Goal: Task Accomplishment & Management: Manage account settings

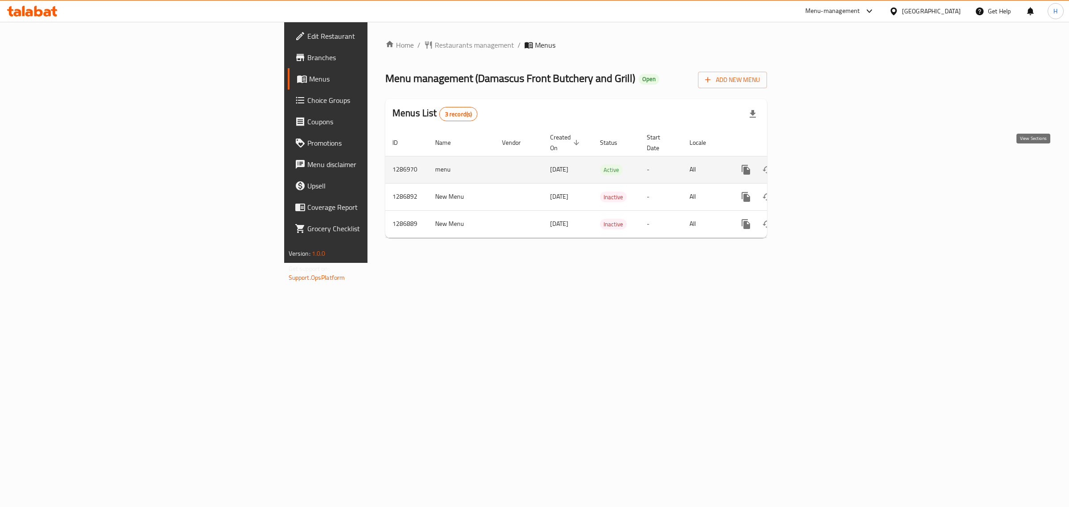
click at [816, 164] on icon "enhanced table" at bounding box center [810, 169] width 11 height 11
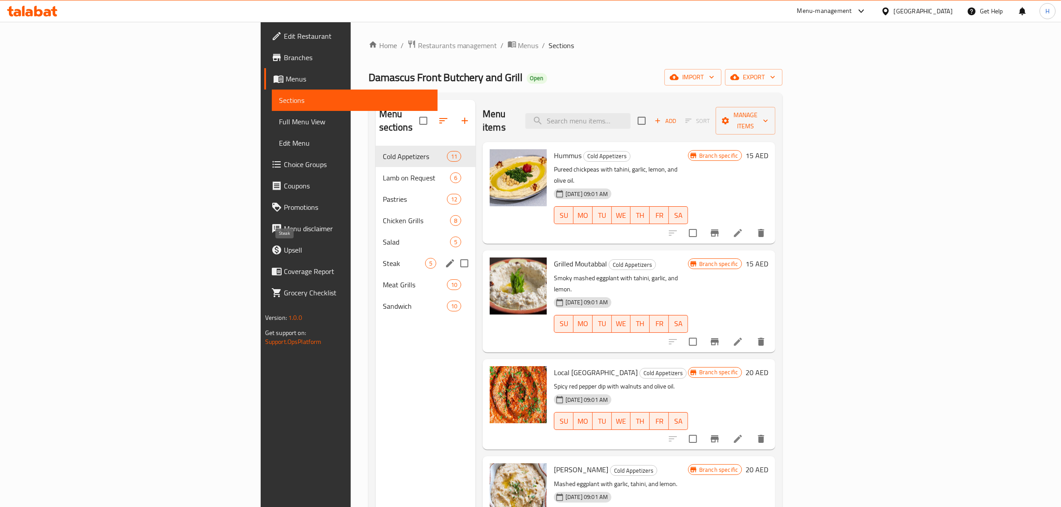
click at [383, 258] on span "Steak" at bounding box center [404, 263] width 42 height 11
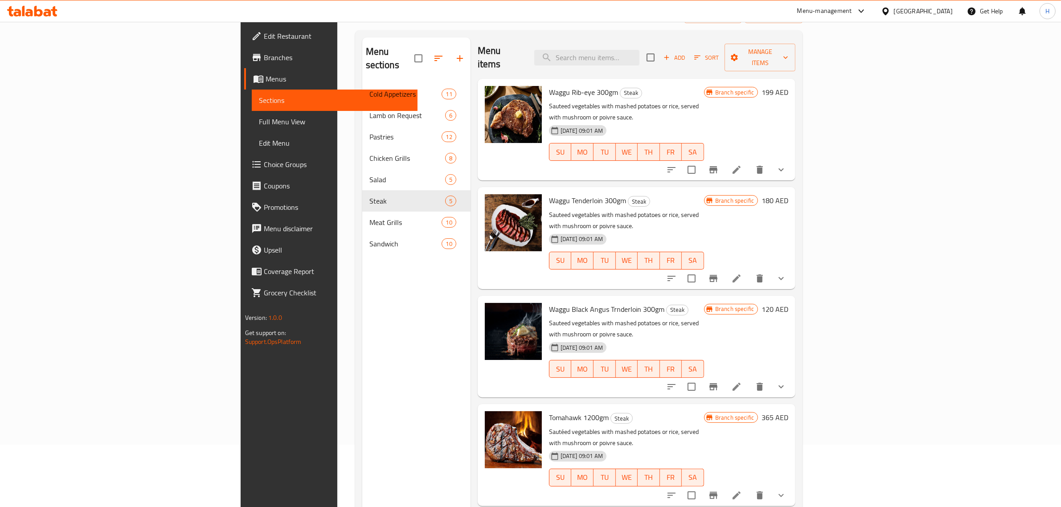
scroll to position [125, 0]
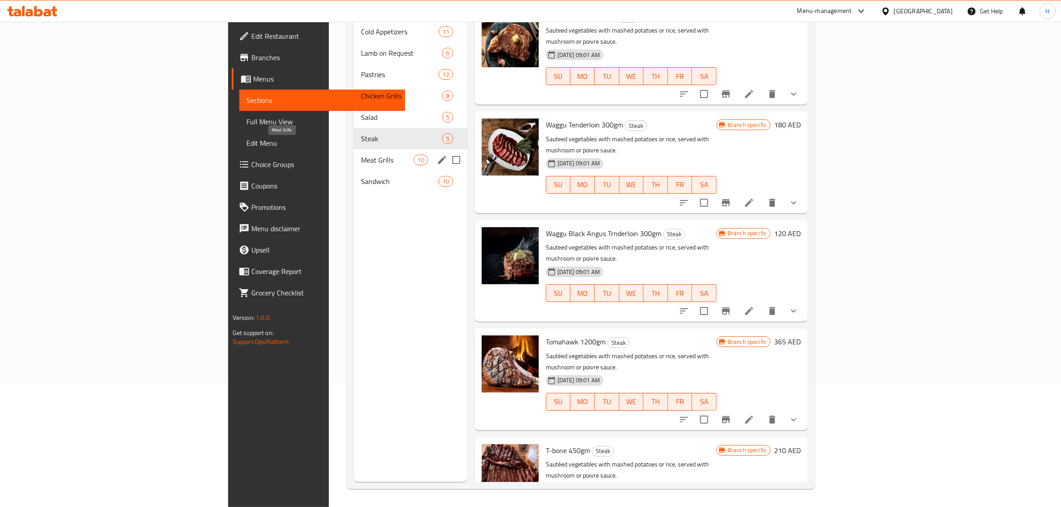
click at [361, 155] on span "Meat Grills" at bounding box center [387, 160] width 53 height 11
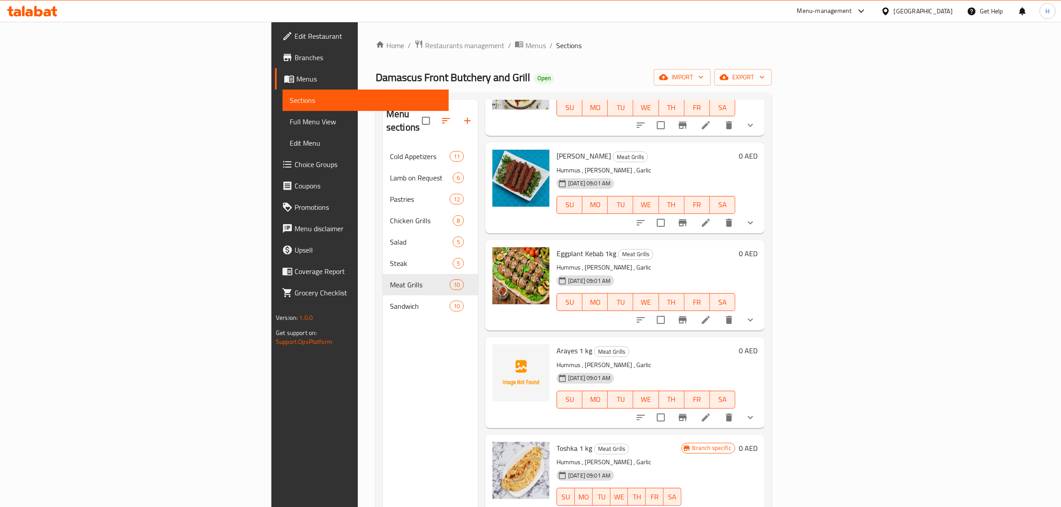
scroll to position [488, 0]
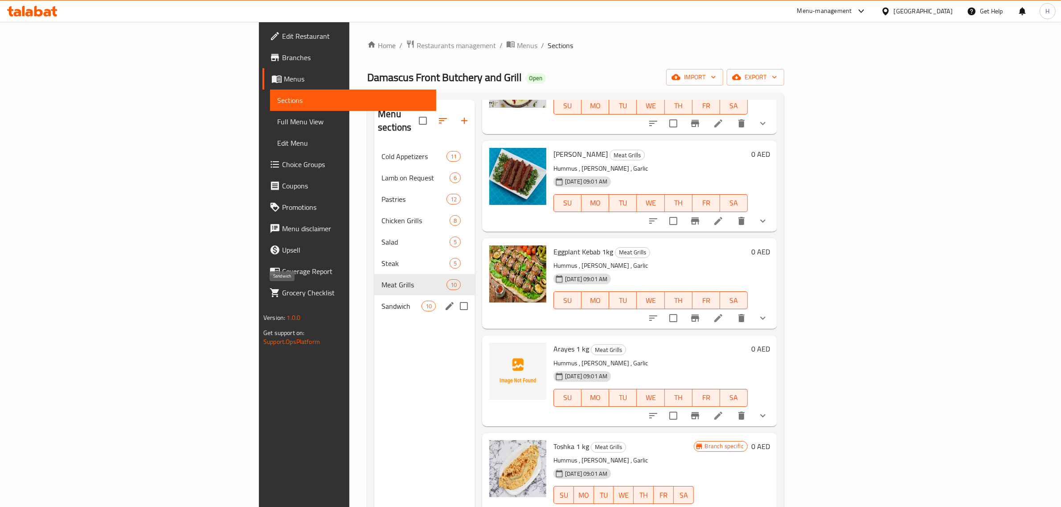
click at [381, 301] on span "Sandwich" at bounding box center [401, 306] width 40 height 11
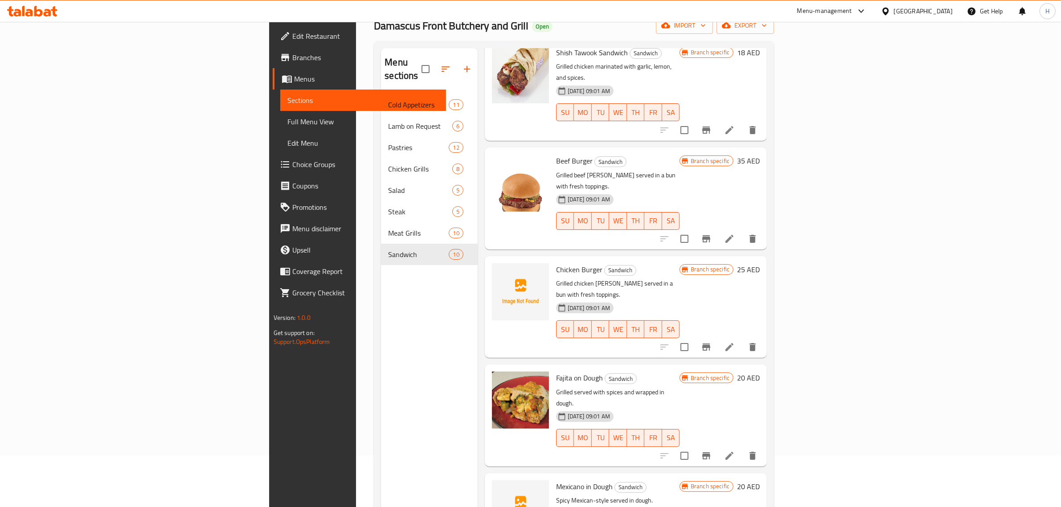
scroll to position [125, 0]
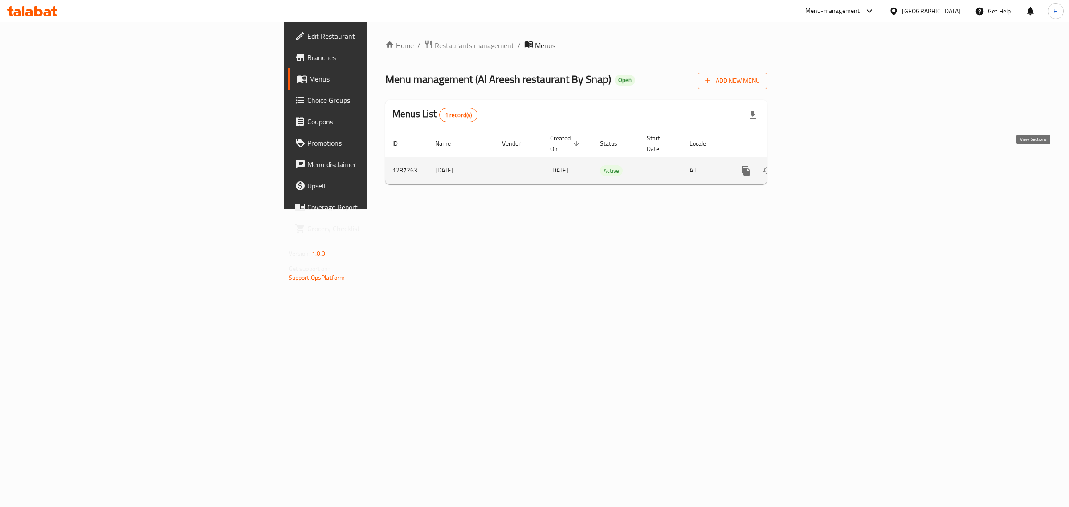
click at [821, 160] on link "enhanced table" at bounding box center [810, 170] width 21 height 21
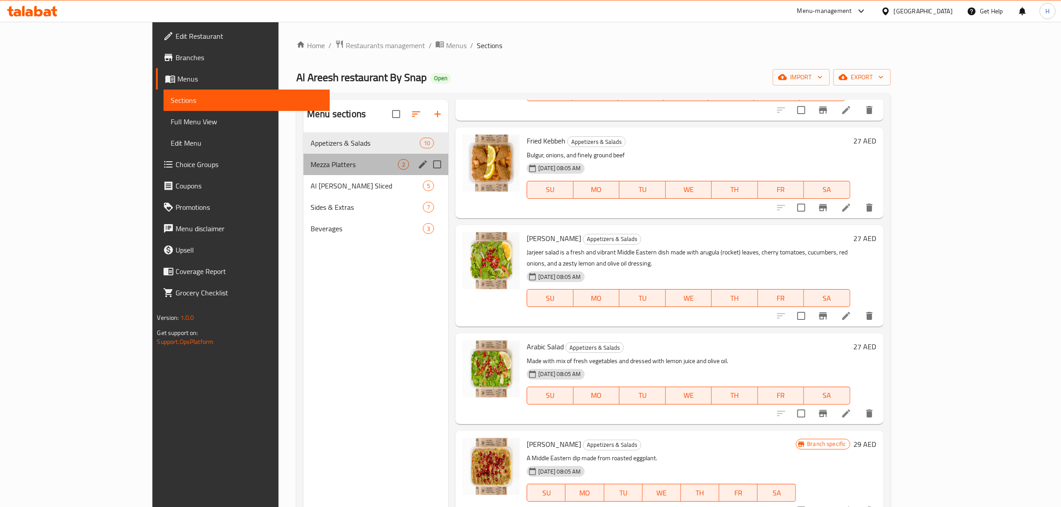
click at [303, 159] on div "Mezza Platters 2" at bounding box center [375, 164] width 145 height 21
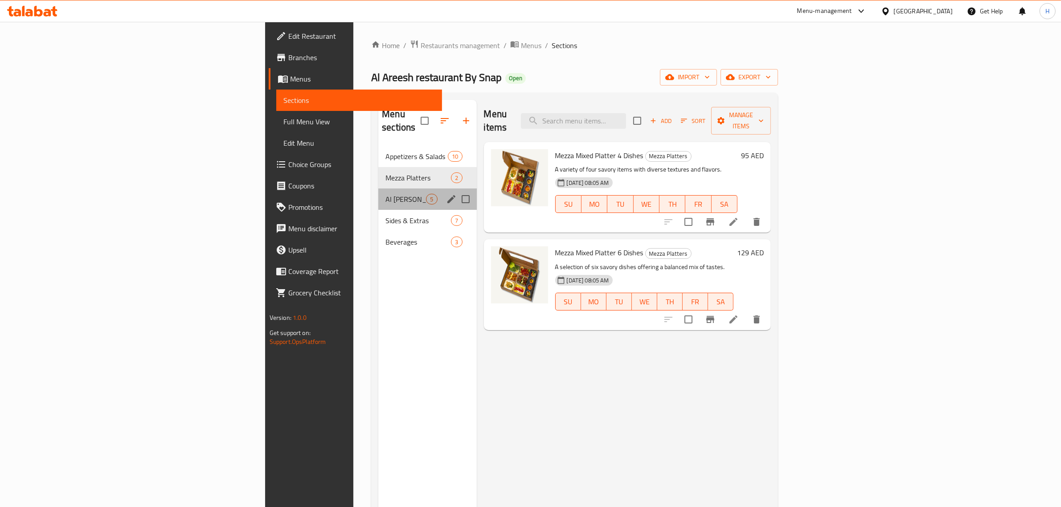
click at [378, 193] on div "Al Areesh Sandwiches Sliced 5" at bounding box center [427, 198] width 98 height 21
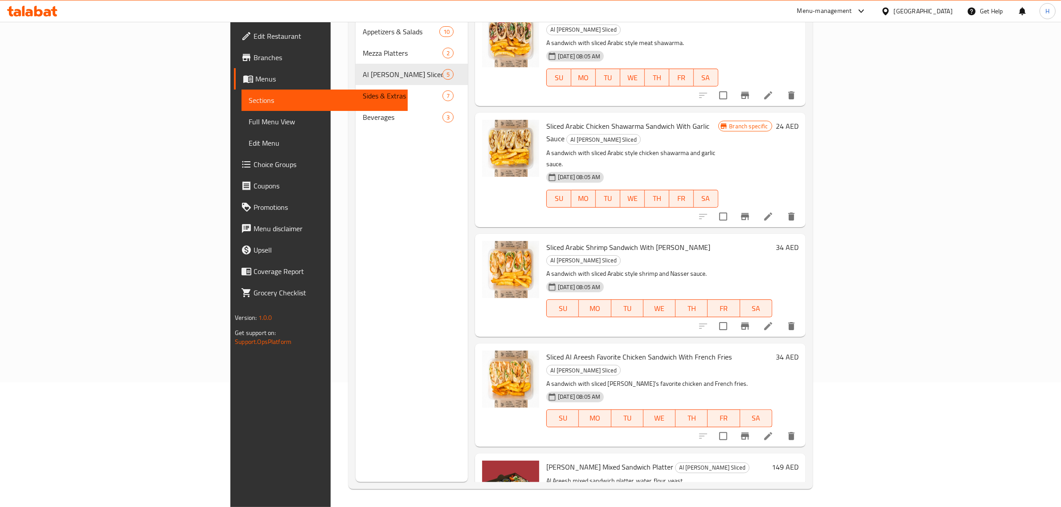
scroll to position [125, 0]
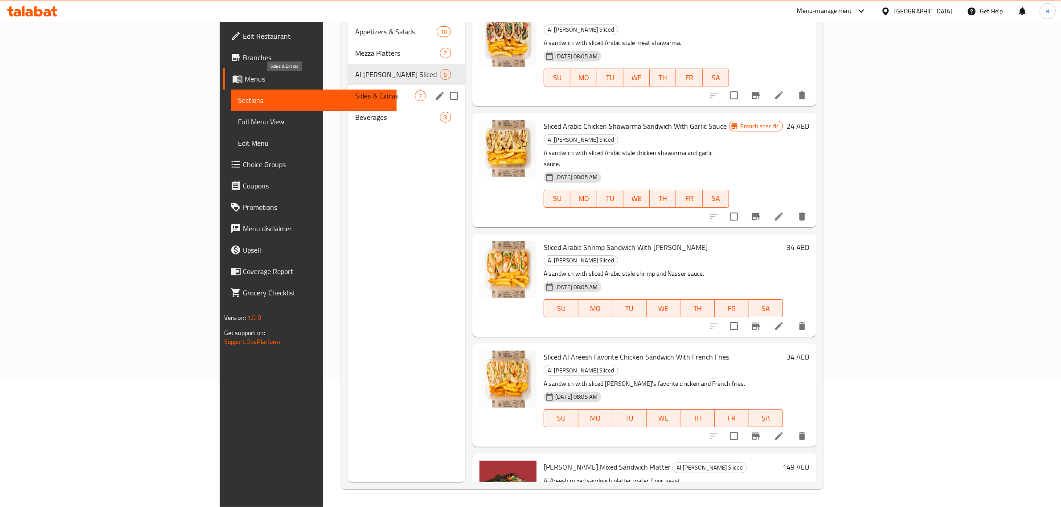
click at [355, 90] on span "Sides & Extras" at bounding box center [385, 95] width 60 height 11
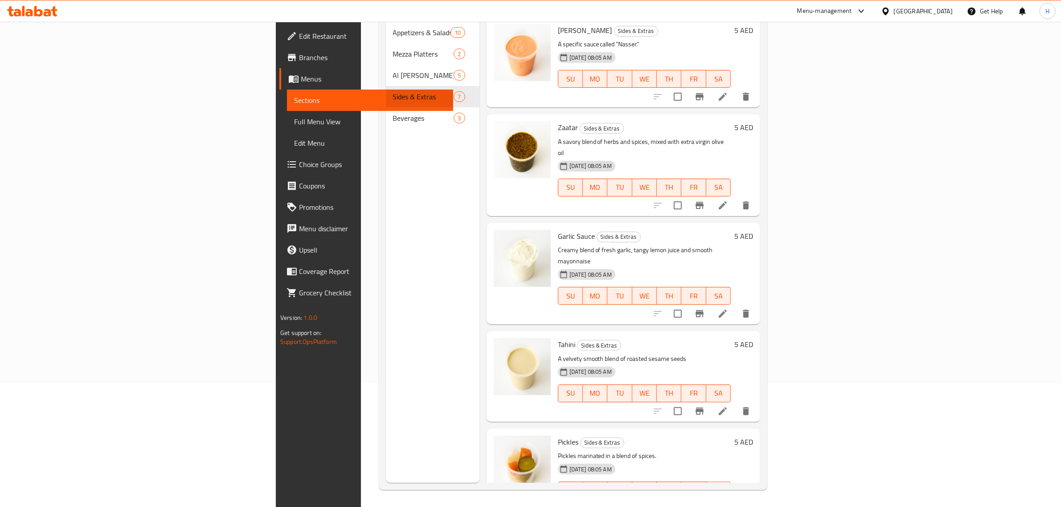
scroll to position [125, 0]
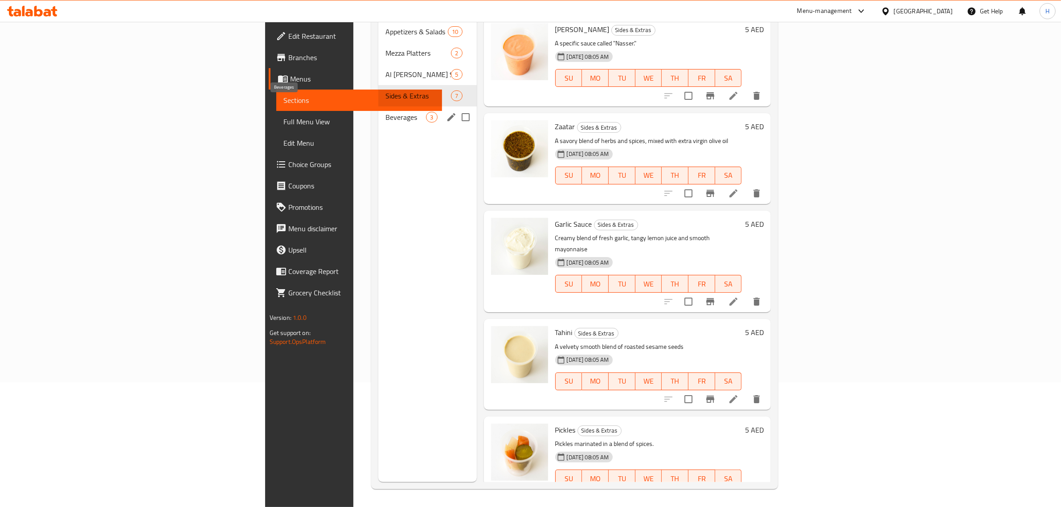
drag, startPoint x: 282, startPoint y: 107, endPoint x: 249, endPoint y: 54, distance: 62.0
click at [385, 112] on span "Beverages" at bounding box center [405, 117] width 41 height 11
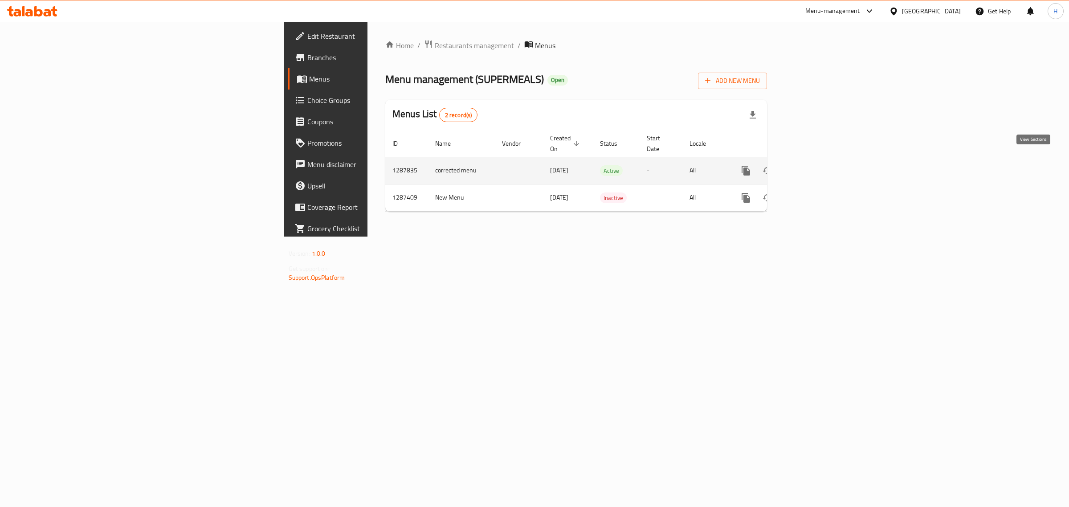
click at [821, 160] on link "enhanced table" at bounding box center [810, 170] width 21 height 21
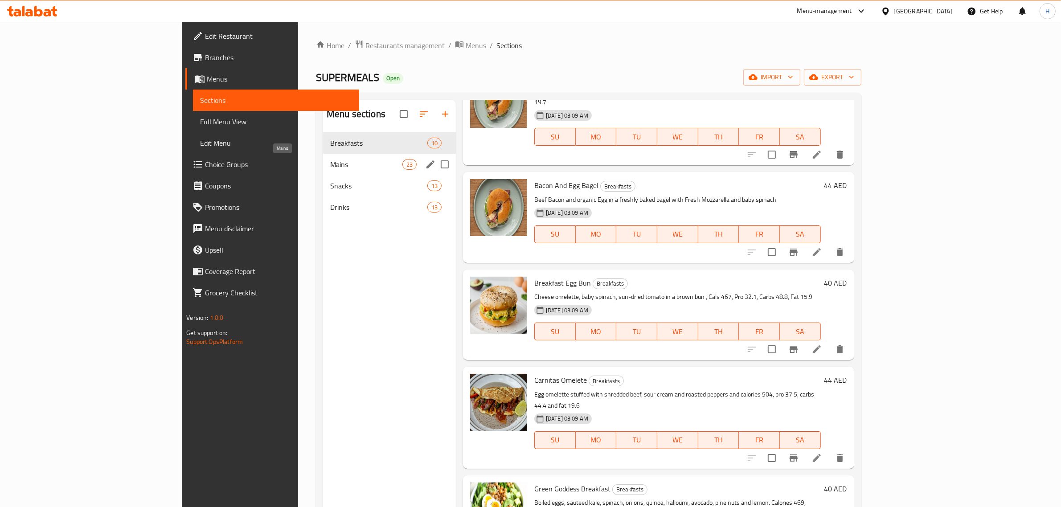
drag, startPoint x: 291, startPoint y: 159, endPoint x: 209, endPoint y: 9, distance: 170.8
click at [330, 159] on span "Mains" at bounding box center [366, 164] width 72 height 11
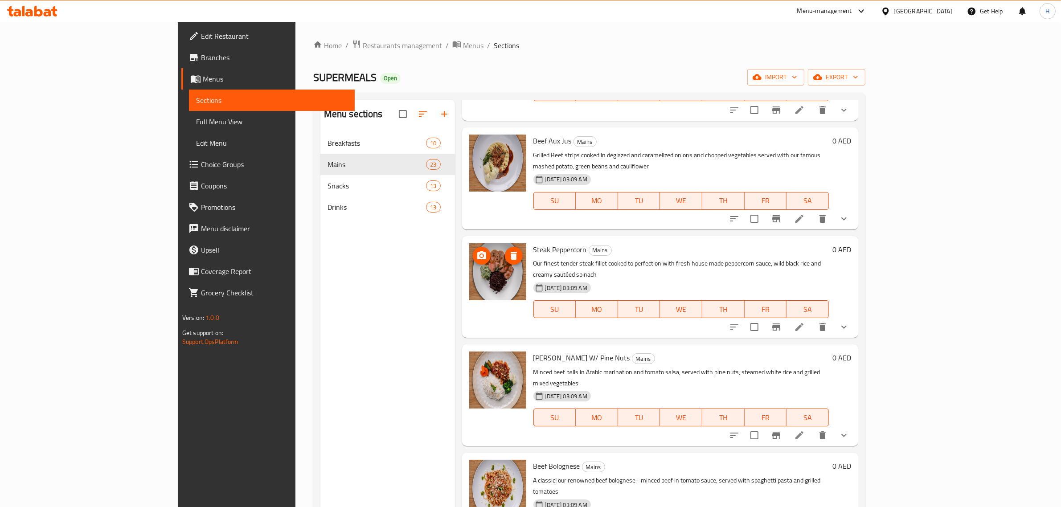
scroll to position [432, 0]
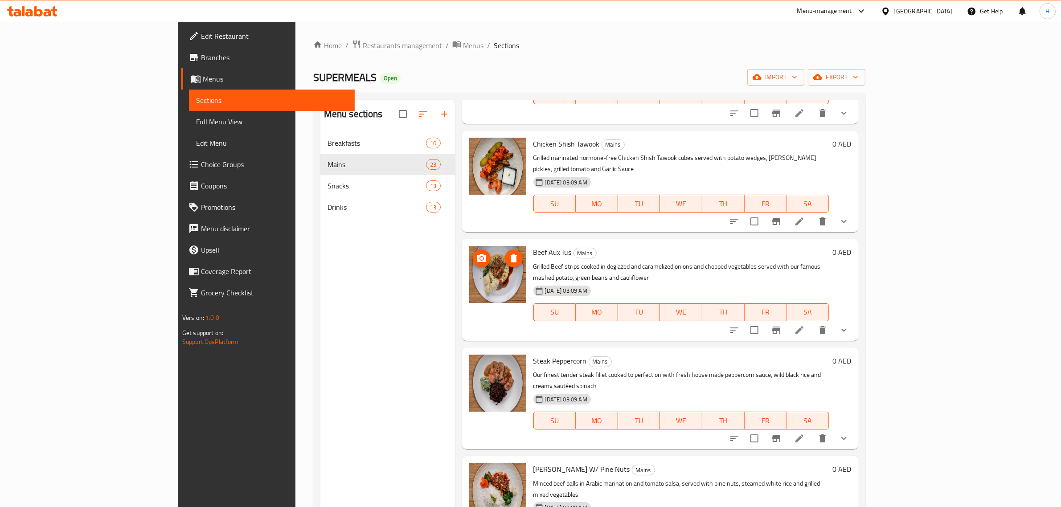
drag, startPoint x: 453, startPoint y: 237, endPoint x: 451, endPoint y: 143, distance: 94.5
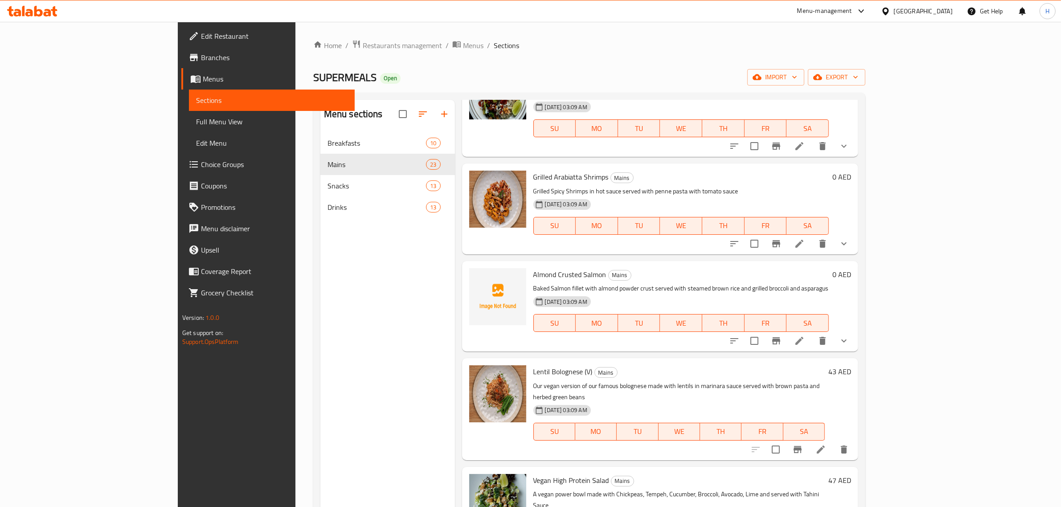
scroll to position [1490, 0]
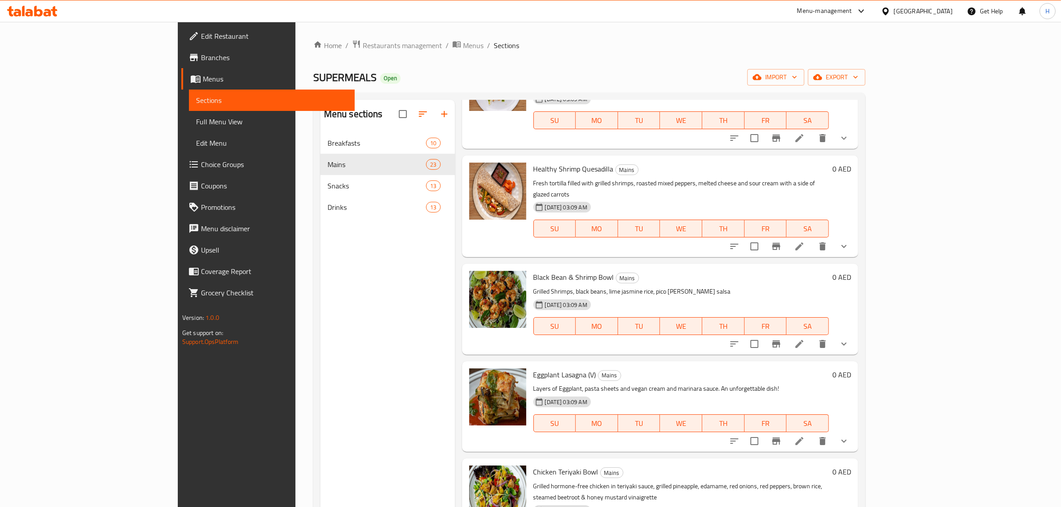
scroll to position [933, 0]
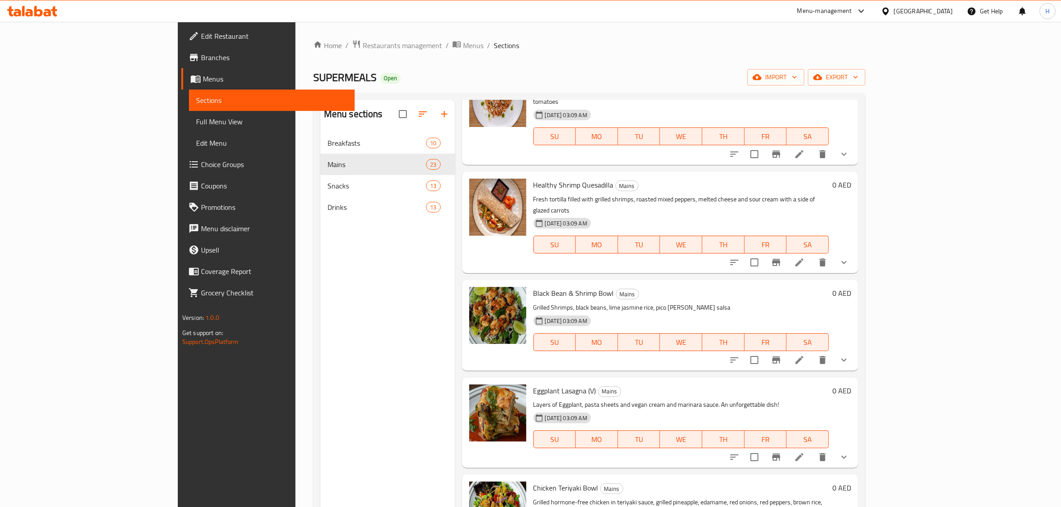
click at [537, 399] on p "Layers of Eggplant, pasta sheets and vegan cream and marinara sauce. An unforge…" at bounding box center [681, 404] width 296 height 11
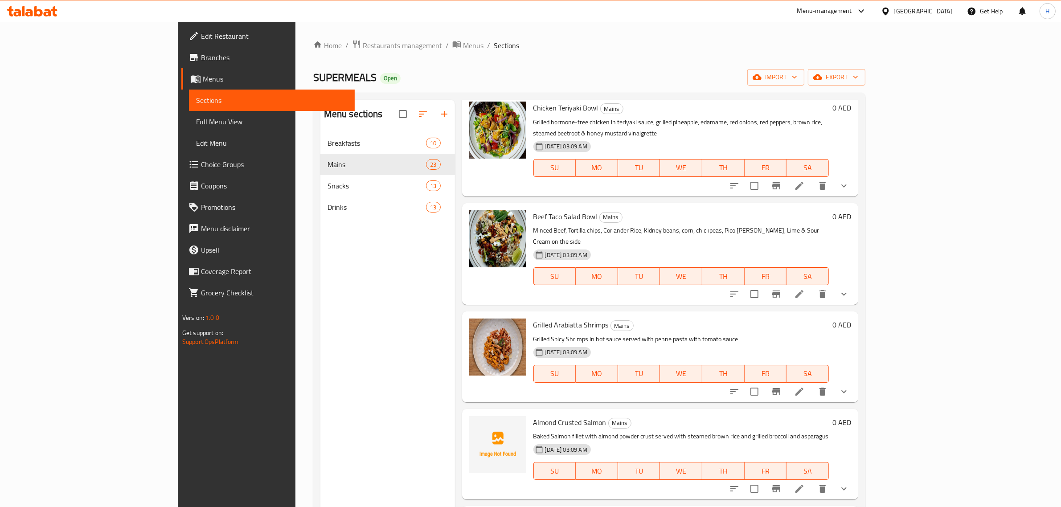
scroll to position [1323, 0]
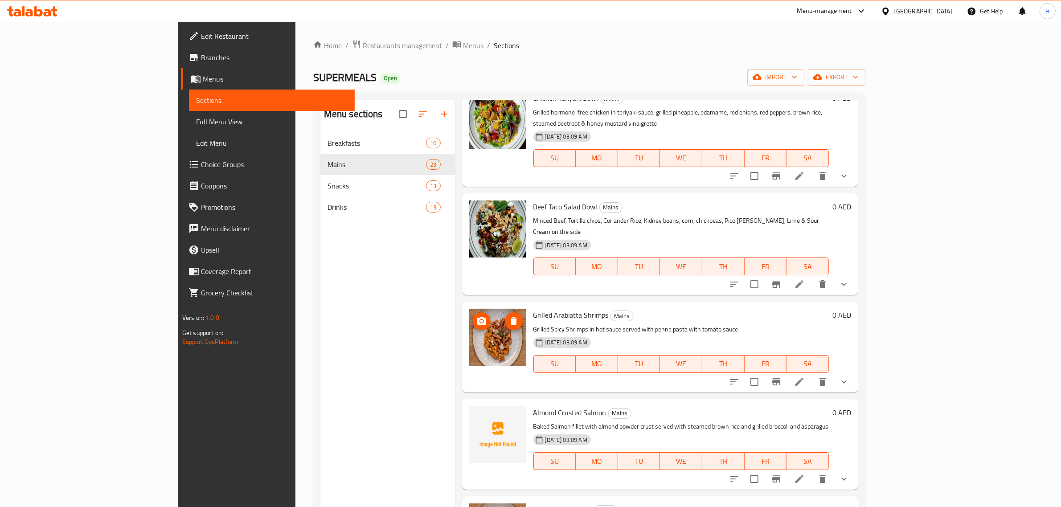
drag, startPoint x: 455, startPoint y: 221, endPoint x: 408, endPoint y: 402, distance: 186.8
click at [408, 402] on div "Menu sections Breakfasts 10 Mains 23 Snacks 13 Drinks 13" at bounding box center [387, 353] width 135 height 507
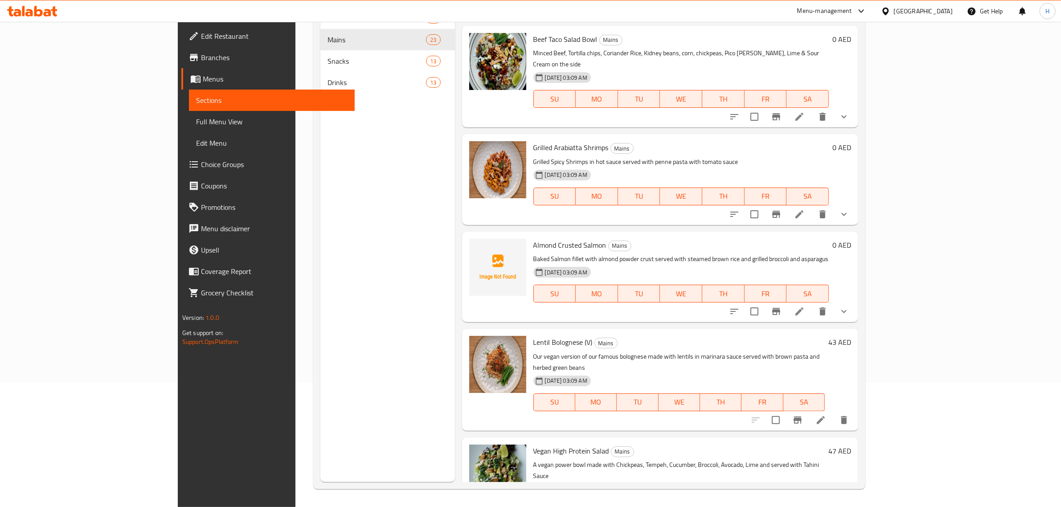
scroll to position [1434, 0]
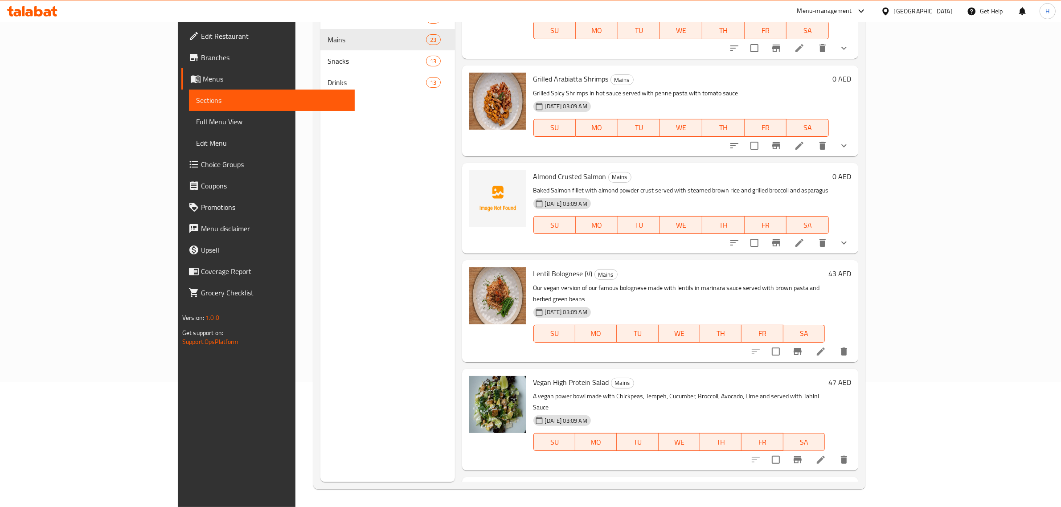
click at [533, 376] on span "Vegan High Protein Salad" at bounding box center [571, 382] width 76 height 13
copy h6 "Vegan High Protein Salad"
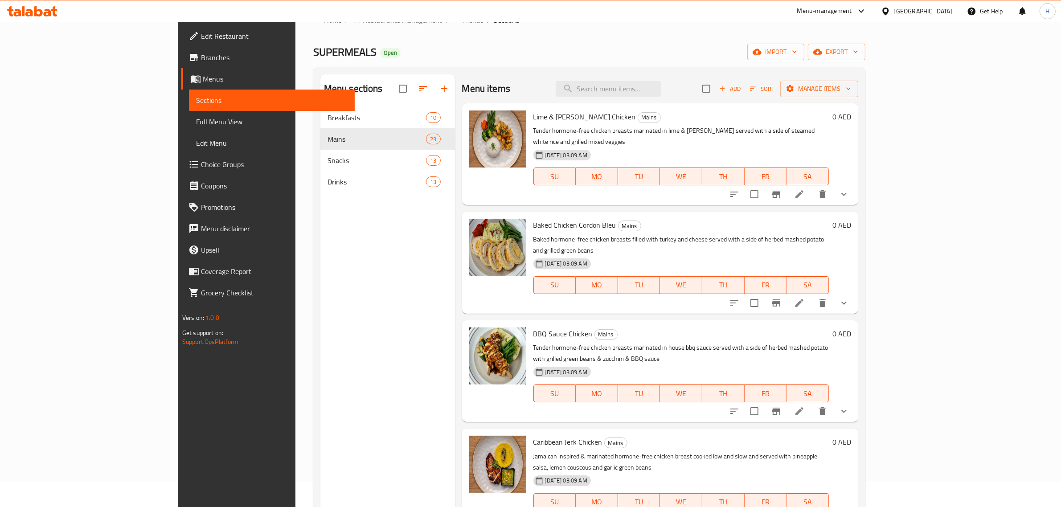
scroll to position [0, 0]
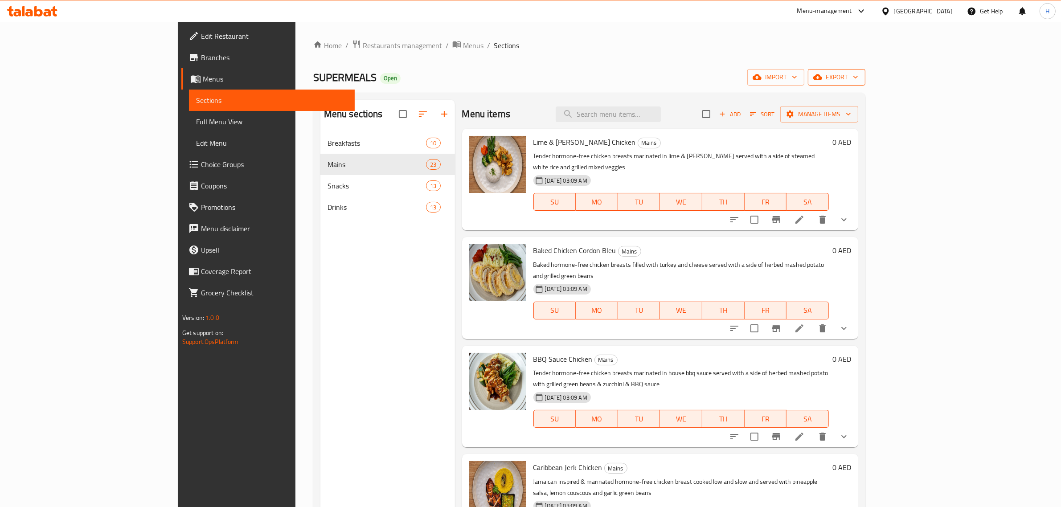
click at [858, 74] on span "export" at bounding box center [836, 77] width 43 height 11
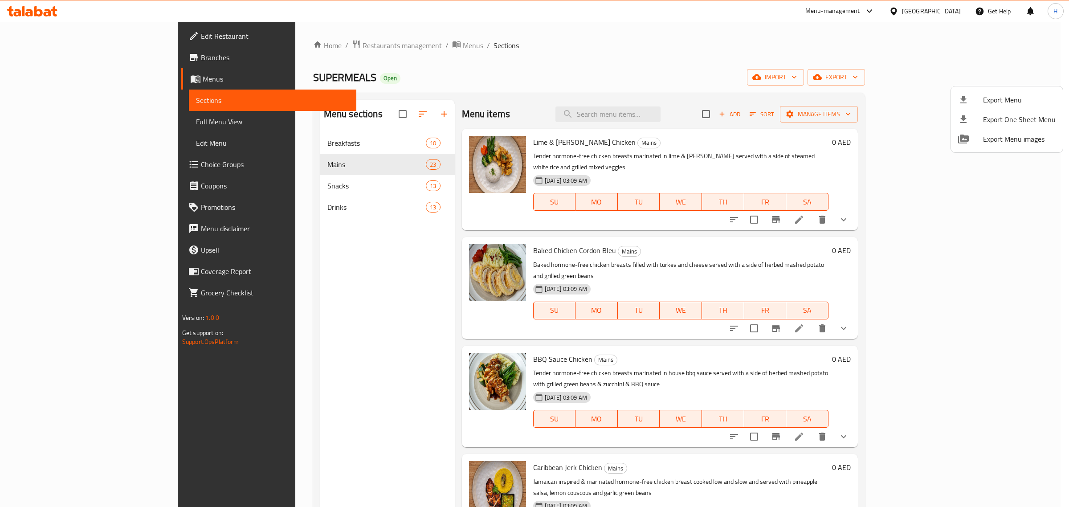
click at [734, 246] on div at bounding box center [534, 253] width 1069 height 507
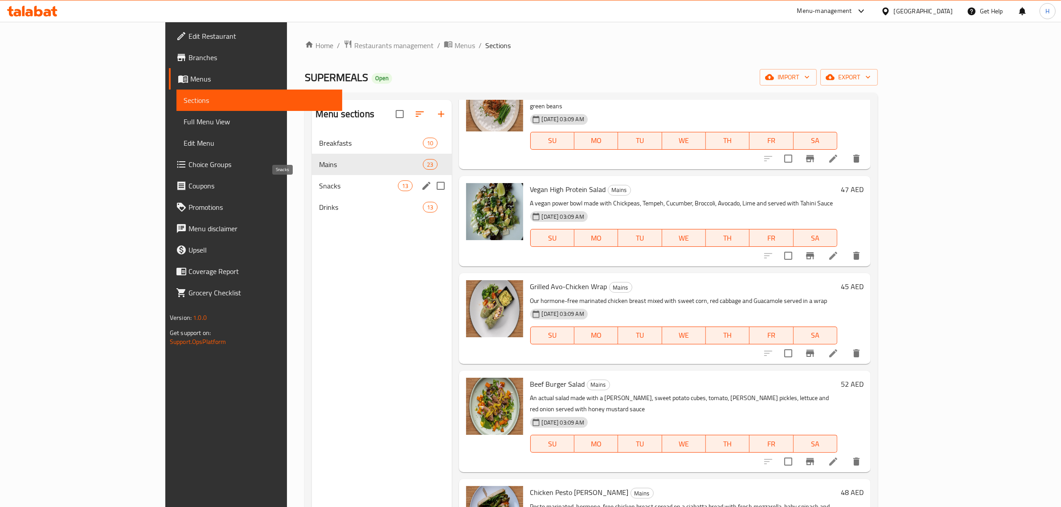
click at [319, 190] on span "Snacks" at bounding box center [358, 185] width 79 height 11
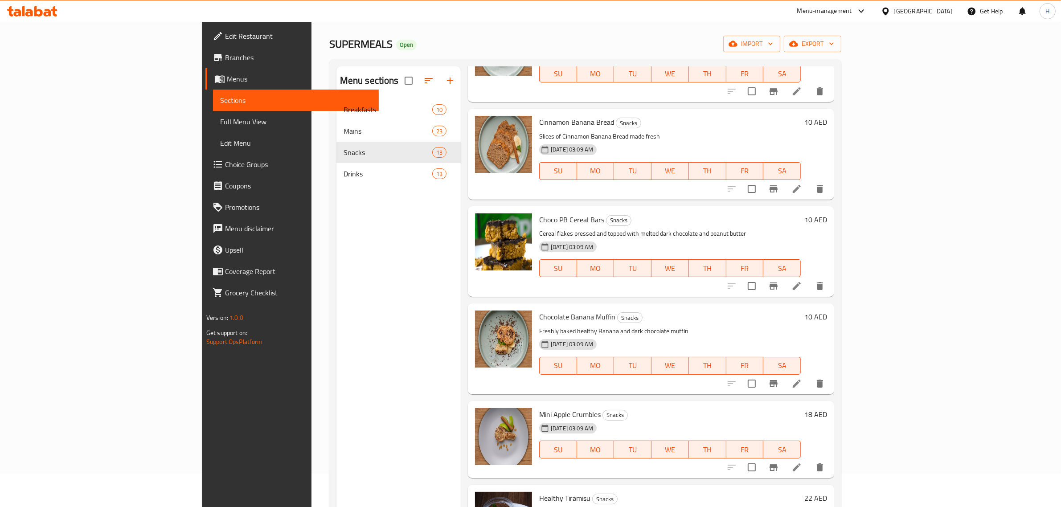
scroll to position [125, 0]
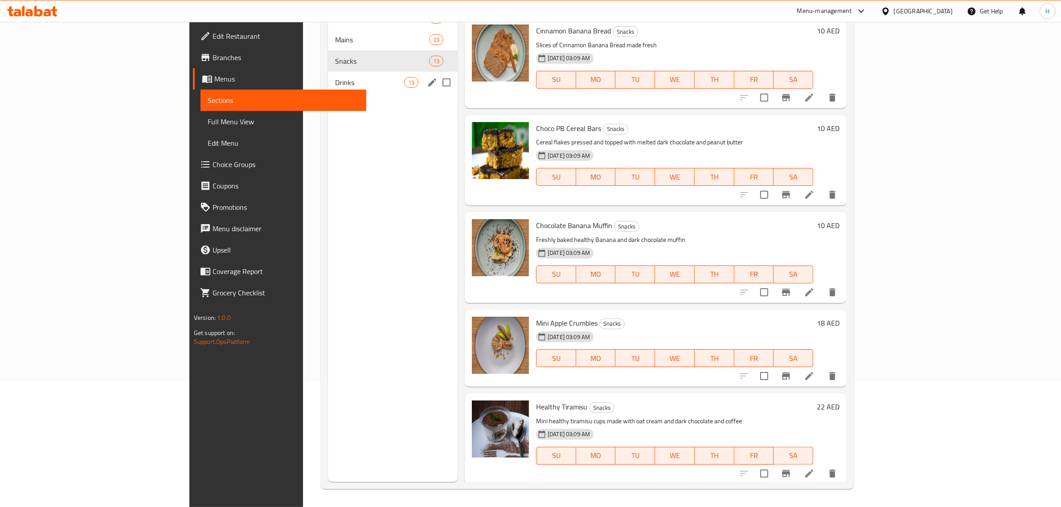
drag, startPoint x: 304, startPoint y: 92, endPoint x: 309, endPoint y: 92, distance: 4.9
click at [328, 92] on div "Drinks 13" at bounding box center [393, 82] width 130 height 21
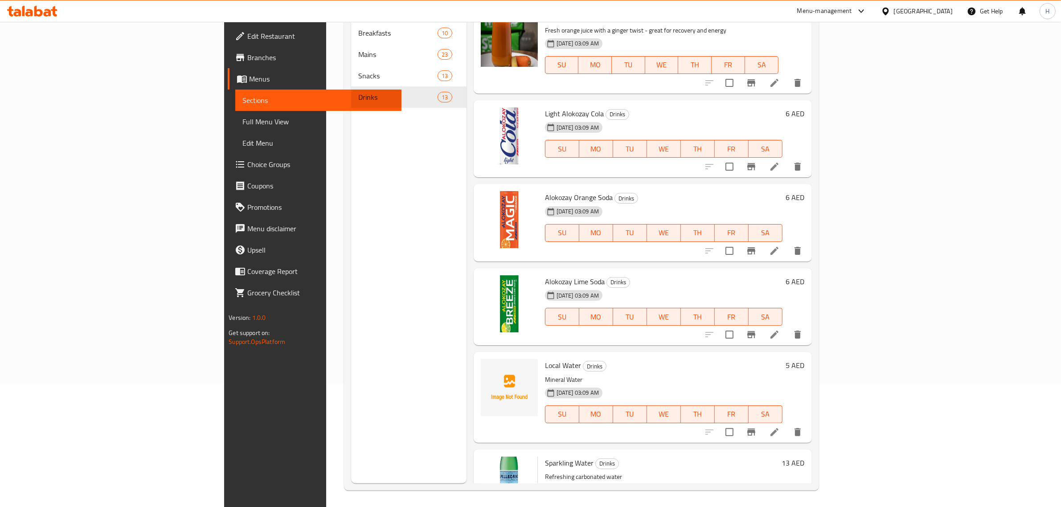
scroll to position [125, 0]
click at [351, 343] on div "Menu sections Breakfasts 10 Mains 23 Snacks 13 Drinks 13" at bounding box center [408, 228] width 115 height 507
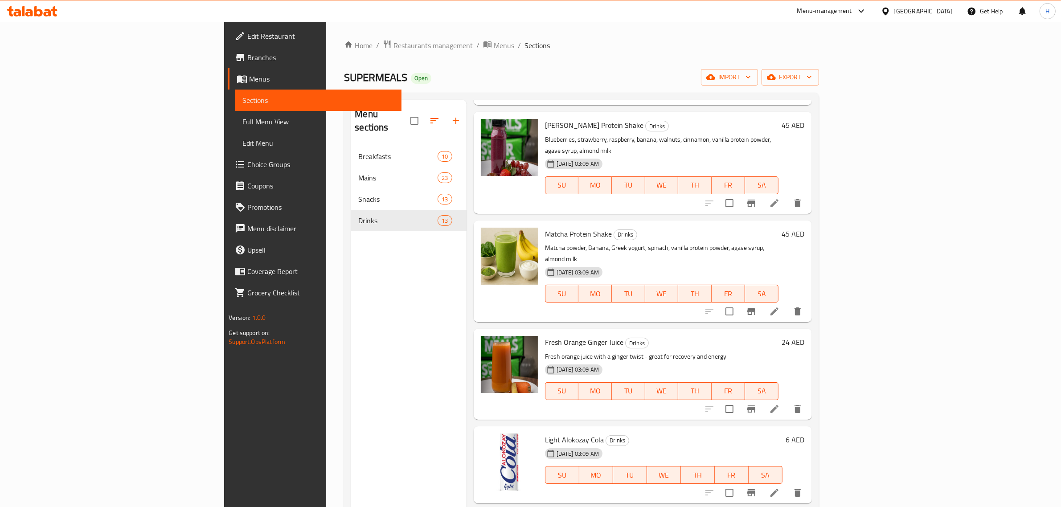
scroll to position [405, 0]
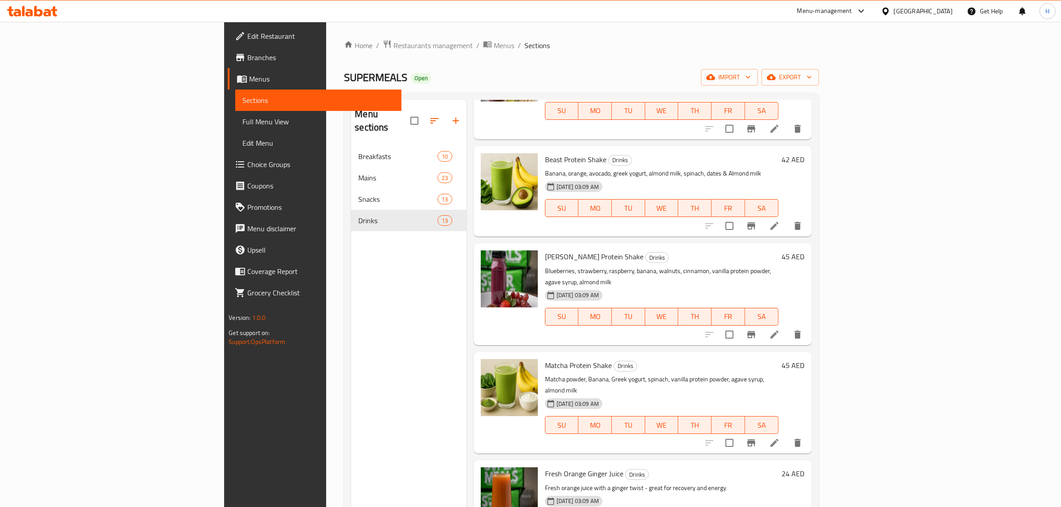
click at [545, 359] on span "Matcha Protein Shake" at bounding box center [578, 365] width 67 height 13
copy h6 "Matcha Protein Shake"
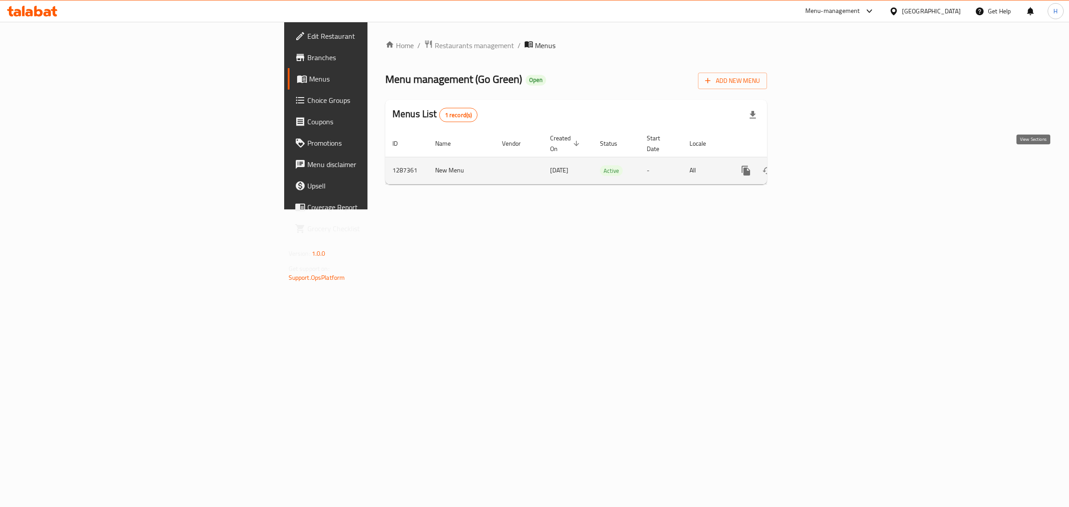
click at [816, 165] on icon "enhanced table" at bounding box center [810, 170] width 11 height 11
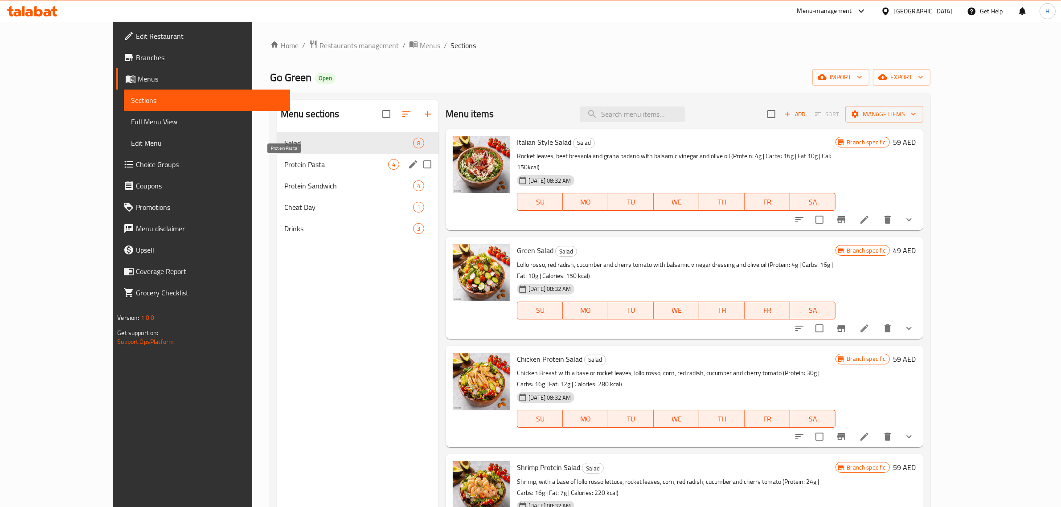
click at [284, 163] on span "Protein Pasta" at bounding box center [336, 164] width 104 height 11
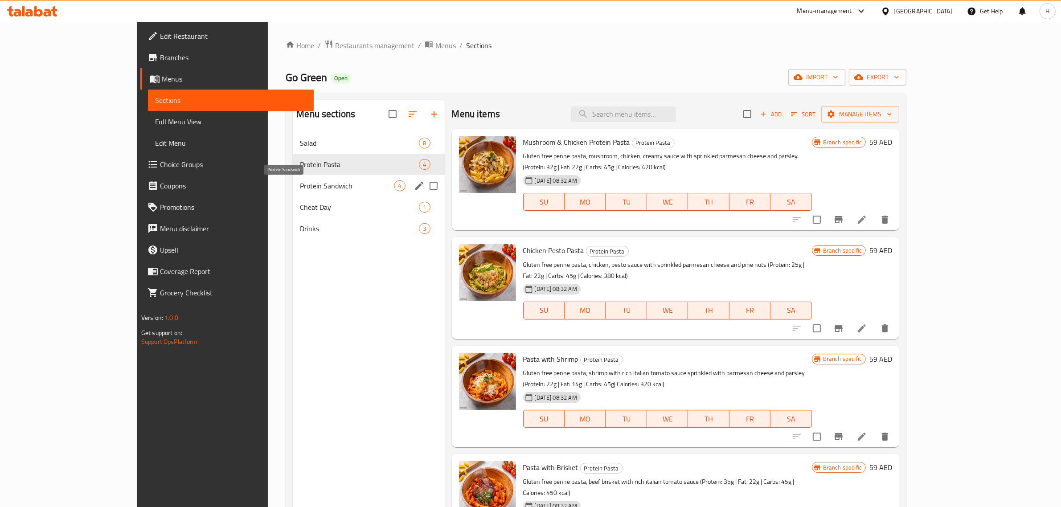
click at [300, 184] on span "Protein Sandwich" at bounding box center [347, 185] width 94 height 11
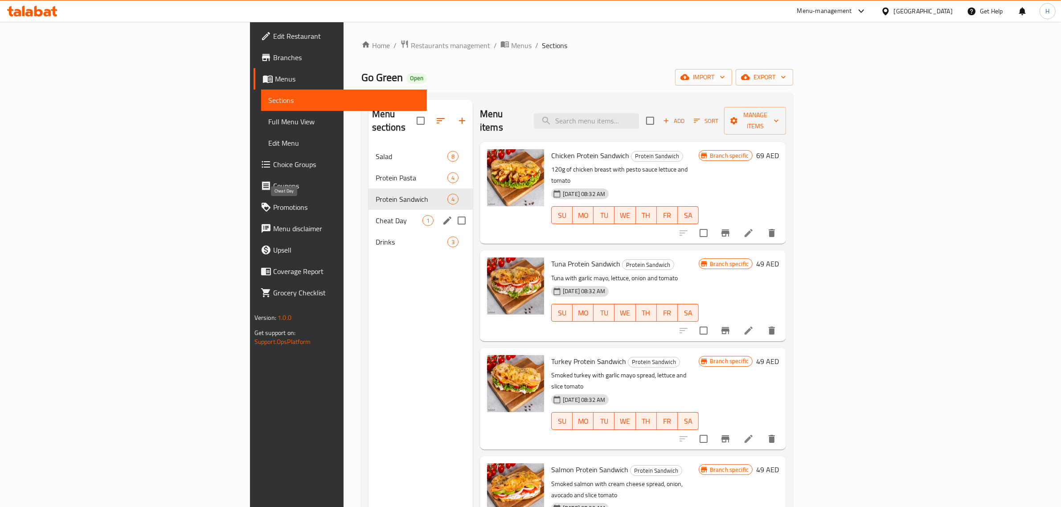
click at [376, 215] on span "Cheat Day" at bounding box center [399, 220] width 47 height 11
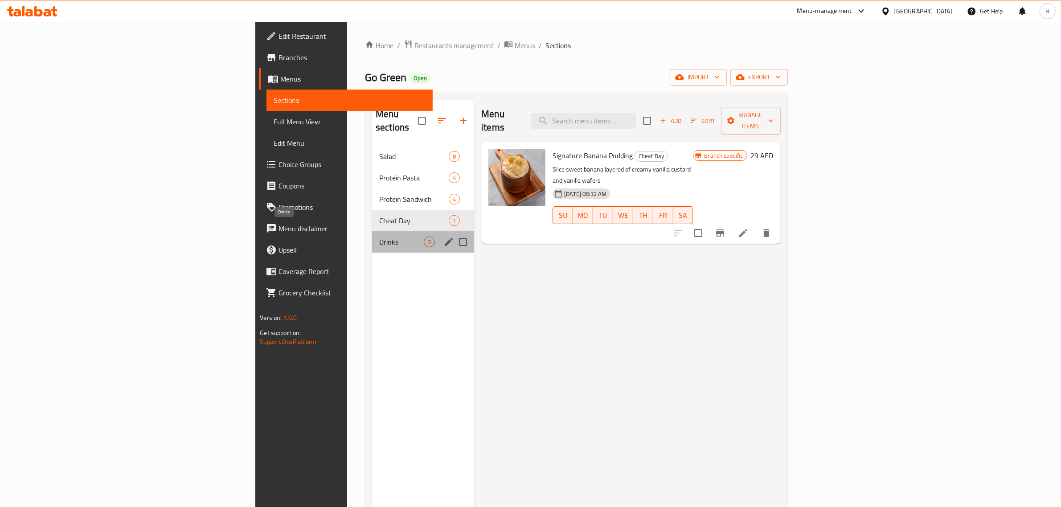
click at [379, 237] on span "Drinks" at bounding box center [401, 242] width 45 height 11
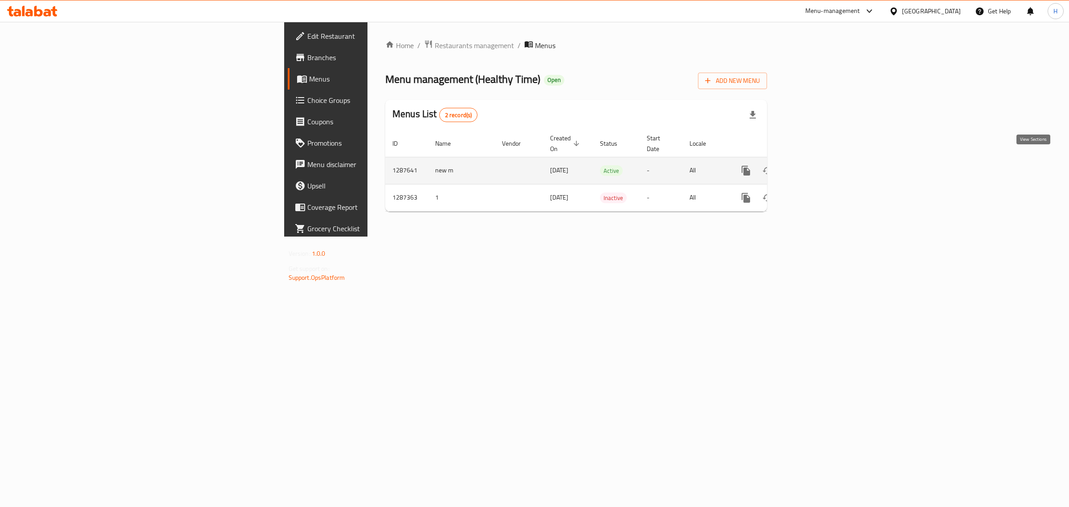
click at [816, 165] on icon "enhanced table" at bounding box center [810, 170] width 11 height 11
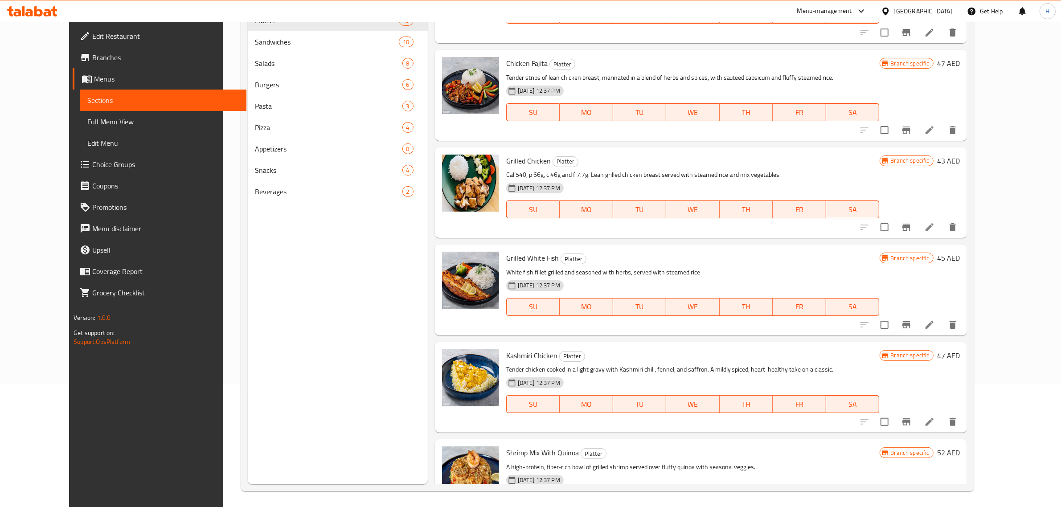
scroll to position [125, 0]
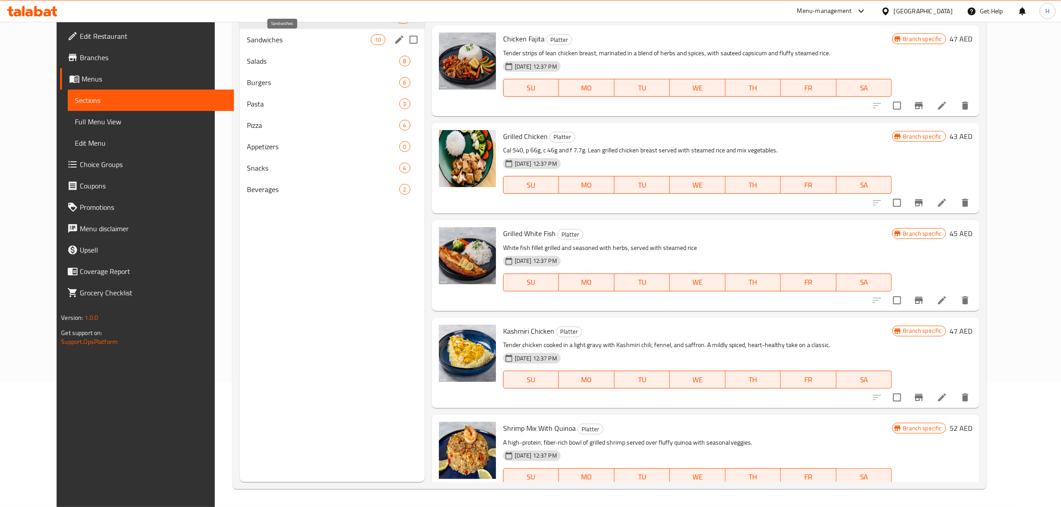
click at [279, 40] on span "Sandwiches" at bounding box center [309, 39] width 124 height 11
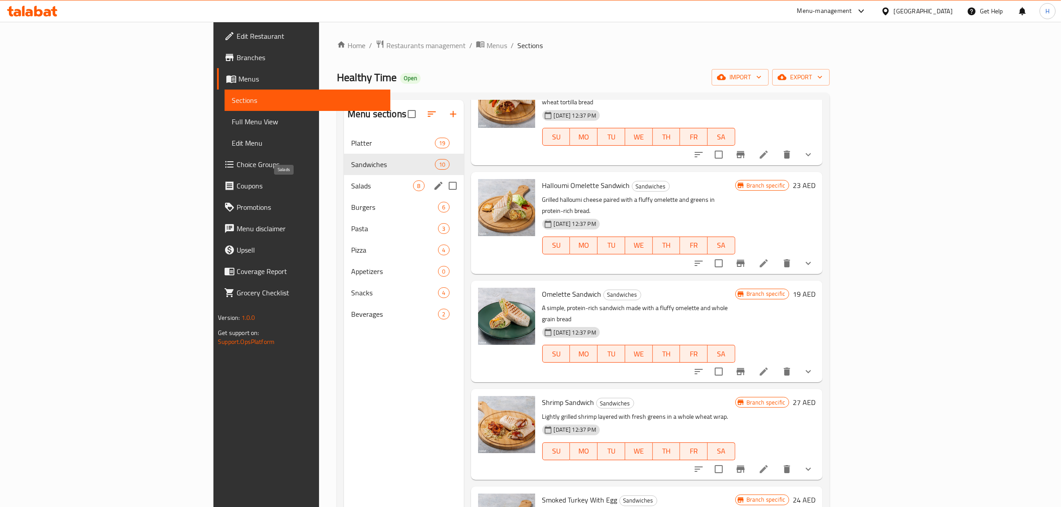
click at [351, 190] on span "Salads" at bounding box center [382, 185] width 62 height 11
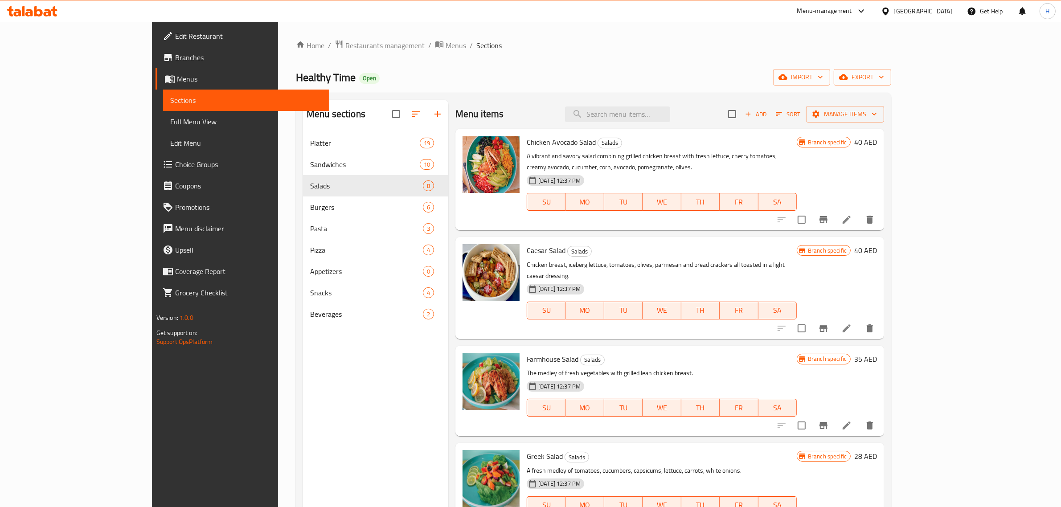
click at [527, 449] on span "Greek Salad" at bounding box center [545, 455] width 36 height 13
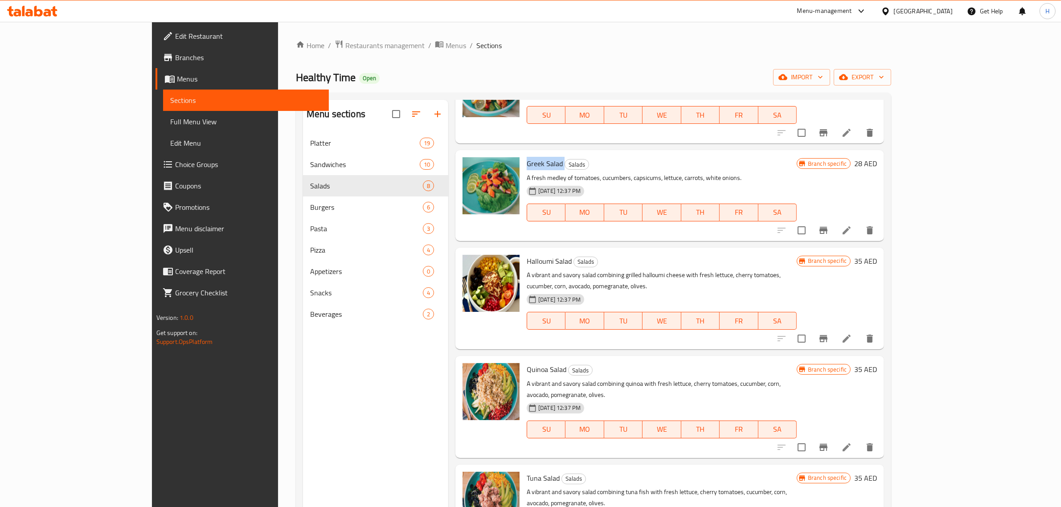
scroll to position [125, 0]
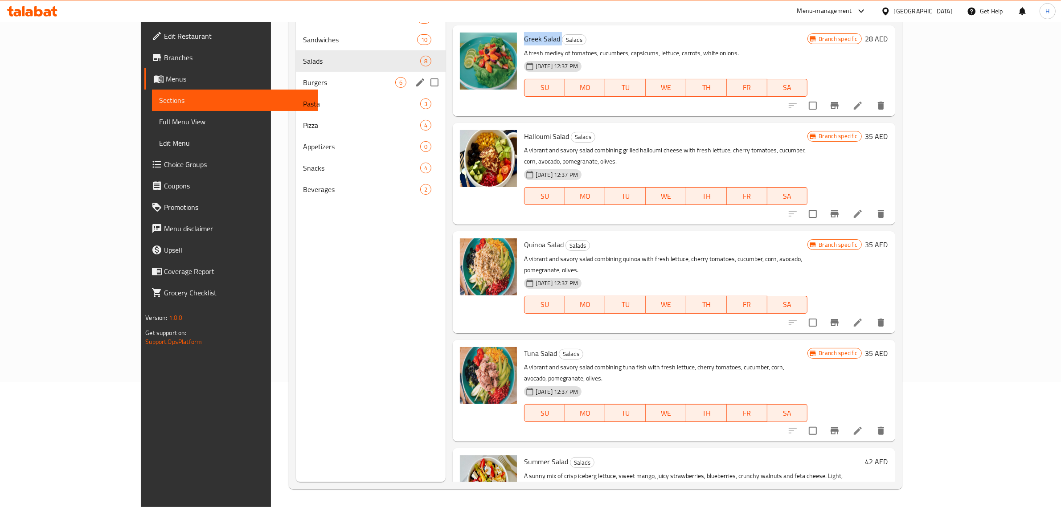
click at [296, 90] on div "Burgers 6" at bounding box center [371, 82] width 150 height 21
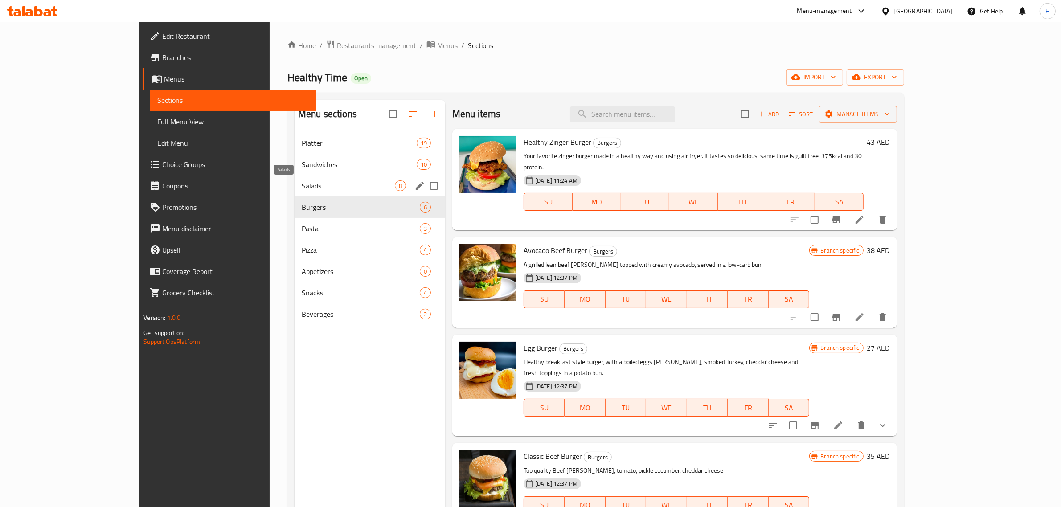
click at [302, 188] on span "Salads" at bounding box center [348, 185] width 93 height 11
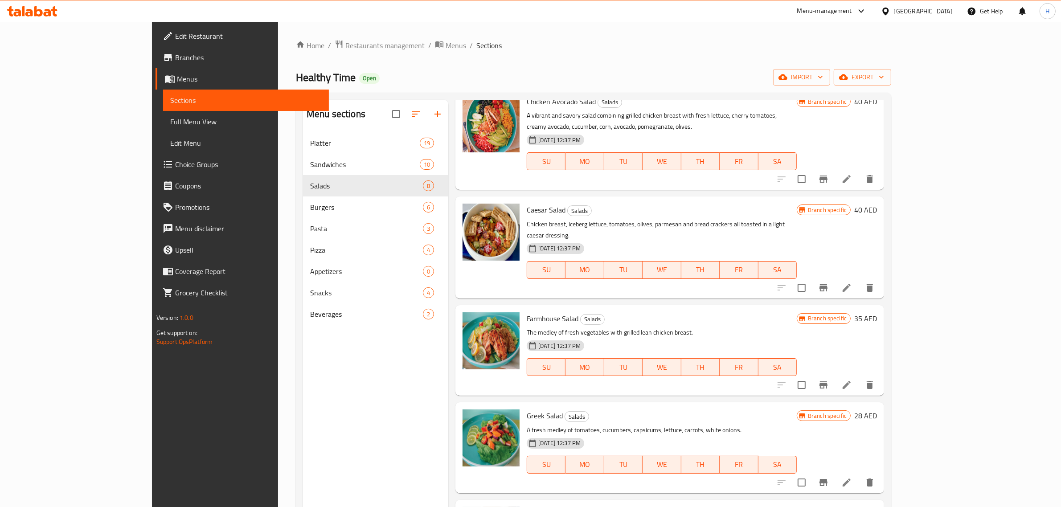
scroll to position [56, 0]
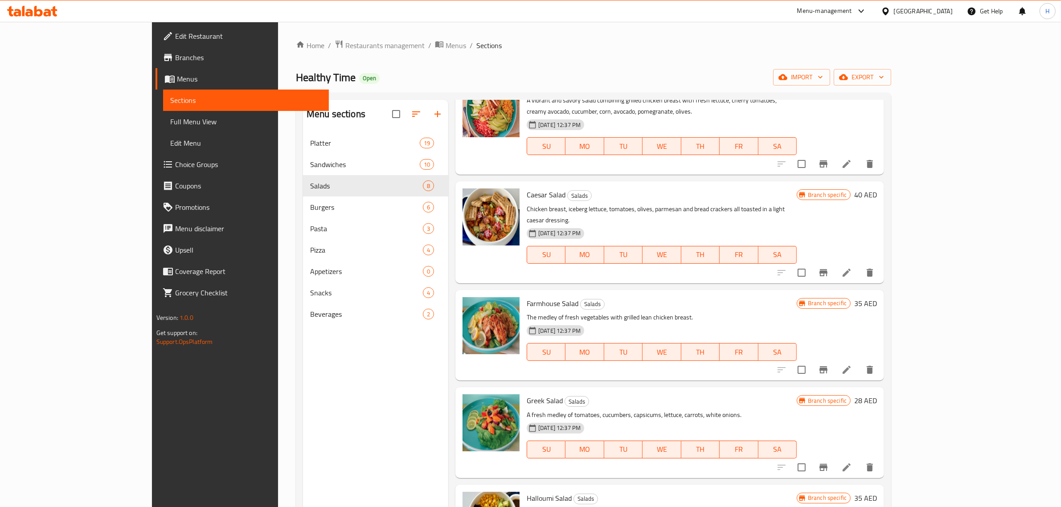
click at [527, 297] on span "Farmhouse Salad" at bounding box center [553, 303] width 52 height 13
copy h6 "Farmhouse Salad"
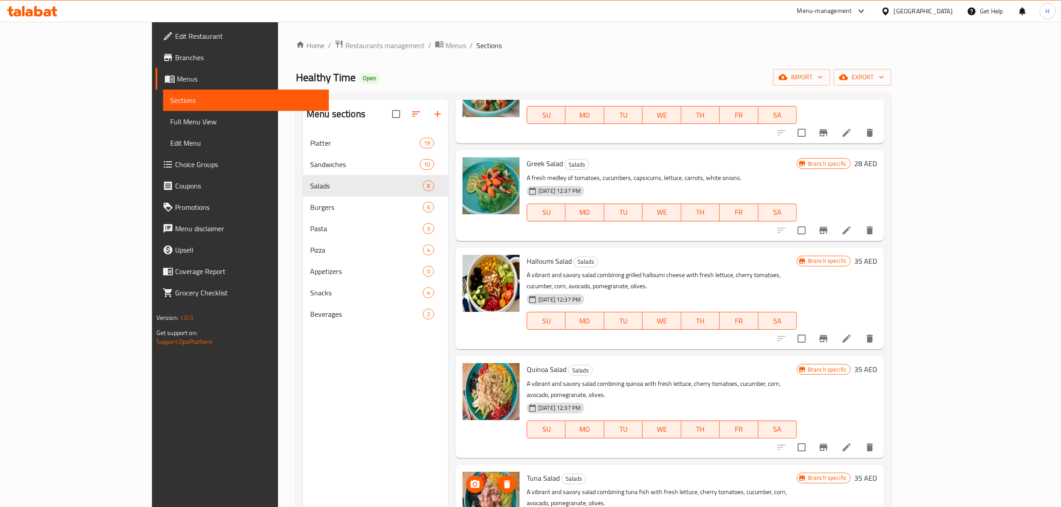
scroll to position [111, 0]
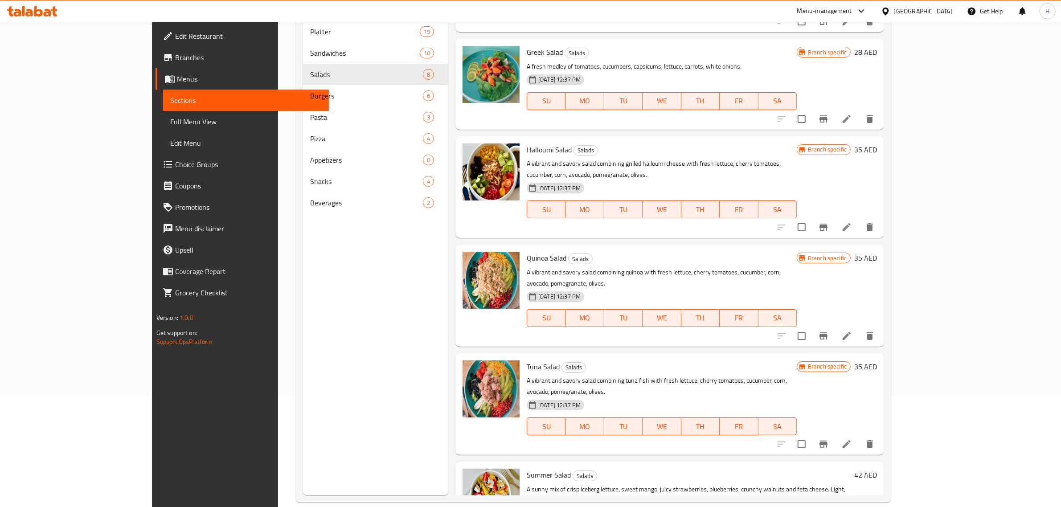
click at [527, 360] on span "Tuna Salad" at bounding box center [543, 366] width 33 height 13
copy h6 "Tuna Salad"
click at [527, 251] on span "Quinoa Salad" at bounding box center [547, 257] width 40 height 13
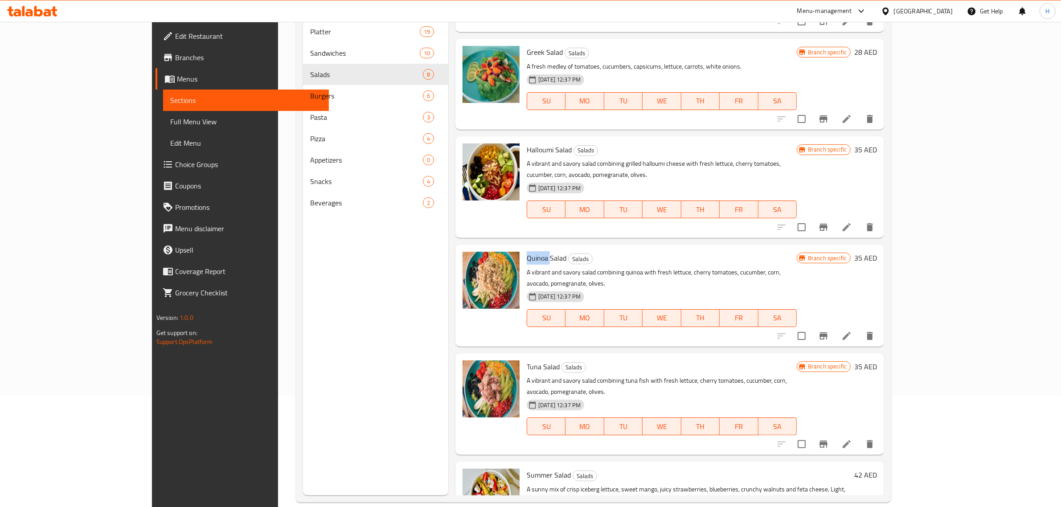
click at [527, 251] on span "Quinoa Salad" at bounding box center [547, 257] width 40 height 13
copy h6 "Quinoa Salad"
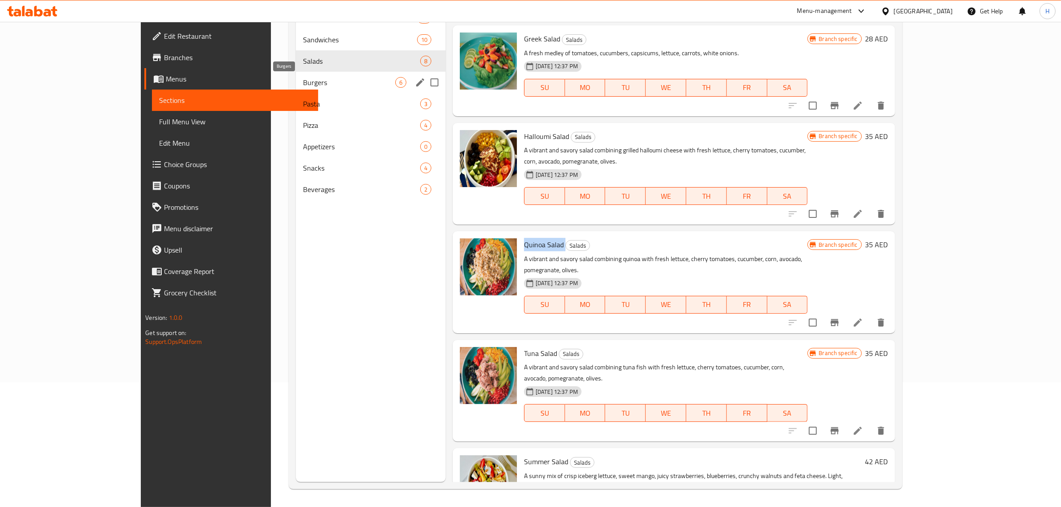
click at [303, 77] on span "Burgers" at bounding box center [349, 82] width 92 height 11
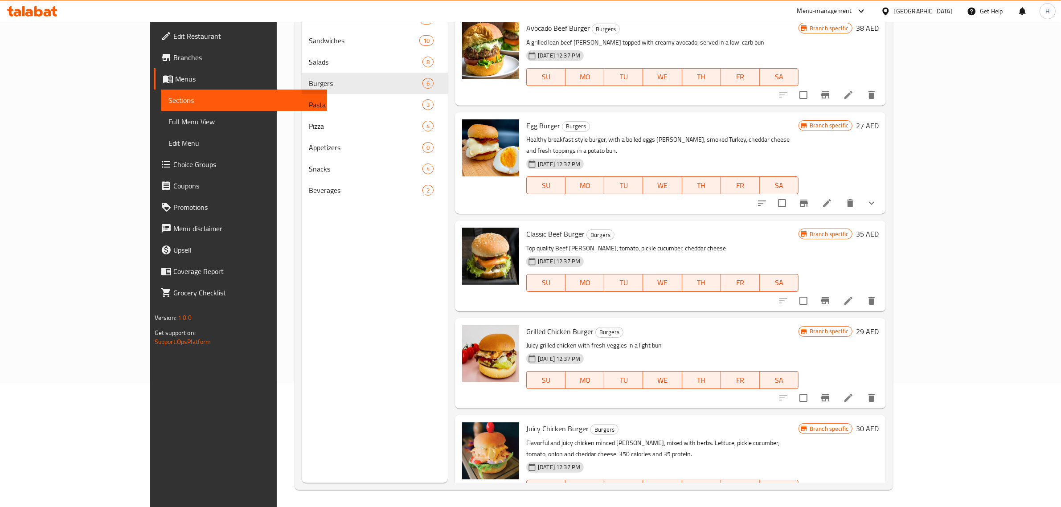
scroll to position [125, 0]
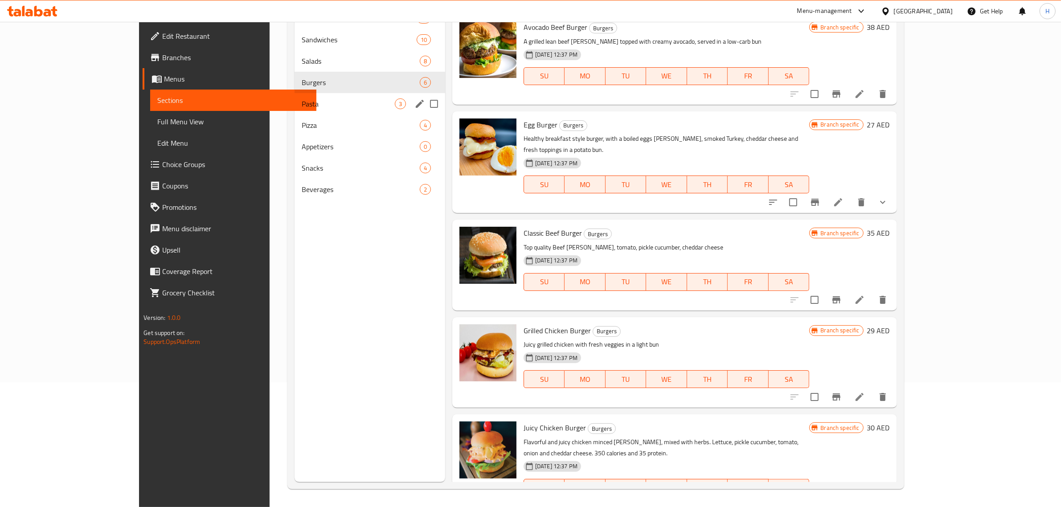
click at [298, 97] on div "Pasta 3" at bounding box center [369, 103] width 151 height 21
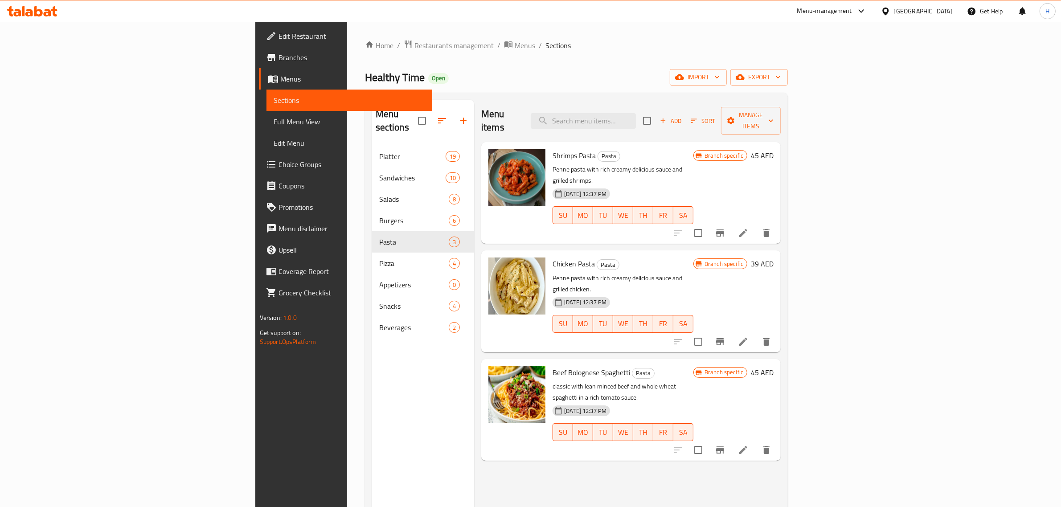
click at [552, 149] on span "Shrimps Pasta" at bounding box center [573, 155] width 43 height 13
copy h6 "Shrimps Pasta"
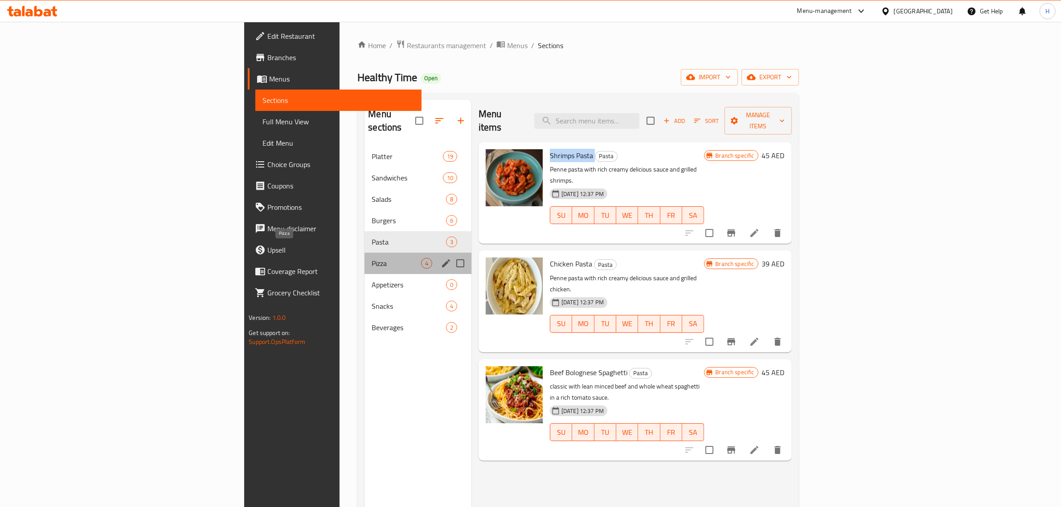
click at [372, 258] on span "Pizza" at bounding box center [396, 263] width 49 height 11
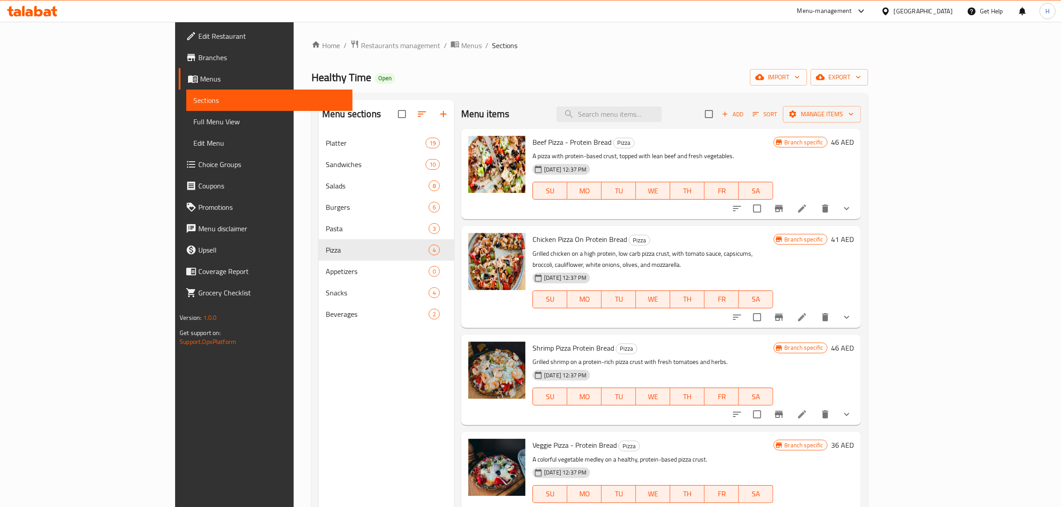
click at [535, 438] on span "Veggie Pizza - Protein Bread" at bounding box center [574, 444] width 84 height 13
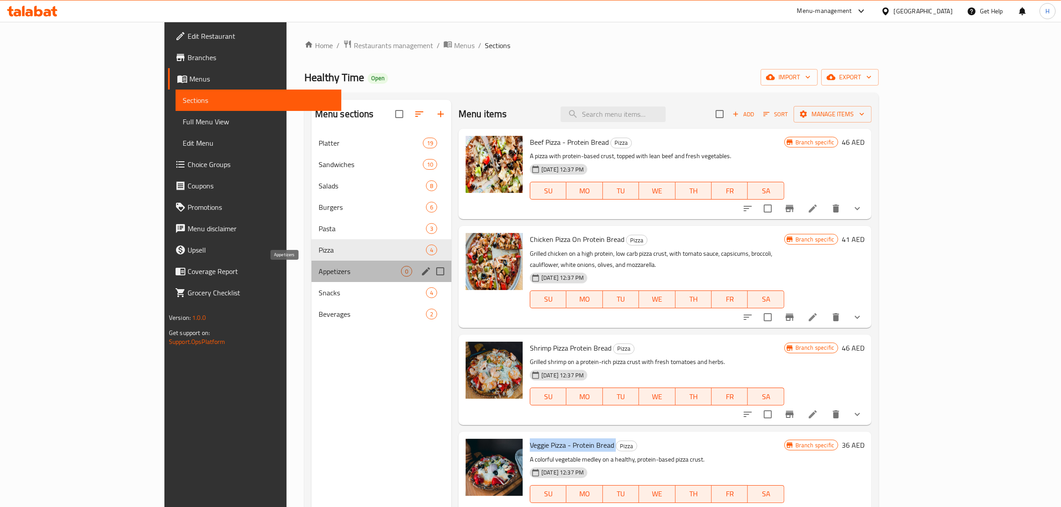
click at [319, 272] on span "Appetizers" at bounding box center [360, 271] width 82 height 11
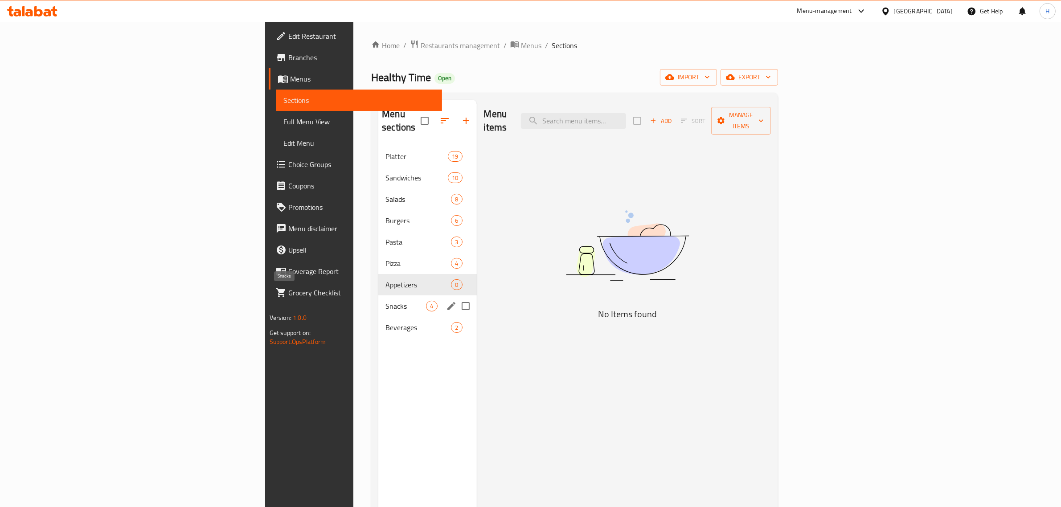
drag, startPoint x: 282, startPoint y: 292, endPoint x: 324, endPoint y: 292, distance: 42.3
click at [385, 301] on span "Snacks" at bounding box center [405, 306] width 41 height 11
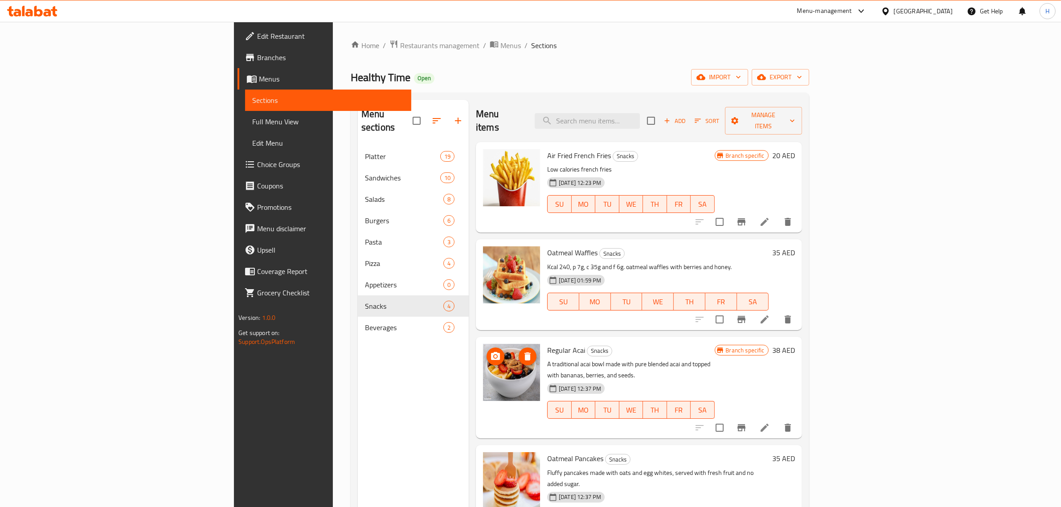
drag, startPoint x: 450, startPoint y: 376, endPoint x: 489, endPoint y: 413, distance: 54.2
click at [489, 413] on div "Regular Acai Snacks A traditional acai bowl made with pure blended acai and top…" at bounding box center [639, 388] width 326 height 102
click at [547, 149] on span "Air Fried French Fries" at bounding box center [579, 155] width 64 height 13
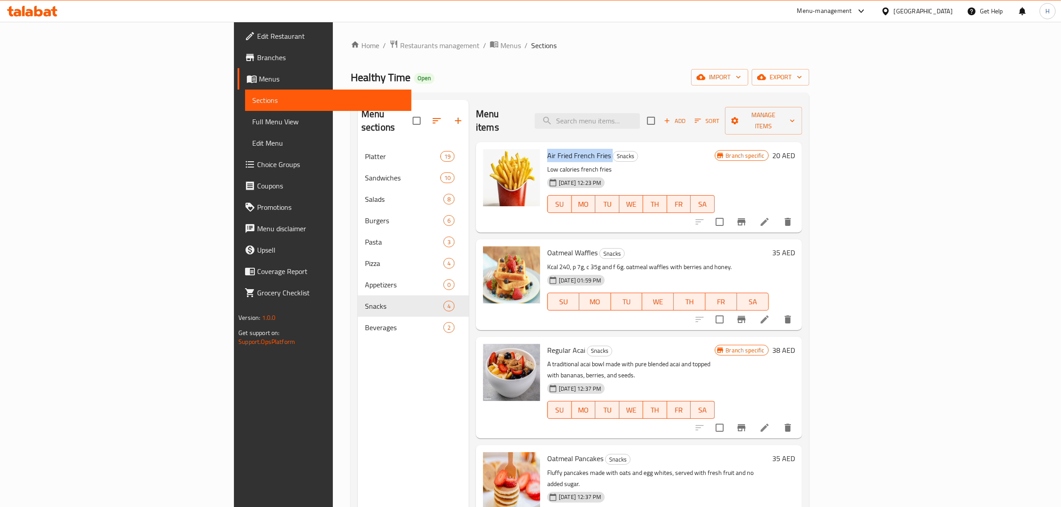
copy h6 "Air Fried French Fries"
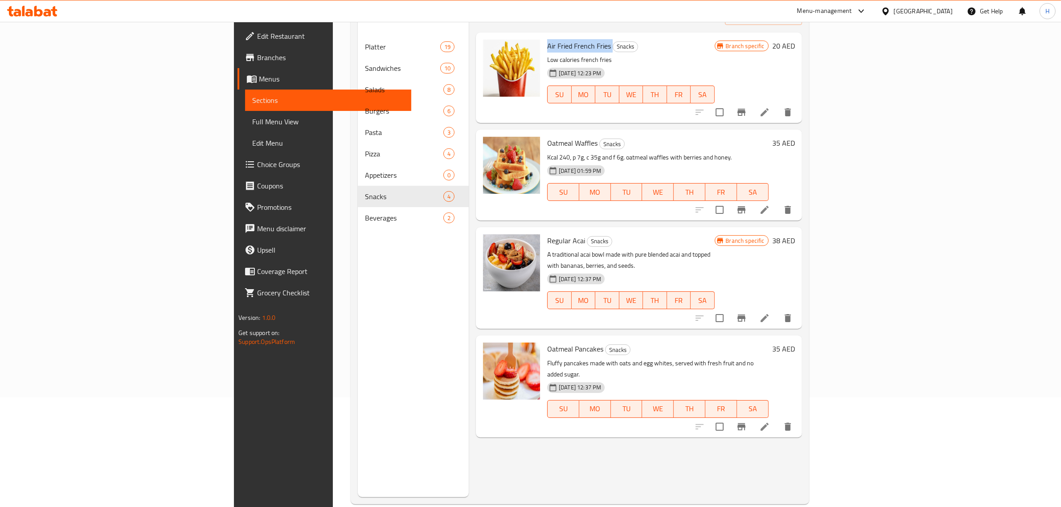
scroll to position [125, 0]
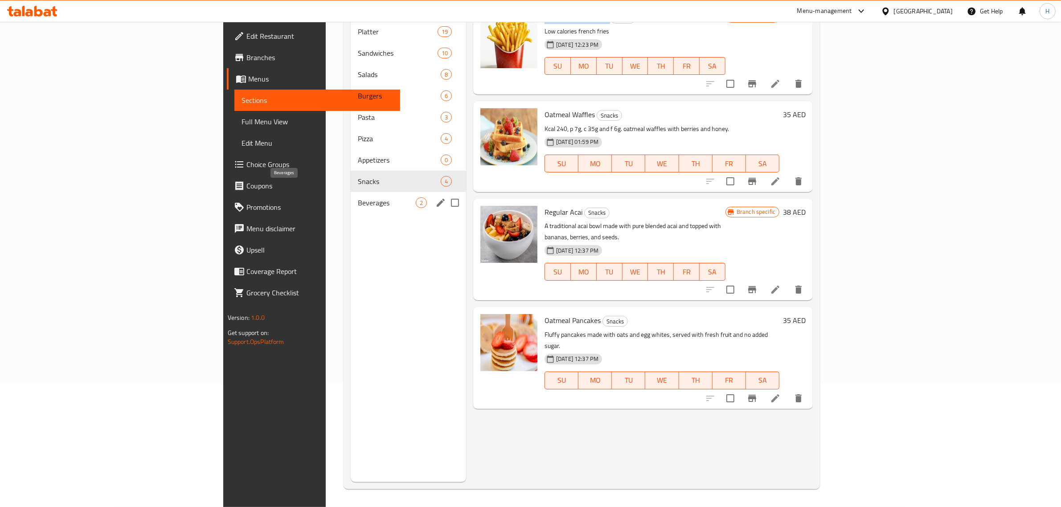
drag, startPoint x: 272, startPoint y: 187, endPoint x: 384, endPoint y: 235, distance: 121.7
click at [358, 197] on span "Beverages" at bounding box center [387, 202] width 58 height 11
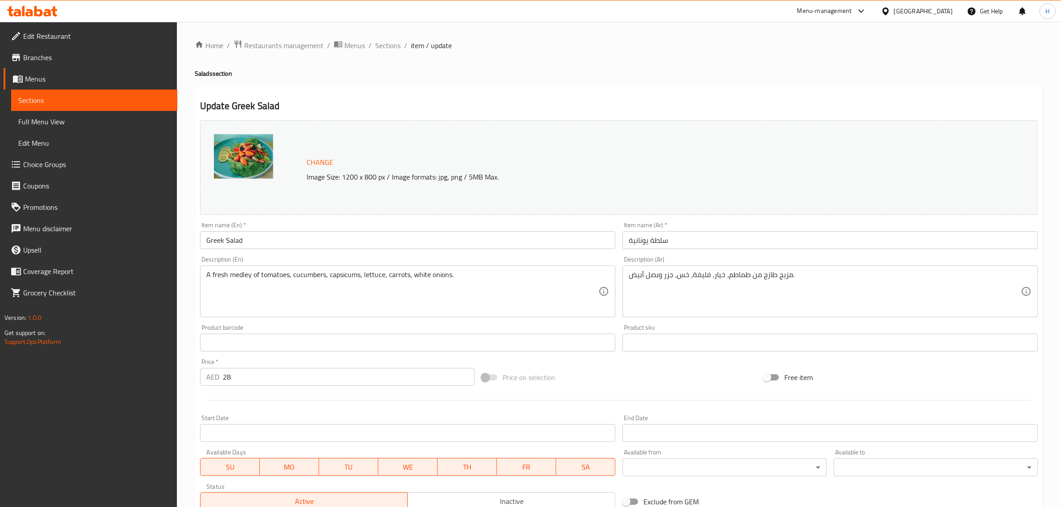
click at [275, 236] on input "Greek Salad" at bounding box center [407, 240] width 415 height 18
click at [437, 92] on div "Update Shrimps Pasta Change Image Size: 1200 x 800 px / Image formats: jpg, png…" at bounding box center [619, 351] width 848 height 531
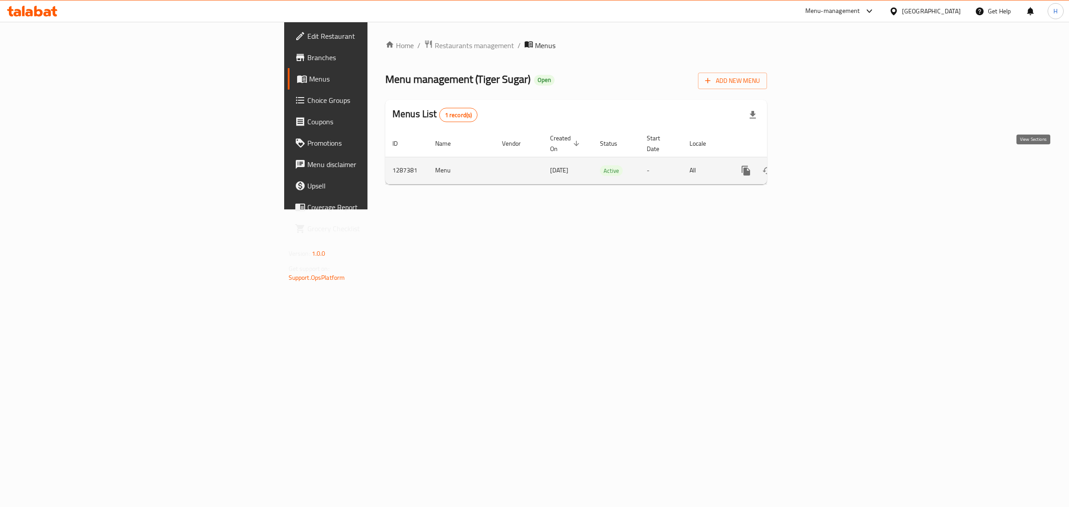
click at [814, 167] on icon "enhanced table" at bounding box center [810, 171] width 8 height 8
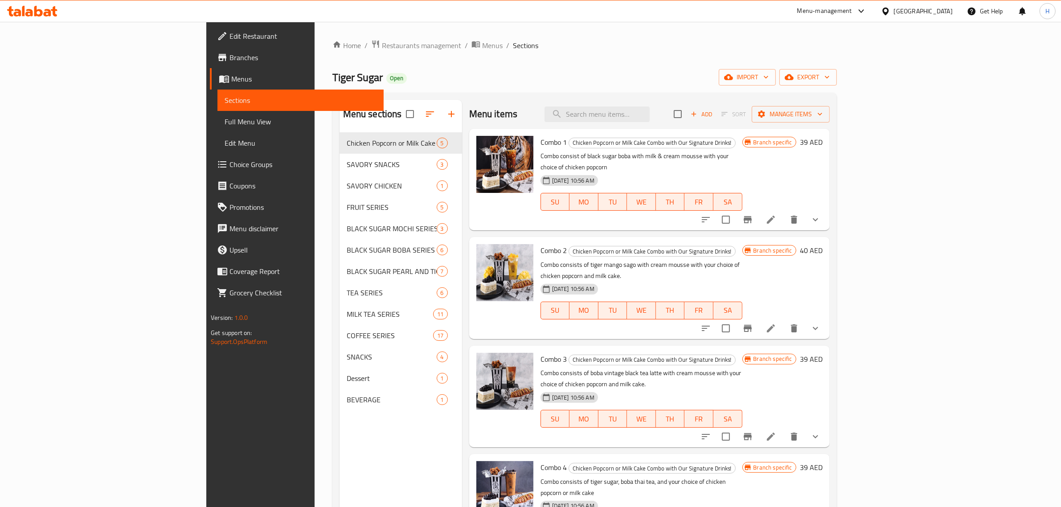
click at [519, 84] on div "Tiger Sugar Open import export" at bounding box center [584, 77] width 504 height 16
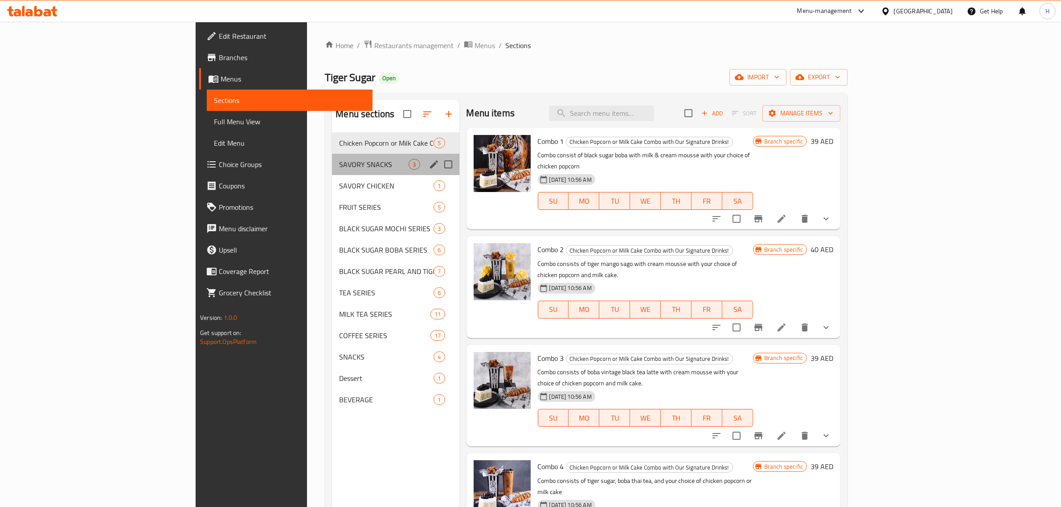
click at [332, 159] on div "SAVORY SNACKS 3" at bounding box center [395, 164] width 127 height 21
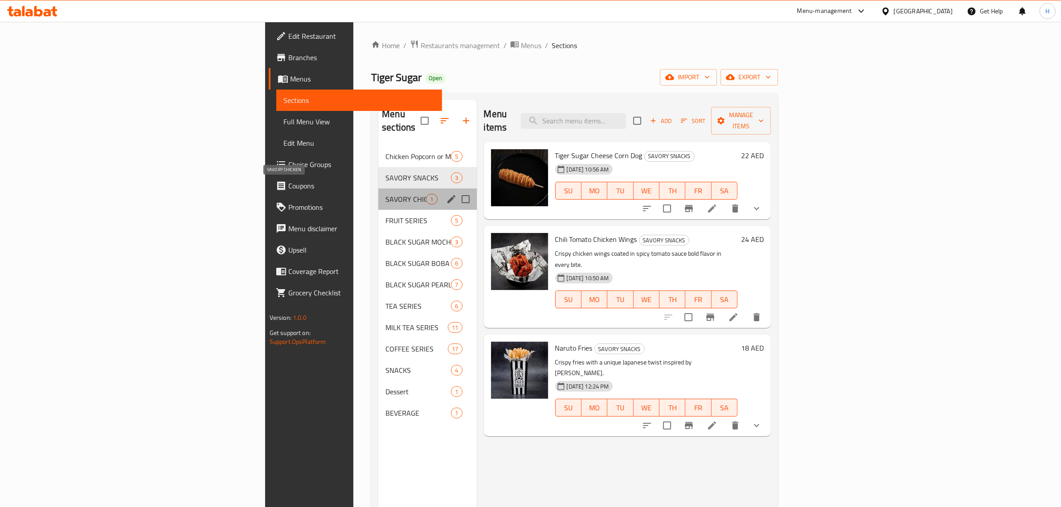
click at [385, 194] on span "SAVORY CHICKEN" at bounding box center [405, 199] width 41 height 11
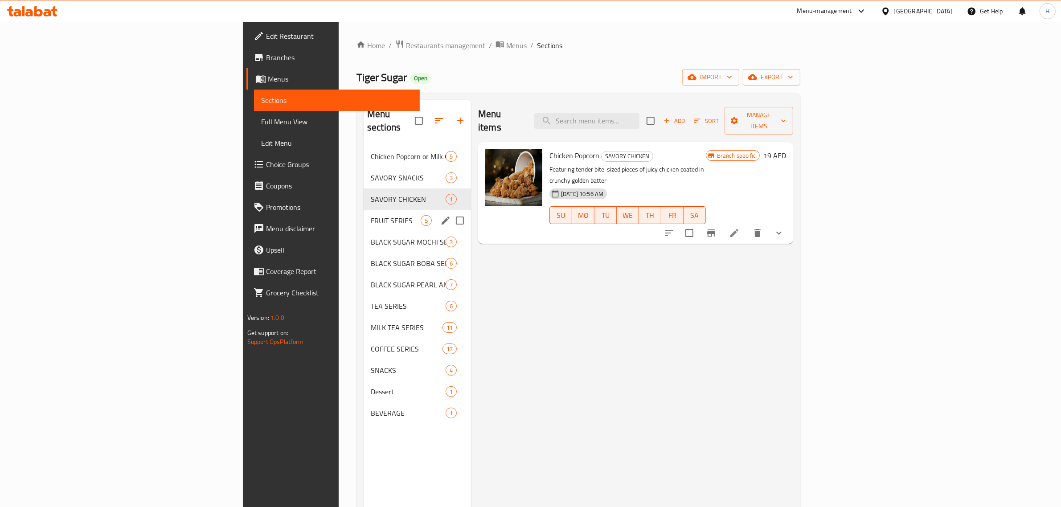
click at [364, 210] on div "FRUIT SERIES 5" at bounding box center [417, 220] width 107 height 21
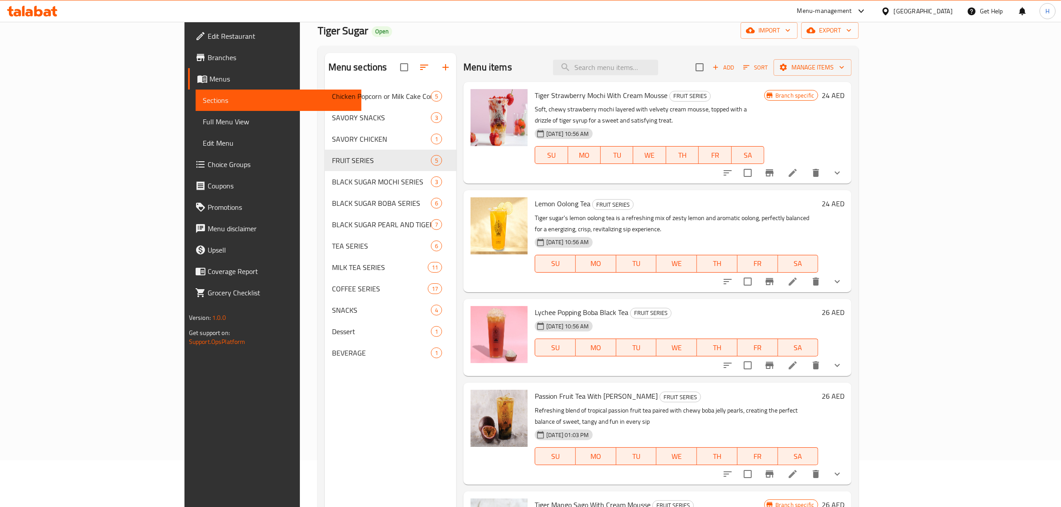
scroll to position [125, 0]
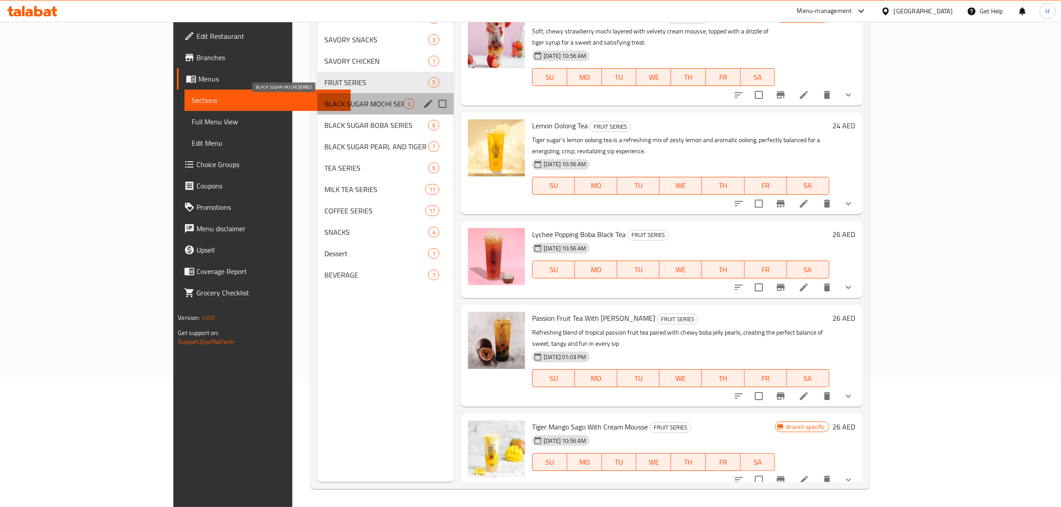
click at [324, 102] on span "BLACK SUGAR MOCHI SERIES" at bounding box center [363, 103] width 79 height 11
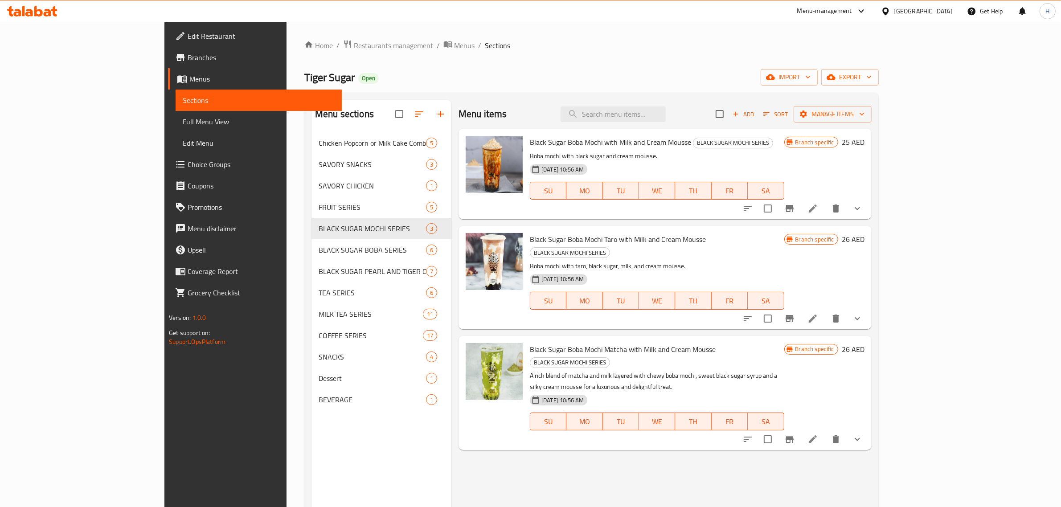
click at [559, 142] on span "Black Sugar Boba Mochi with Milk and Cream Mousse" at bounding box center [610, 141] width 161 height 13
copy h6 "Black Sugar Boba Mochi with Milk and Cream Mousse"
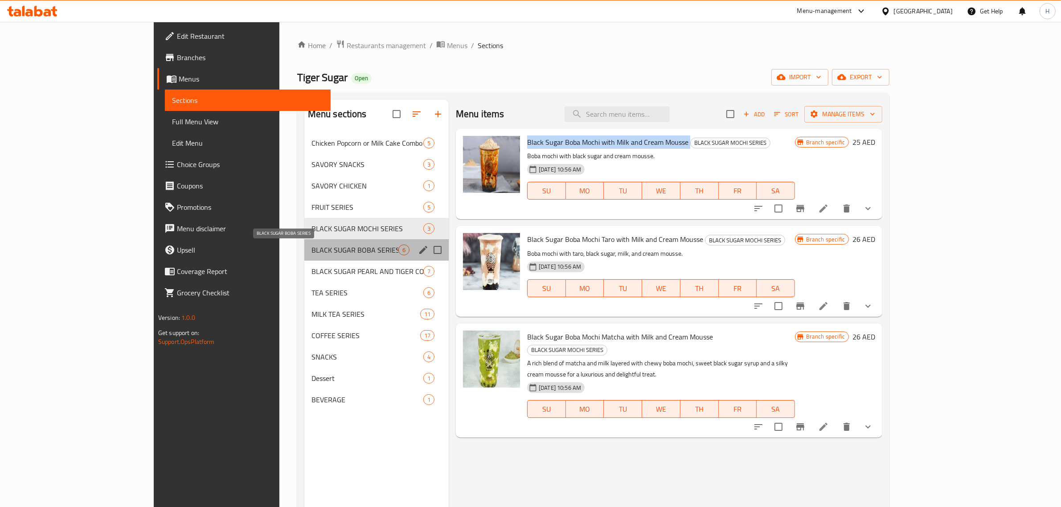
click at [311, 248] on span "BLACK SUGAR BOBA SERIES" at bounding box center [354, 250] width 87 height 11
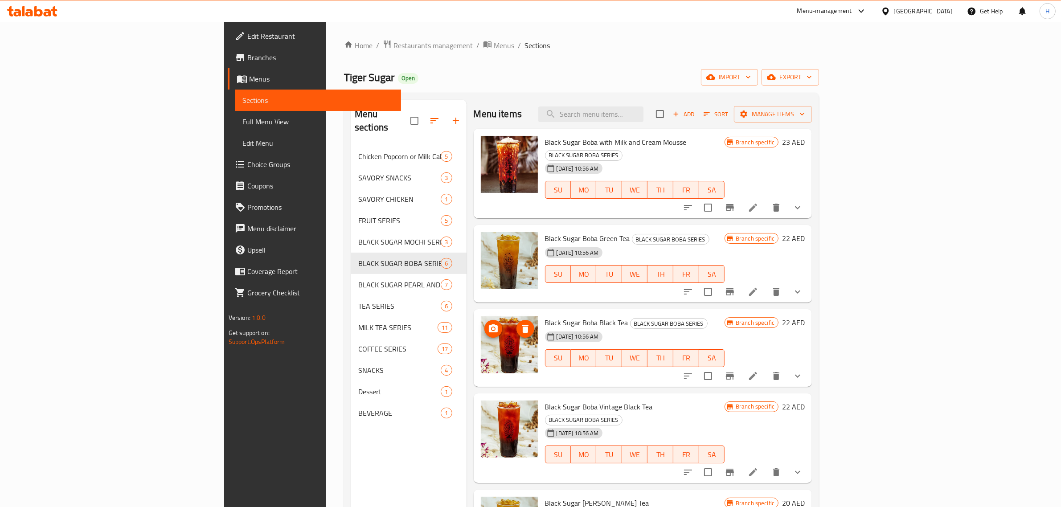
click at [481, 353] on img at bounding box center [509, 344] width 57 height 57
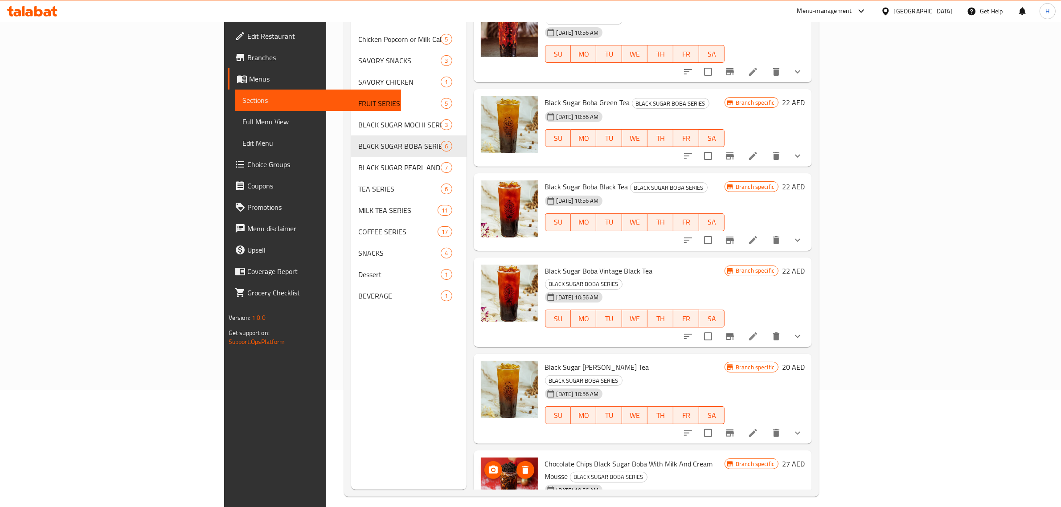
scroll to position [125, 0]
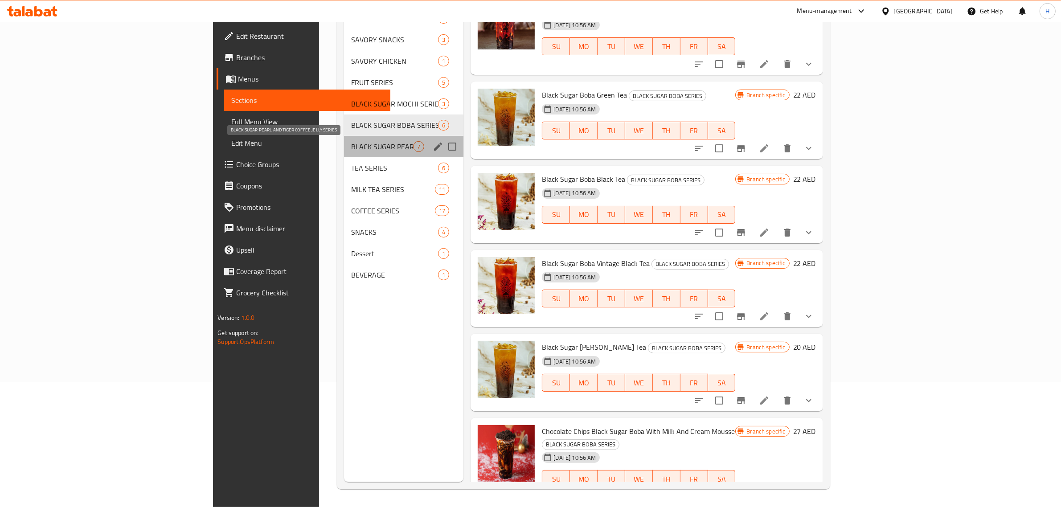
click at [351, 142] on span "BLACK SUGAR PEARL AND TIGER COFFEE JELLY SERIES" at bounding box center [382, 146] width 62 height 11
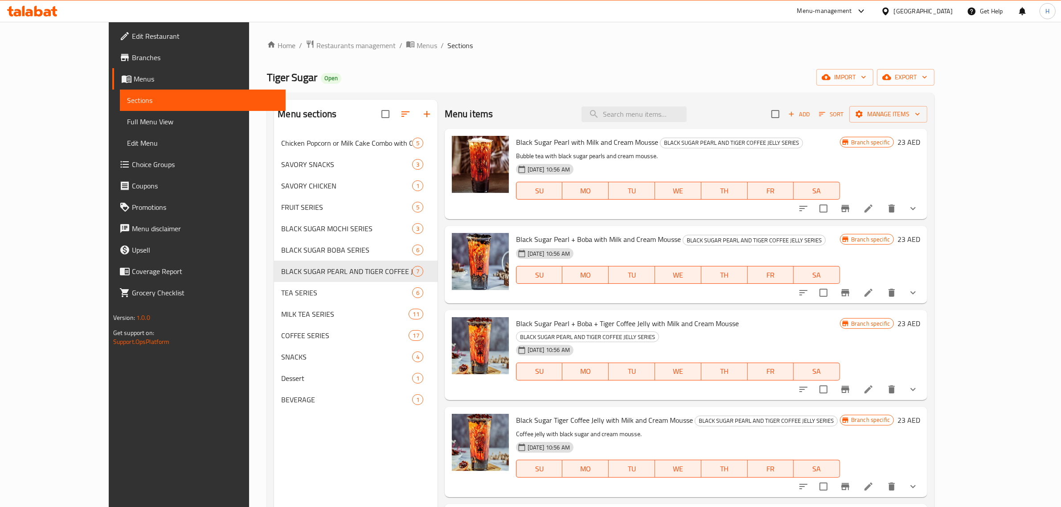
click at [521, 413] on span "Black Sugar Tiger Coffee Jelly with Milk and Cream Mousse" at bounding box center [604, 419] width 177 height 13
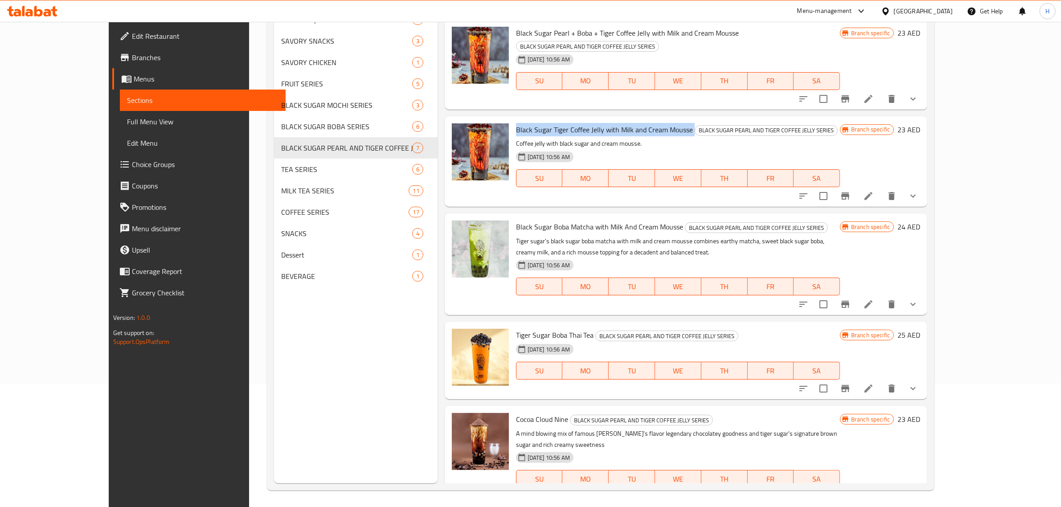
scroll to position [125, 0]
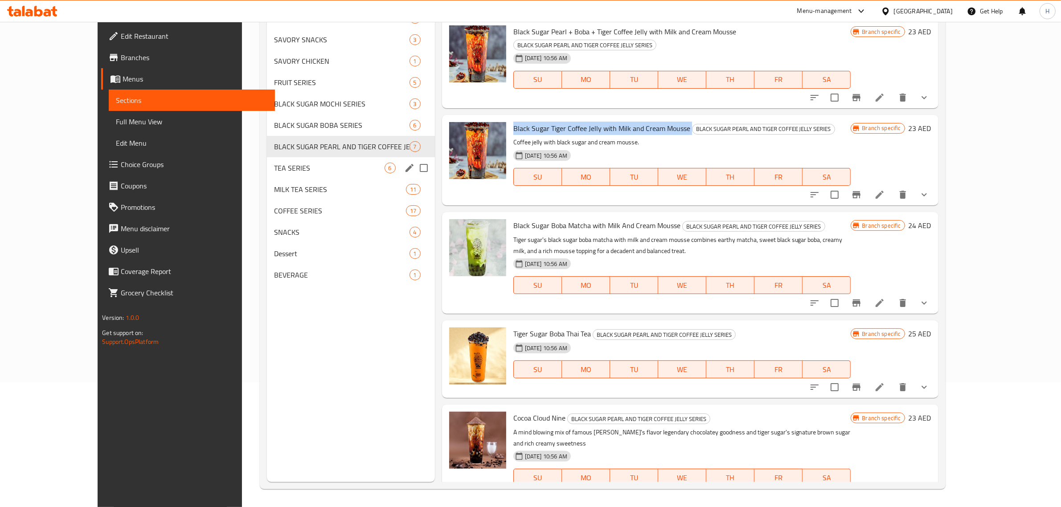
click at [274, 166] on span "TEA SERIES" at bounding box center [329, 168] width 110 height 11
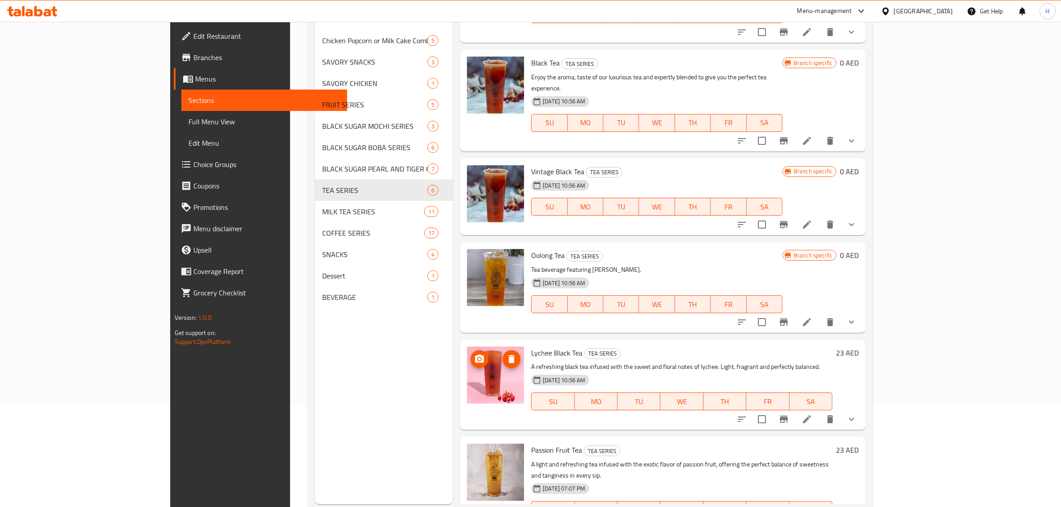
scroll to position [125, 0]
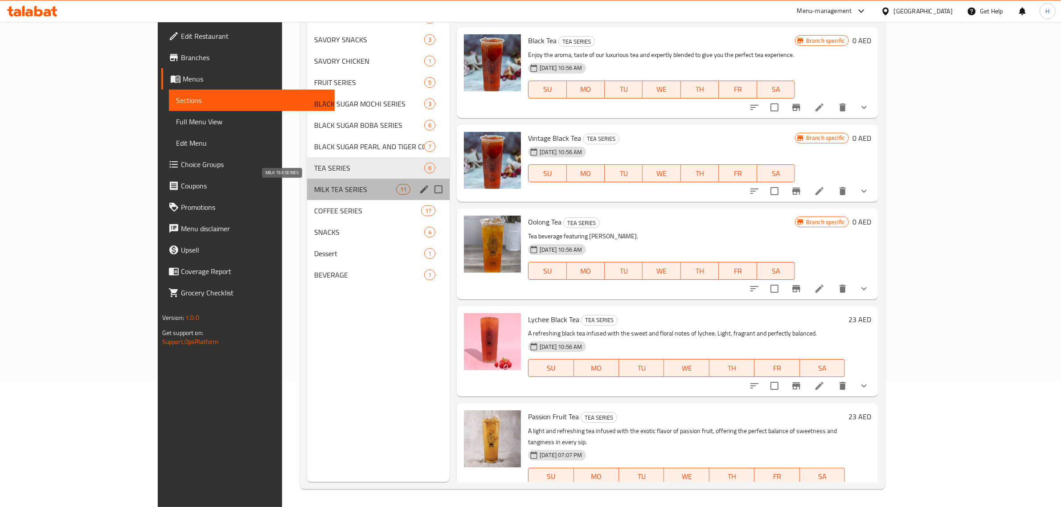
click at [314, 188] on span "MILK TEA SERIES" at bounding box center [355, 189] width 82 height 11
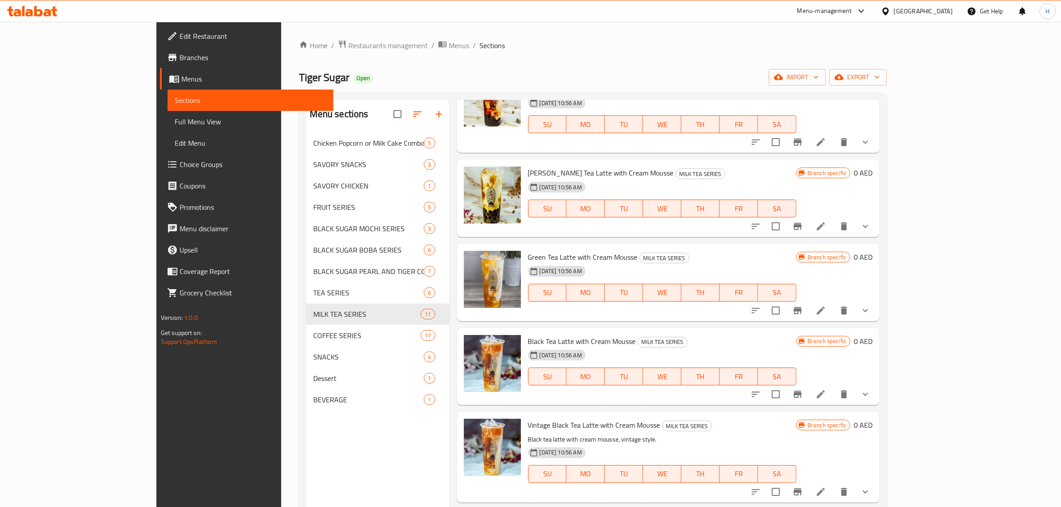
scroll to position [278, 0]
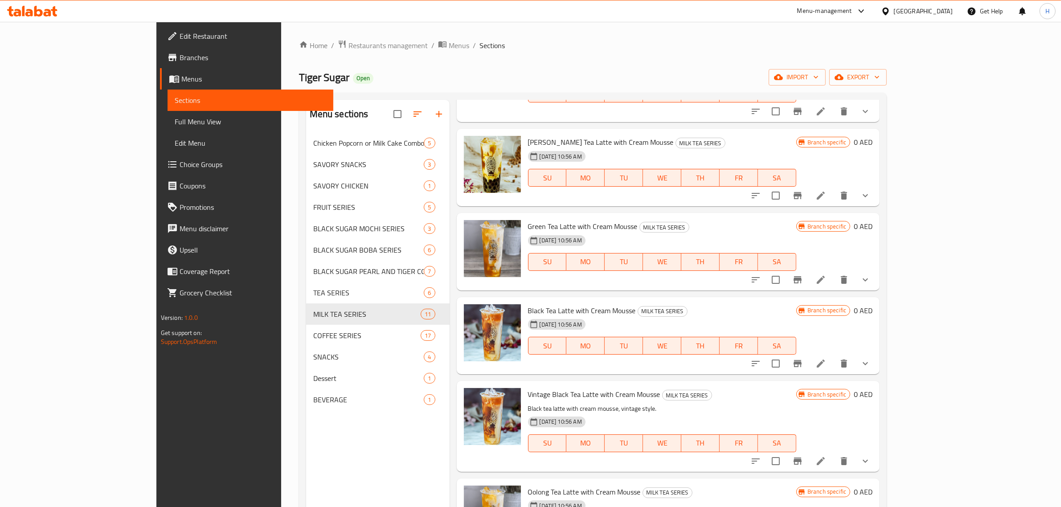
click at [528, 490] on span "Oolong Tea Latte with Cream Mousse" at bounding box center [584, 491] width 113 height 13
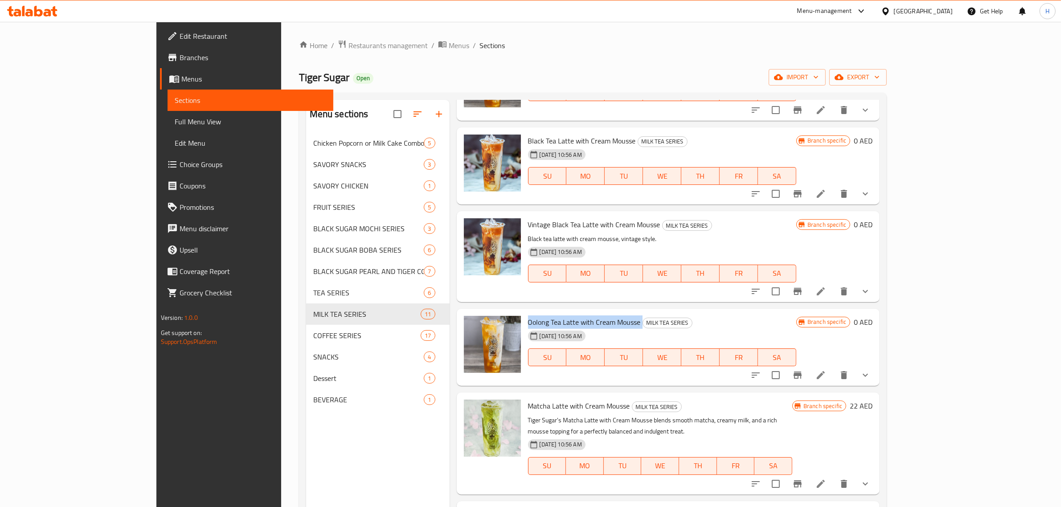
scroll to position [505, 0]
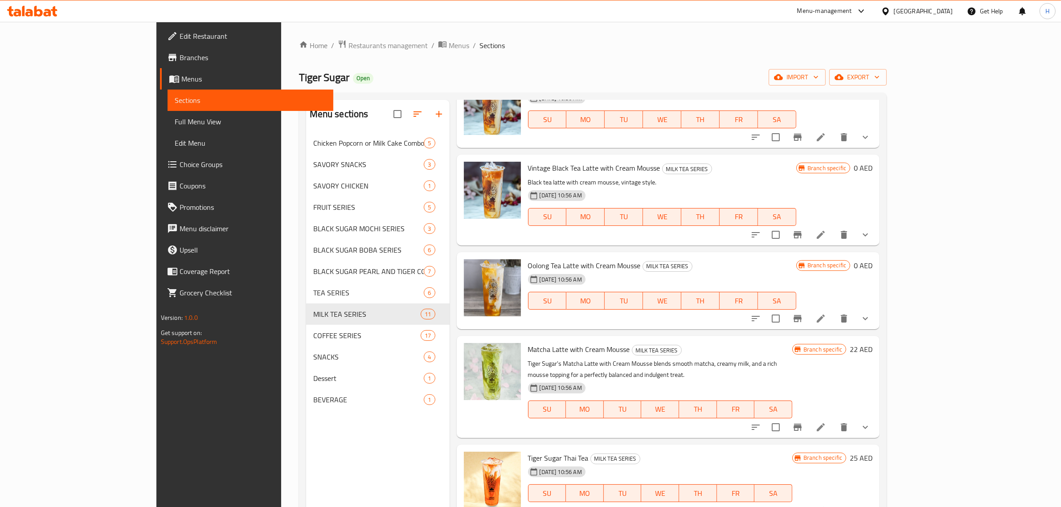
click at [528, 451] on span "Tiger Sugar Thai Tea" at bounding box center [558, 457] width 61 height 13
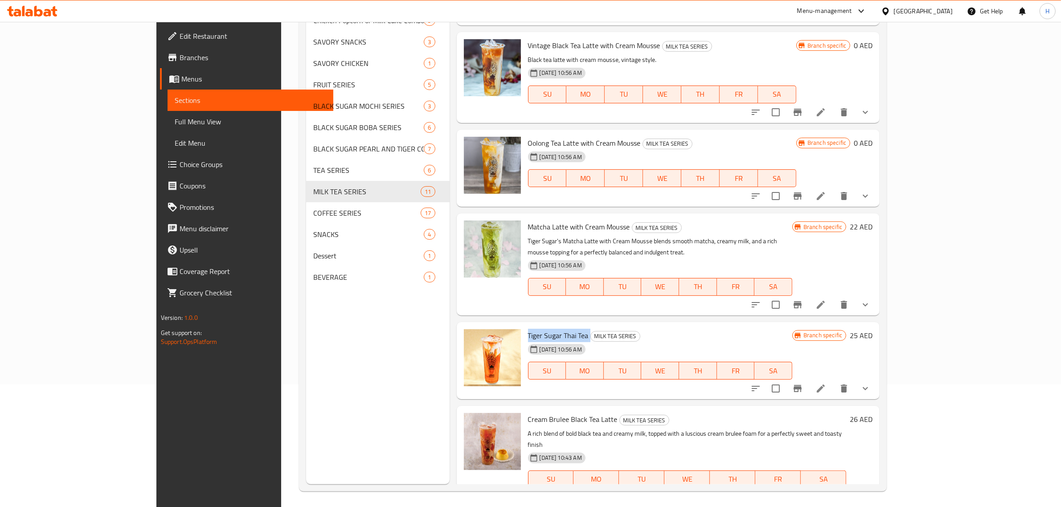
scroll to position [125, 0]
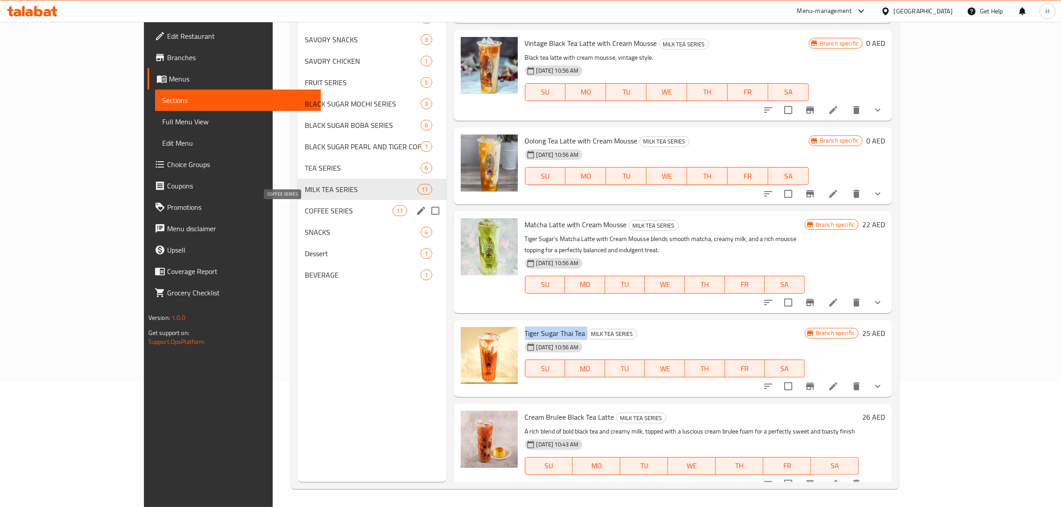
click at [305, 208] on span "COFFEE SERIES" at bounding box center [349, 210] width 88 height 11
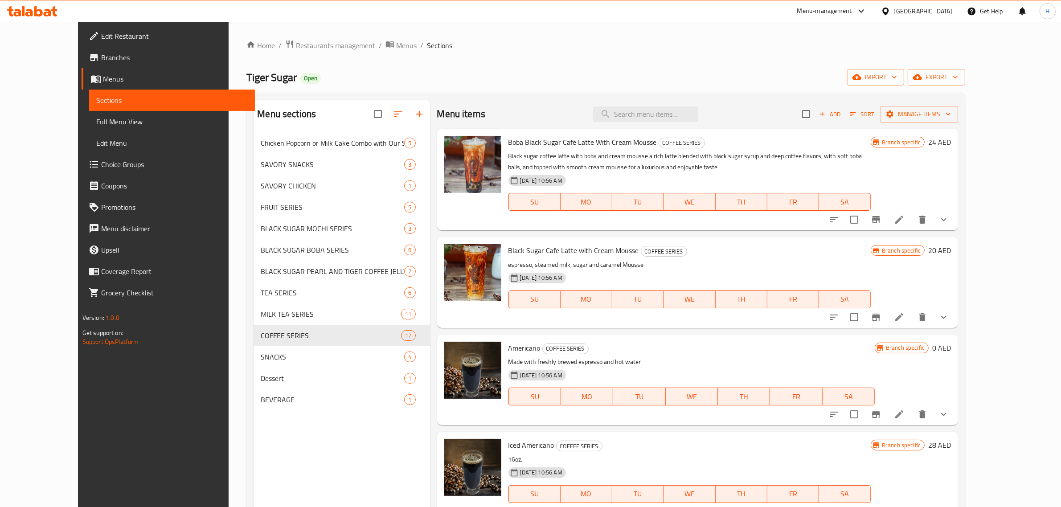
click at [556, 144] on span "Boba Black Sugar Café Latte With Cream Mousse" at bounding box center [582, 141] width 148 height 13
copy h6 "Boba Black Sugar Café Latte With Cream Mousse"
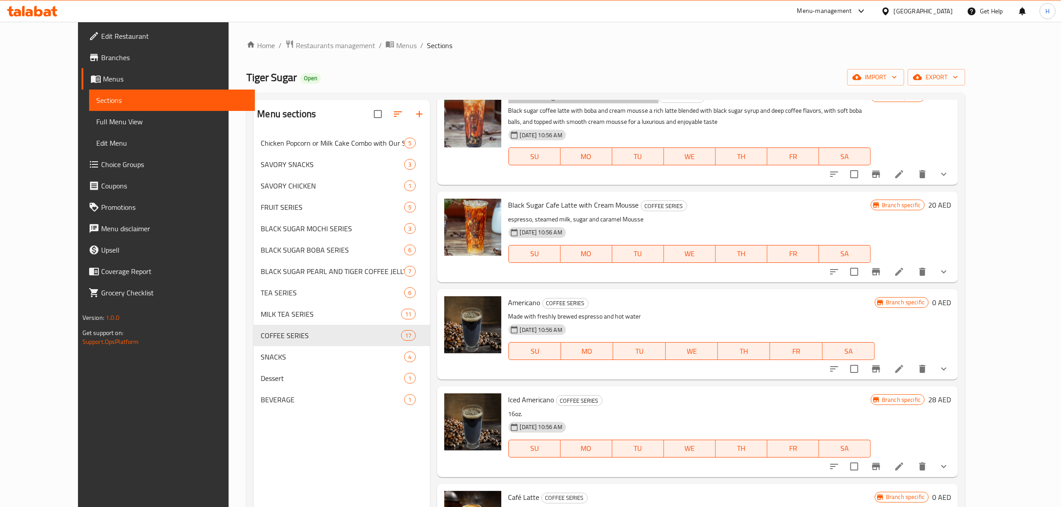
scroll to position [111, 0]
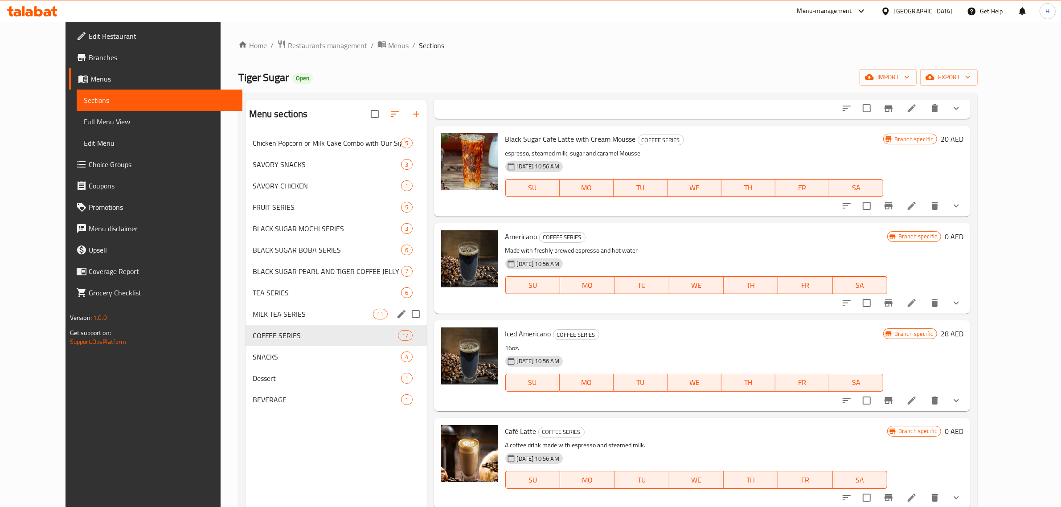
click at [290, 306] on div "MILK TEA SERIES 11" at bounding box center [335, 313] width 181 height 21
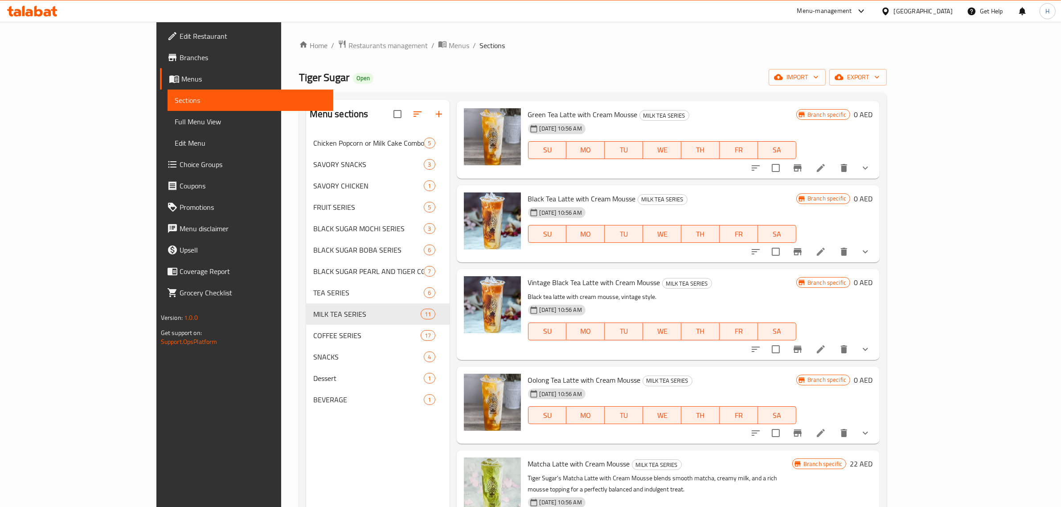
scroll to position [505, 0]
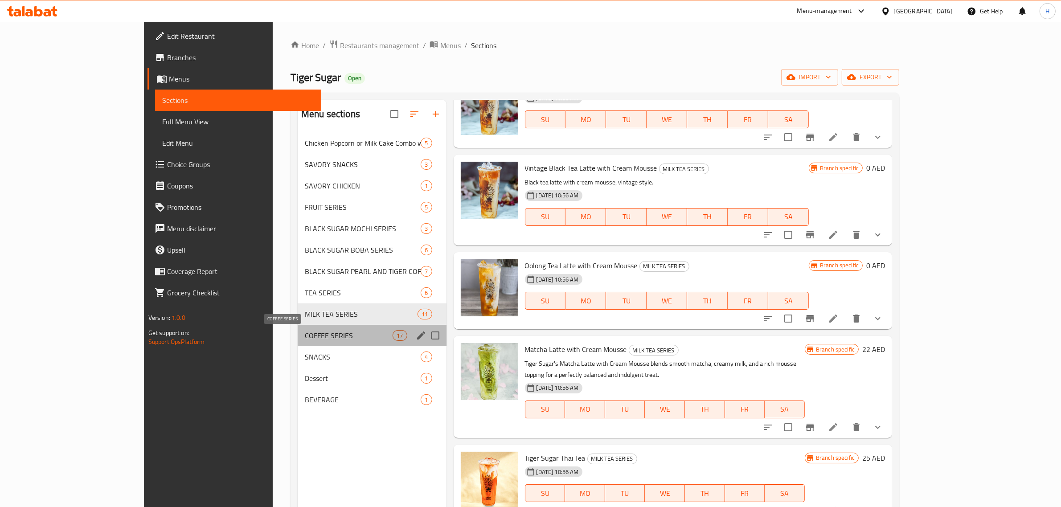
click at [305, 333] on span "COFFEE SERIES" at bounding box center [349, 335] width 88 height 11
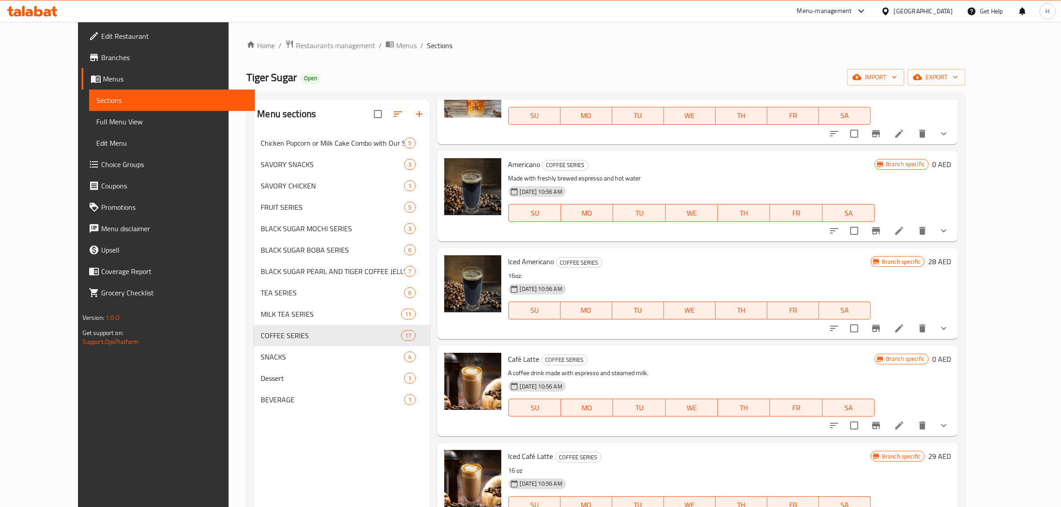
scroll to position [223, 0]
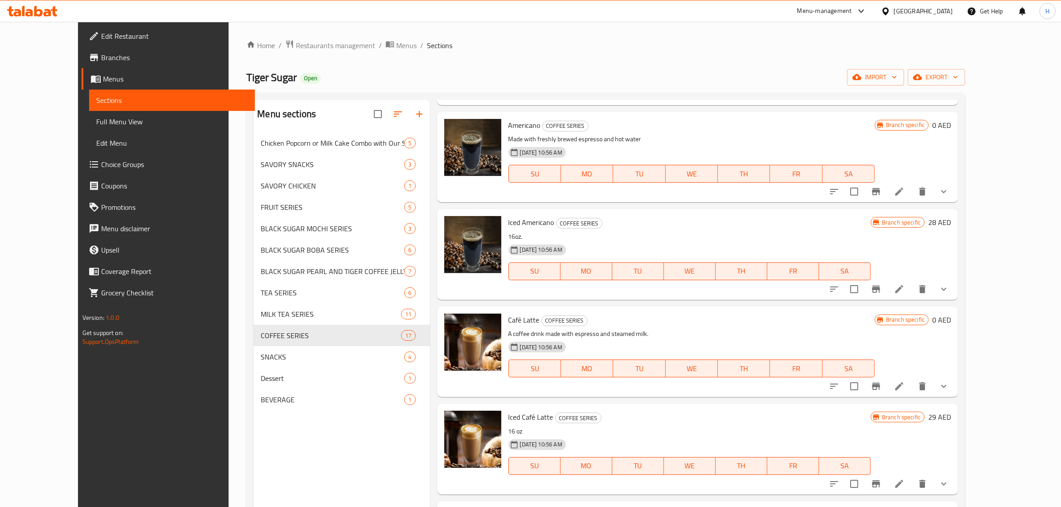
click at [508, 321] on span "Café Latte" at bounding box center [523, 319] width 31 height 13
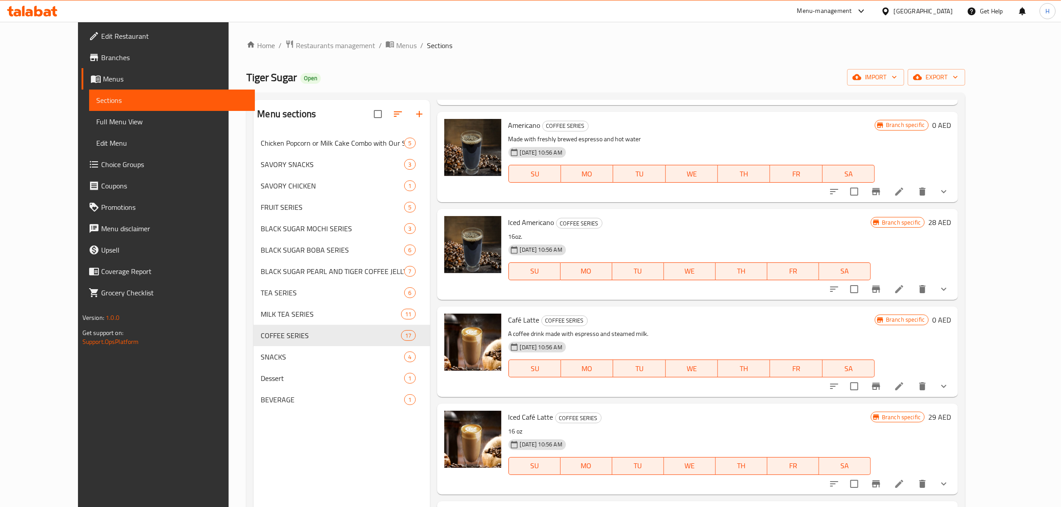
click at [508, 415] on span "Iced Café Latte" at bounding box center [530, 416] width 45 height 13
copy h6 "Iced Café Latte"
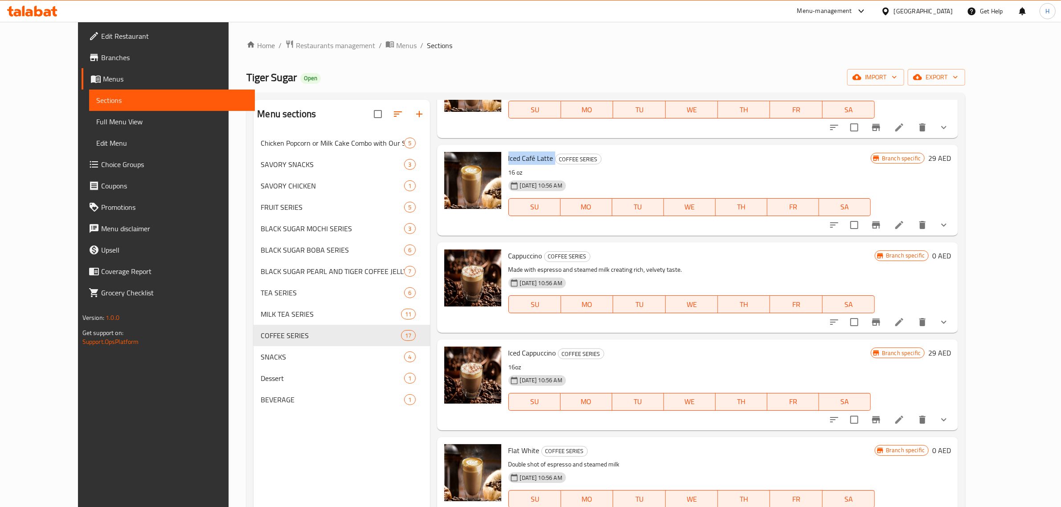
scroll to position [501, 0]
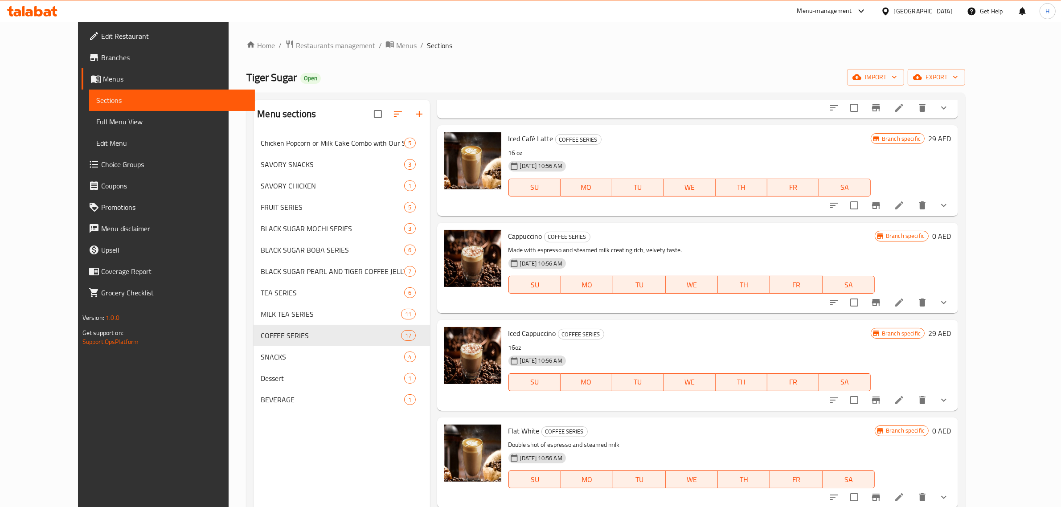
click at [510, 234] on span "Cappuccino" at bounding box center [525, 235] width 34 height 13
copy h6 "Cappuccino"
click at [508, 332] on span "Iced Cappuccino" at bounding box center [532, 333] width 48 height 13
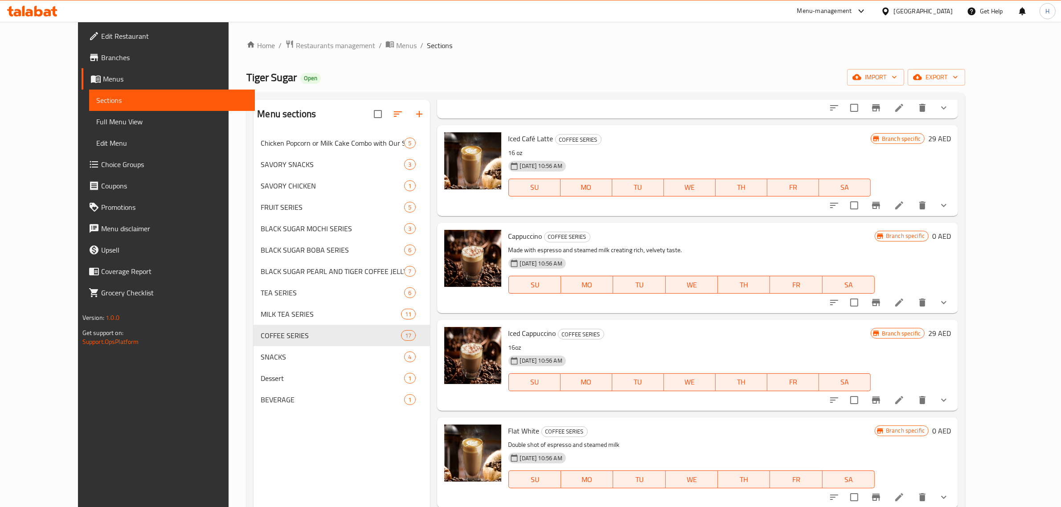
click at [508, 332] on span "Iced Cappuccino" at bounding box center [532, 333] width 48 height 13
copy h6 "Iced Cappuccino"
click at [508, 433] on span "Flat White" at bounding box center [523, 430] width 31 height 13
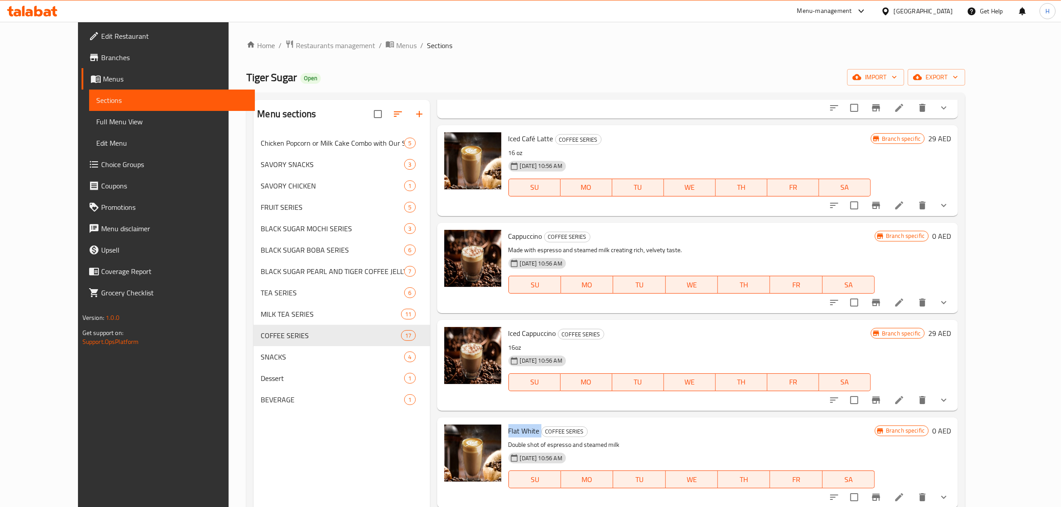
click at [508, 433] on span "Flat White" at bounding box center [523, 430] width 31 height 13
copy h6 "Flat White"
drag, startPoint x: 968, startPoint y: 302, endPoint x: 965, endPoint y: 327, distance: 24.6
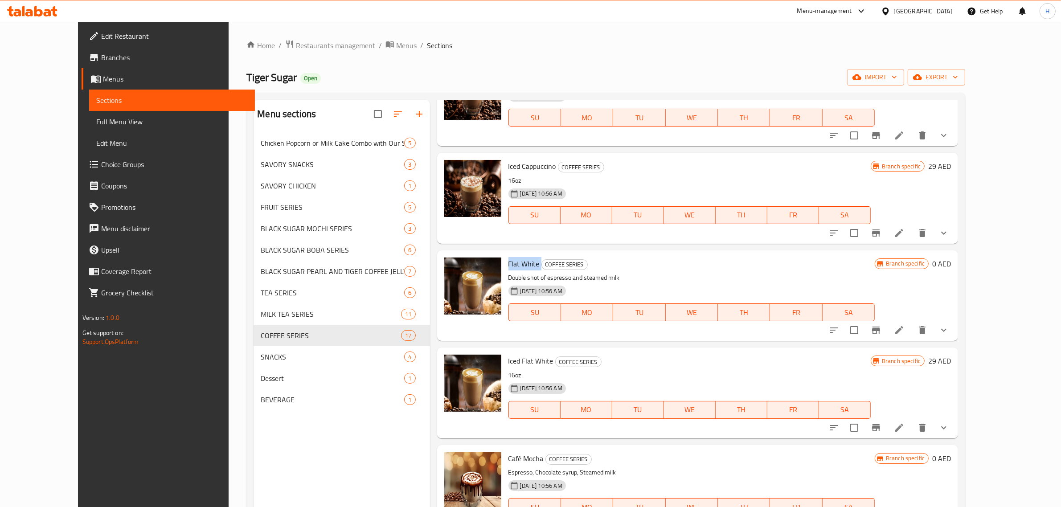
scroll to position [724, 0]
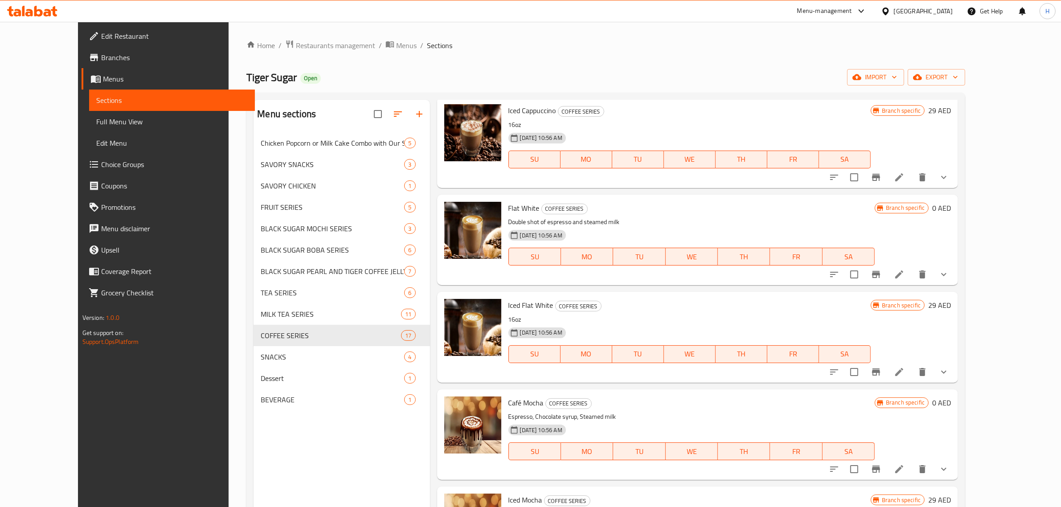
click at [513, 306] on span "Iced Flat White" at bounding box center [530, 304] width 45 height 13
copy h6 "Iced Flat White"
click at [512, 402] on span "Café Mocha" at bounding box center [525, 402] width 35 height 13
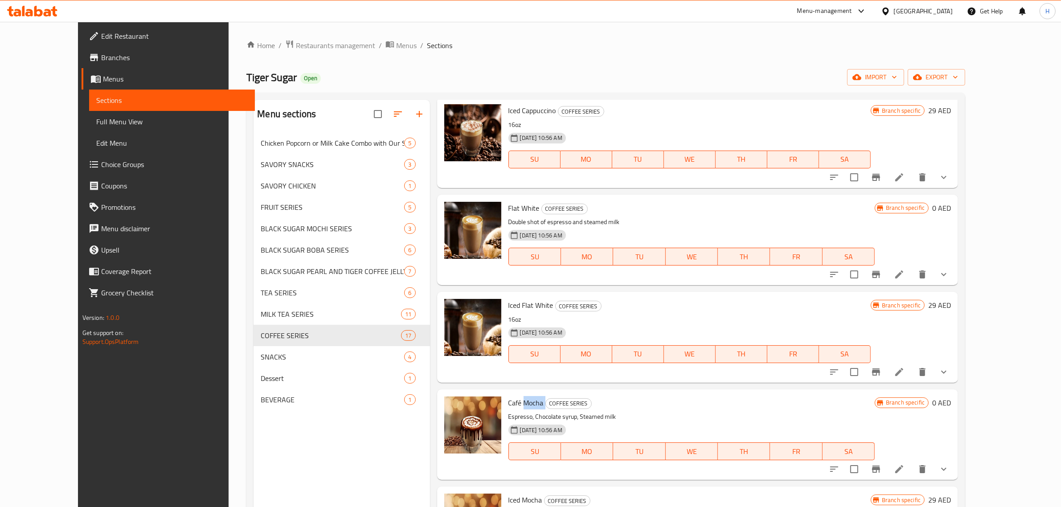
click at [512, 402] on span "Café Mocha" at bounding box center [525, 402] width 35 height 13
copy h6 "Café Mocha"
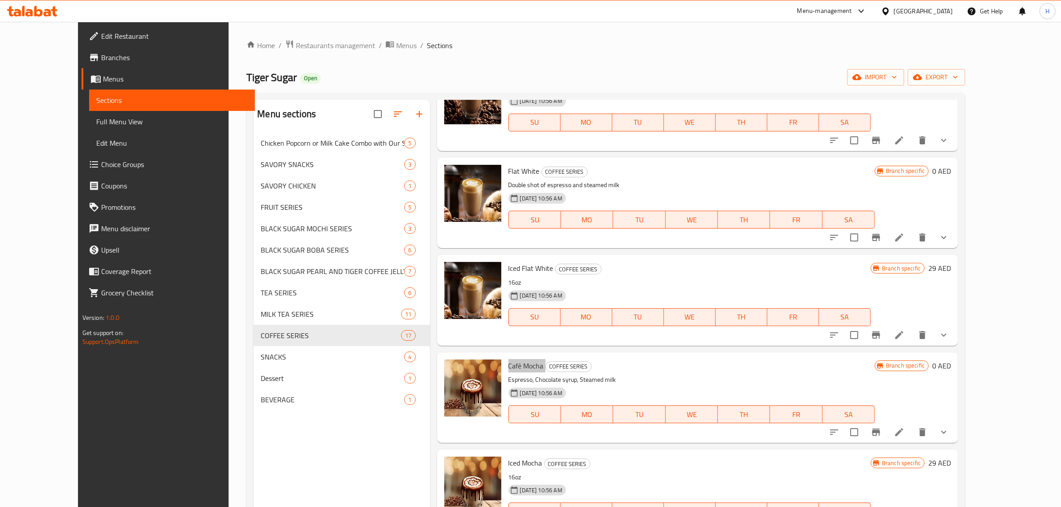
scroll to position [780, 0]
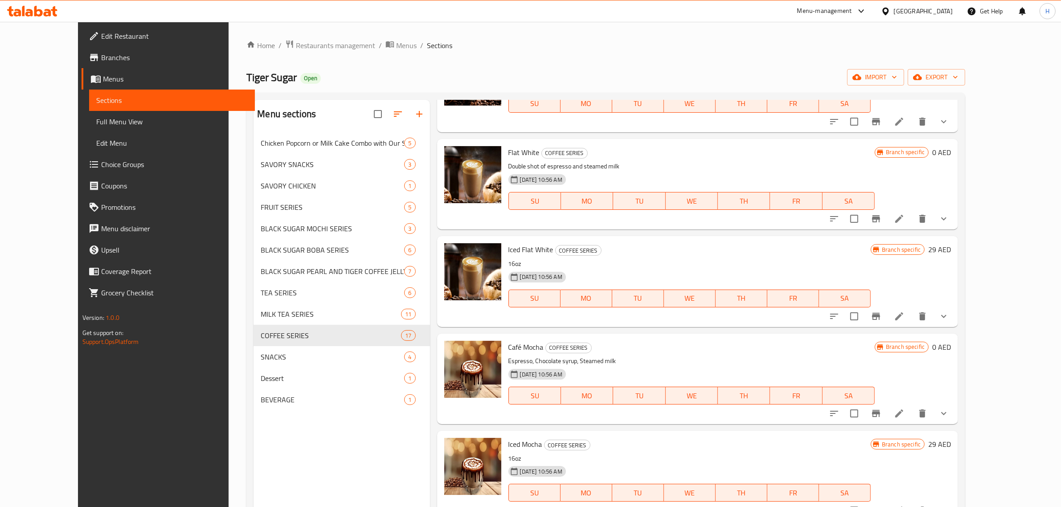
click at [508, 445] on span "Iced Mocha" at bounding box center [525, 443] width 34 height 13
copy h6 "Iced Mocha"
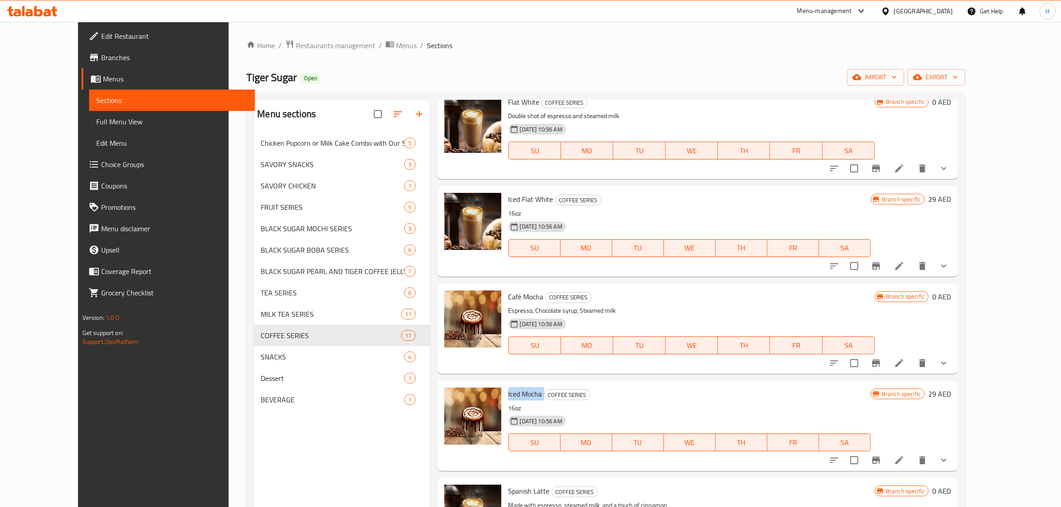
drag, startPoint x: 720, startPoint y: 397, endPoint x: 726, endPoint y: 415, distance: 18.9
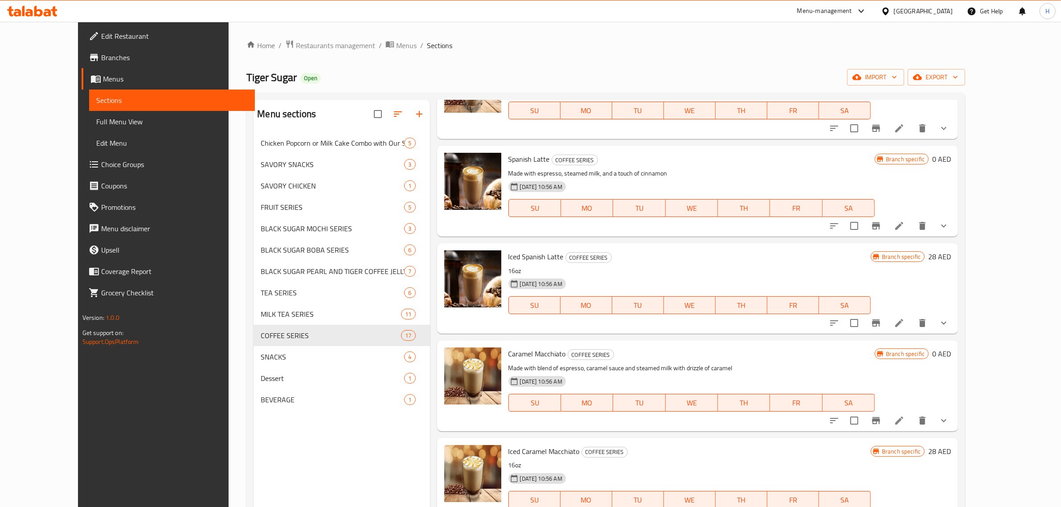
scroll to position [1166, 0]
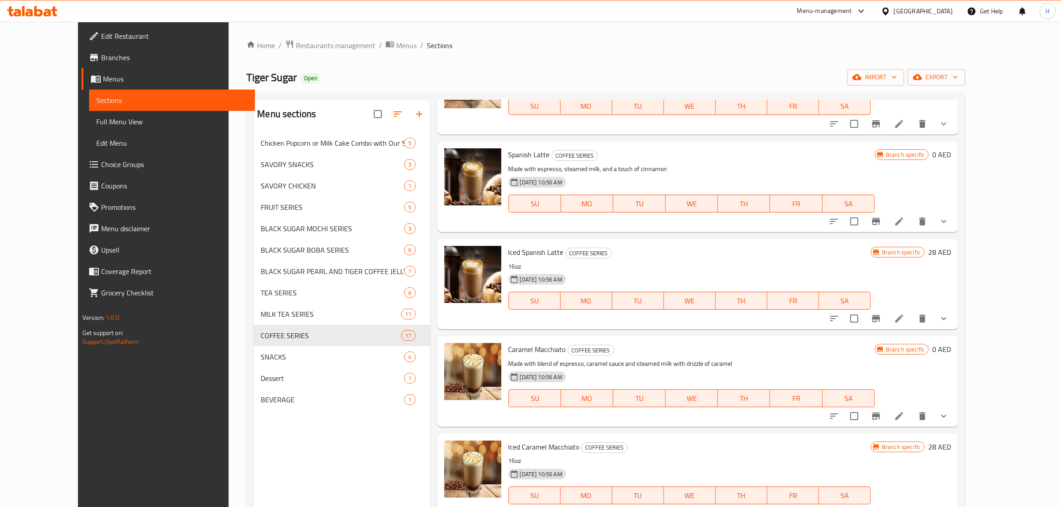
click at [515, 155] on span "Spanish Latte" at bounding box center [528, 154] width 41 height 13
copy h6 "Spanish Latte"
click at [509, 250] on span "Iced Spanish Latte" at bounding box center [535, 251] width 55 height 13
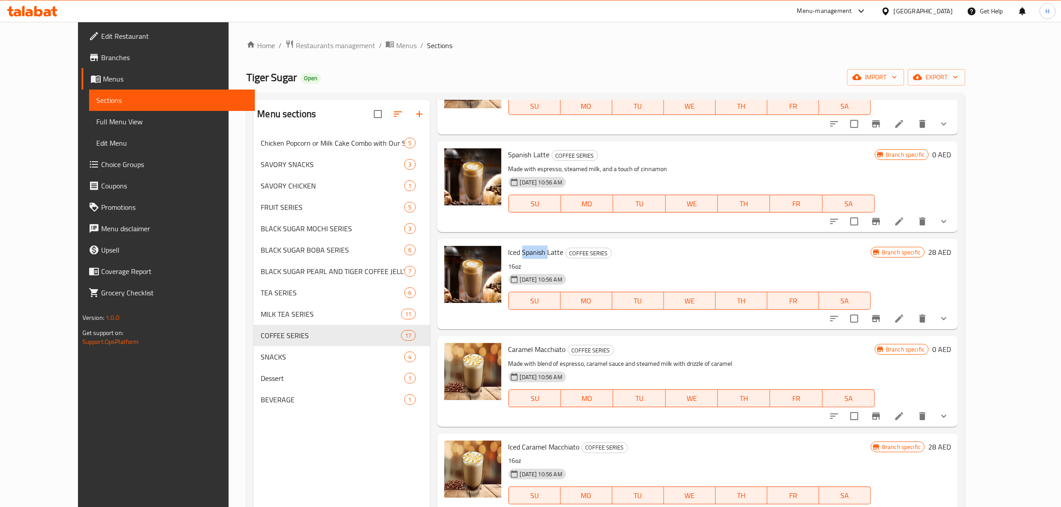
click at [509, 250] on span "Iced Spanish Latte" at bounding box center [535, 251] width 55 height 13
click at [508, 350] on span "Caramel Macchiato" at bounding box center [536, 349] width 57 height 13
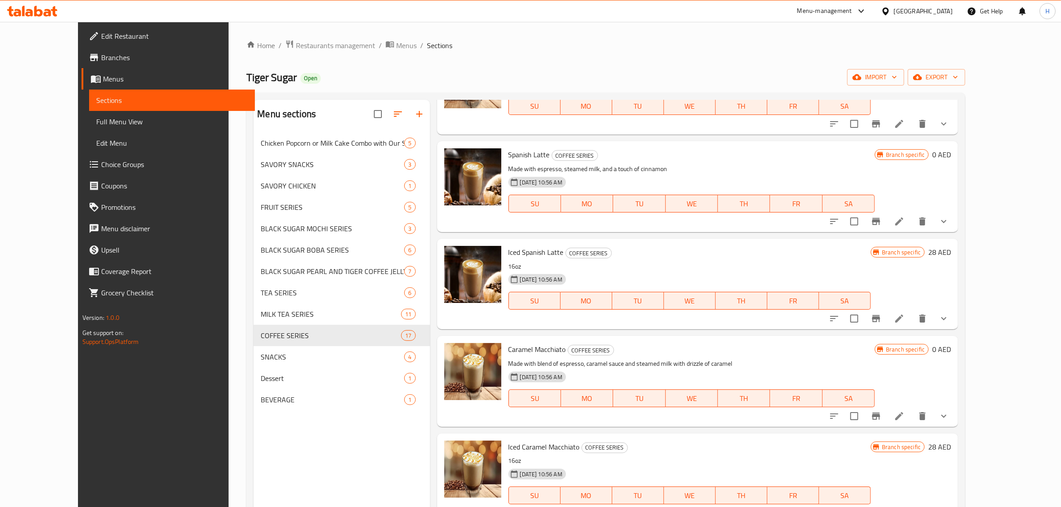
click at [508, 442] on span "Iced Caramel Macchiato" at bounding box center [543, 446] width 71 height 13
drag, startPoint x: 453, startPoint y: 290, endPoint x: 598, endPoint y: 257, distance: 149.0
click at [598, 257] on h6 "Iced Spanish Latte COFFEE SERIES" at bounding box center [689, 252] width 362 height 12
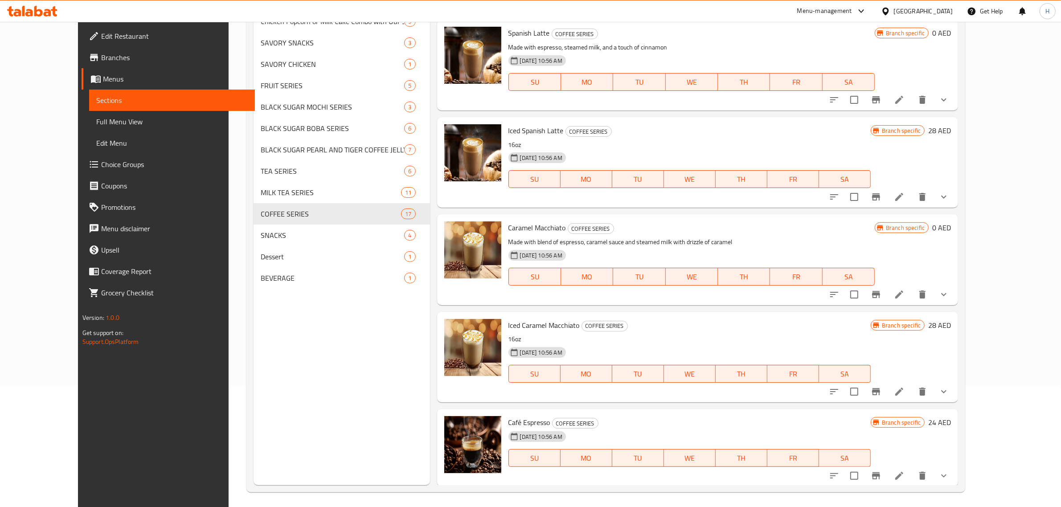
scroll to position [125, 0]
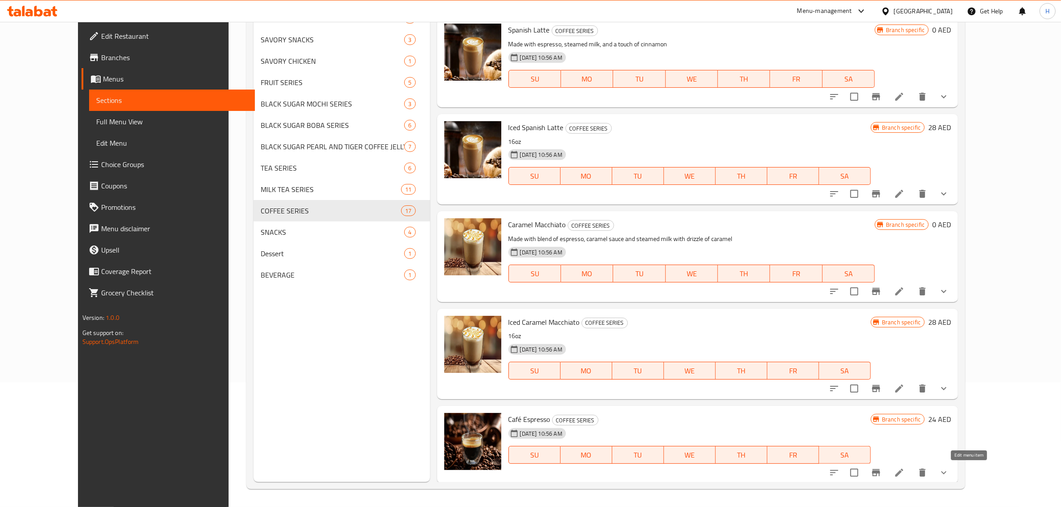
drag, startPoint x: 971, startPoint y: 470, endPoint x: 962, endPoint y: 473, distance: 9.4
click at [508, 420] on span "Café Espresso" at bounding box center [529, 419] width 42 height 13
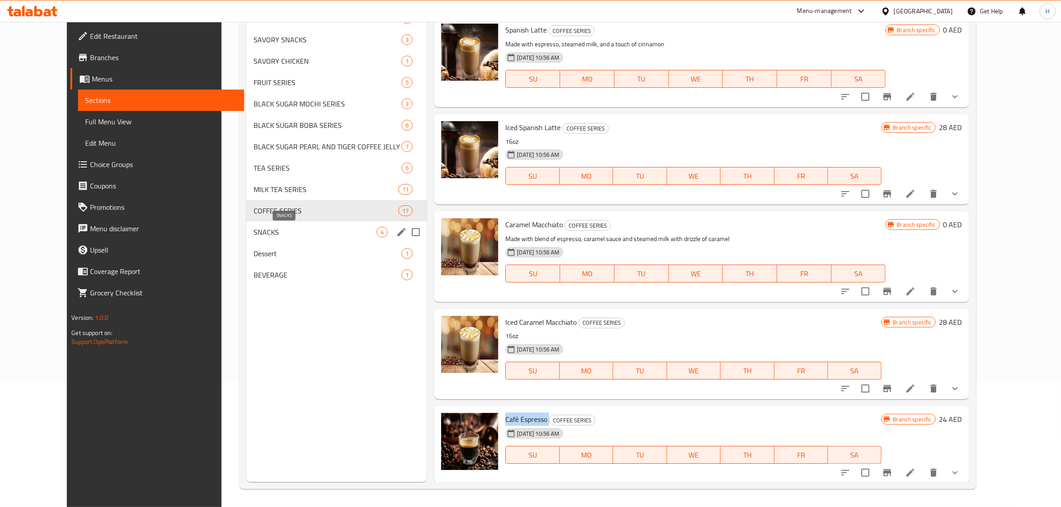
click at [279, 228] on span "SNACKS" at bounding box center [314, 232] width 123 height 11
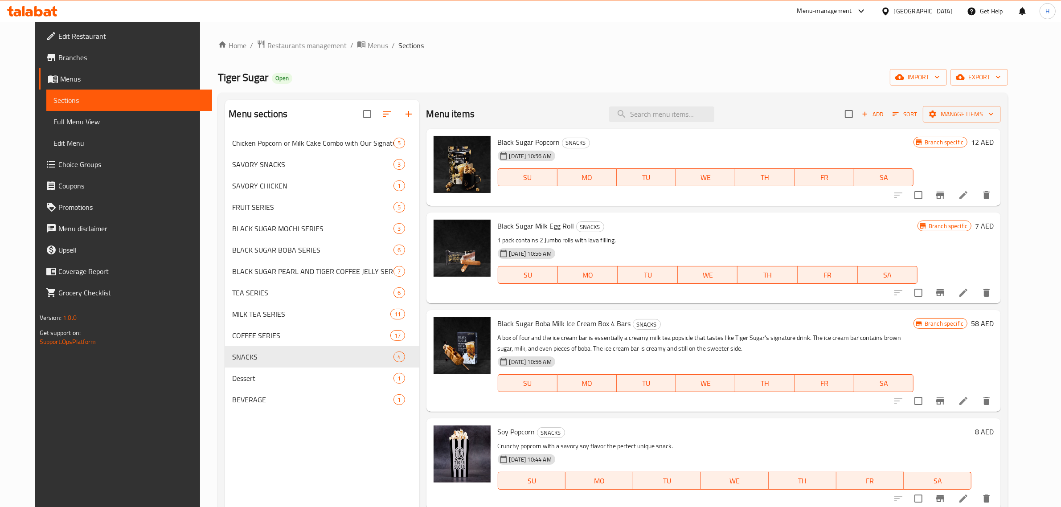
click at [557, 106] on div "Menu items Add Sort Manage items" at bounding box center [713, 114] width 575 height 29
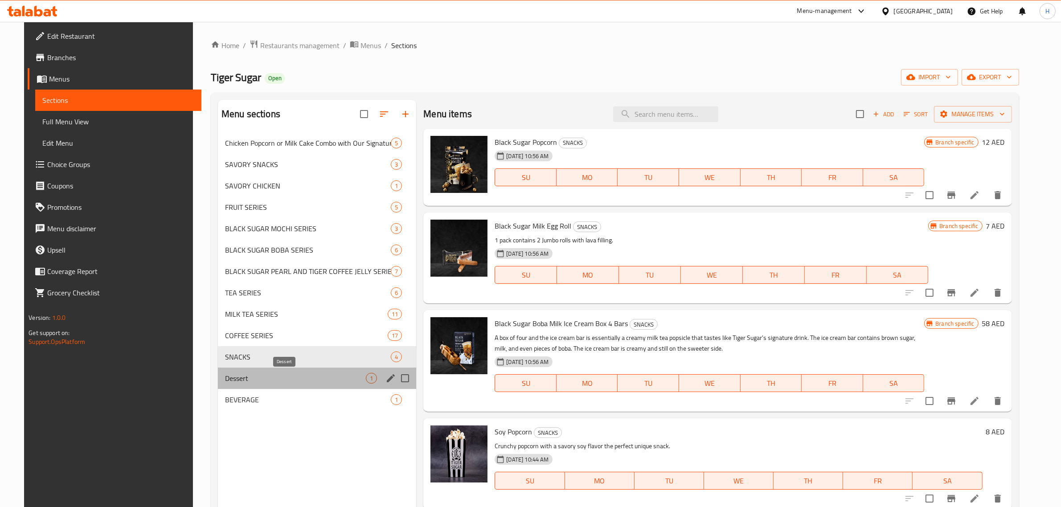
click at [249, 380] on span "Dessert" at bounding box center [295, 378] width 141 height 11
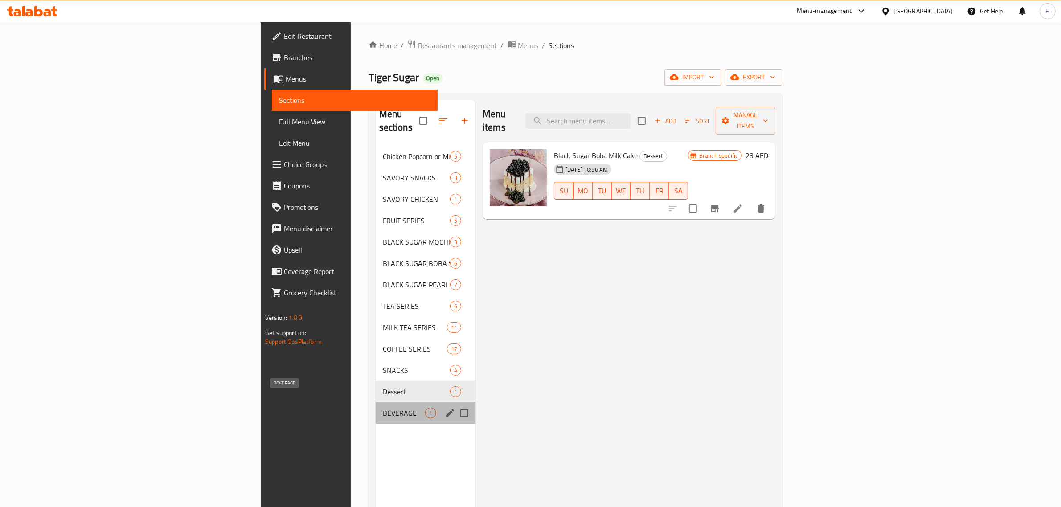
click at [383, 408] on span "BEVERAGE" at bounding box center [404, 413] width 42 height 11
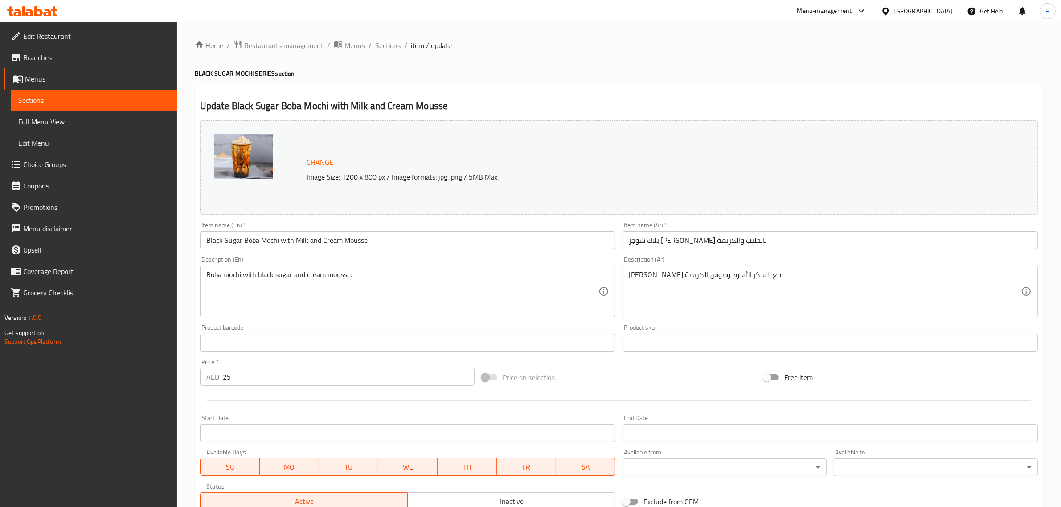
click at [509, 91] on div "Update Black Sugar Boba Mochi with Milk and Cream Mousse Change Image Size: 120…" at bounding box center [619, 414] width 848 height 656
click at [509, 90] on div "Update Black Sugar Boba Mochi with Milk and Cream Mousse Change Image Size: 120…" at bounding box center [619, 414] width 848 height 656
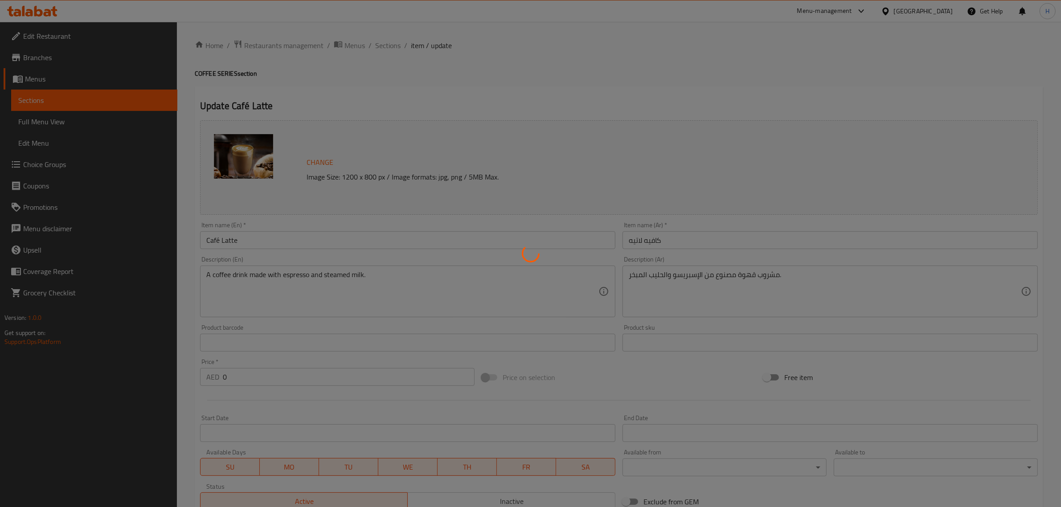
type input "الخيار نباتي الأساس:"
type input "0"
type input "1"
type input "أضف شوت قهوة:"
type input "0"
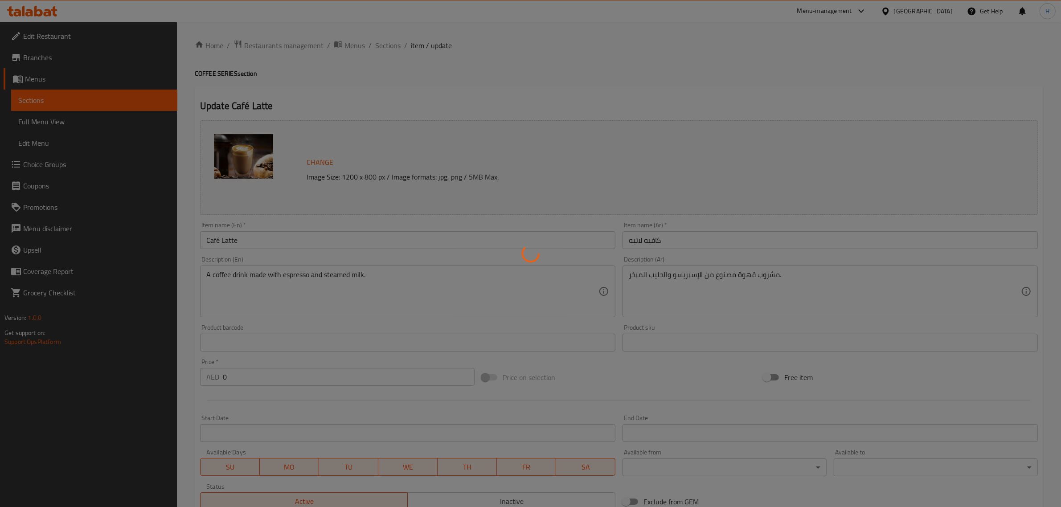
type input "1"
type input "قم بترقية مقاسك"
type input "0"
type input "1"
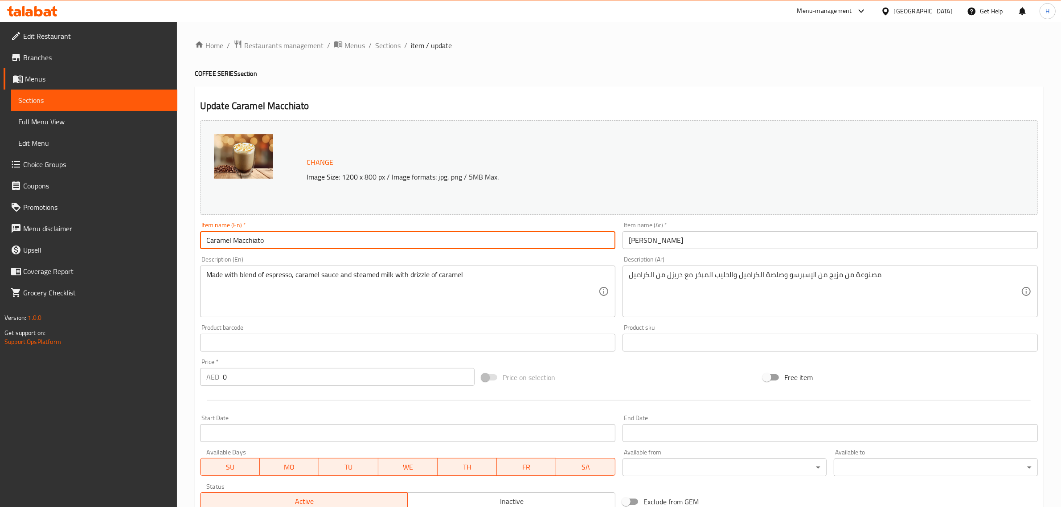
click at [279, 247] on input "Caramel Macchiato" at bounding box center [407, 240] width 415 height 18
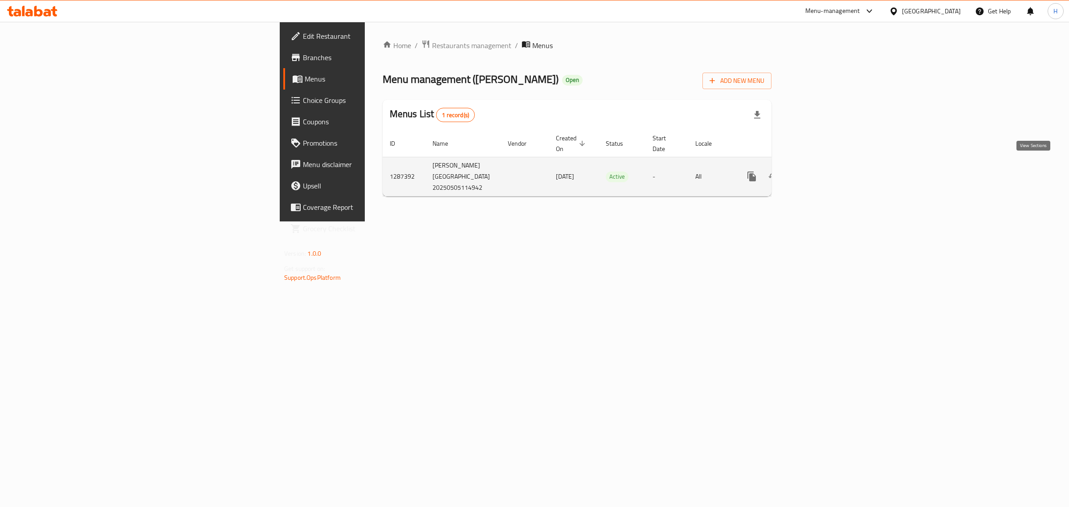
click at [821, 172] on icon "enhanced table" at bounding box center [816, 176] width 11 height 11
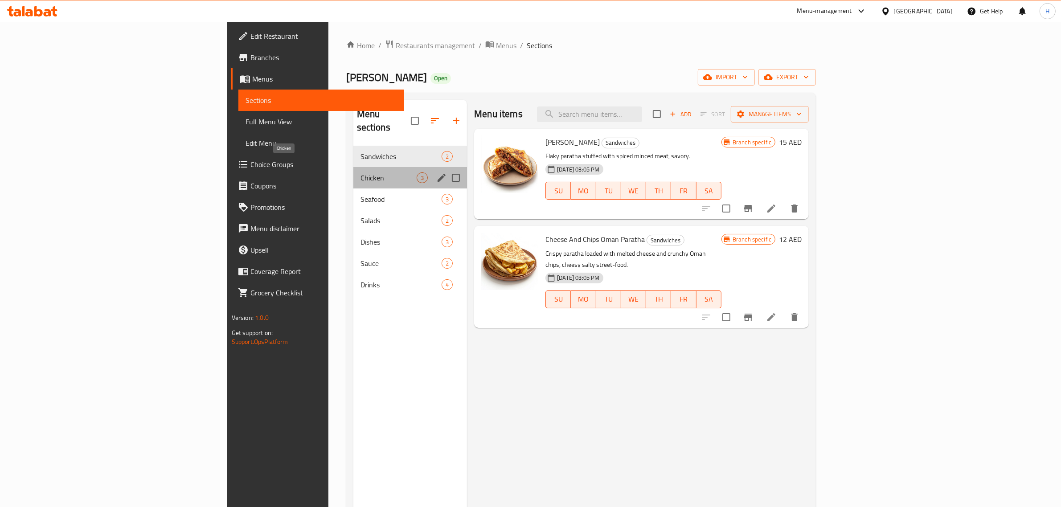
click at [360, 172] on span "Chicken" at bounding box center [388, 177] width 56 height 11
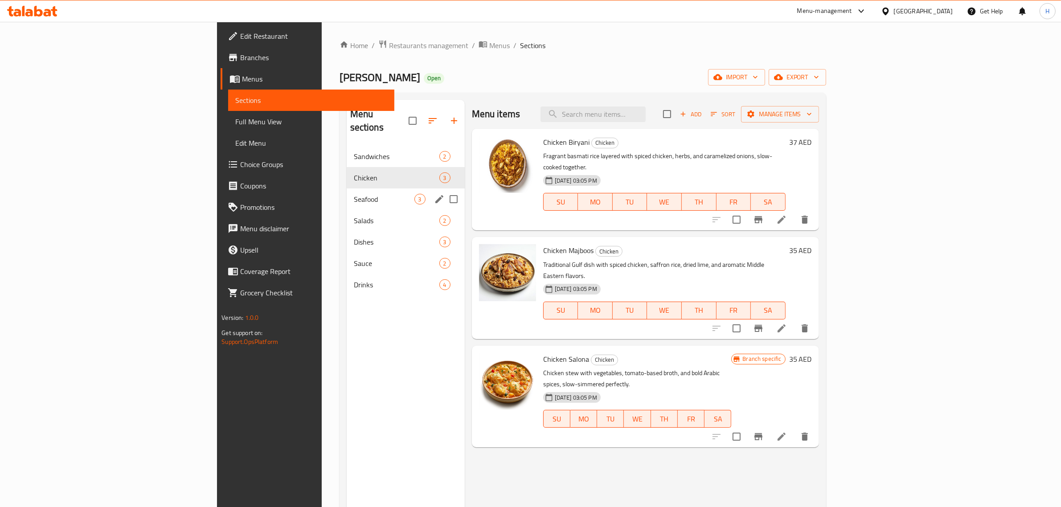
click at [354, 194] on span "Seafood" at bounding box center [384, 199] width 61 height 11
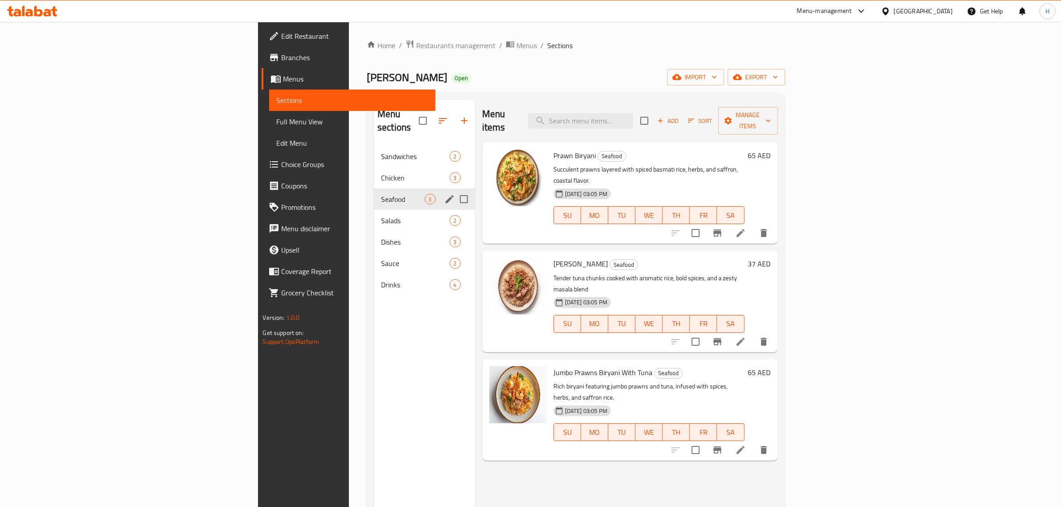
click at [381, 215] on span "Salads" at bounding box center [415, 220] width 68 height 11
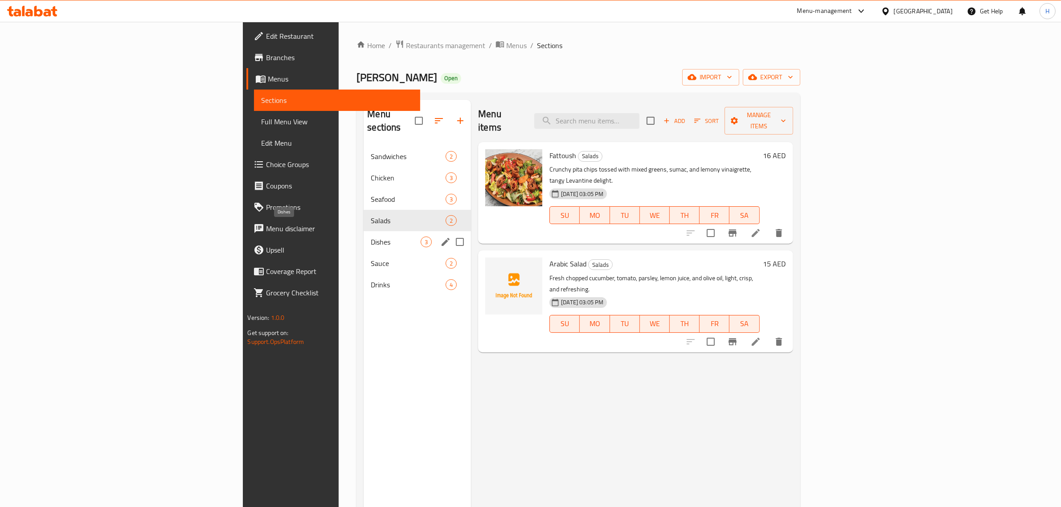
drag, startPoint x: 230, startPoint y: 232, endPoint x: 237, endPoint y: 232, distance: 7.6
click at [371, 237] on span "Dishes" at bounding box center [396, 242] width 50 height 11
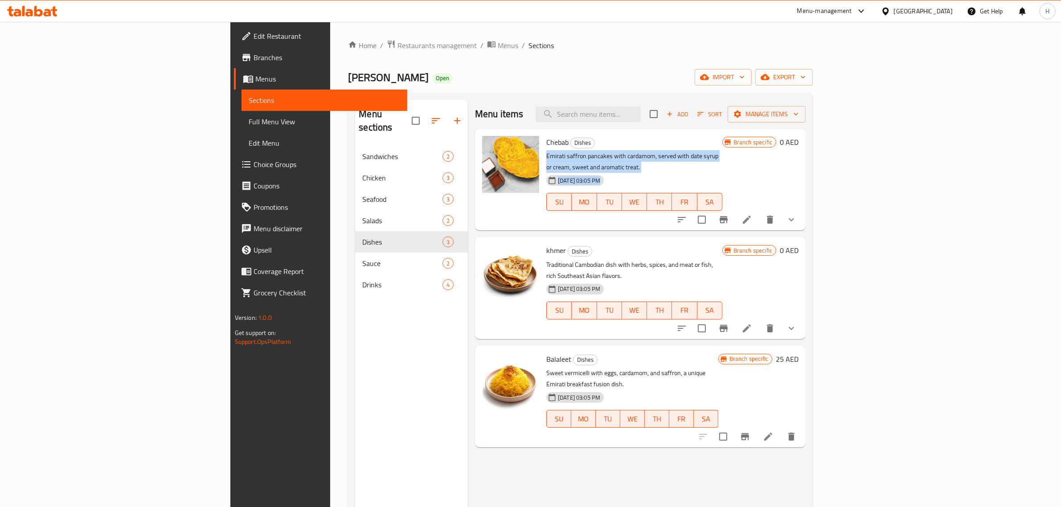
drag, startPoint x: 488, startPoint y: 158, endPoint x: 723, endPoint y: 163, distance: 234.8
click at [723, 163] on div "Chebab Dishes Emirati saffron pancakes with cardamom, served with date syrup or…" at bounding box center [634, 179] width 183 height 94
click at [722, 159] on p "Emirati saffron pancakes with cardamom, served with date syrup or cream, sweet …" at bounding box center [634, 162] width 176 height 22
click at [546, 145] on span "Chebab" at bounding box center [557, 141] width 22 height 13
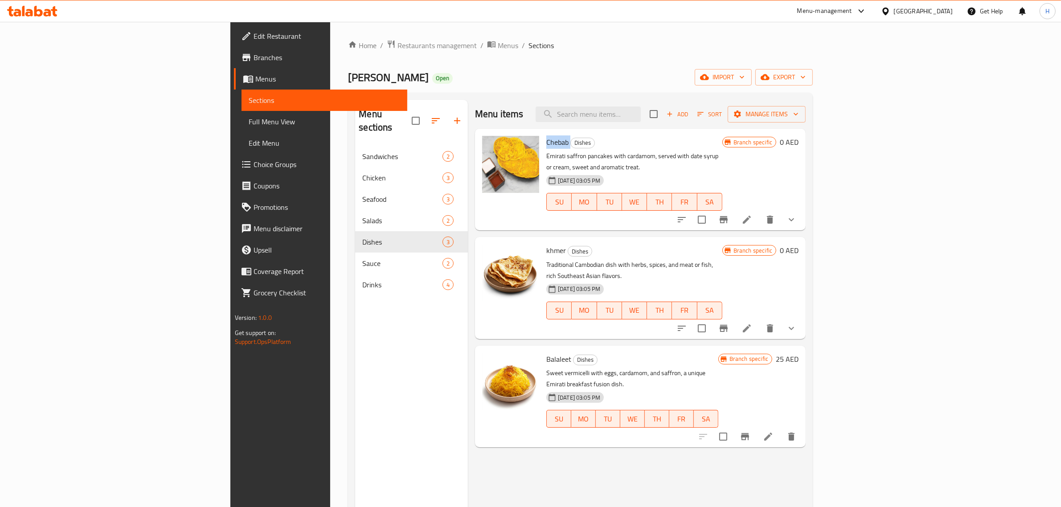
click at [546, 145] on span "Chebab" at bounding box center [557, 141] width 22 height 13
copy h6 "Chebab"
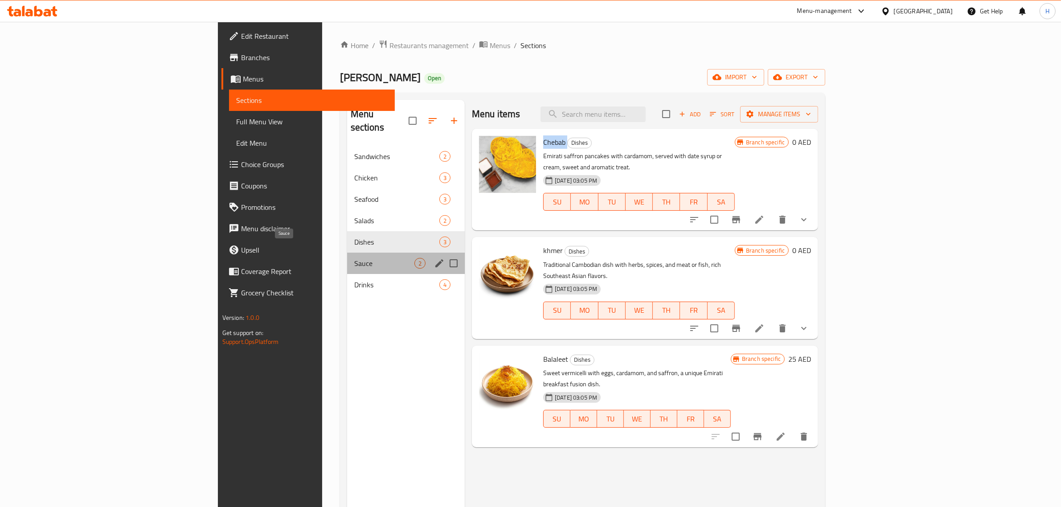
click at [354, 258] on span "Sauce" at bounding box center [384, 263] width 60 height 11
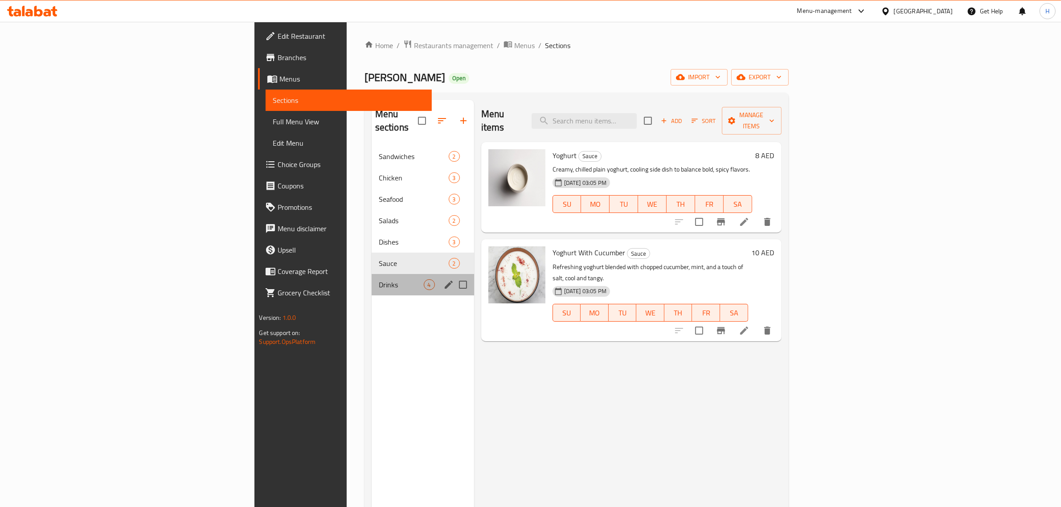
click at [372, 278] on div "Drinks 4" at bounding box center [423, 284] width 102 height 21
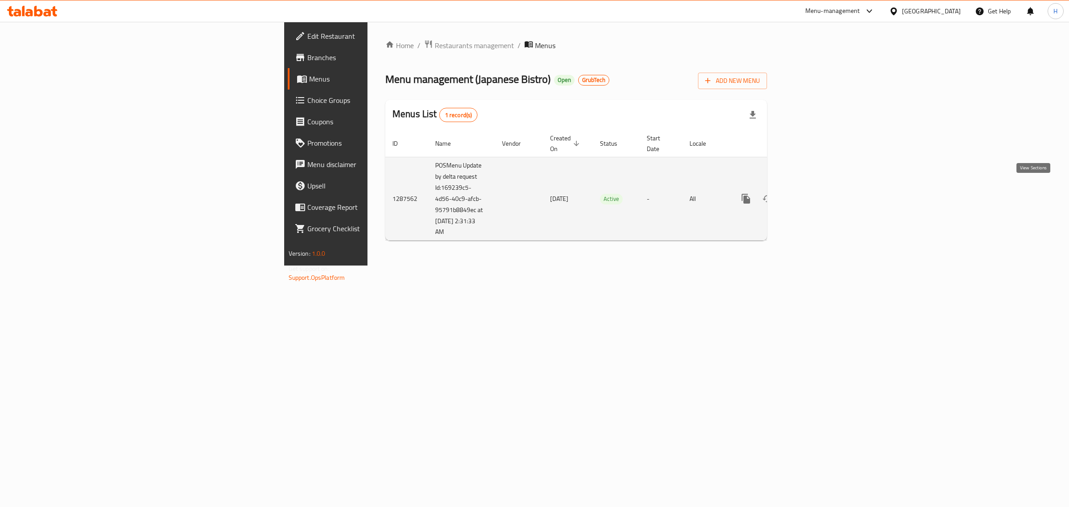
click at [816, 193] on icon "enhanced table" at bounding box center [810, 198] width 11 height 11
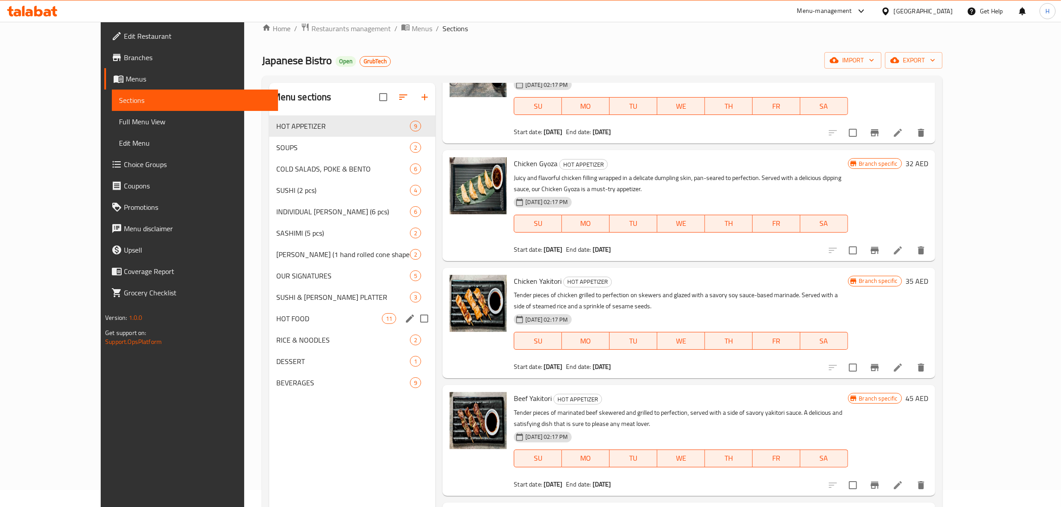
scroll to position [14, 0]
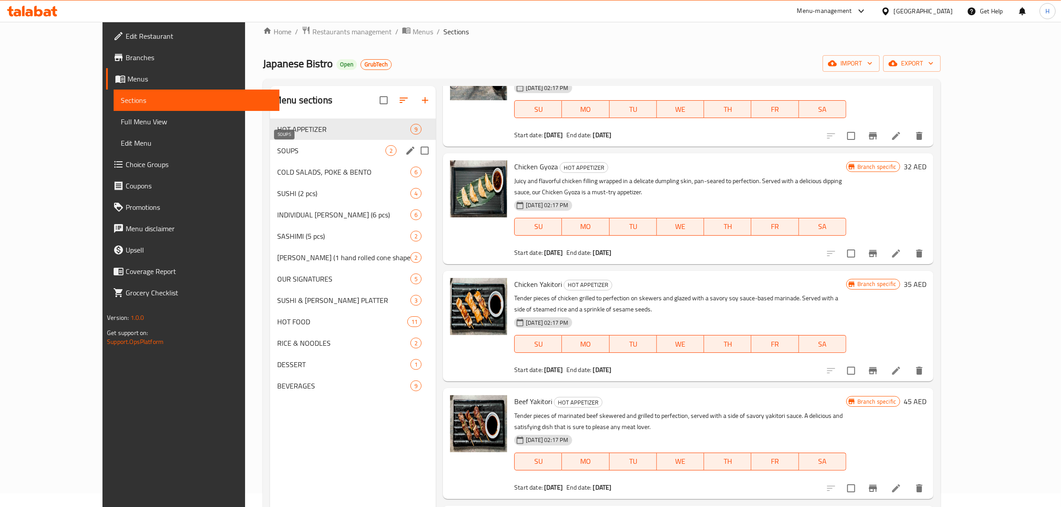
click at [277, 152] on span "SOUPS" at bounding box center [331, 150] width 108 height 11
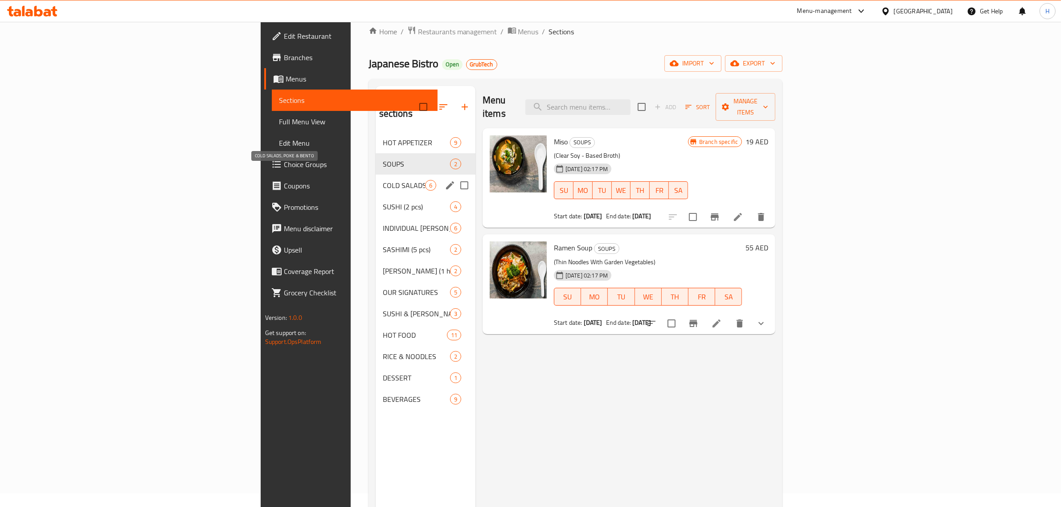
click at [383, 180] on span "COLD SALADS, POKE & BENTO" at bounding box center [404, 185] width 42 height 11
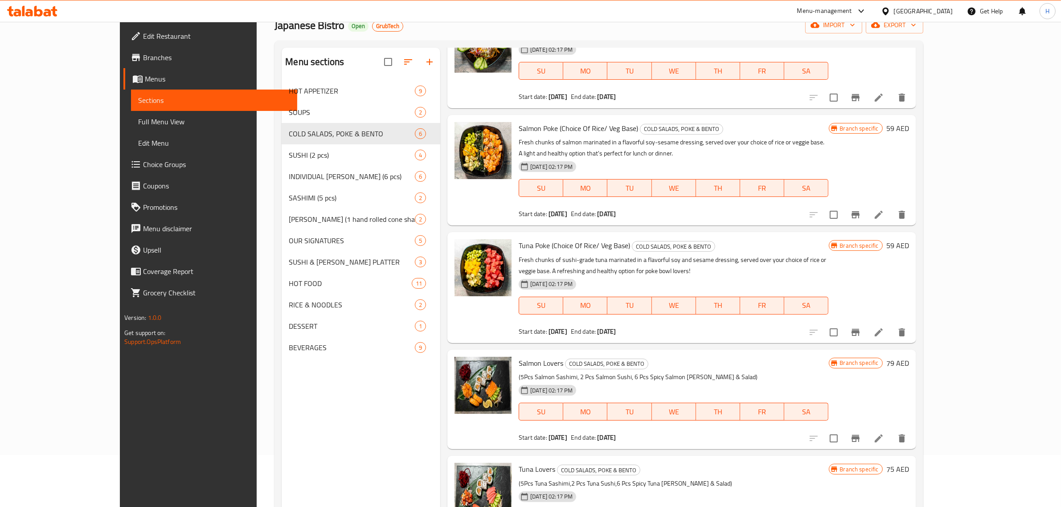
scroll to position [125, 0]
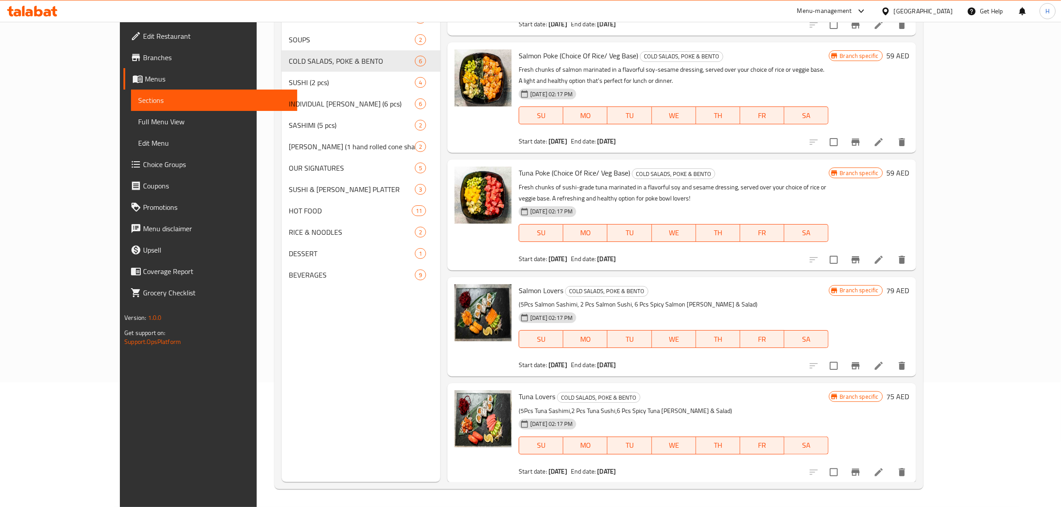
click at [519, 397] on span "Tuna Lovers" at bounding box center [537, 396] width 37 height 13
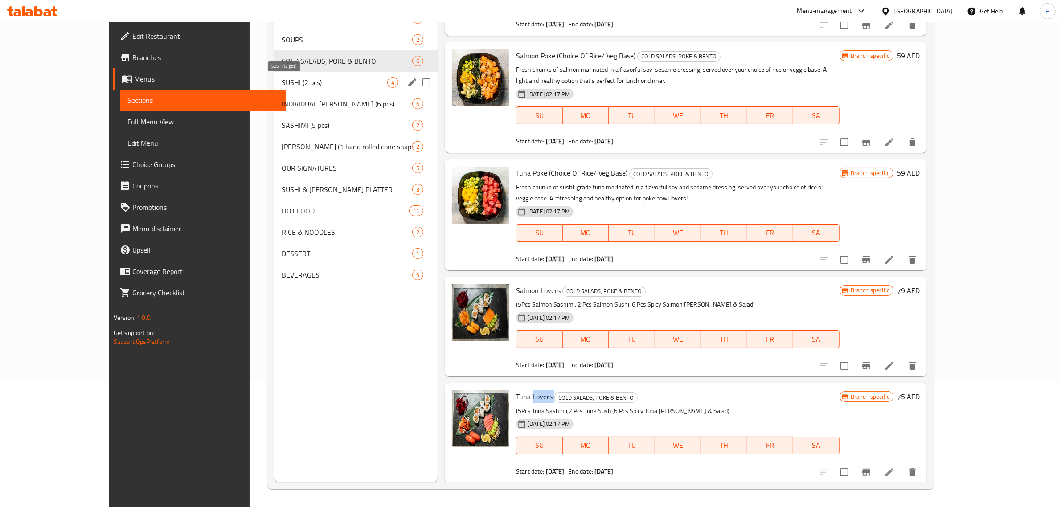
click at [282, 82] on span "SUSHI (2 pcs)" at bounding box center [335, 82] width 106 height 11
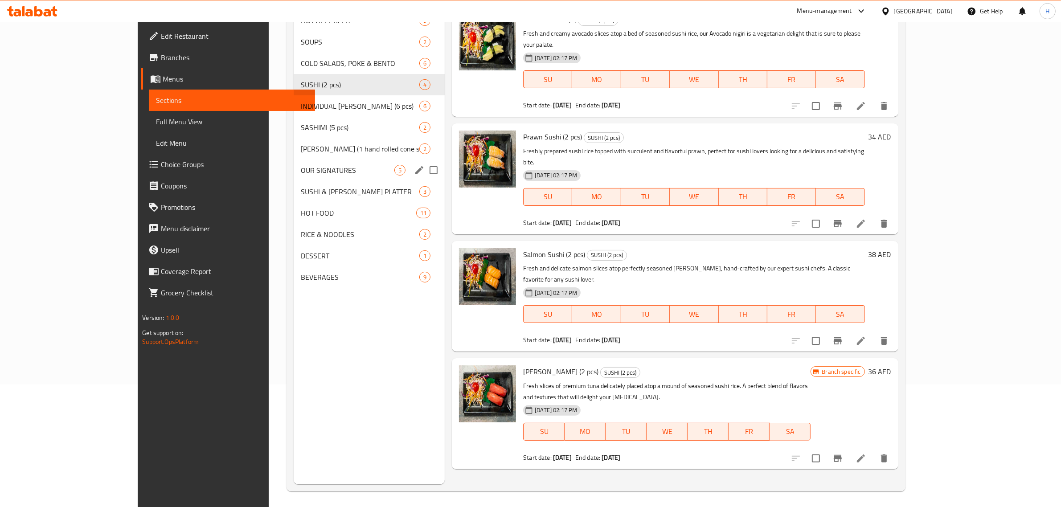
scroll to position [125, 0]
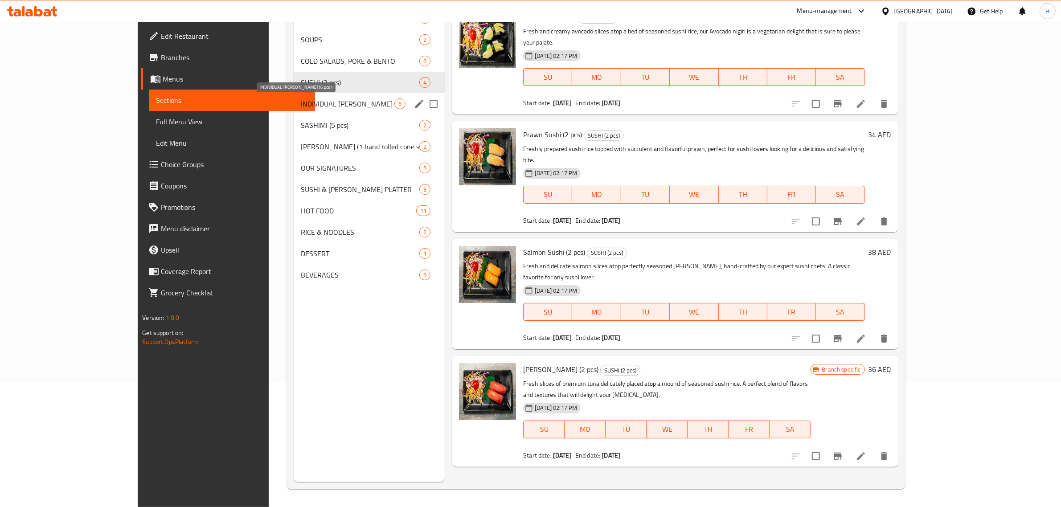
click at [301, 104] on span "INDIVIDUAL MAKI (6 pcs)" at bounding box center [348, 103] width 94 height 11
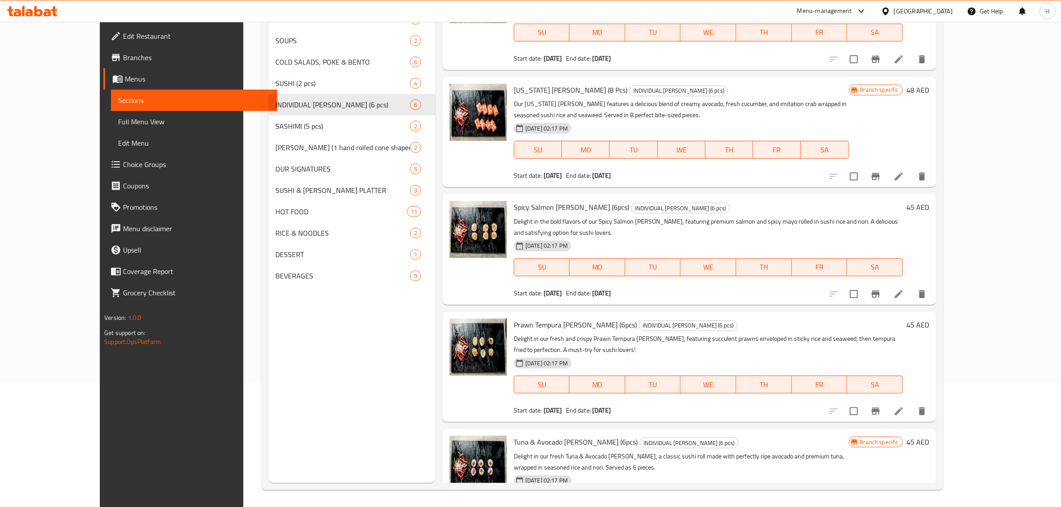
scroll to position [125, 0]
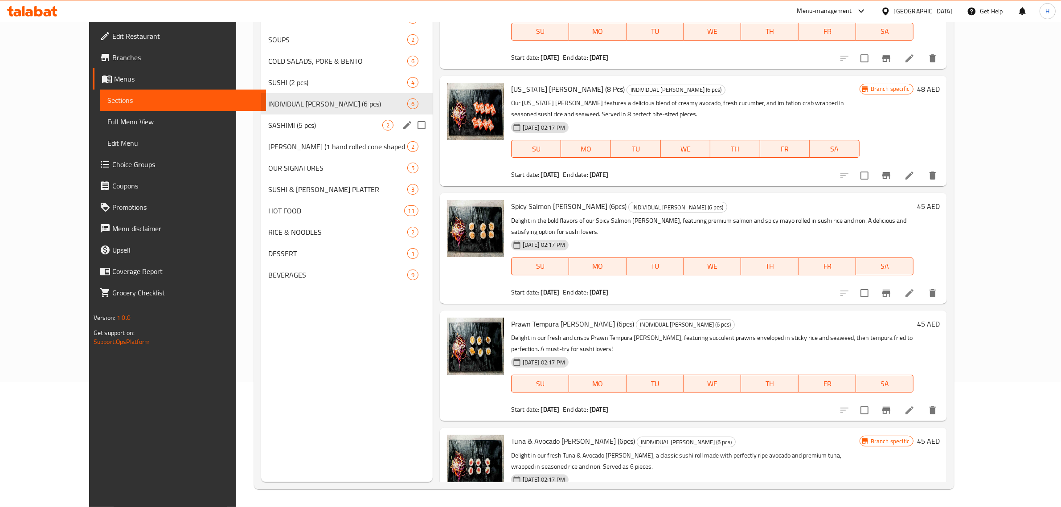
click at [268, 123] on span "SASHIMI (5 pcs)" at bounding box center [325, 125] width 114 height 11
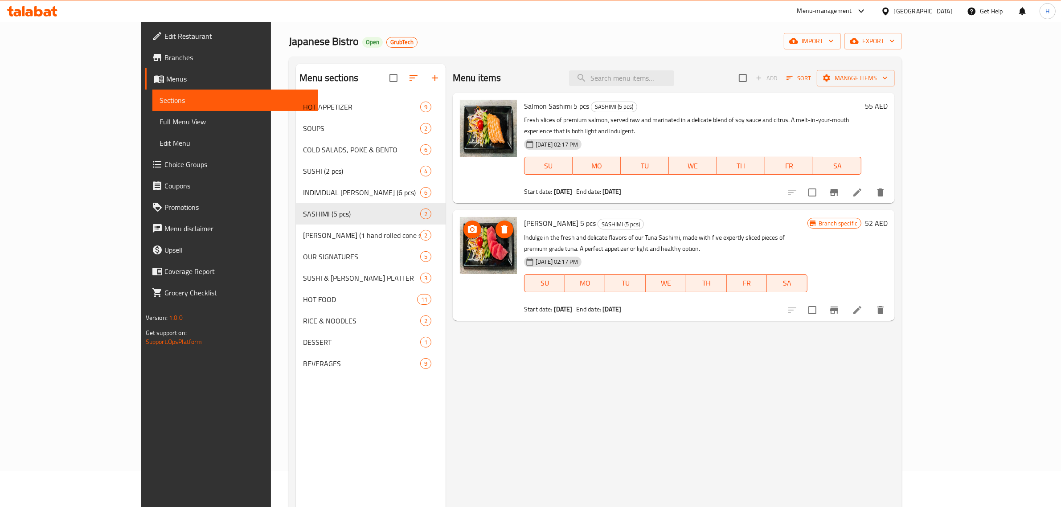
scroll to position [56, 0]
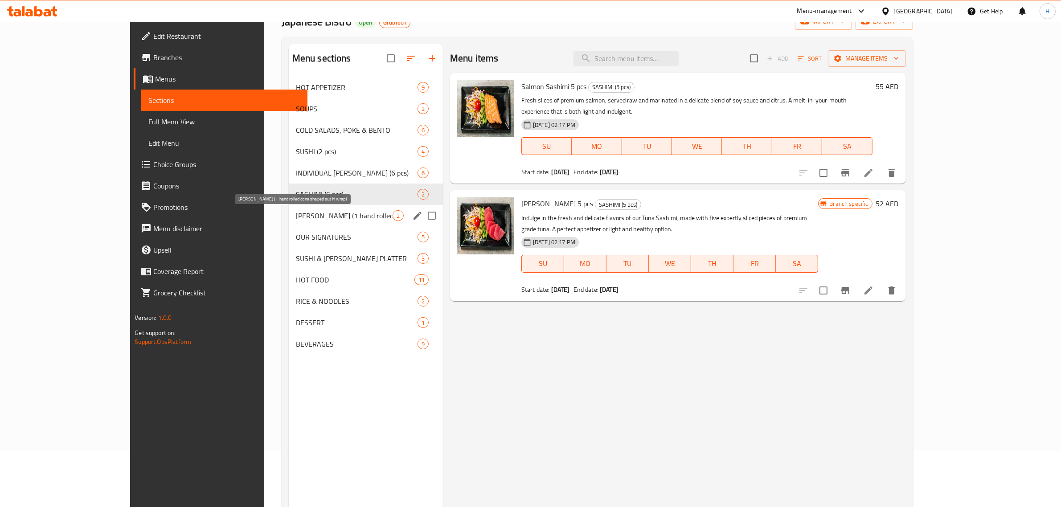
click at [312, 217] on span "TEMAKI (1 hand rolled cone shaped sushi wrap)" at bounding box center [344, 215] width 97 height 11
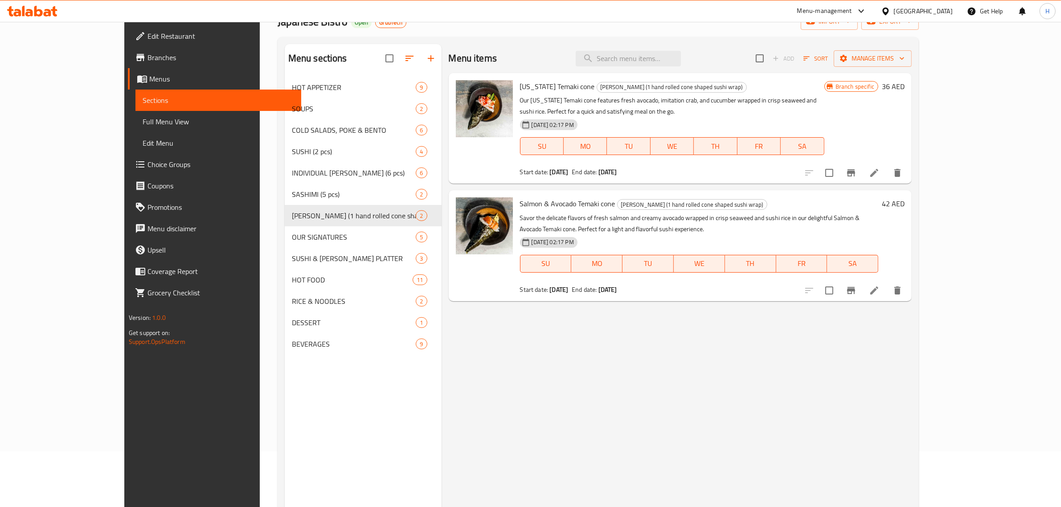
click at [566, 359] on div "Menu items Add Sort Manage items California Temaki cone TEMAKI (1 hand rolled c…" at bounding box center [676, 297] width 470 height 507
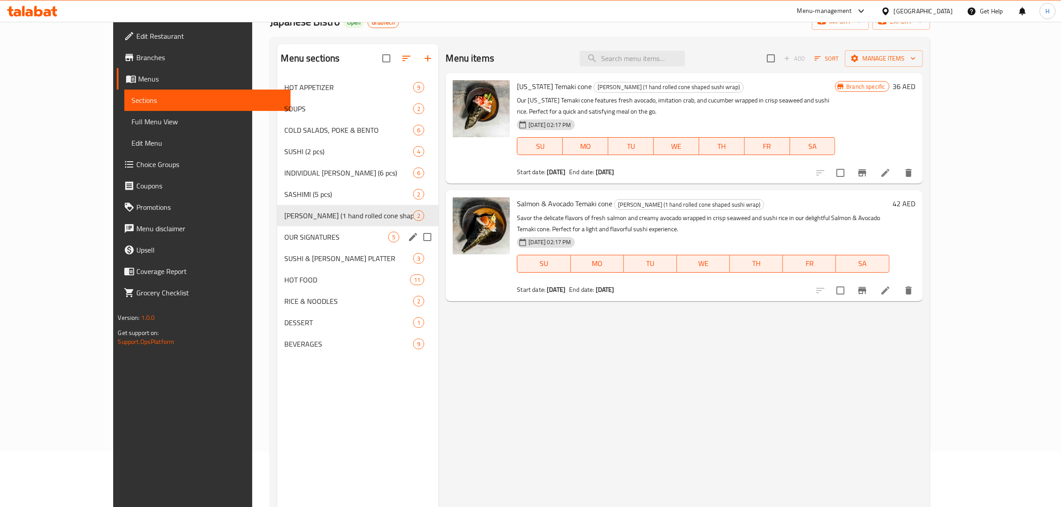
click at [277, 243] on div "OUR SIGNATURES 5" at bounding box center [357, 236] width 161 height 21
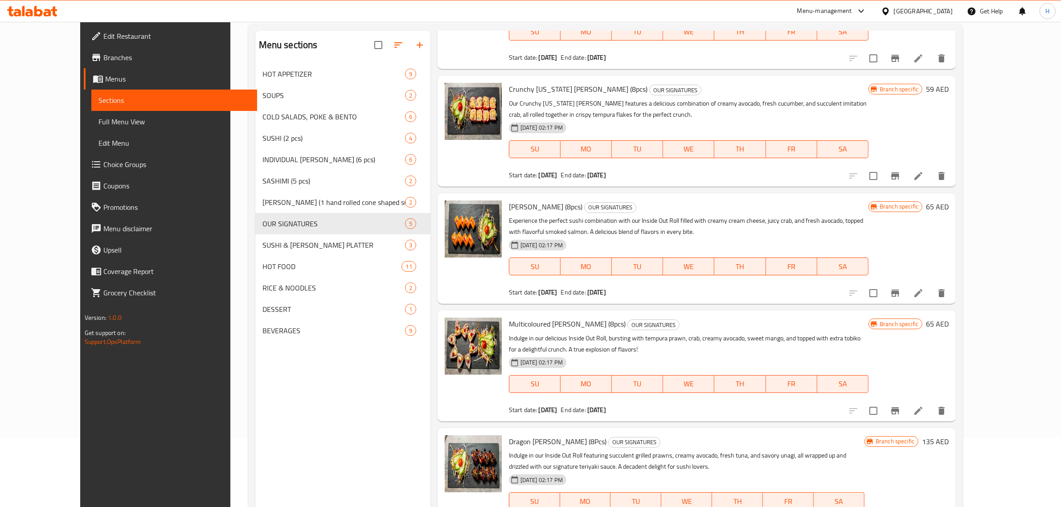
scroll to position [125, 0]
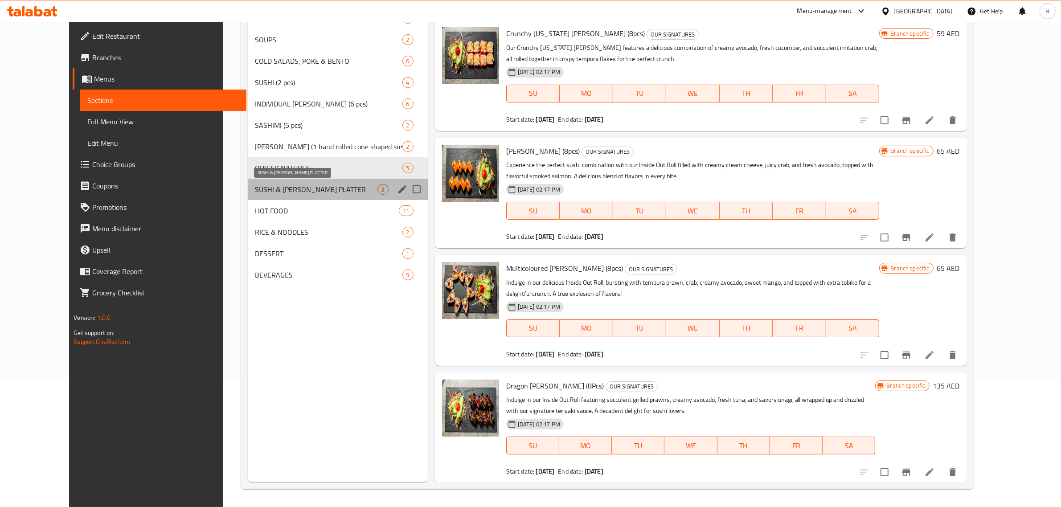
click at [319, 188] on span "SUSHI & SASHIMI PLATTER" at bounding box center [316, 189] width 122 height 11
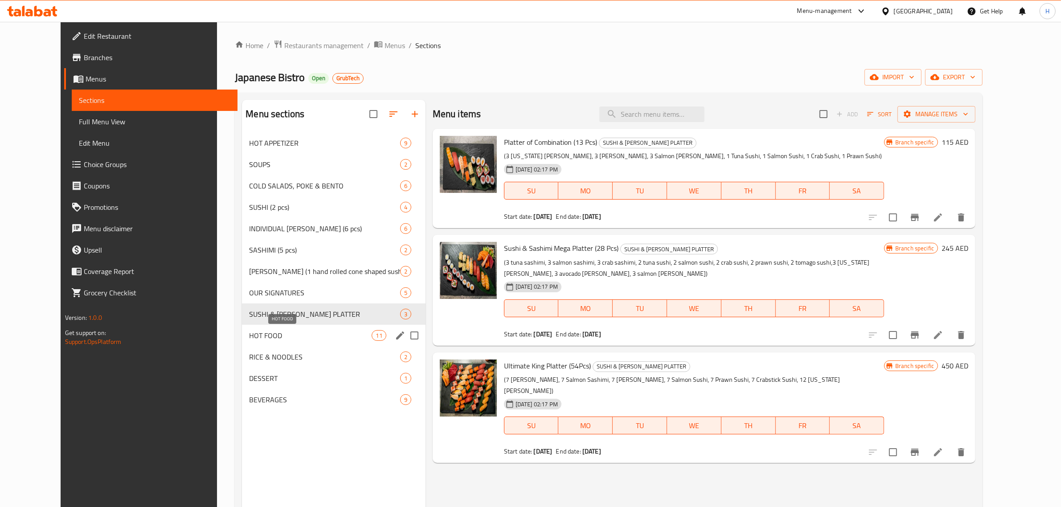
click at [268, 331] on span "HOT FOOD" at bounding box center [310, 335] width 123 height 11
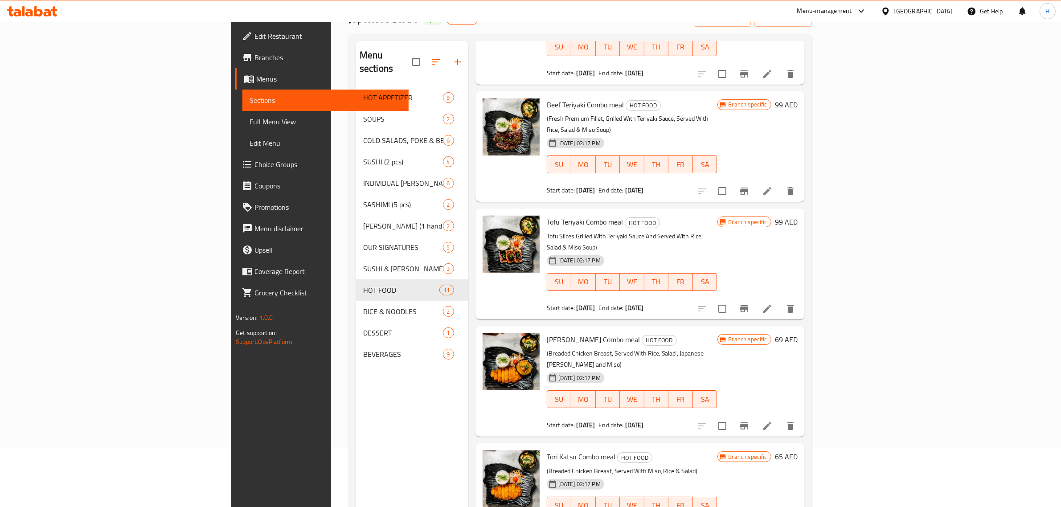
scroll to position [125, 0]
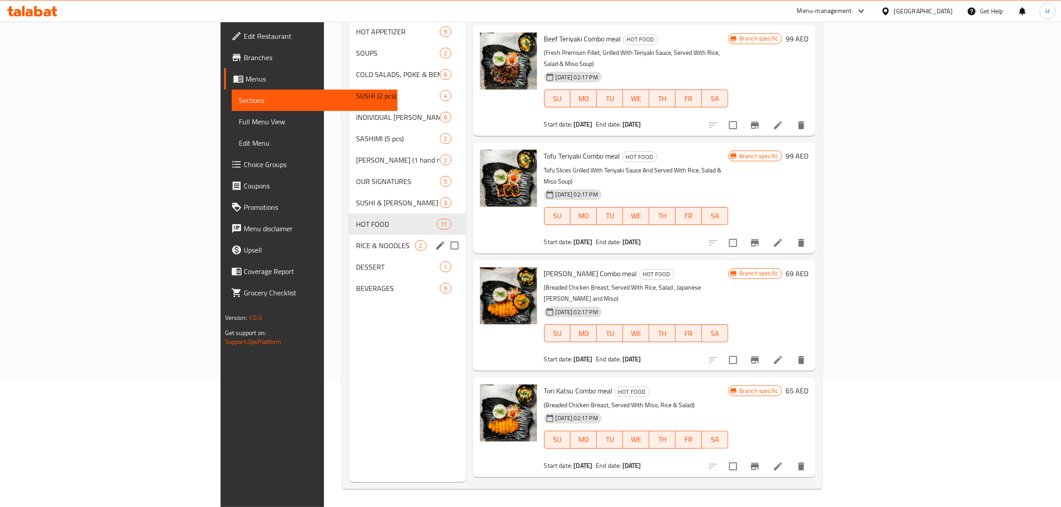
click at [349, 235] on div "RICE & NOODLES 2" at bounding box center [407, 245] width 117 height 21
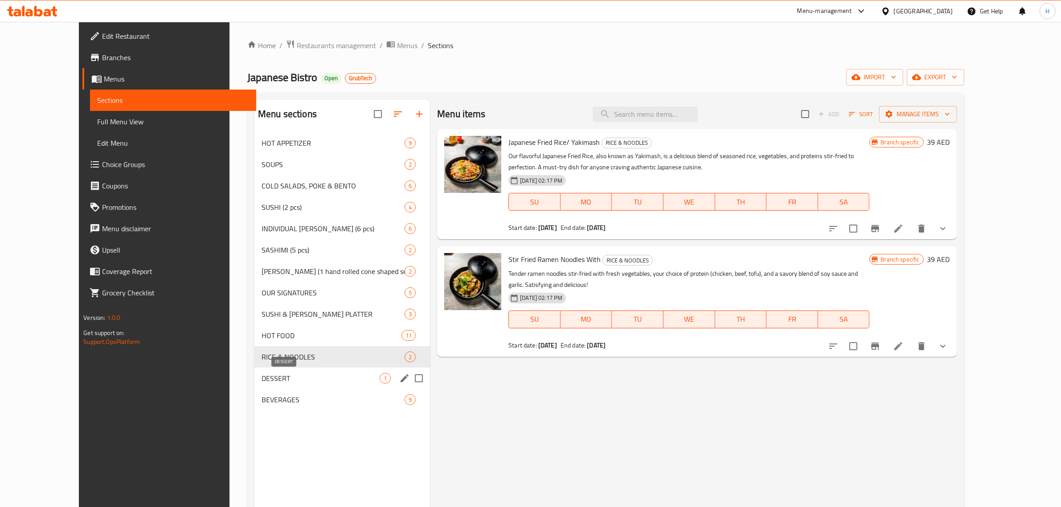
click at [288, 381] on span "DESSERT" at bounding box center [320, 378] width 118 height 11
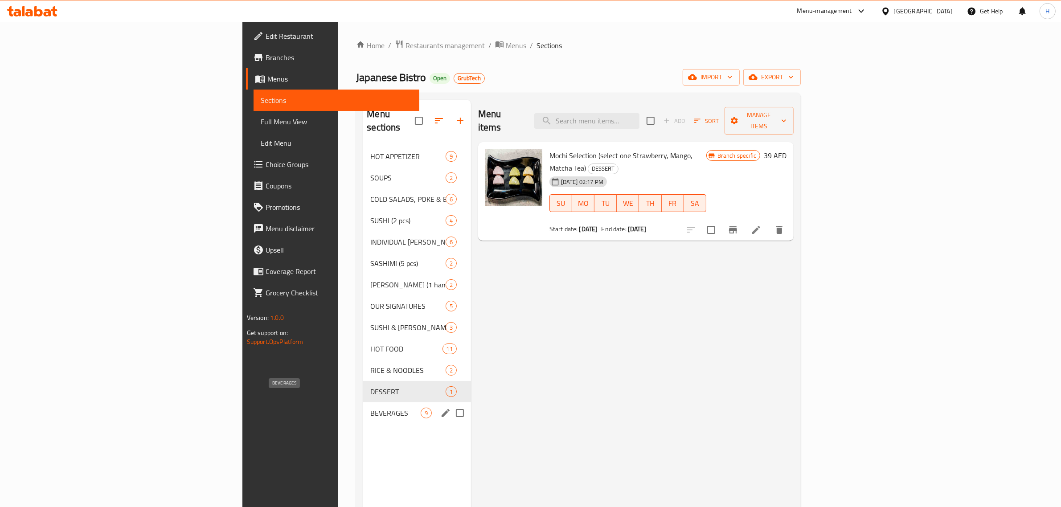
click at [370, 408] on span "BEVERAGES" at bounding box center [395, 413] width 50 height 11
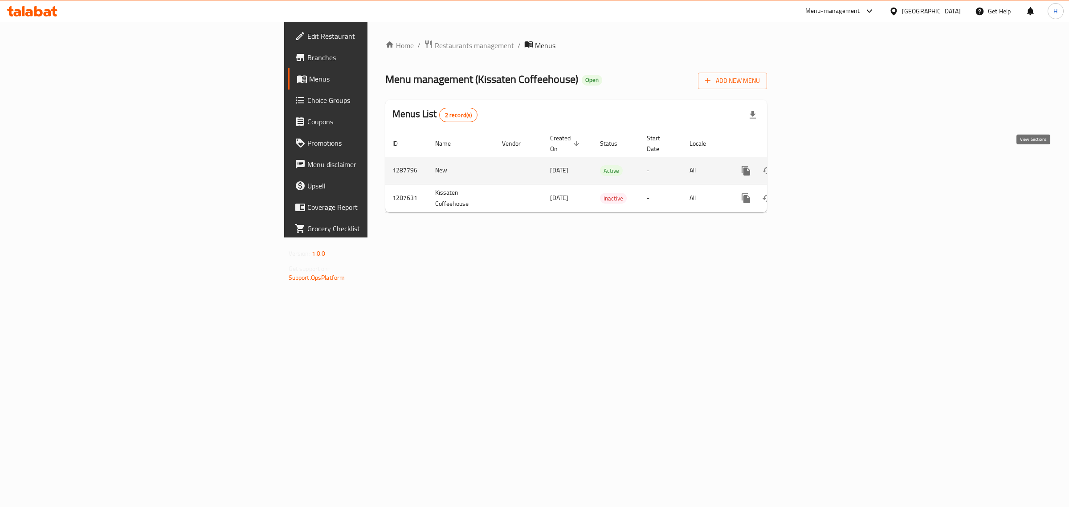
click at [814, 167] on icon "enhanced table" at bounding box center [810, 171] width 8 height 8
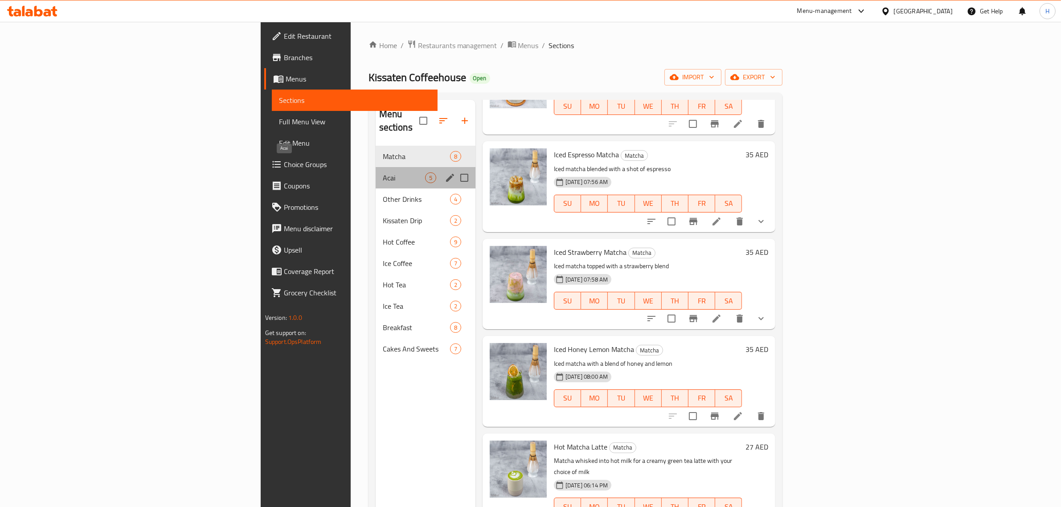
click at [383, 172] on span "Acai" at bounding box center [404, 177] width 42 height 11
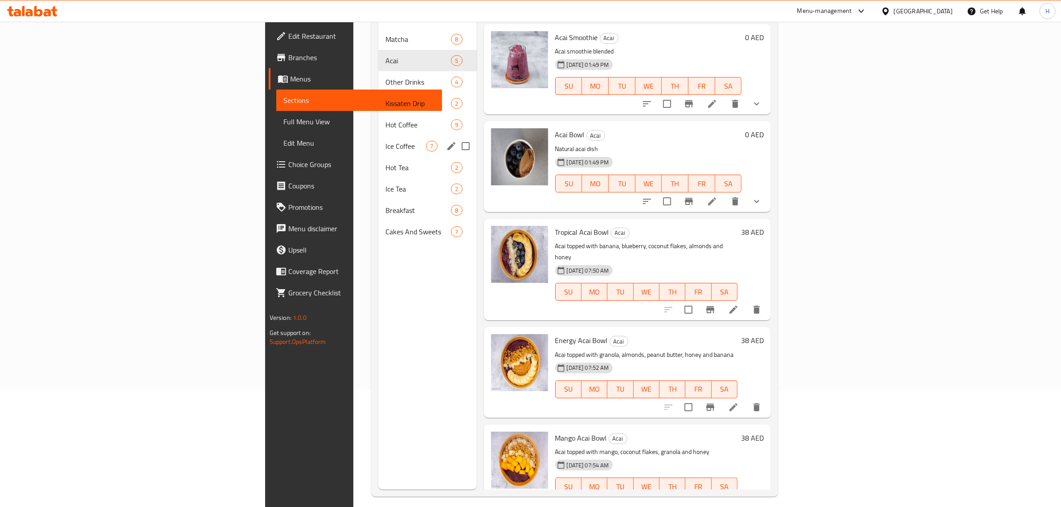
scroll to position [125, 0]
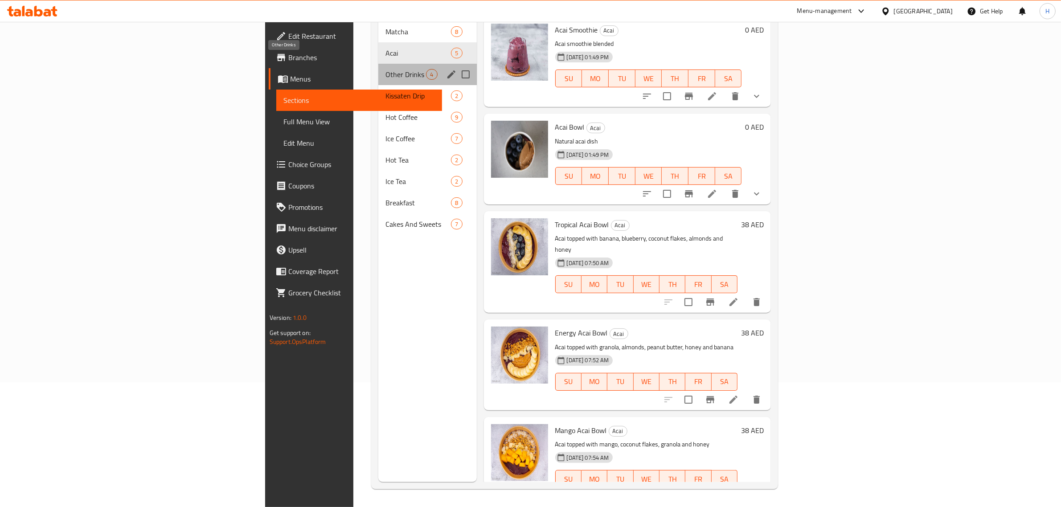
click at [385, 69] on span "Other Drinks" at bounding box center [405, 74] width 41 height 11
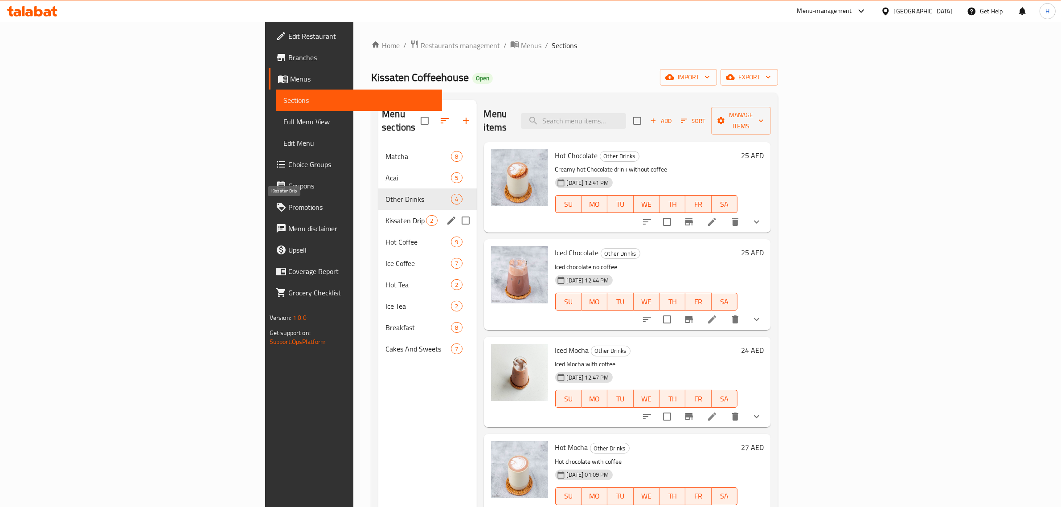
click at [385, 215] on span "Kissaten Drip" at bounding box center [405, 220] width 41 height 11
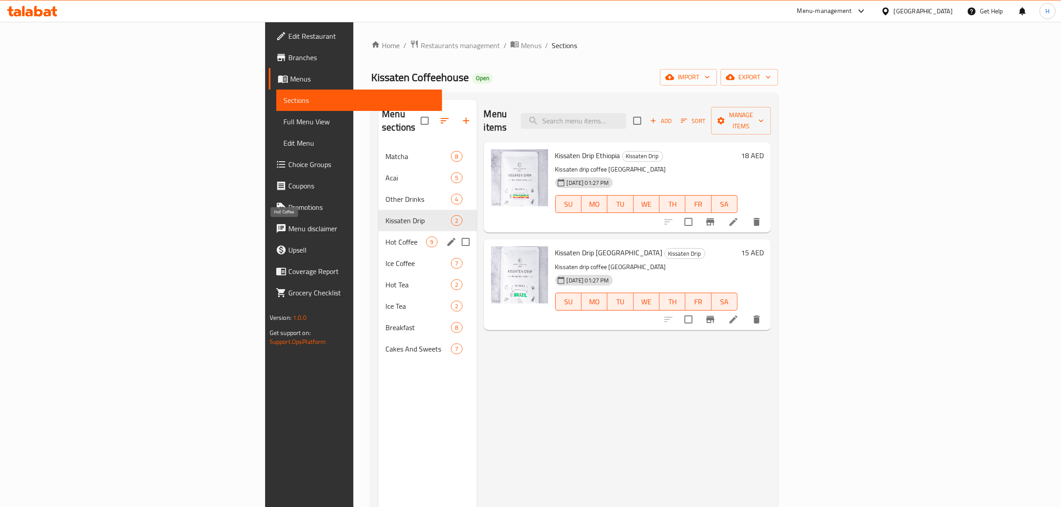
click at [385, 237] on span "Hot Coffee" at bounding box center [405, 242] width 41 height 11
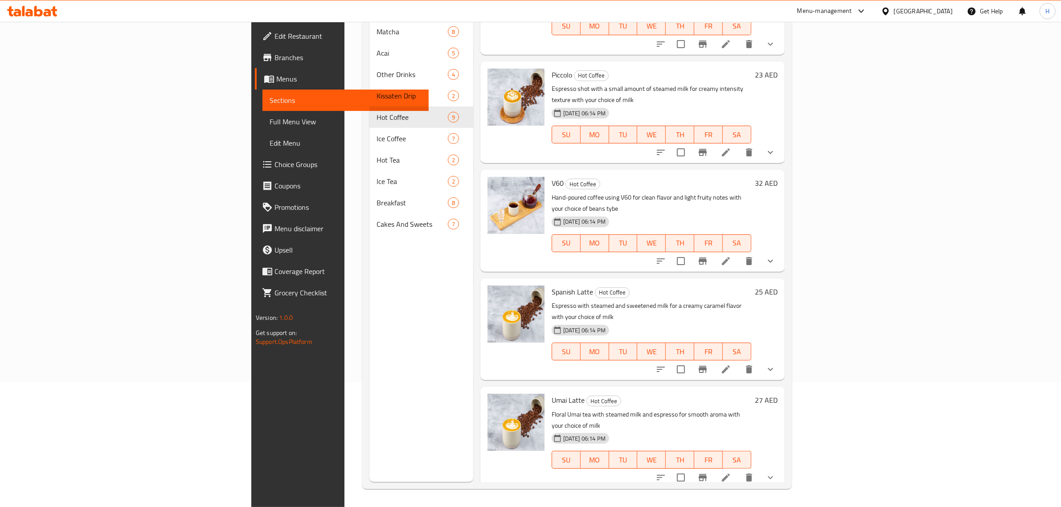
scroll to position [390, 0]
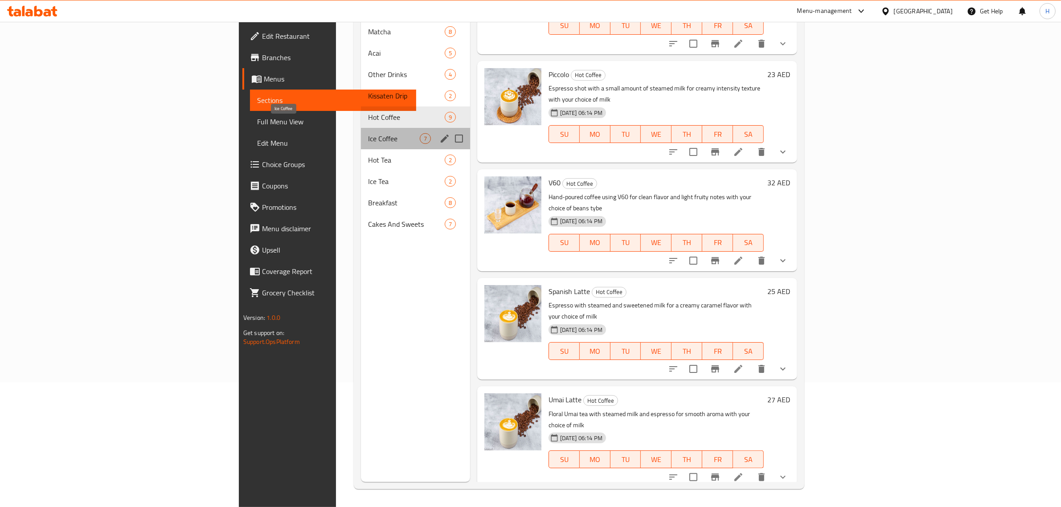
click at [368, 133] on span "Ice Coffee" at bounding box center [394, 138] width 52 height 11
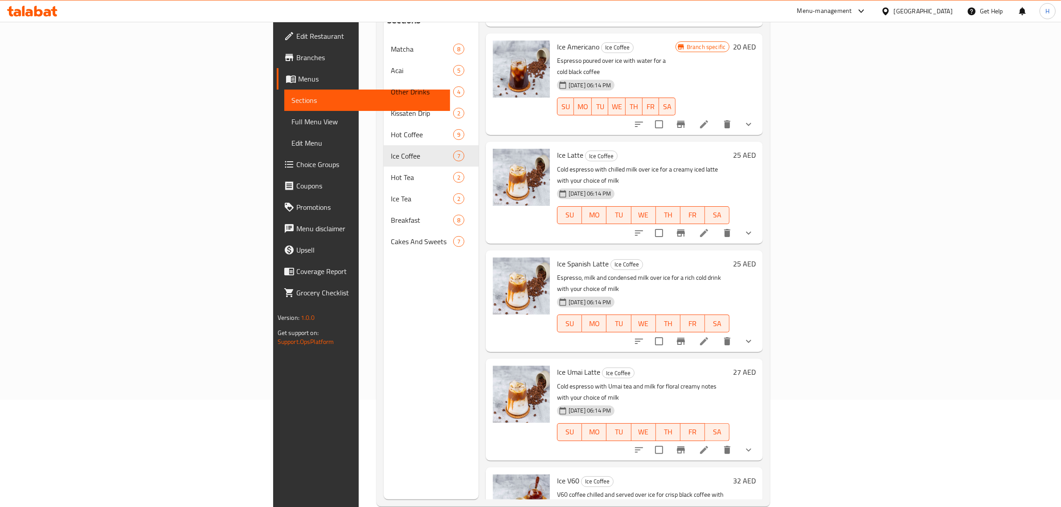
scroll to position [125, 0]
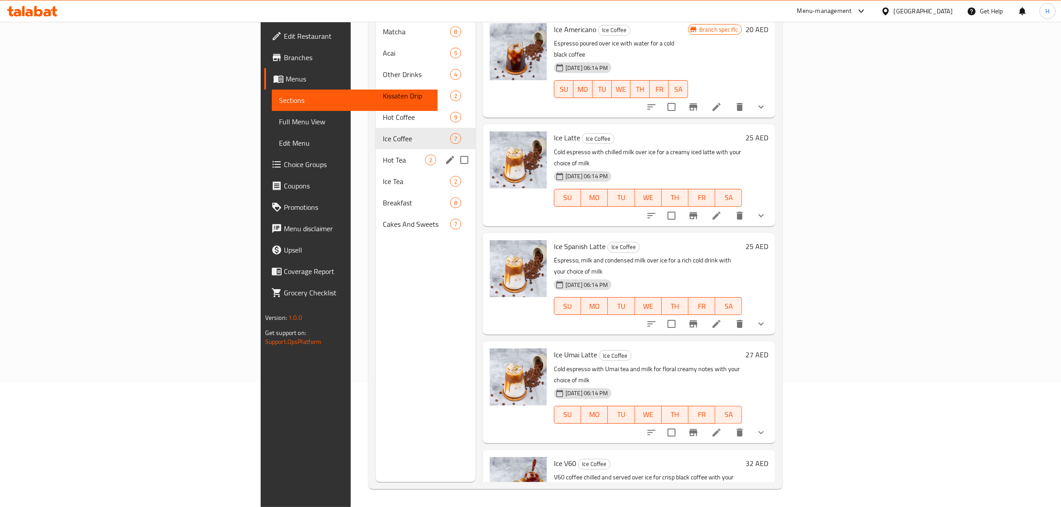
click at [383, 155] on span "Hot Tea" at bounding box center [404, 160] width 42 height 11
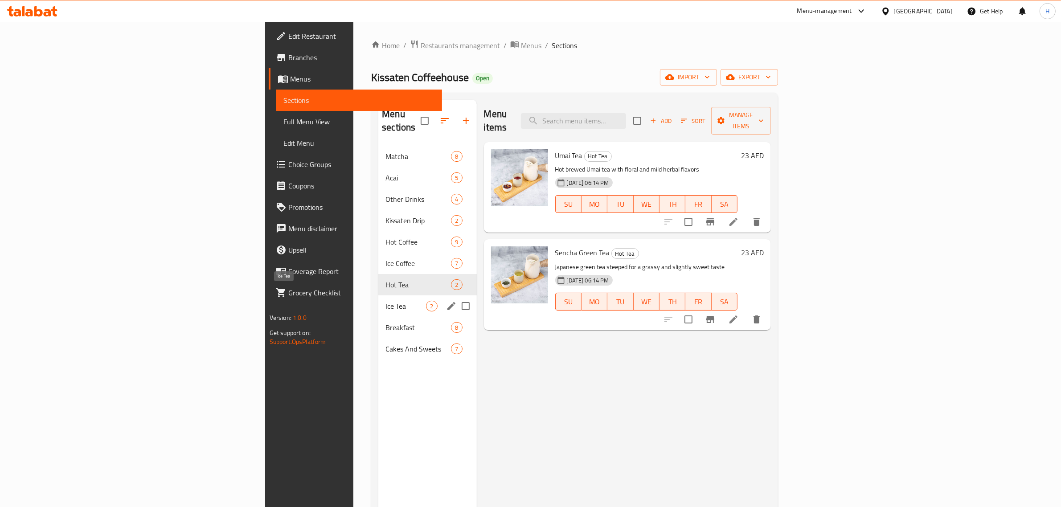
click at [385, 301] on span "Ice Tea" at bounding box center [405, 306] width 41 height 11
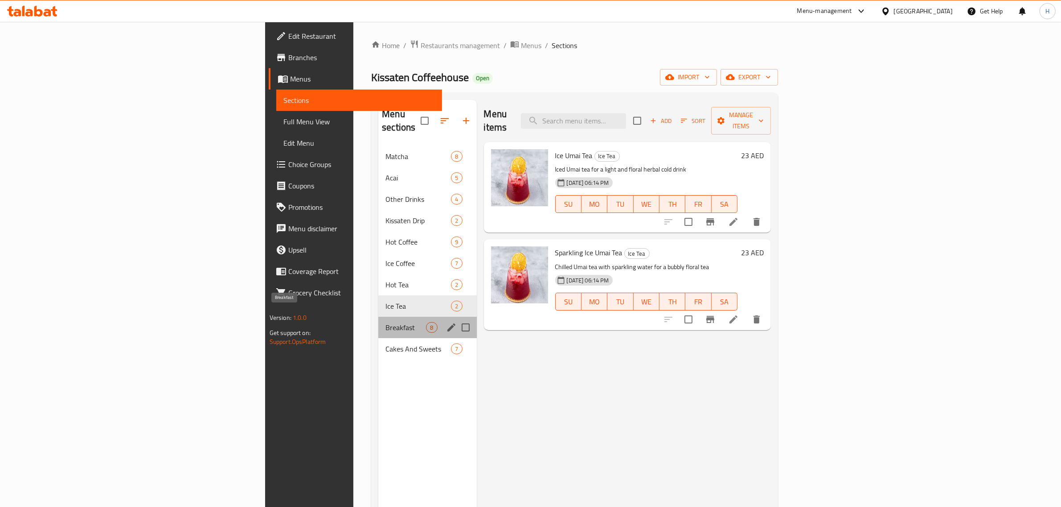
click at [385, 322] on span "Breakfast" at bounding box center [405, 327] width 41 height 11
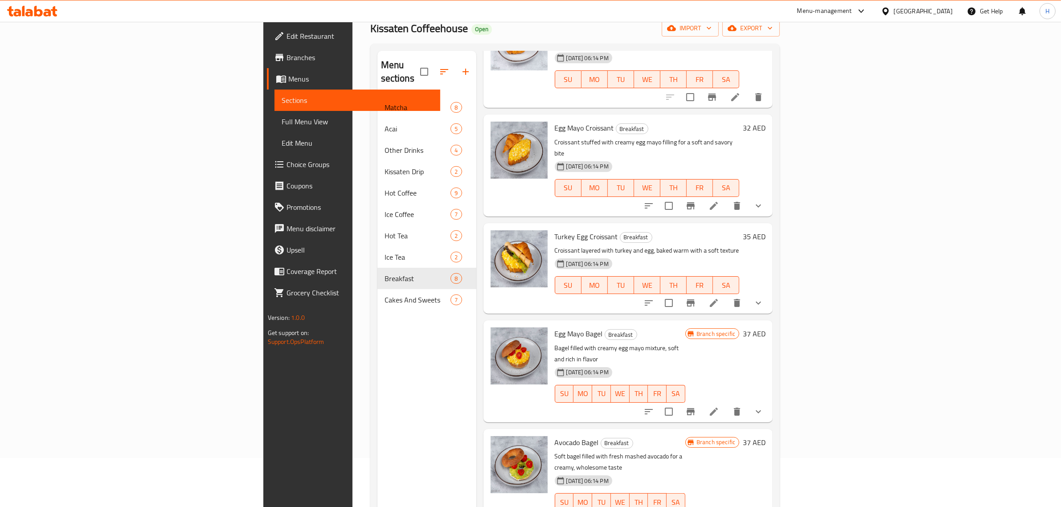
scroll to position [125, 0]
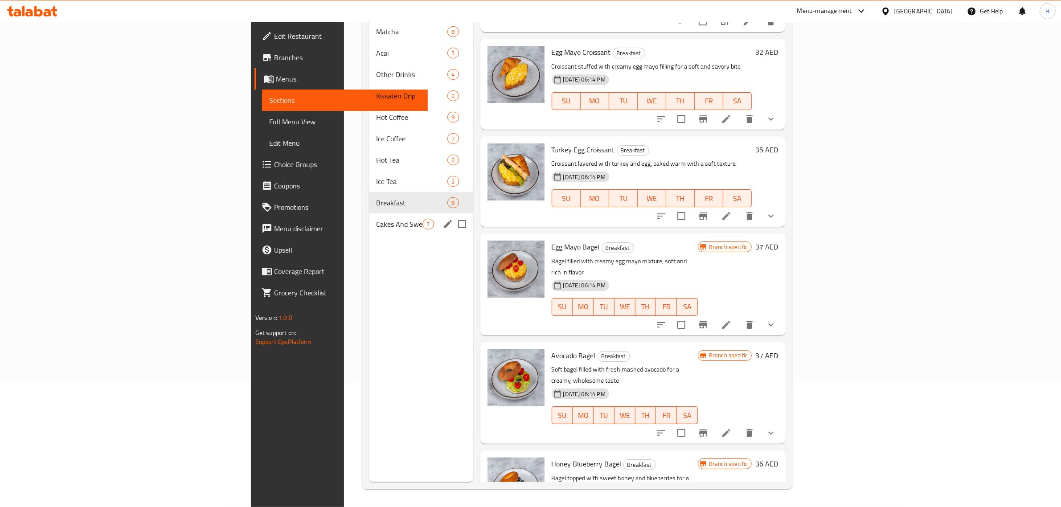
click at [376, 219] on span "Cakes And Sweets" at bounding box center [399, 224] width 46 height 11
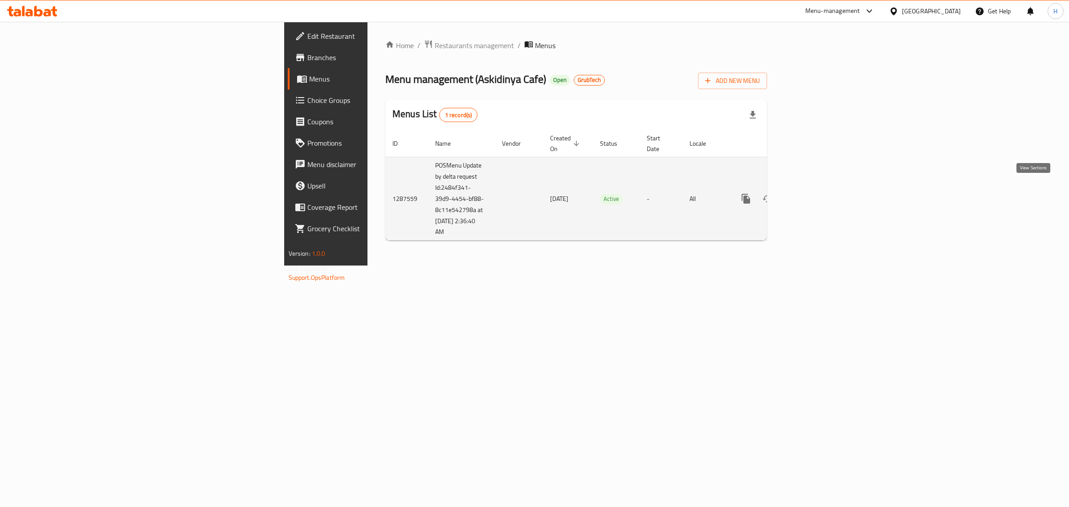
click at [816, 193] on icon "enhanced table" at bounding box center [810, 198] width 11 height 11
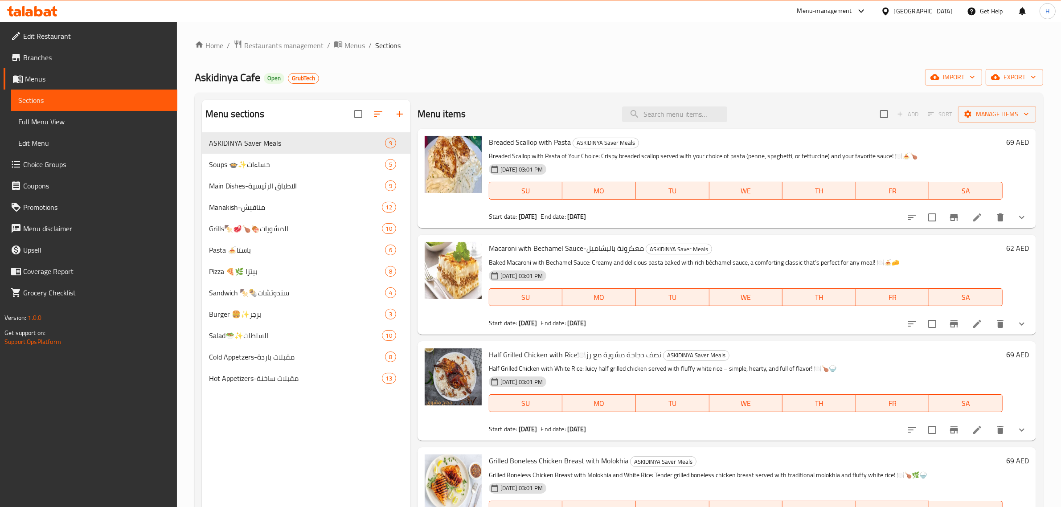
click at [557, 245] on span "Macaroni with Bechamel Sauce-معكرونة بالبشاميل" at bounding box center [566, 247] width 155 height 13
copy h6 "Macaroni with Bechamel Sauce-معكرونة بالبشاميل"
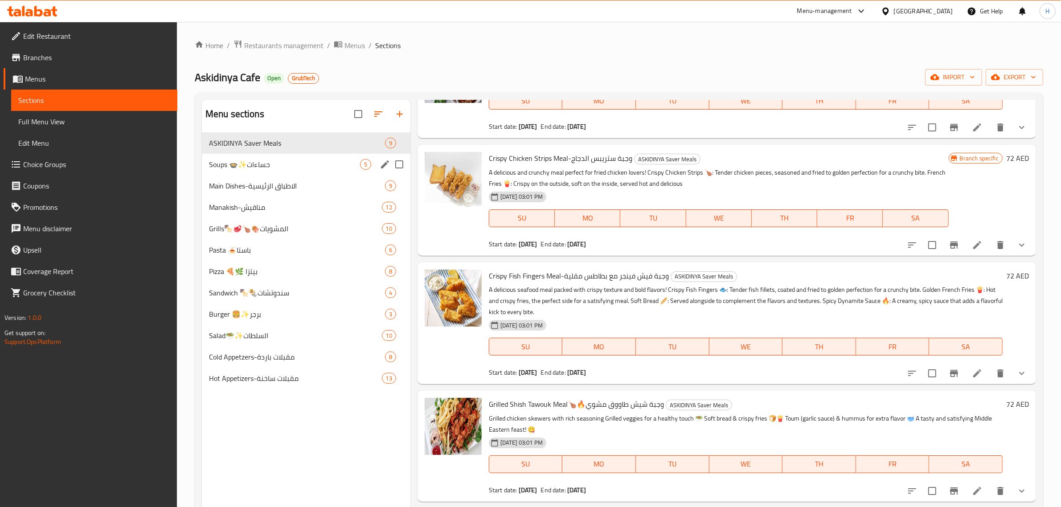
click at [273, 159] on div "Soups 🍲✨حساءات 5" at bounding box center [306, 164] width 208 height 21
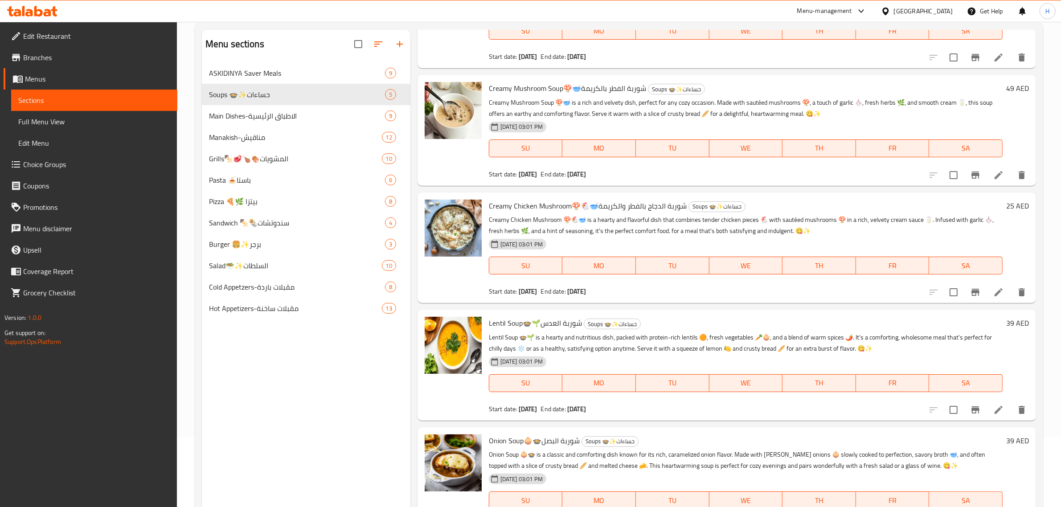
scroll to position [125, 0]
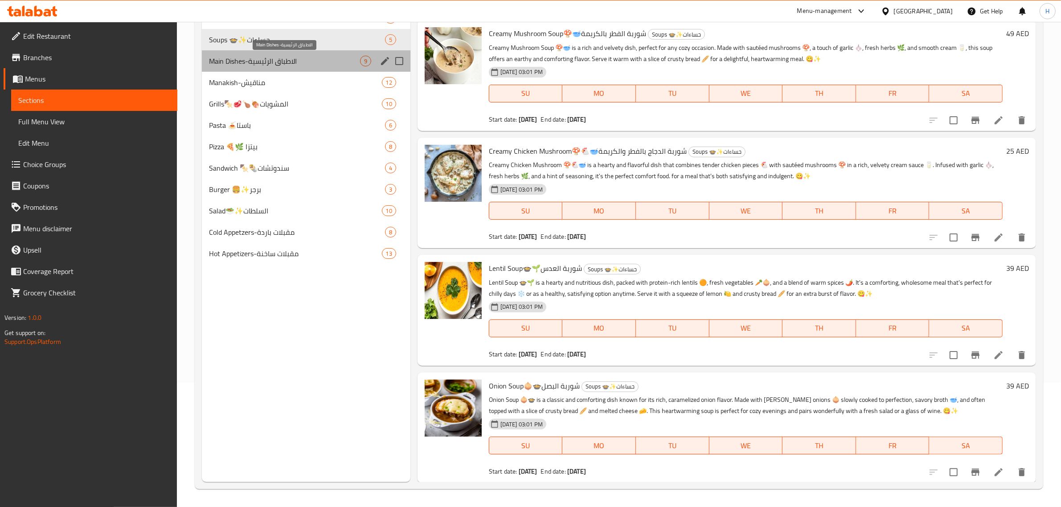
click at [250, 63] on span "Main Dishes-الاطباق الرئيسية" at bounding box center [284, 61] width 151 height 11
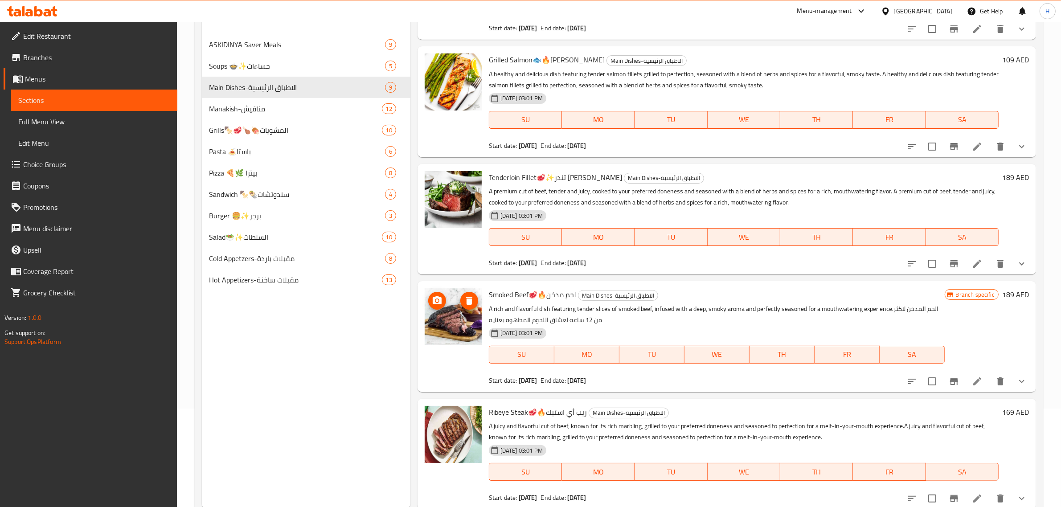
scroll to position [125, 0]
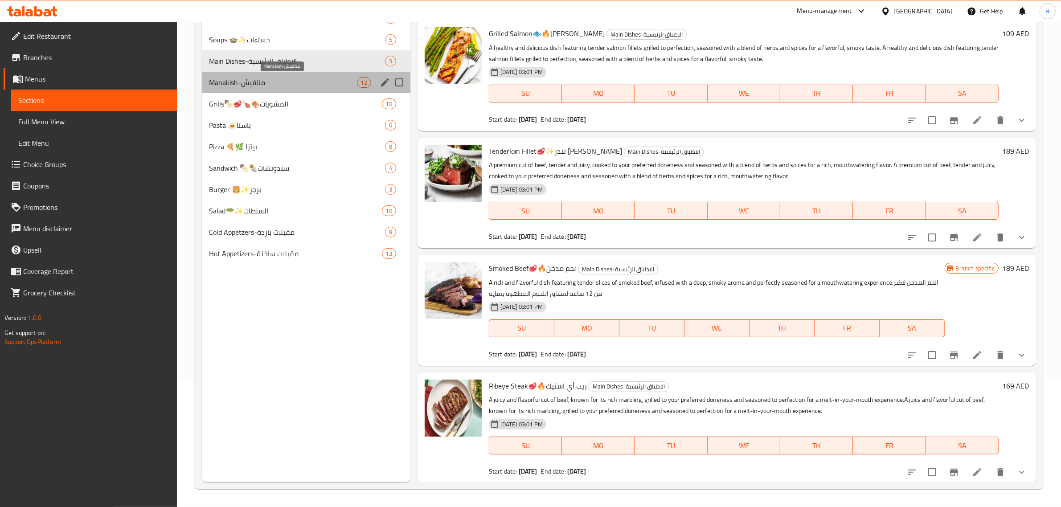
click at [290, 86] on span "Manakish-مناقيش" at bounding box center [283, 82] width 148 height 11
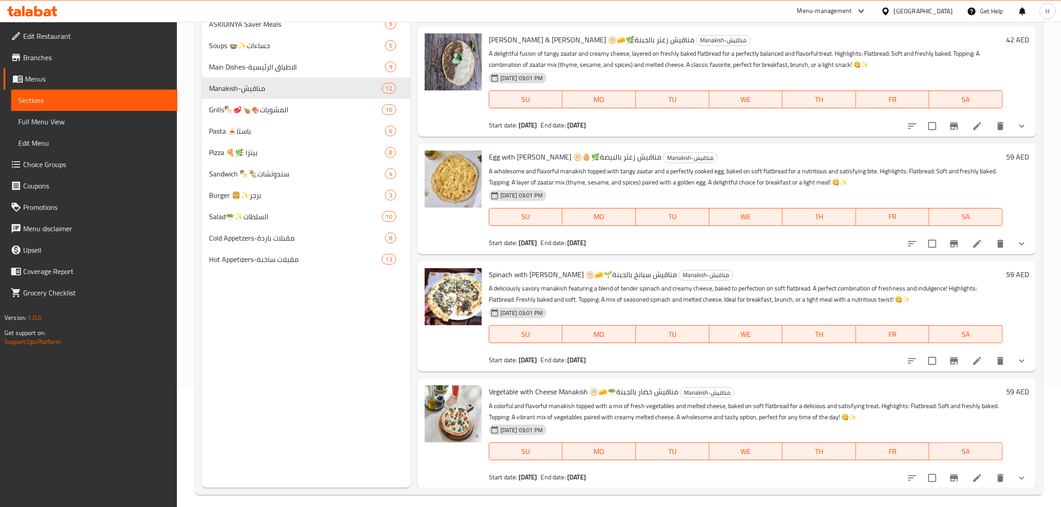
scroll to position [125, 0]
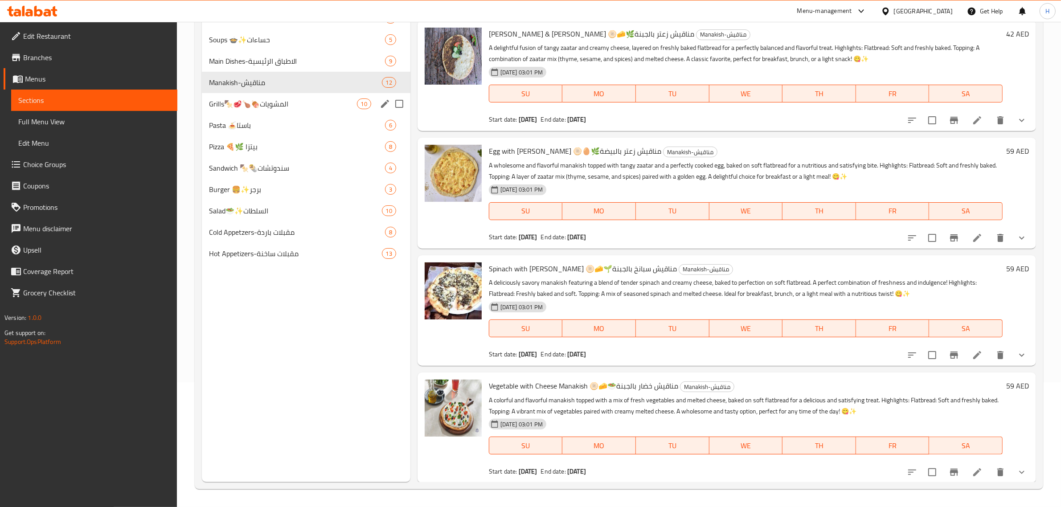
click at [275, 101] on span "Grills🍢🥩🍗🍖المشويات" at bounding box center [283, 103] width 148 height 11
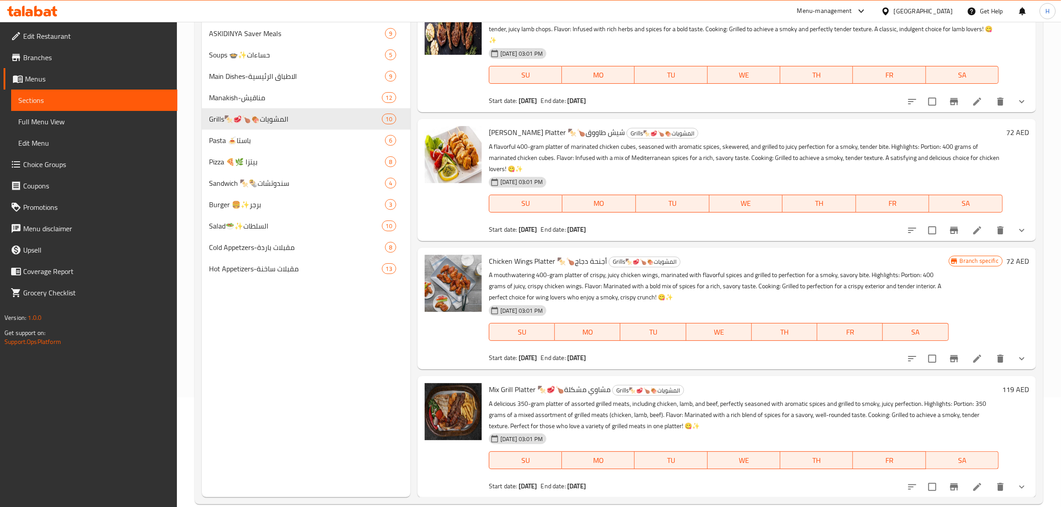
scroll to position [125, 0]
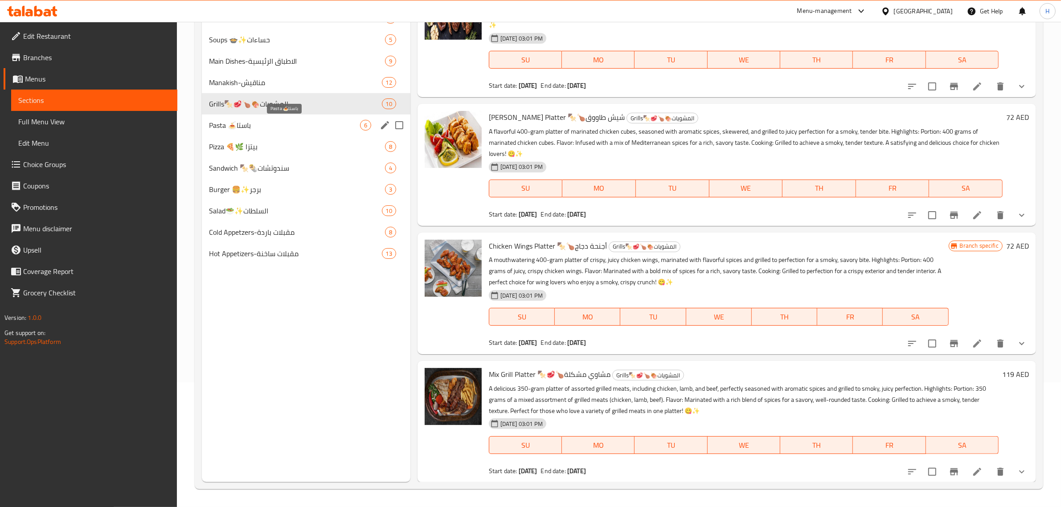
click at [261, 120] on span "Pasta 🍝باستا" at bounding box center [284, 125] width 151 height 11
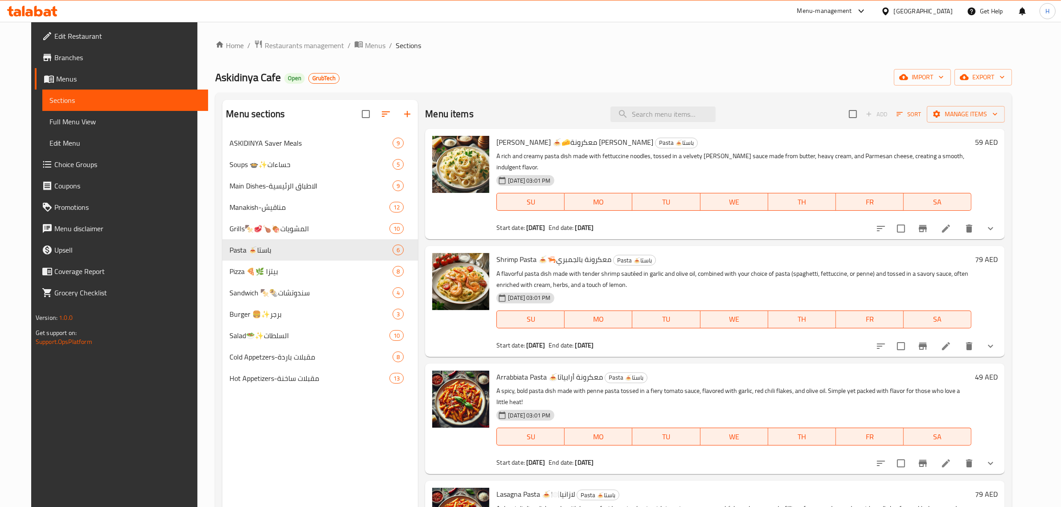
click at [537, 146] on span "Alfredo Pasta 🍝🧀معكرونة ألفريدو" at bounding box center [574, 141] width 157 height 13
copy h6 "Alfredo Pasta 🍝🧀معكرونة ألفريدو"
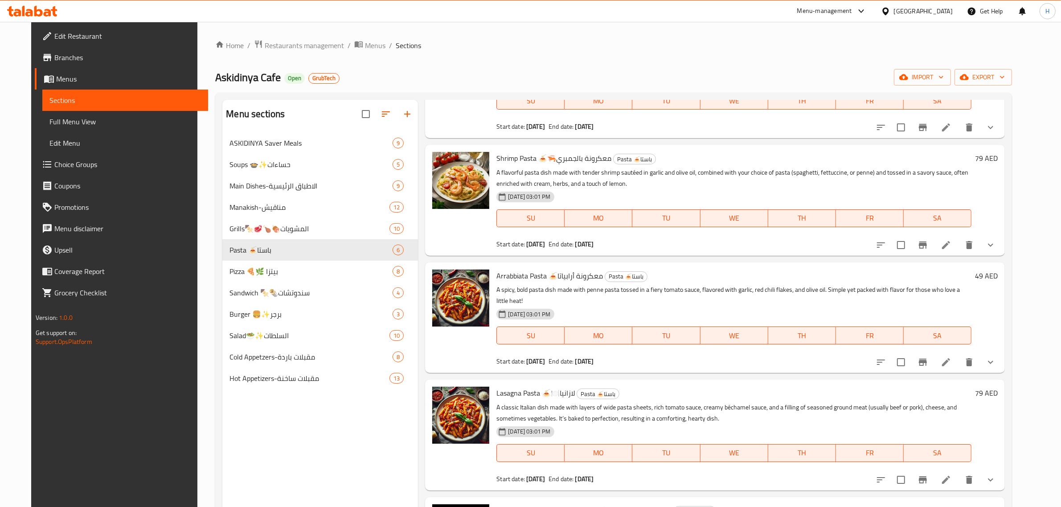
scroll to position [167, 0]
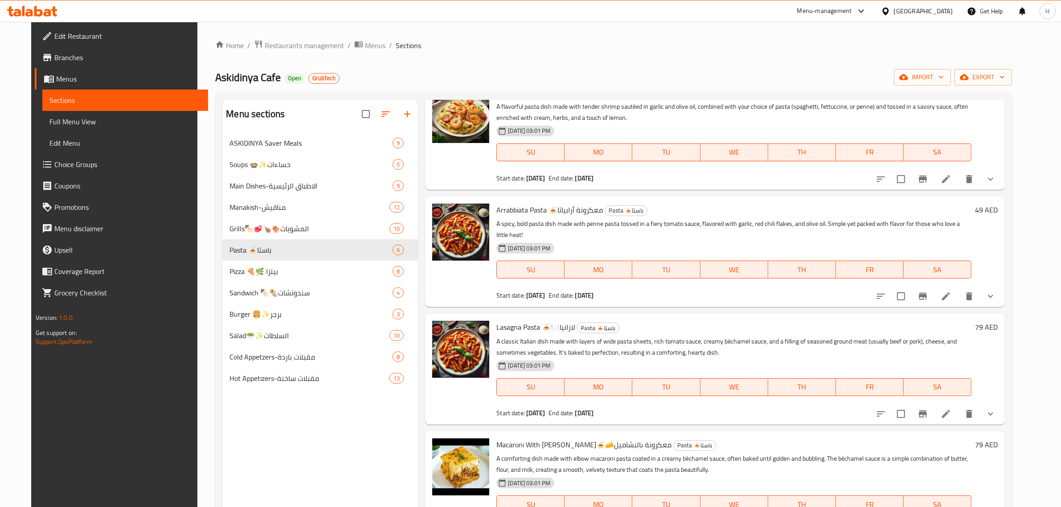
click at [535, 218] on p "A spicy, bold pasta dish made with penne pasta tossed in a fiery tomato sauce, …" at bounding box center [733, 229] width 475 height 22
click at [537, 203] on span "Arrabbiata Pasta 🍝معكرونة أرابياتا" at bounding box center [549, 209] width 106 height 13
copy h6 "Arrabbiata Pasta 🍝معكرونة أرابياتا"
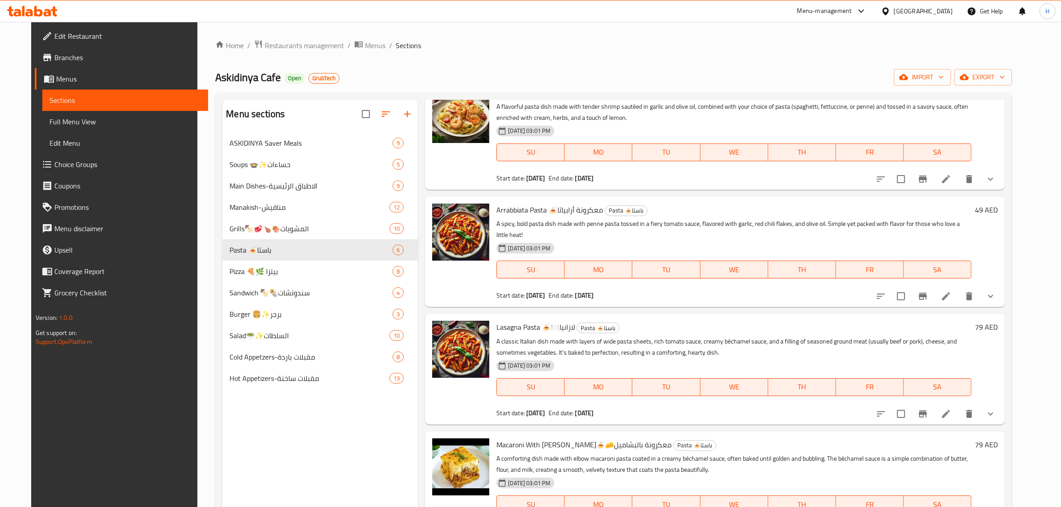
click at [526, 320] on span "Lasagna Pasta 🍝🍽️لازانيا" at bounding box center [535, 326] width 78 height 13
copy h6 "Lasagna Pasta 🍝🍽️لازانيا"
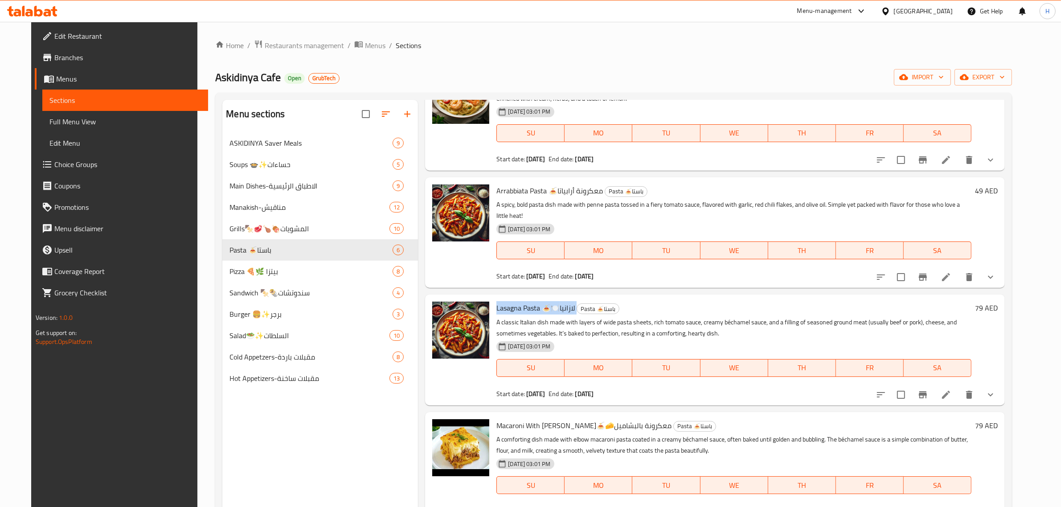
scroll to position [196, 0]
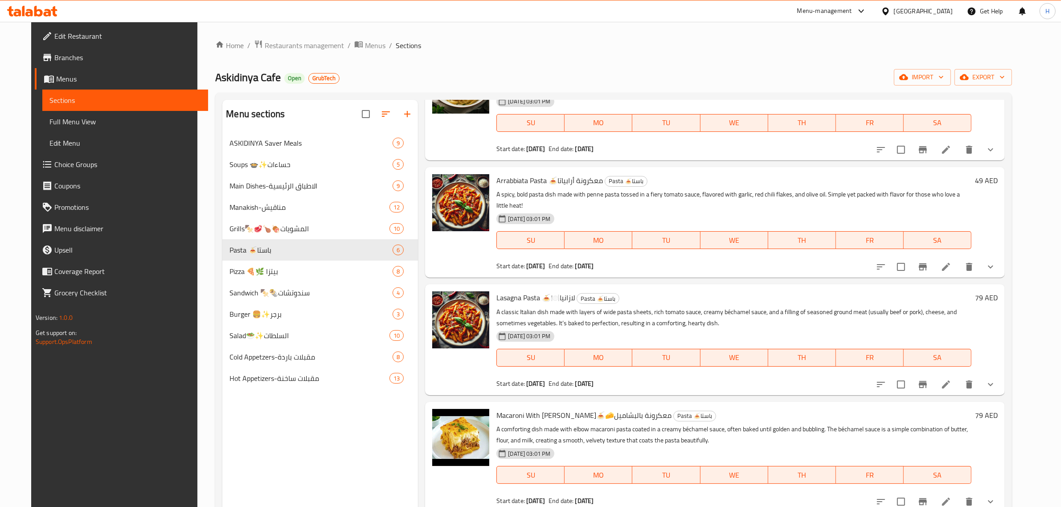
click at [514, 409] on span "Macaroni With Bachmel🍝🧀معكرونة بالبشاميل" at bounding box center [583, 415] width 175 height 13
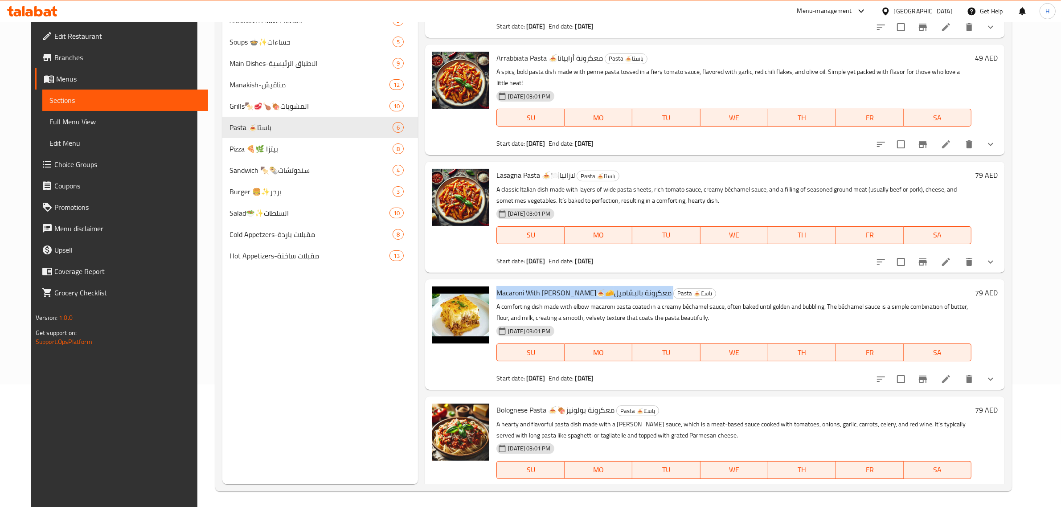
scroll to position [125, 0]
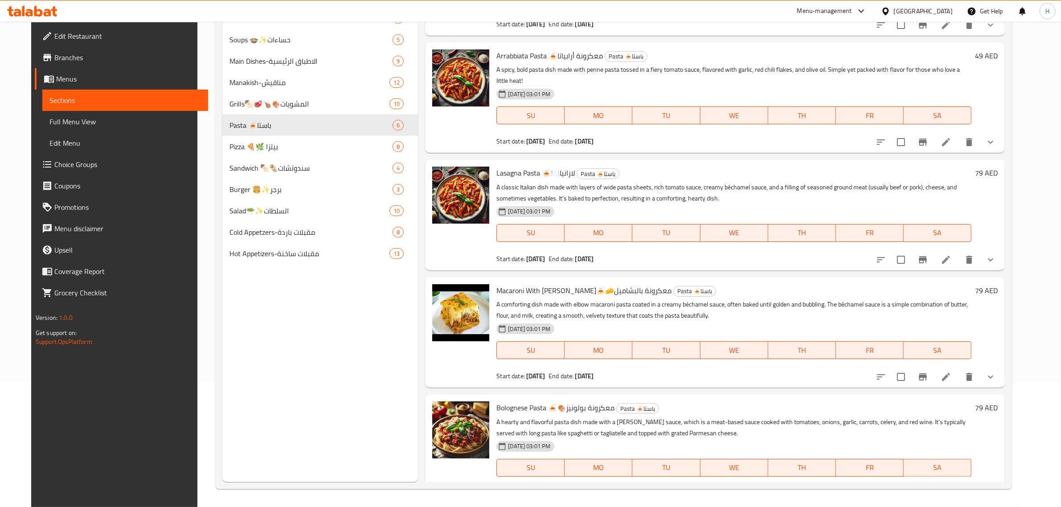
click at [517, 401] on span "Bolognese Pasta 🍝🍖معكرونة بولونيز" at bounding box center [555, 407] width 118 height 13
copy h6 "Bolognese Pasta 🍝🍖معكرونة بولونيز"
click at [664, 417] on p "A hearty and flavorful pasta dish made with a rich Bolognese sauce, which is a …" at bounding box center [733, 428] width 475 height 22
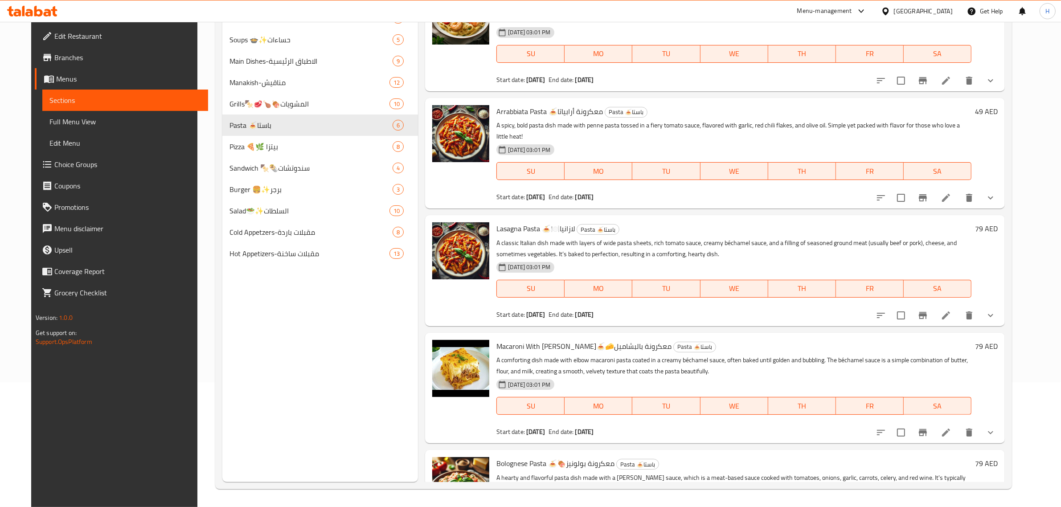
scroll to position [196, 0]
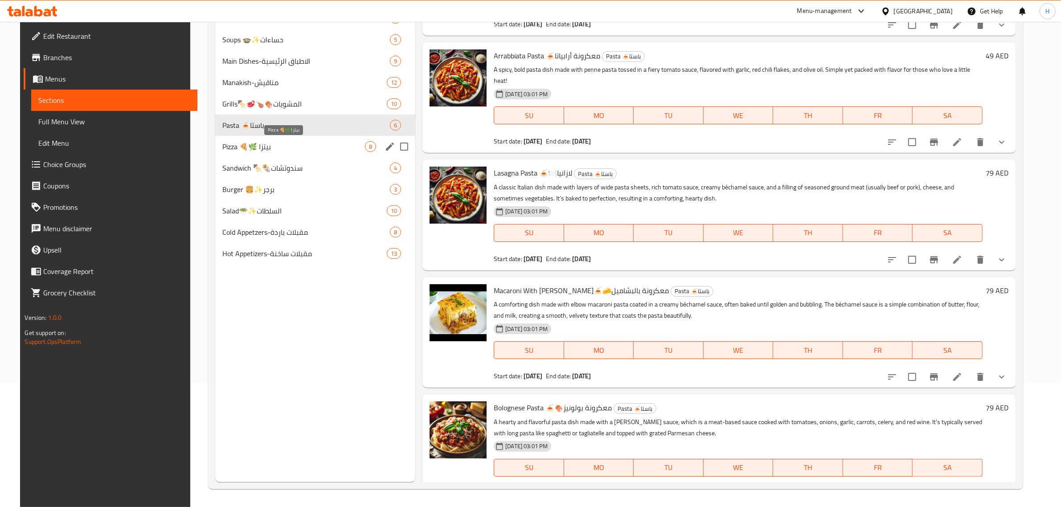
click at [275, 142] on span "Pizza 🍕🌿 بيتزا" at bounding box center [293, 146] width 143 height 11
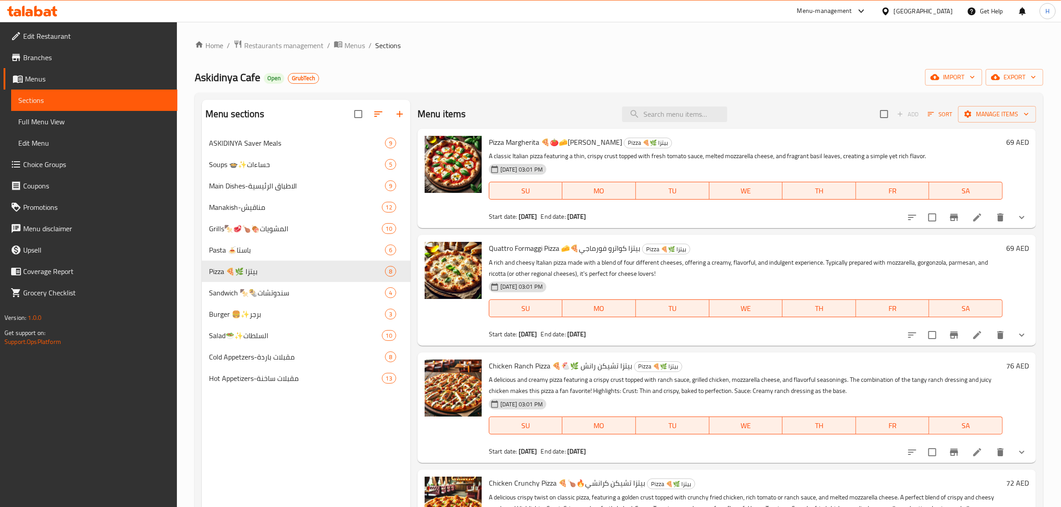
click at [520, 140] on span "Pizza Margherita 🍕🍅🧀بيتزا مارجريتا" at bounding box center [555, 141] width 133 height 13
copy h6 "Pizza Margherita 🍕🍅🧀بيتزا مارجريتا"
click at [504, 248] on span "Quattro Formaggi Pizza 🧀🍕بيتزا كواترو فورماجي" at bounding box center [564, 247] width 151 height 13
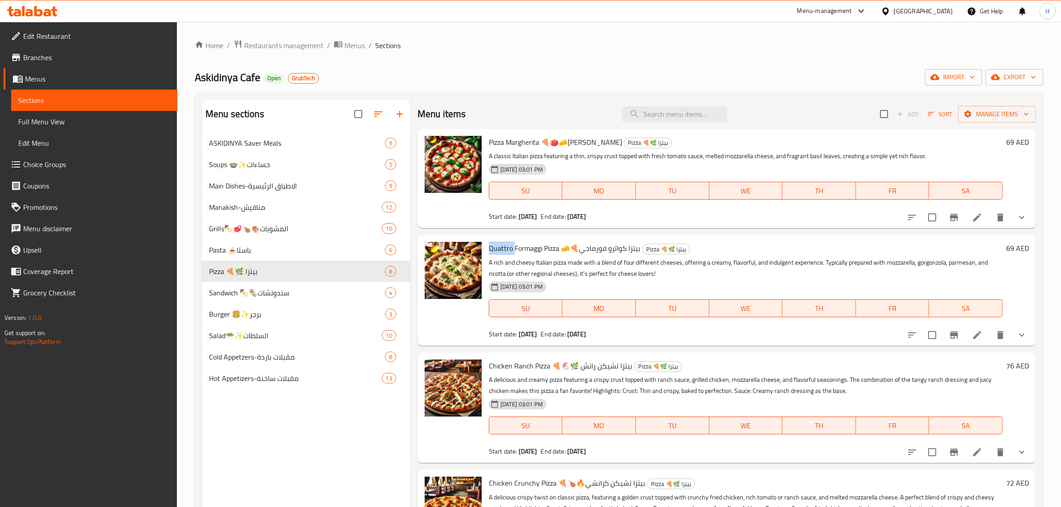
click at [504, 248] on span "Quattro Formaggi Pizza 🧀🍕بيتزا كواترو فورماجي" at bounding box center [564, 247] width 151 height 13
copy h6 "Quattro Formaggi Pizza 🧀🍕بيتزا كواترو فورماجي"
click at [524, 362] on span "Chicken Ranch Pizza 🍕🐔🌿 بيتزا تشيكن رانش" at bounding box center [560, 365] width 143 height 13
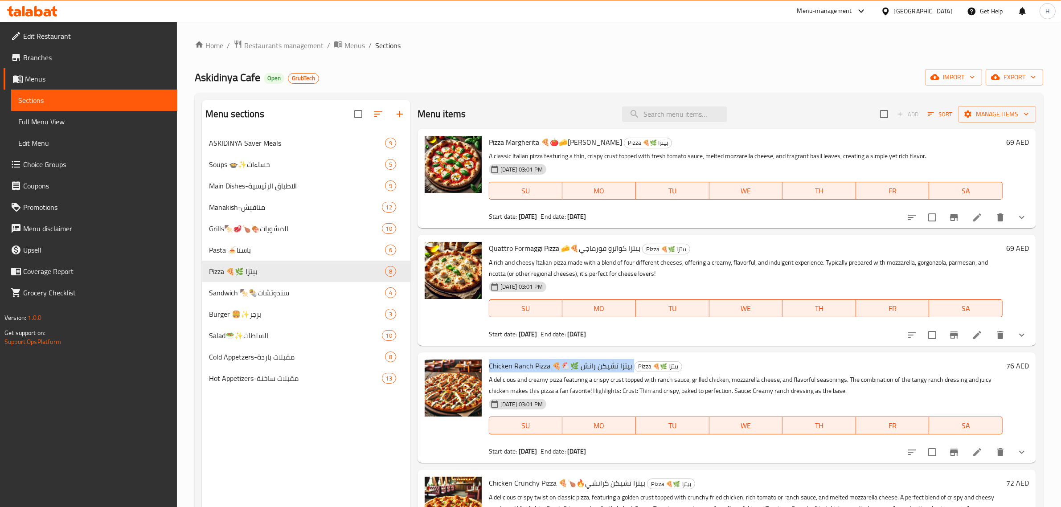
click at [524, 362] on span "Chicken Ranch Pizza 🍕🐔🌿 بيتزا تشيكن رانش" at bounding box center [560, 365] width 143 height 13
copy h6 "Chicken Ranch Pizza 🍕🐔🌿 بيتزا تشيكن رانش"
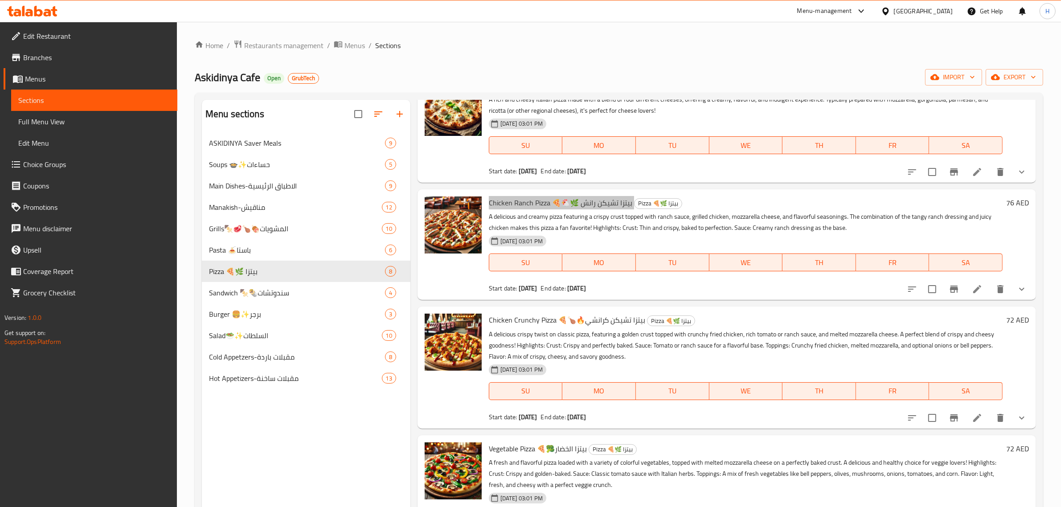
scroll to position [167, 0]
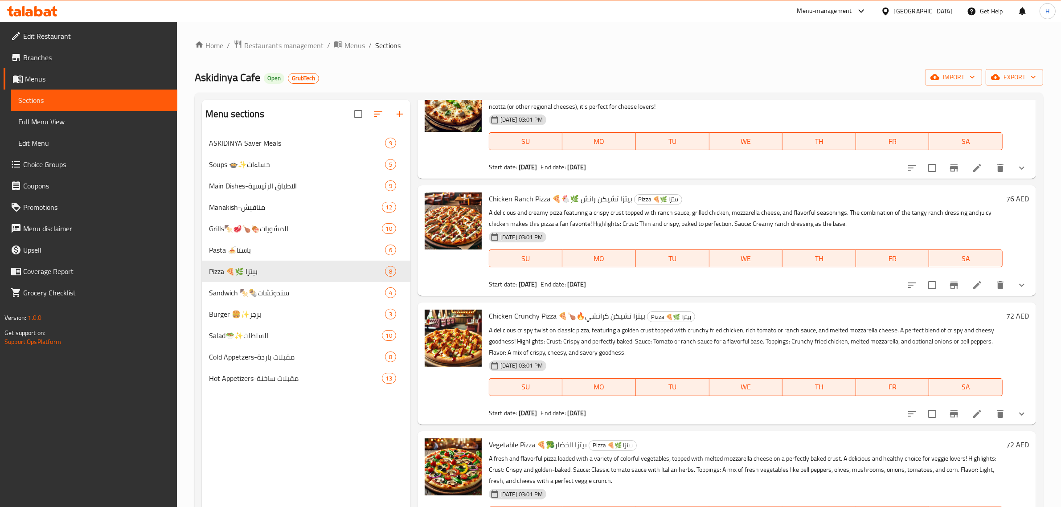
click at [538, 321] on span "Chicken Crunchy Pizza 🍕🍗🔥بيتزا تشيكن كرانشي" at bounding box center [567, 315] width 156 height 13
copy h6 "Chicken Crunchy Pizza 🍕🍗🔥بيتزا تشيكن كرانشي"
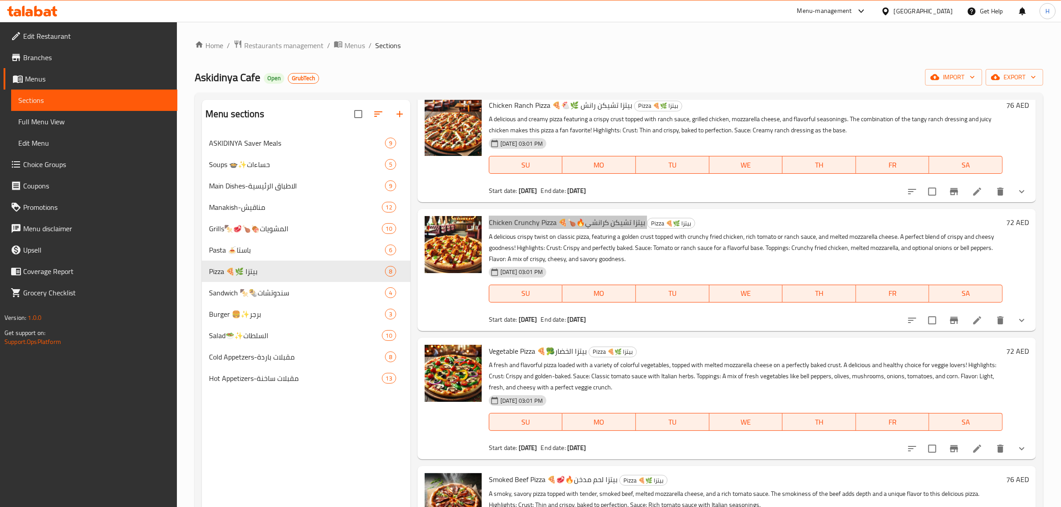
scroll to position [278, 0]
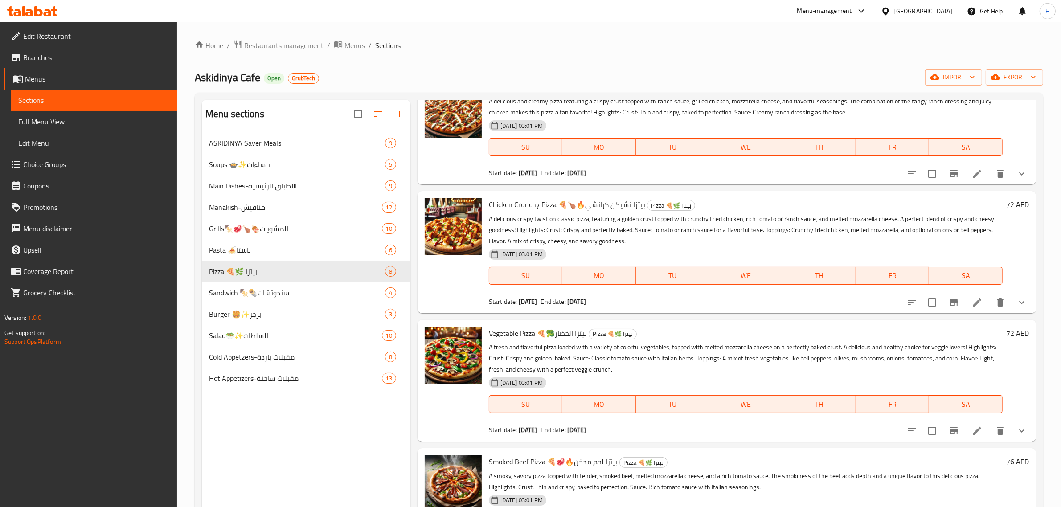
click at [512, 331] on span "Vegetable Pizza 🍕🥦بيتزا الخضار" at bounding box center [538, 333] width 98 height 13
copy h6 "Vegetable Pizza 🍕🥦بيتزا الخضار"
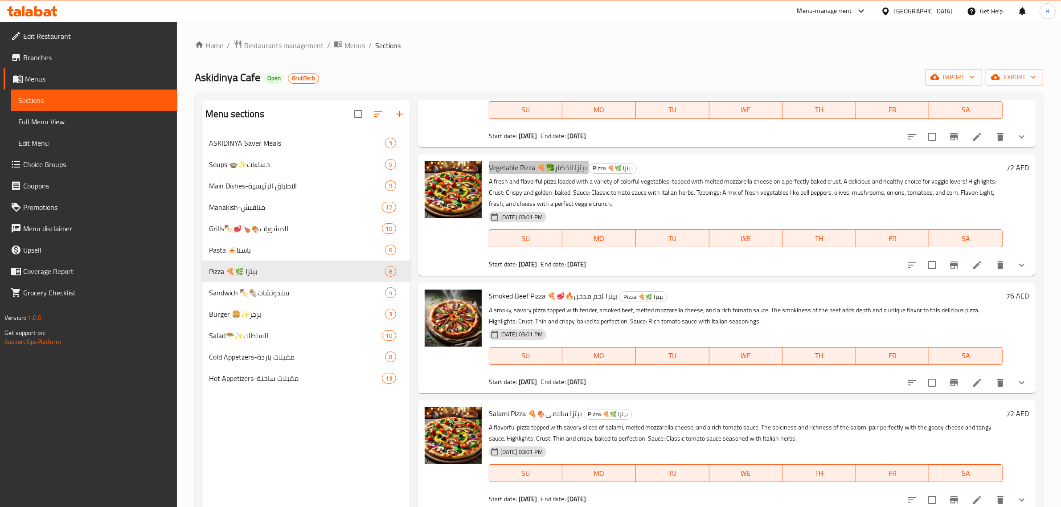
scroll to position [445, 0]
click at [524, 295] on span "Smoked Beef Pizza 🍕🥩🔥بيتزا لحم مدخن" at bounding box center [553, 294] width 129 height 13
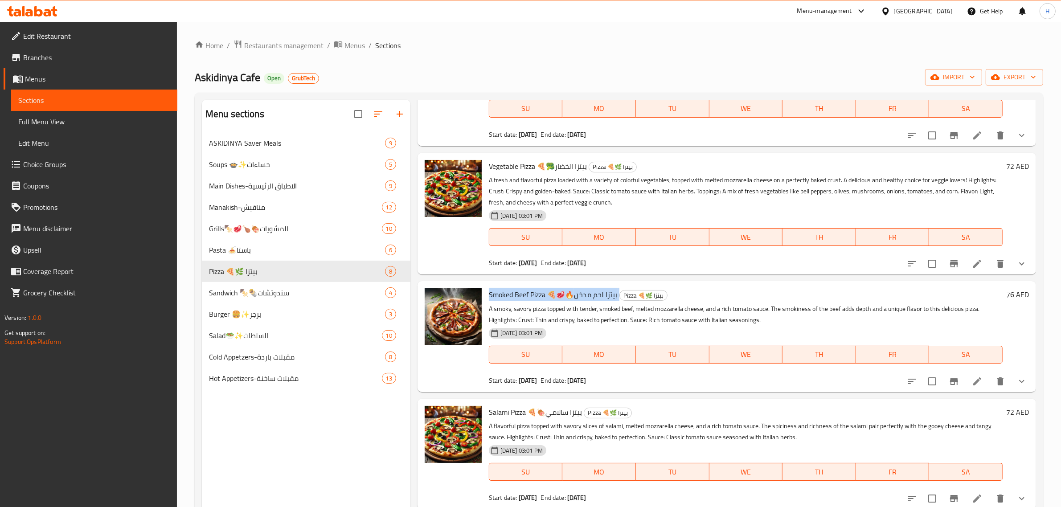
click at [524, 295] on span "Smoked Beef Pizza 🍕🥩🔥بيتزا لحم مدخن" at bounding box center [553, 294] width 129 height 13
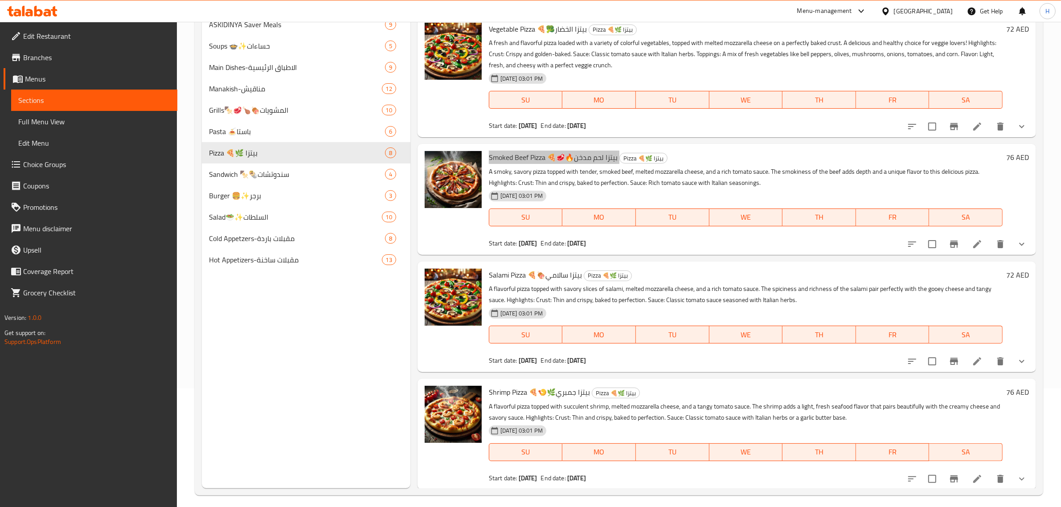
scroll to position [125, 0]
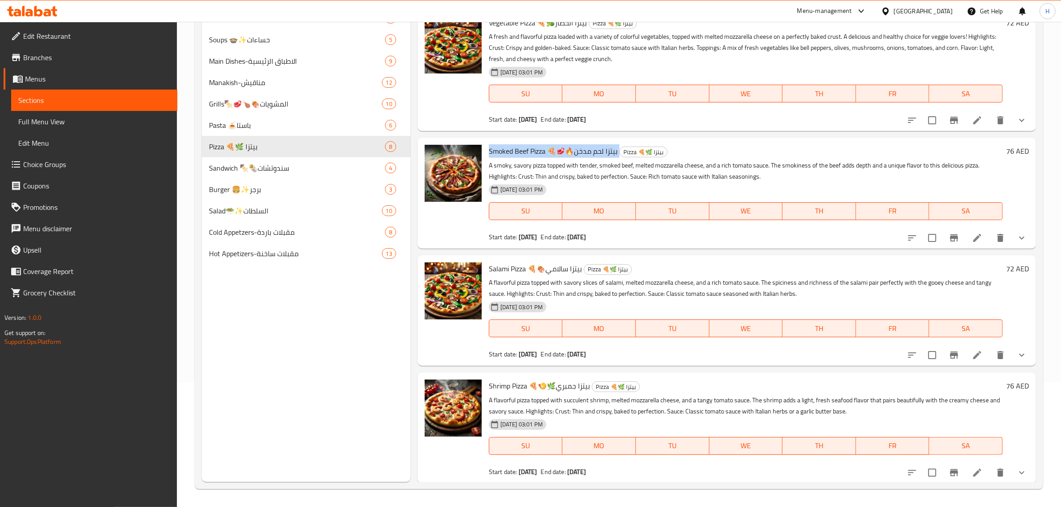
click at [557, 270] on span "Salami Pizza 🍕🍖بيتزا سالامي" at bounding box center [535, 268] width 93 height 13
click at [519, 387] on span "Shrimp Pizza 🍕🍤🌿بيتزا جمبري" at bounding box center [539, 385] width 101 height 13
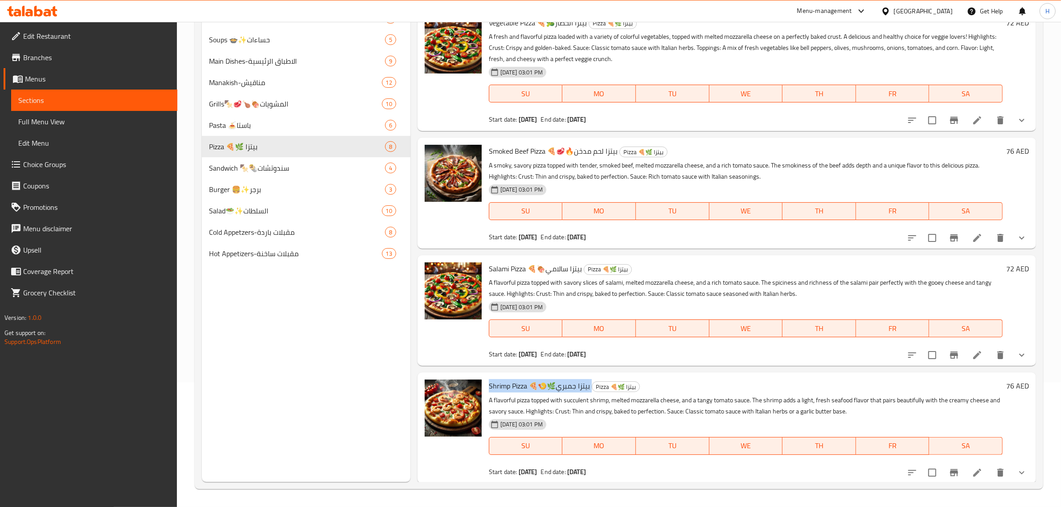
click at [519, 387] on span "Shrimp Pizza 🍕🍤🌿بيتزا جمبري" at bounding box center [539, 385] width 101 height 13
click at [641, 281] on p "A flavorful pizza topped with savory slices of salami, melted mozzarella cheese…" at bounding box center [746, 288] width 514 height 22
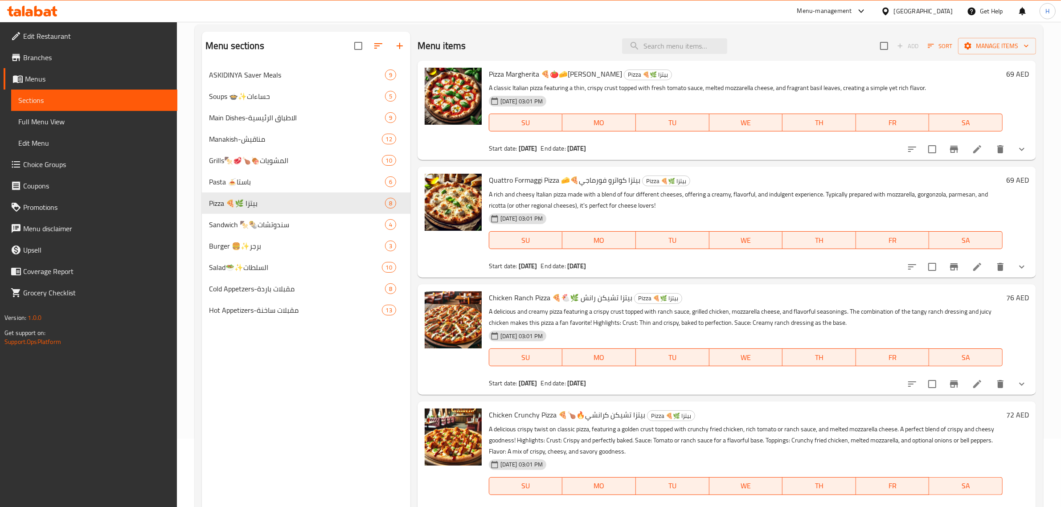
scroll to position [0, 0]
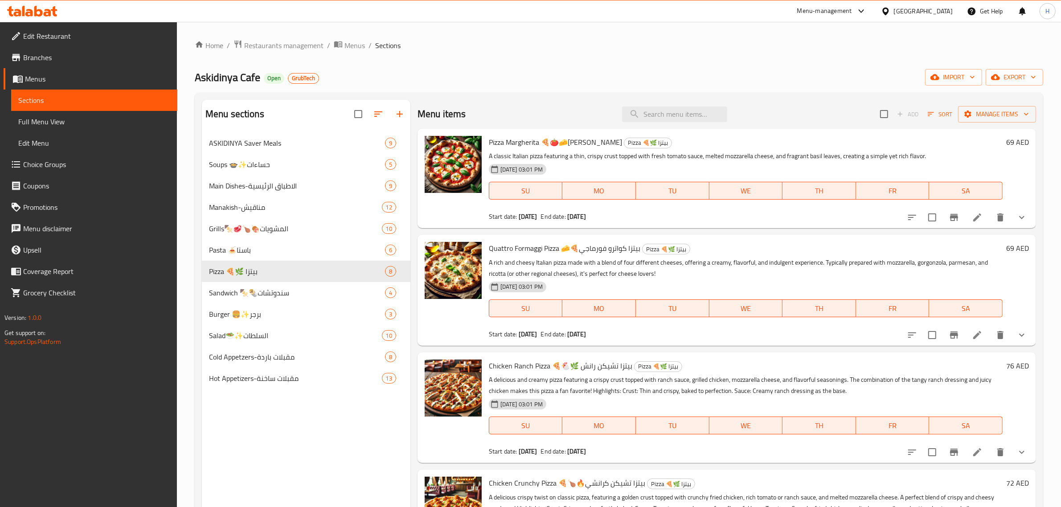
click at [608, 370] on span "Chicken Ranch Pizza 🍕🐔🌿 بيتزا تشيكن رانش" at bounding box center [560, 365] width 143 height 13
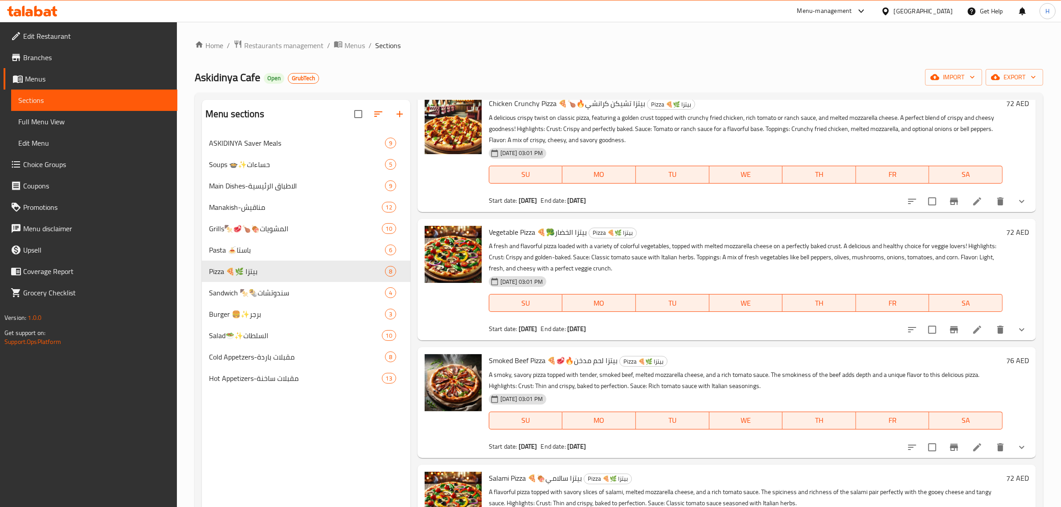
scroll to position [390, 0]
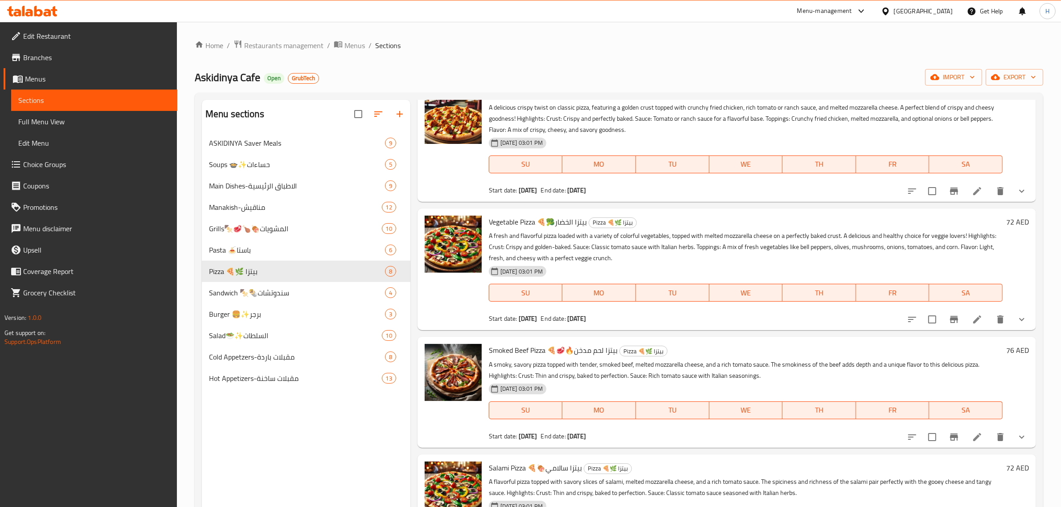
click at [562, 353] on span "Smoked Beef Pizza 🍕🥩🔥بيتزا لحم مدخن" at bounding box center [553, 349] width 129 height 13
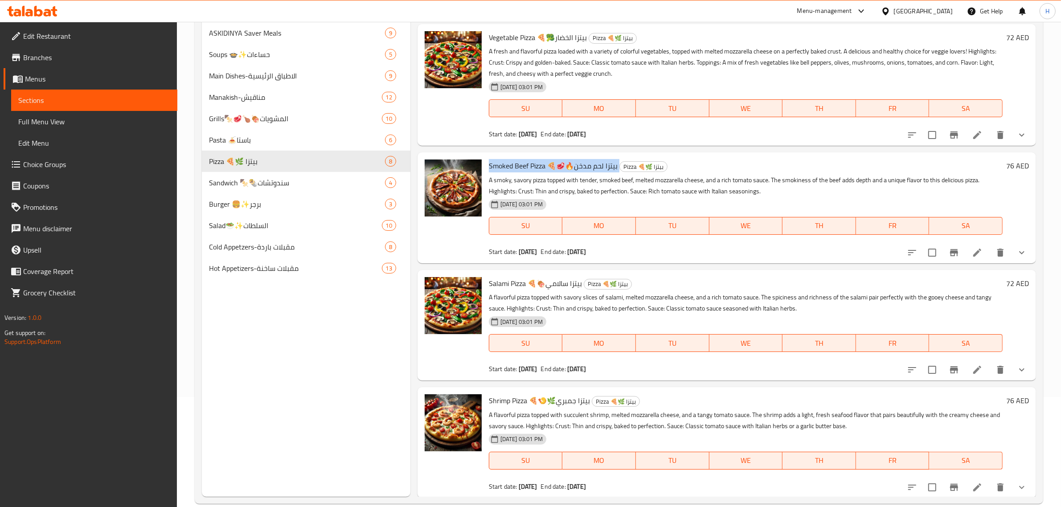
scroll to position [125, 0]
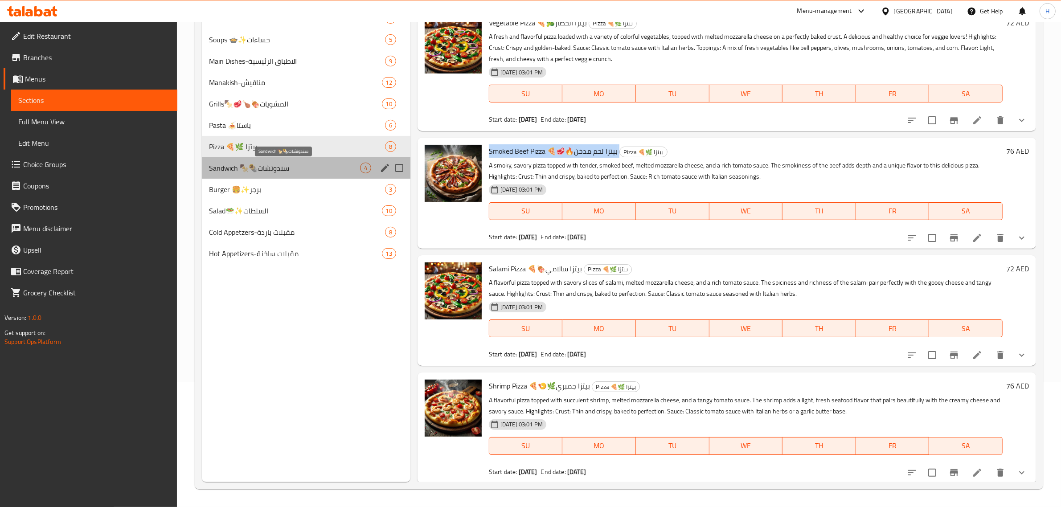
click at [306, 170] on span "Sandwich 🍢🌯سندوتشات" at bounding box center [284, 168] width 151 height 11
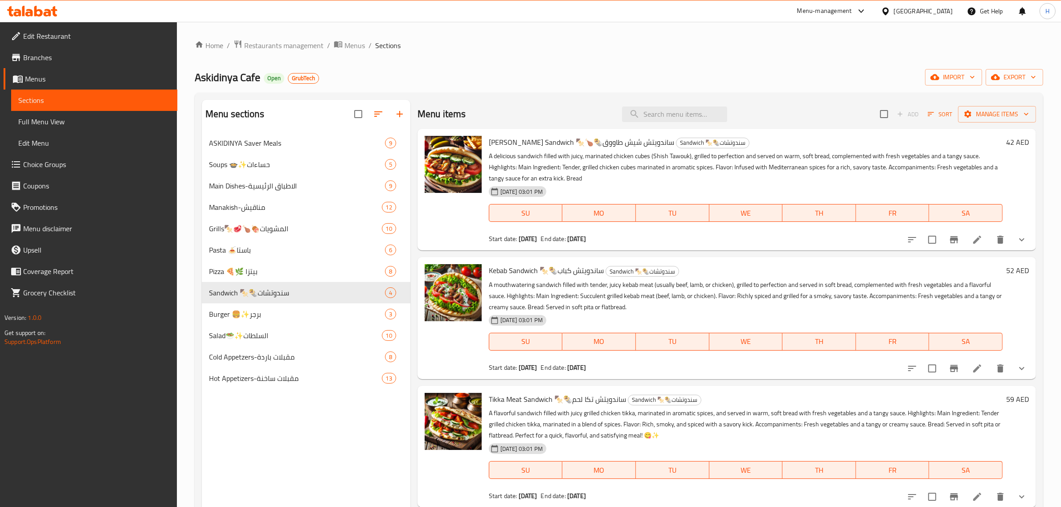
click at [520, 137] on span "Shish Tawouk Sandwich 🍢🍗🌯ساندويتش شيش طاووق" at bounding box center [581, 141] width 185 height 13
click at [560, 273] on span "Kebab Sandwich 🍢🌯ساندويتش كباب" at bounding box center [546, 270] width 115 height 13
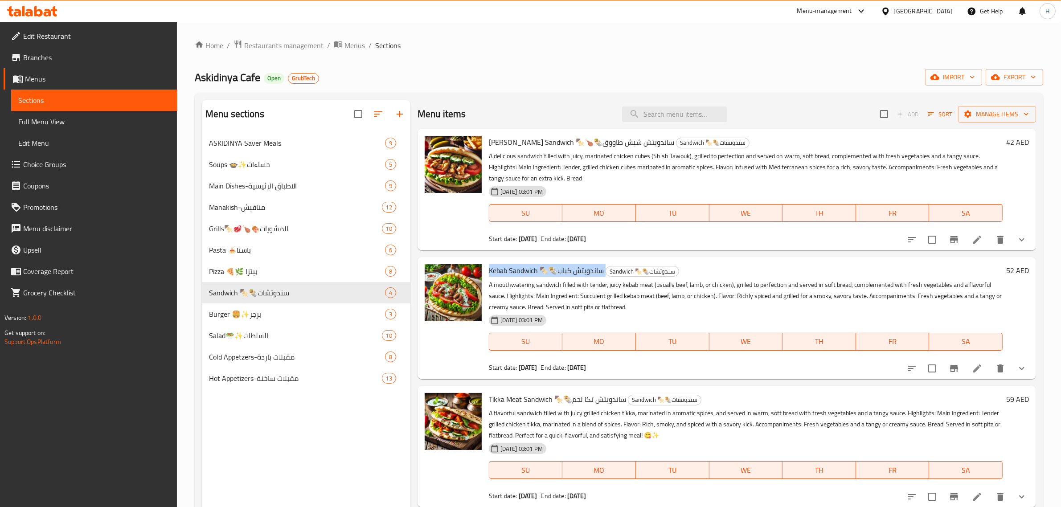
click at [560, 273] on span "Kebab Sandwich 🍢🌯ساندويتش كباب" at bounding box center [546, 270] width 115 height 13
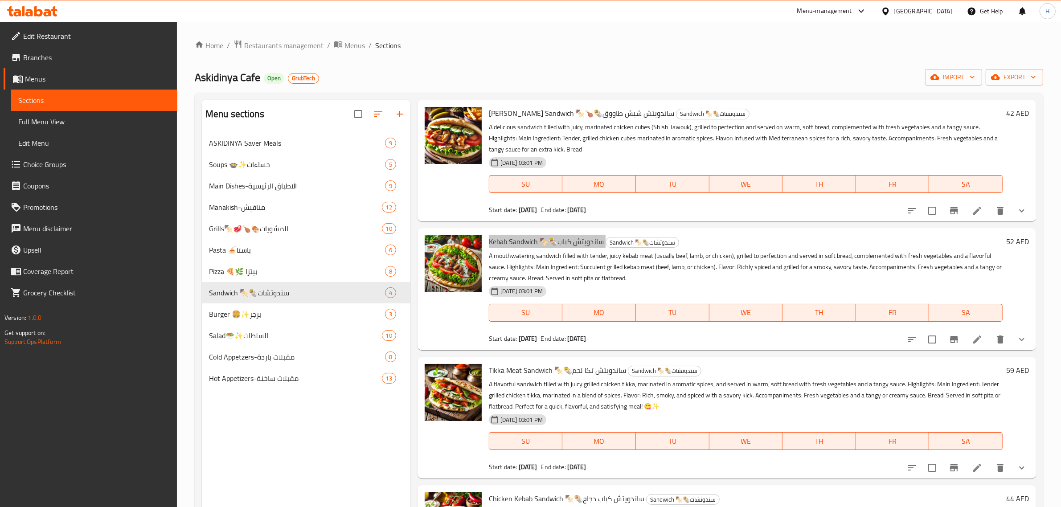
scroll to position [111, 0]
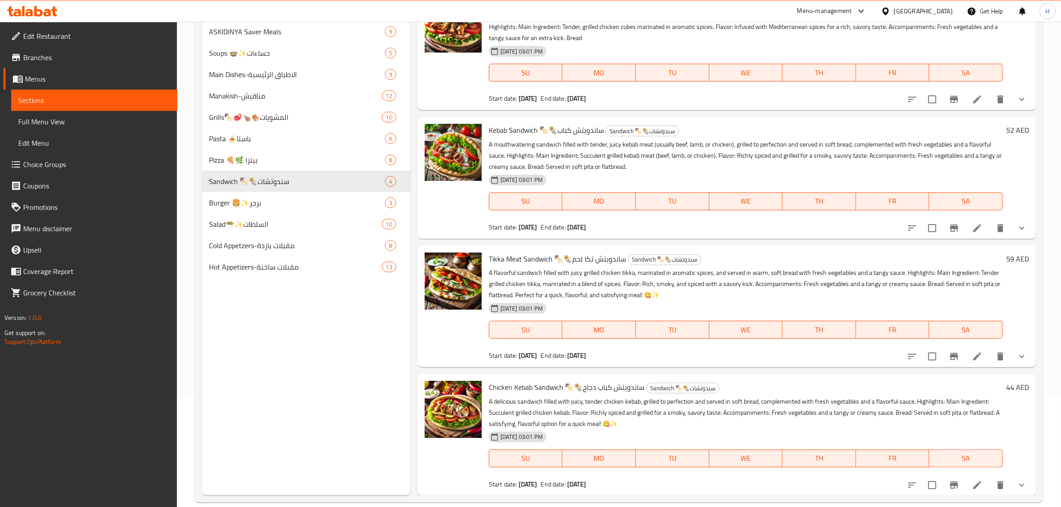
click at [558, 261] on span "Tikka Meat Sandwich 🍢🌯ساندويتش تكا لحم" at bounding box center [557, 258] width 137 height 13
click at [527, 381] on span "Chicken Kebab Sandwich 🍢🌯ساندويتش كباب دجاج" at bounding box center [566, 386] width 155 height 13
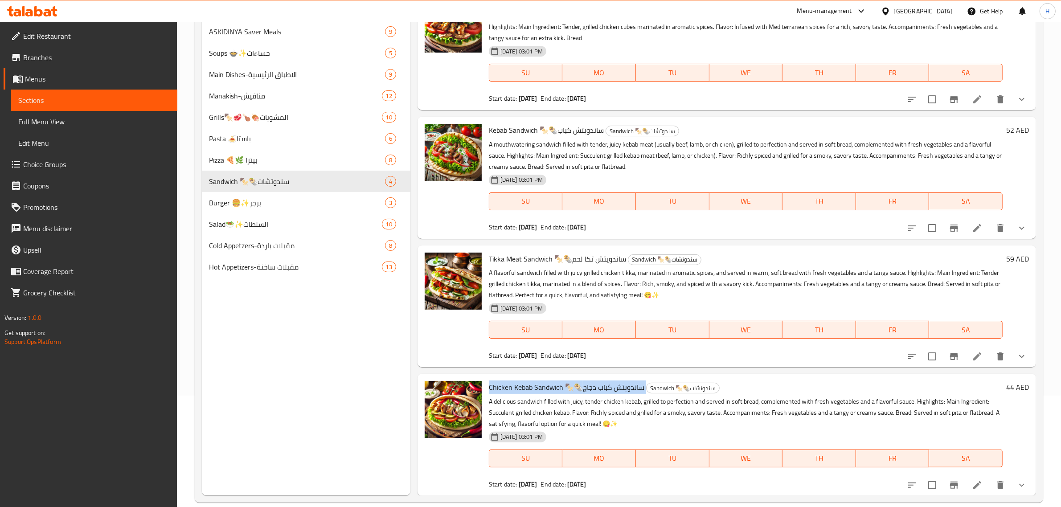
click at [527, 381] on span "Chicken Kebab Sandwich 🍢🌯ساندويتش كباب دجاج" at bounding box center [566, 386] width 155 height 13
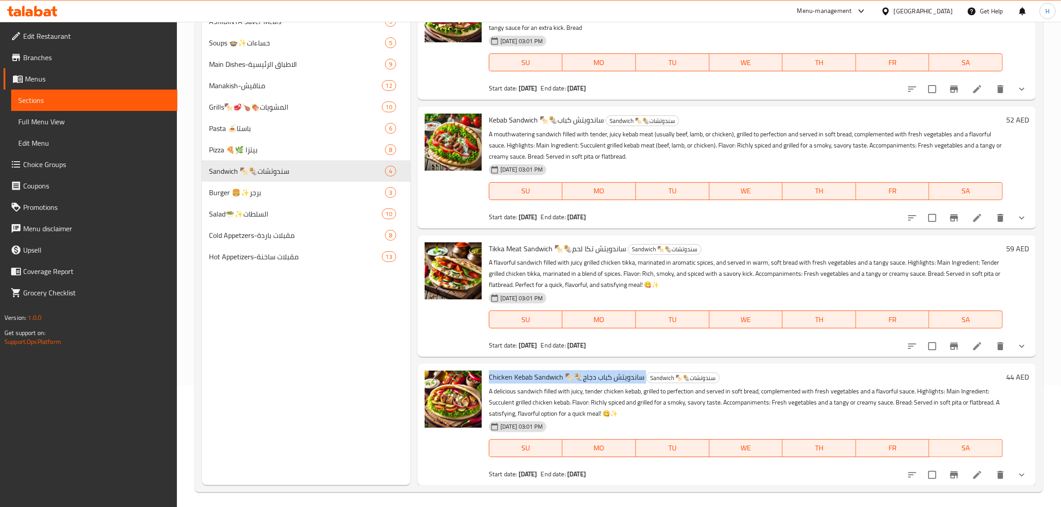
scroll to position [125, 0]
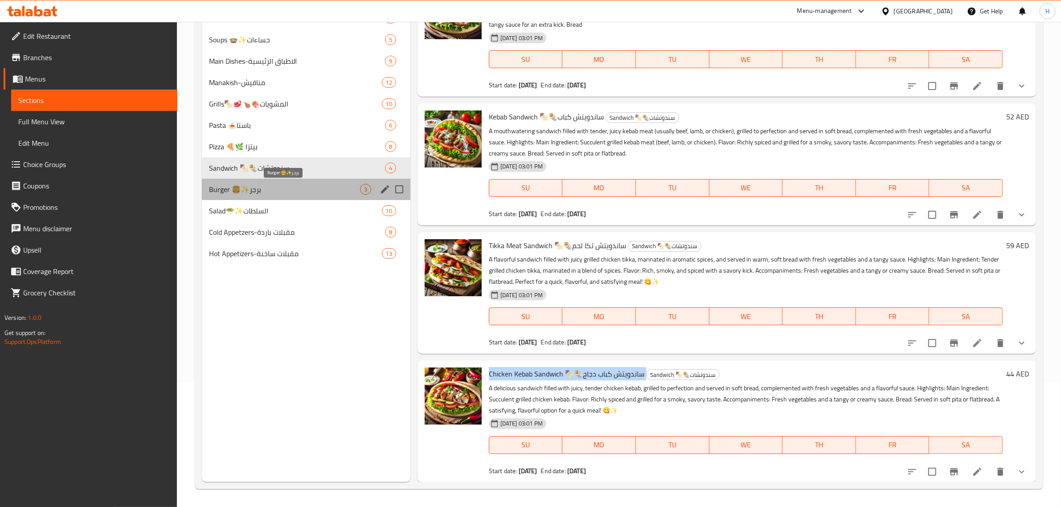
click at [313, 189] on span "Burger 🍔✨برجر" at bounding box center [284, 189] width 151 height 11
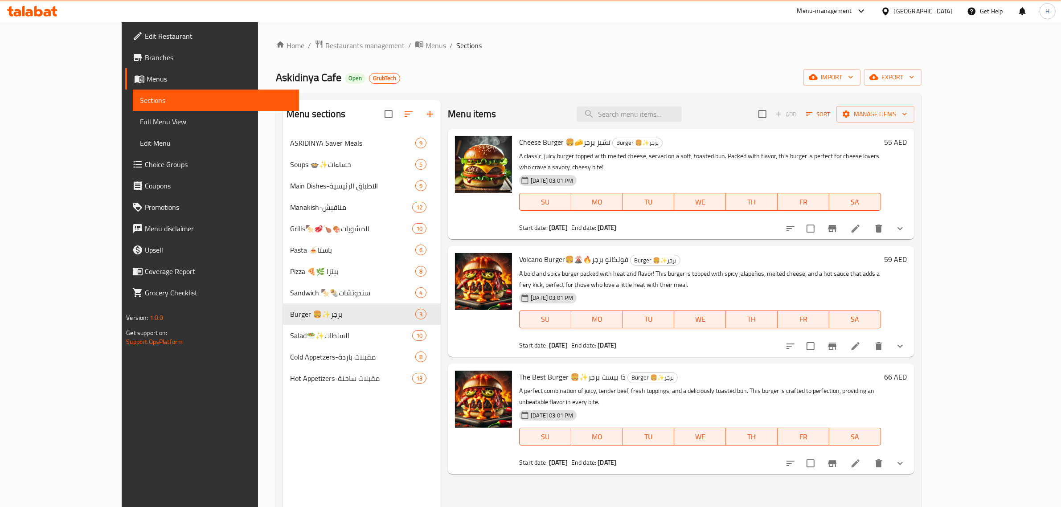
click at [519, 143] on span "Cheese Burger 🍔🧀تشيز برجر" at bounding box center [564, 141] width 91 height 13
drag, startPoint x: 977, startPoint y: 214, endPoint x: 987, endPoint y: 241, distance: 28.9
click at [519, 253] on span "Volcano Burger🍔🌋🔥فولكانو برجر" at bounding box center [573, 259] width 109 height 13
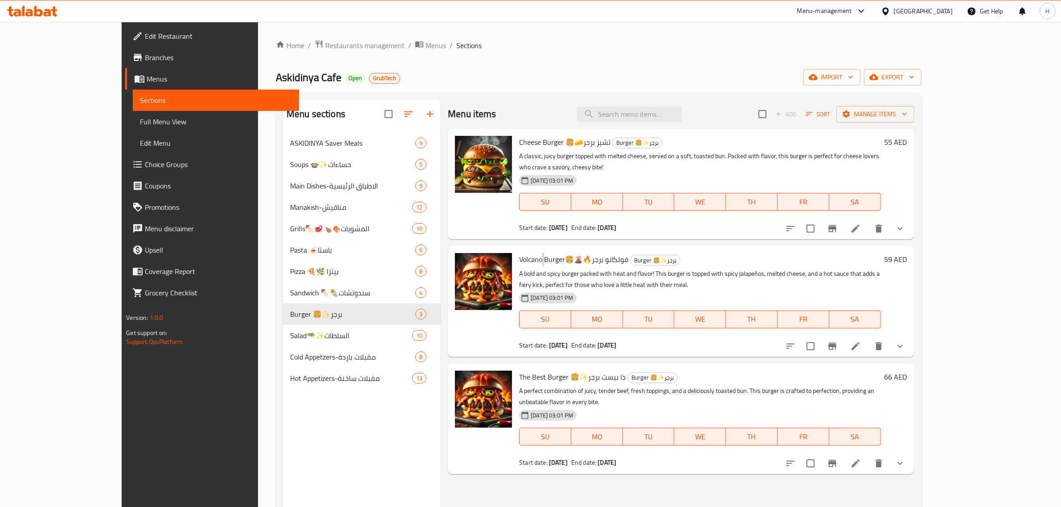
click at [519, 253] on span "Volcano Burger🍔🌋🔥فولكانو برجر" at bounding box center [573, 259] width 109 height 13
click at [523, 370] on span "The Best Burger 🍔✨ذا بيست برجر" at bounding box center [572, 376] width 106 height 13
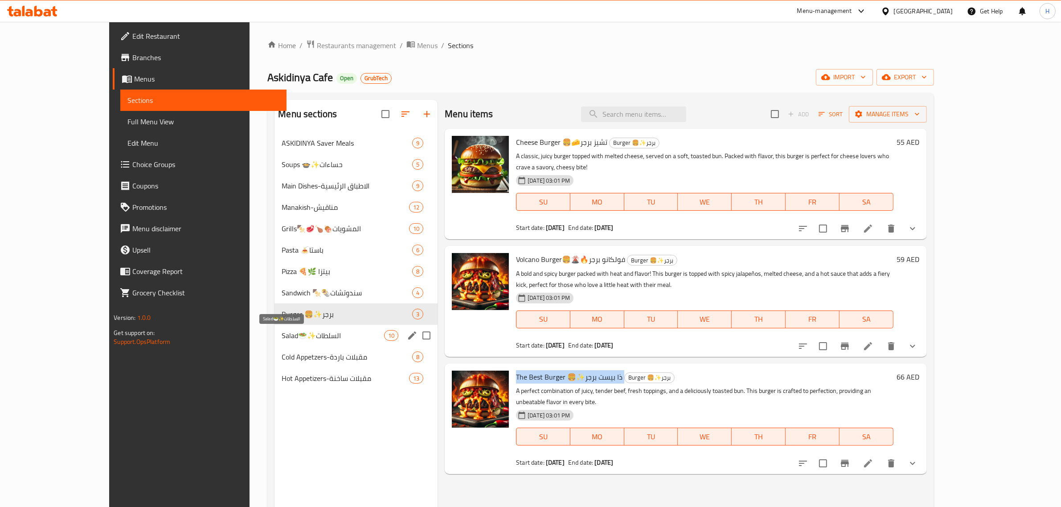
click at [289, 338] on span "Salad🥗✨السلطات" at bounding box center [333, 335] width 102 height 11
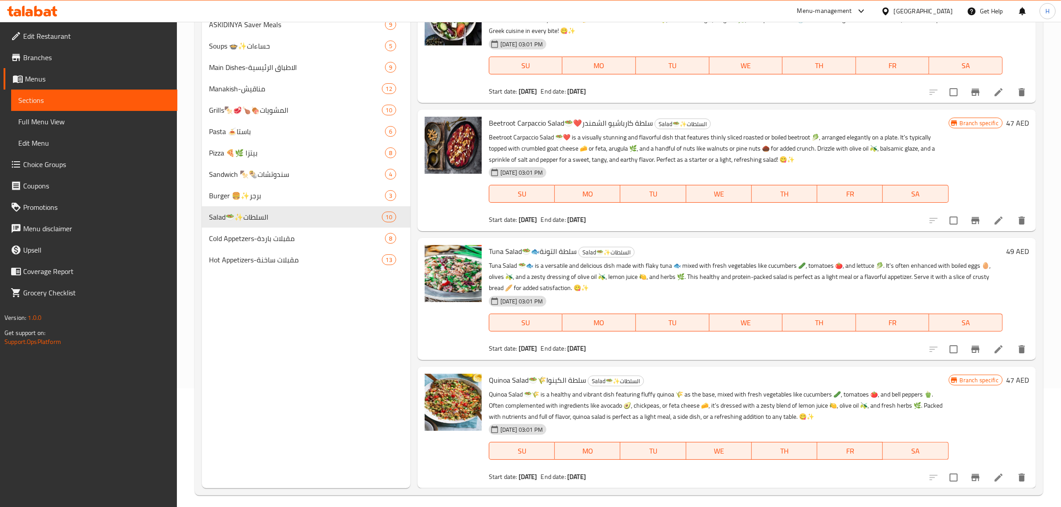
scroll to position [125, 0]
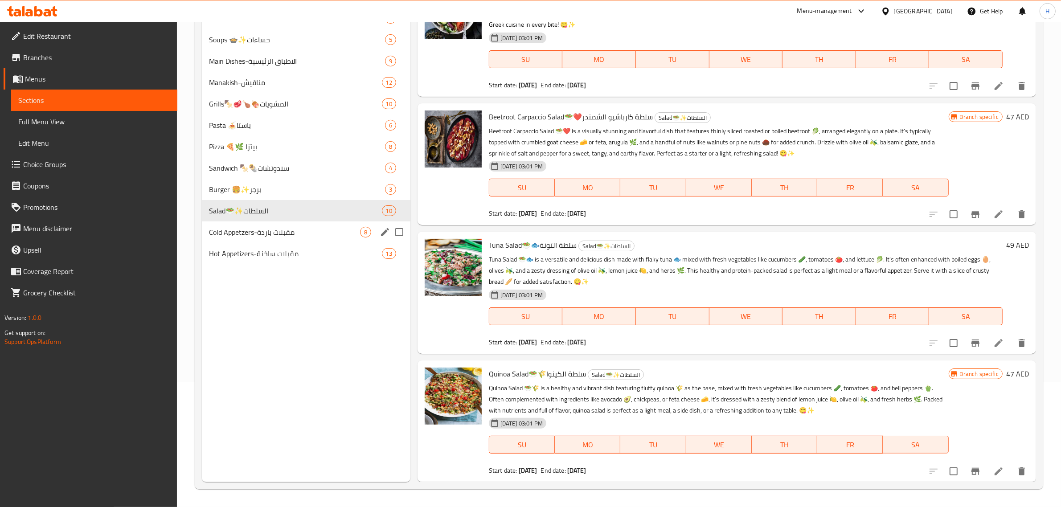
click at [301, 225] on div "Cold Appetzers-مقبلات باردة 8" at bounding box center [306, 231] width 208 height 21
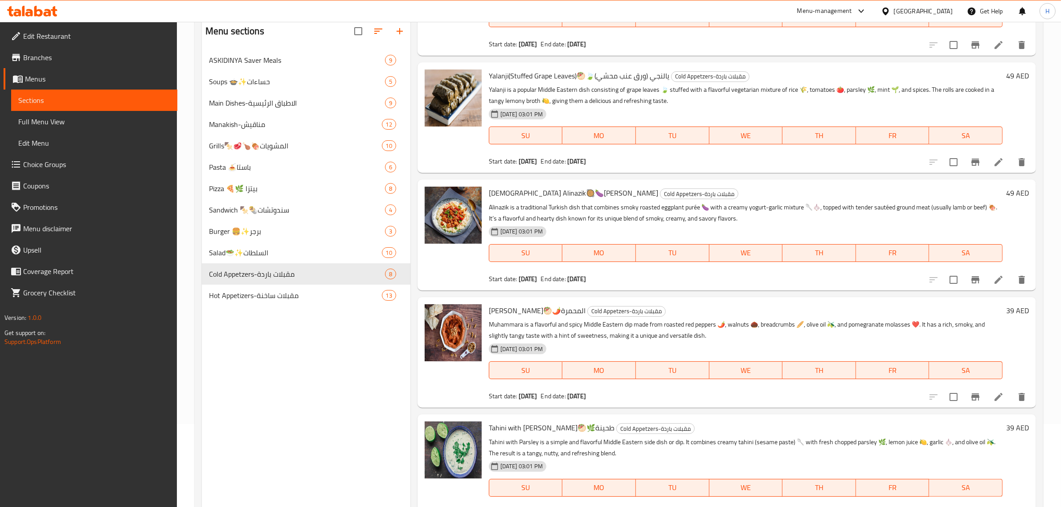
scroll to position [125, 0]
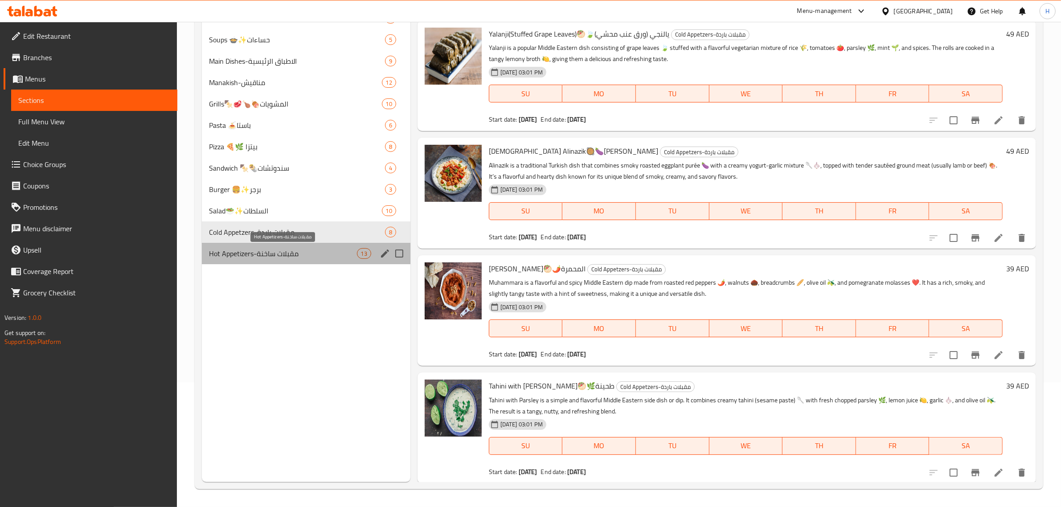
click at [299, 253] on span "Hot Appetizers-مقبلات ساخنة" at bounding box center [283, 253] width 148 height 11
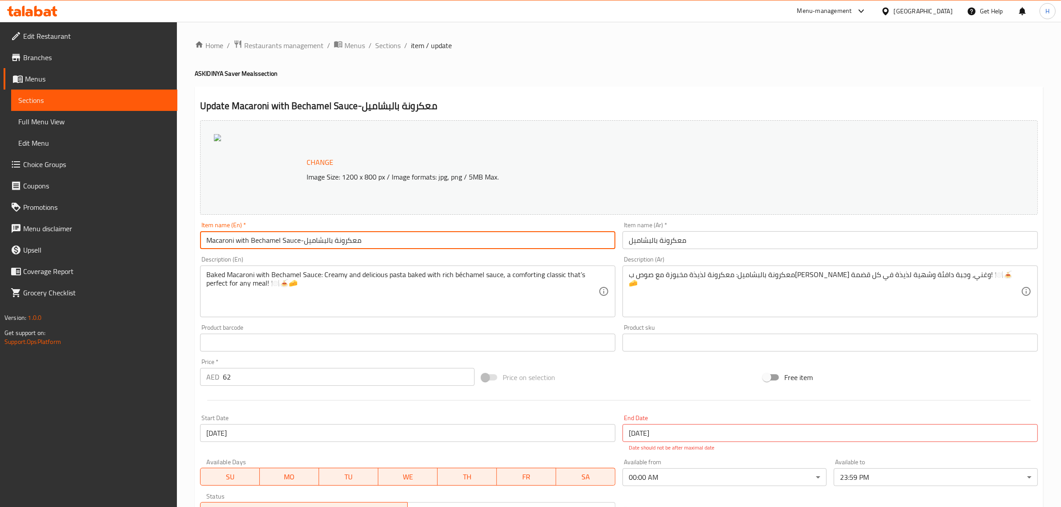
click at [370, 239] on input "Macaroni with Bechamel Sauce-معكرونة بالبشاميل" at bounding box center [407, 240] width 415 height 18
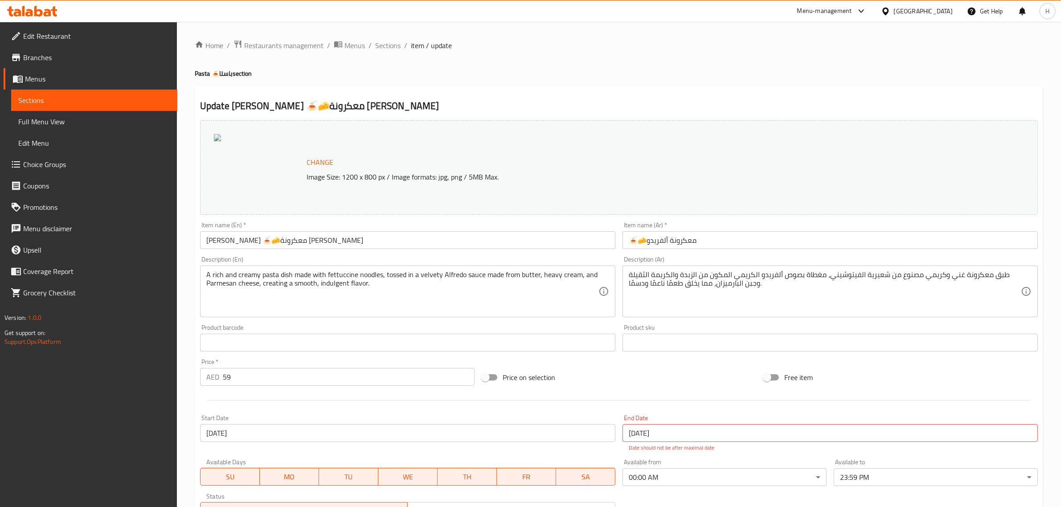
click at [498, 90] on div "Update [PERSON_NAME] 🍝🧀معكرونة ألفريدو Change Image Size: 1200 x 800 px / Image…" at bounding box center [619, 356] width 848 height 541
click at [331, 245] on input "Shrimp Pasta 🍝🦐معكرونة بالجمبري" at bounding box center [407, 240] width 415 height 18
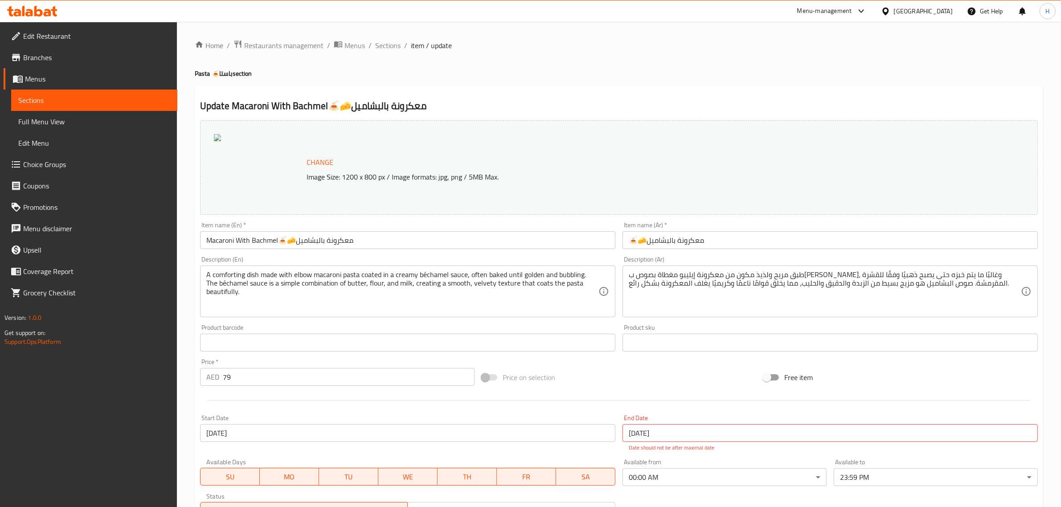
click at [606, 97] on div "Update Macaroni With Bachmel🍝🧀معكرونة بالبشاميل Change Image Size: 1200 x 800 p…" at bounding box center [619, 356] width 848 height 541
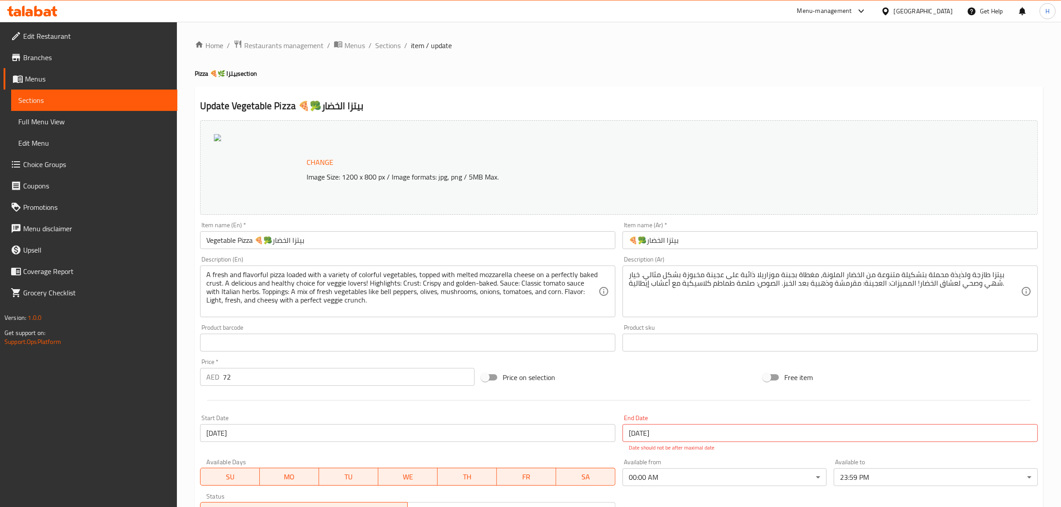
click at [423, 88] on div "Update Vegetable Pizza 🍕🥦بيتزا الخضار Change Image Size: 1200 x 800 px / Image …" at bounding box center [619, 356] width 848 height 541
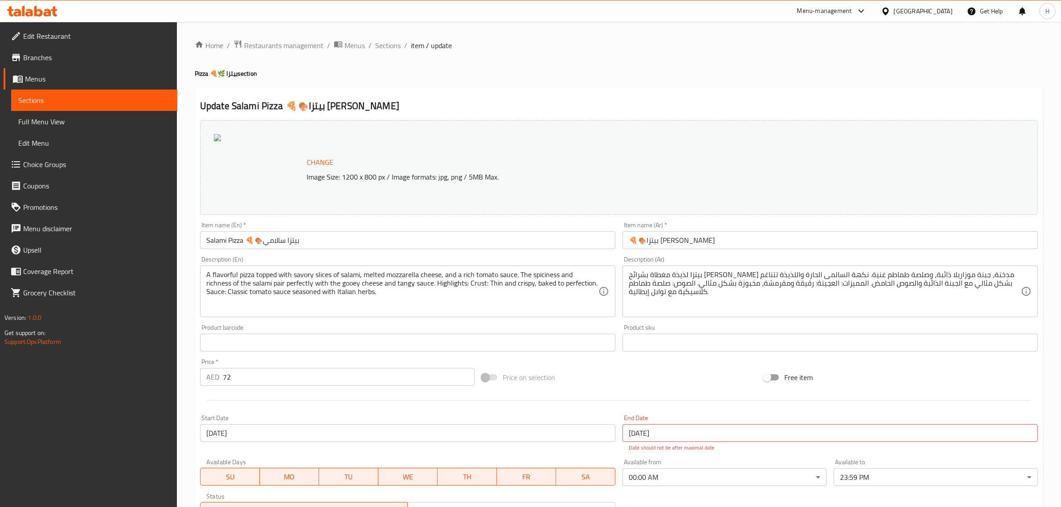
click at [538, 59] on div "Home / Restaurants management / Menus / Sections / item / update Pizza 🍕🌿 بيتزا…" at bounding box center [619, 337] width 848 height 595
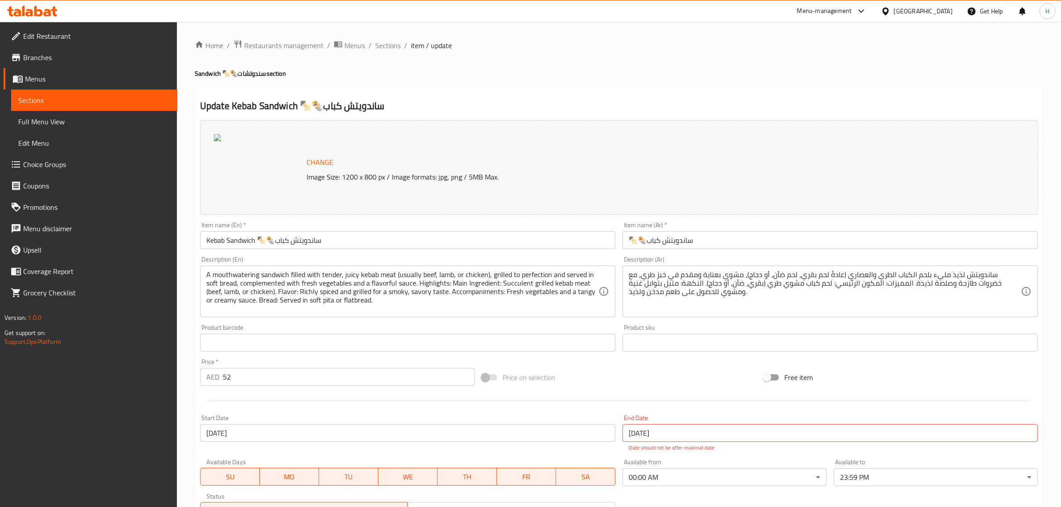
click at [450, 72] on h4 "Sandwich 🍢🌯سندوتشات section" at bounding box center [619, 73] width 848 height 9
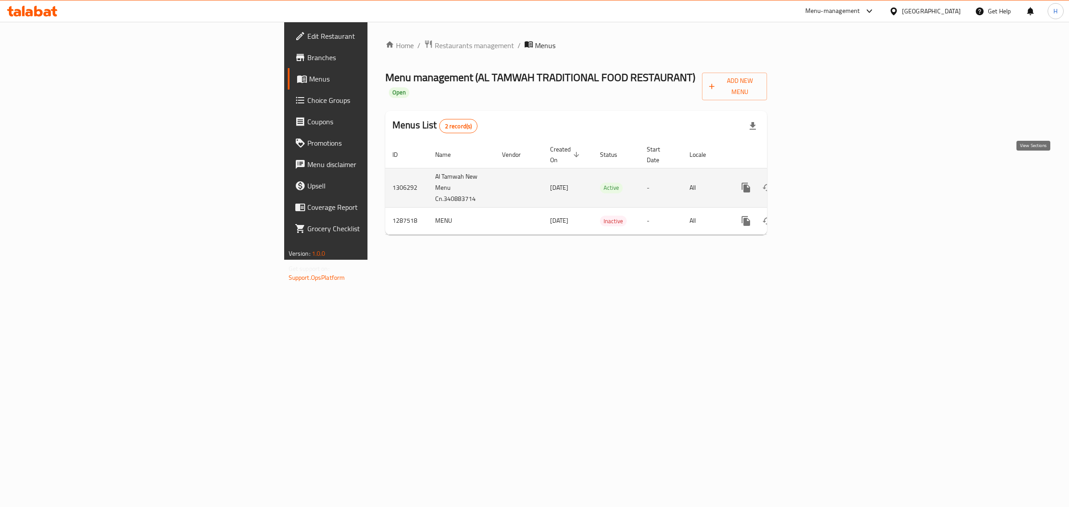
click at [816, 182] on icon "enhanced table" at bounding box center [810, 187] width 11 height 11
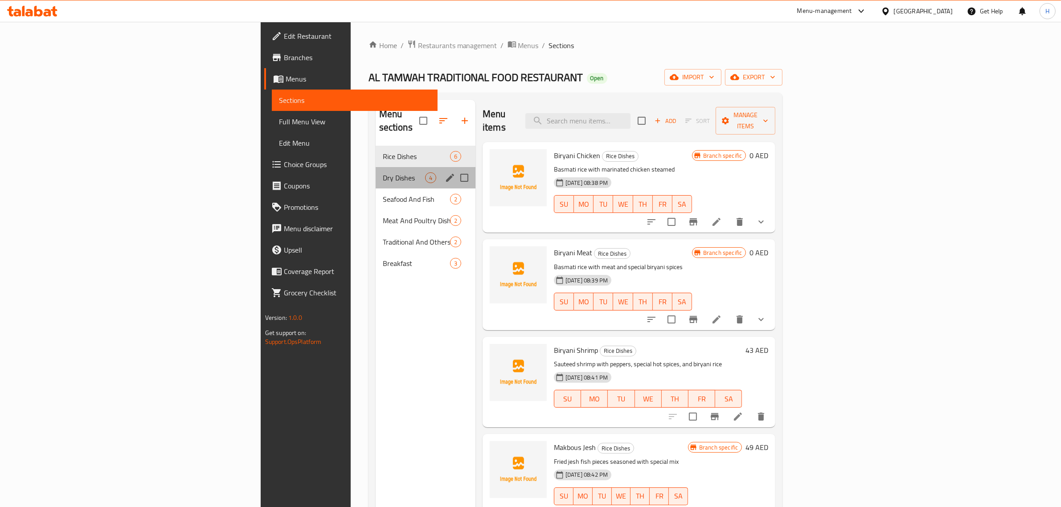
drag, startPoint x: 277, startPoint y: 158, endPoint x: 409, endPoint y: 198, distance: 137.4
click at [376, 167] on div "Dry Dishes 4" at bounding box center [426, 177] width 100 height 21
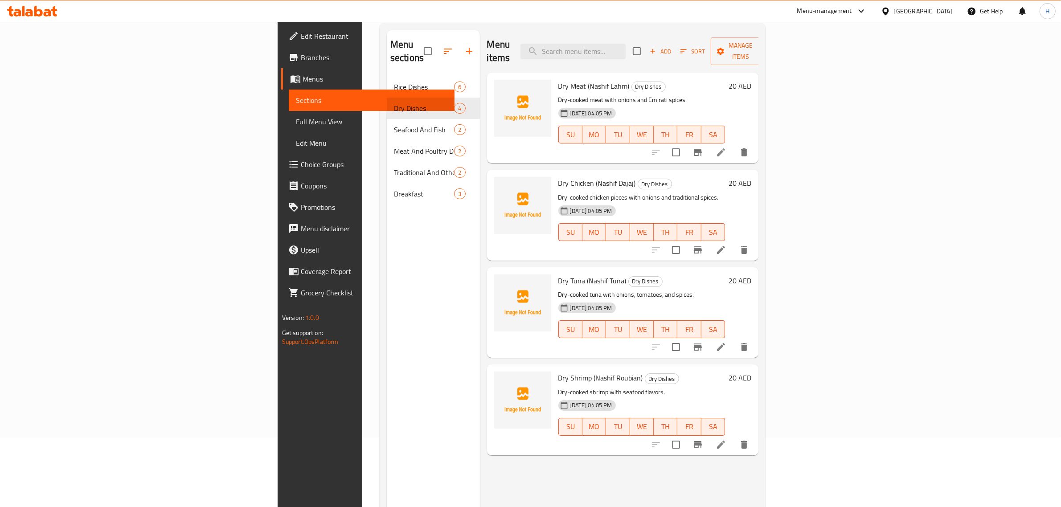
scroll to position [125, 0]
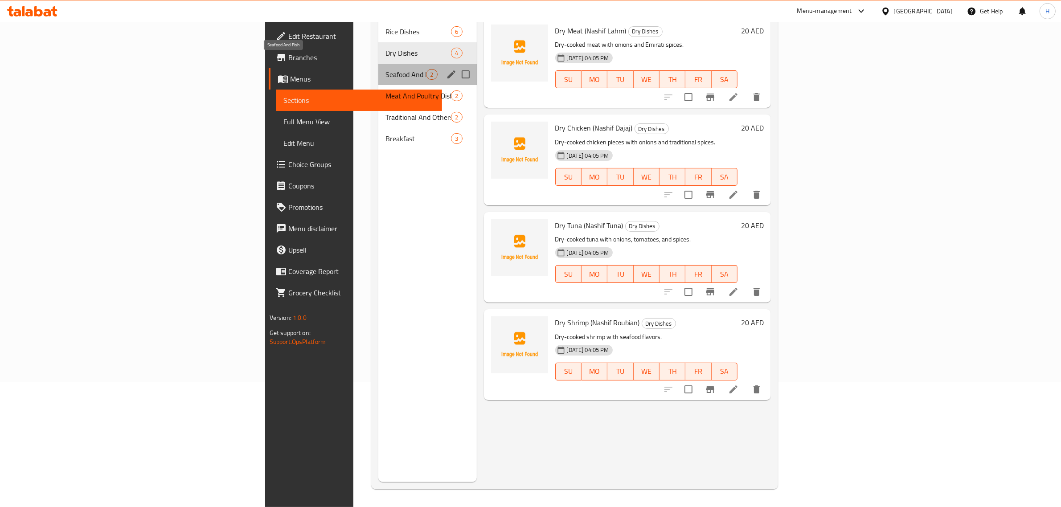
click at [385, 69] on span "Seafood And Fish" at bounding box center [405, 74] width 41 height 11
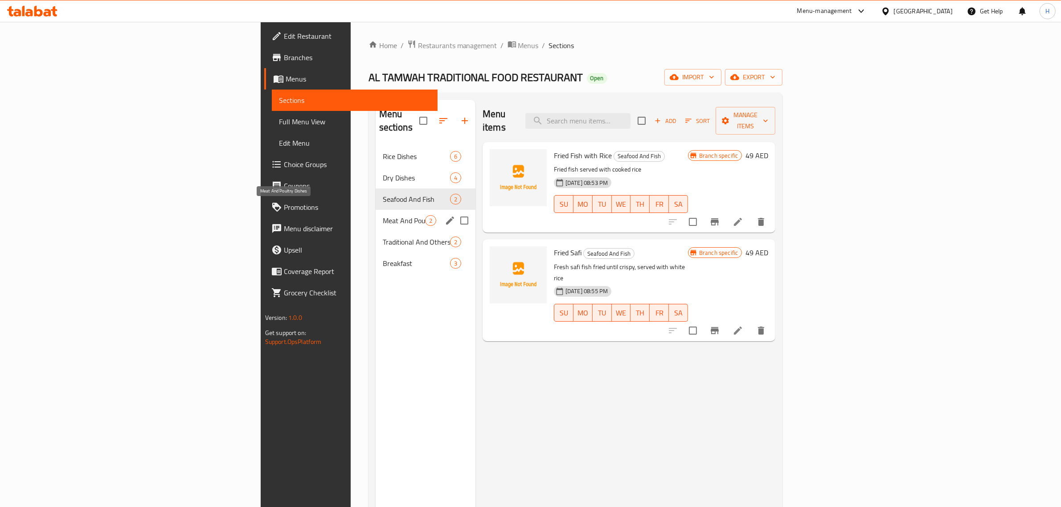
click at [383, 215] on span "Meat And Poultry Dishes" at bounding box center [404, 220] width 42 height 11
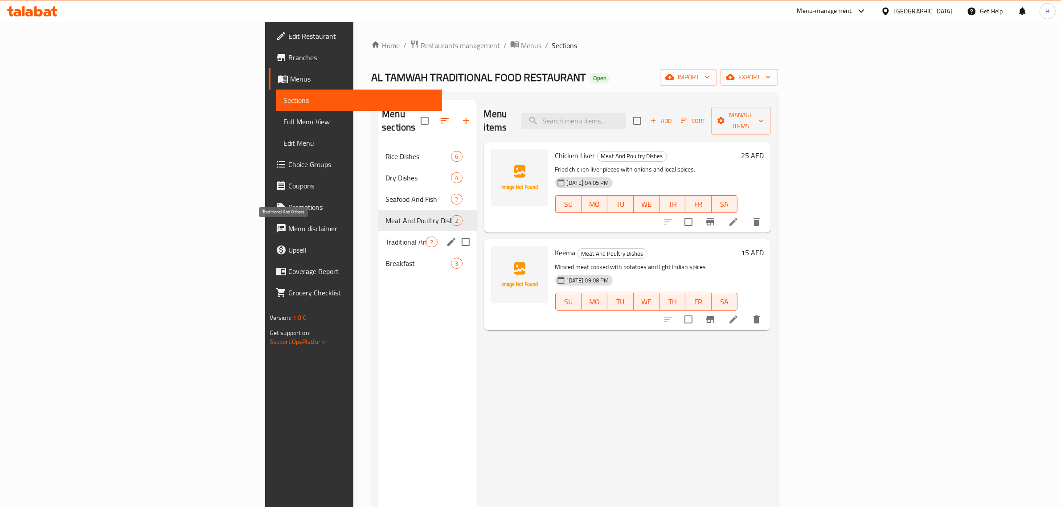
click at [385, 237] on span "Traditional And Others" at bounding box center [405, 242] width 41 height 11
click at [385, 258] on span "Breakfast" at bounding box center [405, 263] width 41 height 11
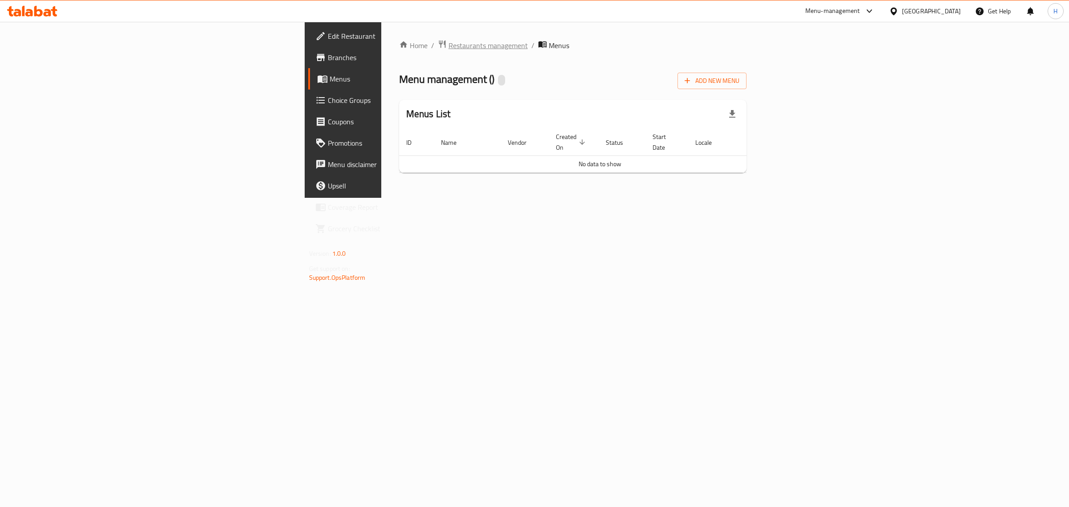
click at [449, 45] on span "Restaurants management" at bounding box center [488, 45] width 79 height 11
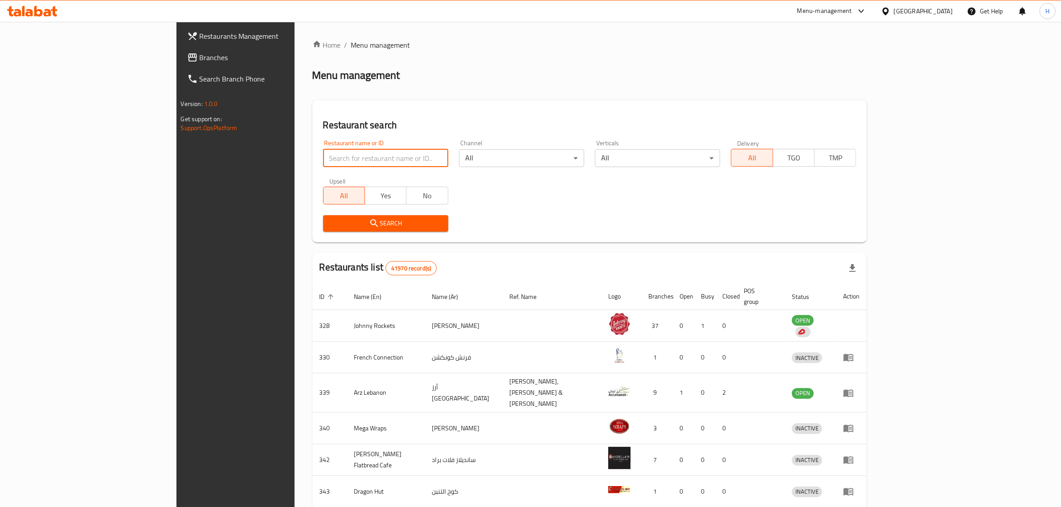
click at [323, 158] on input "search" at bounding box center [385, 158] width 125 height 18
paste input "697031"
type input "697031"
click button "Search" at bounding box center [385, 223] width 125 height 16
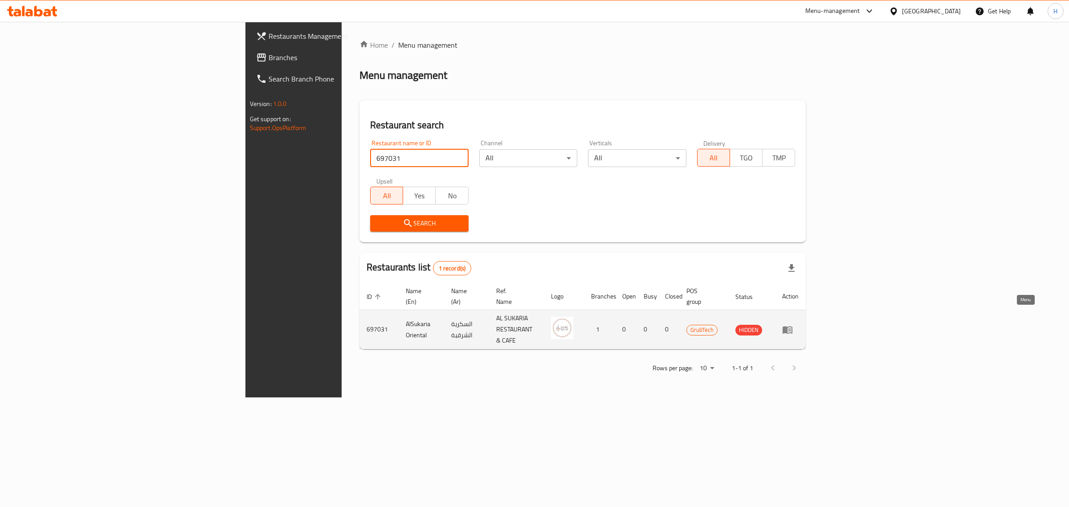
click at [793, 324] on icon "enhanced table" at bounding box center [787, 329] width 11 height 11
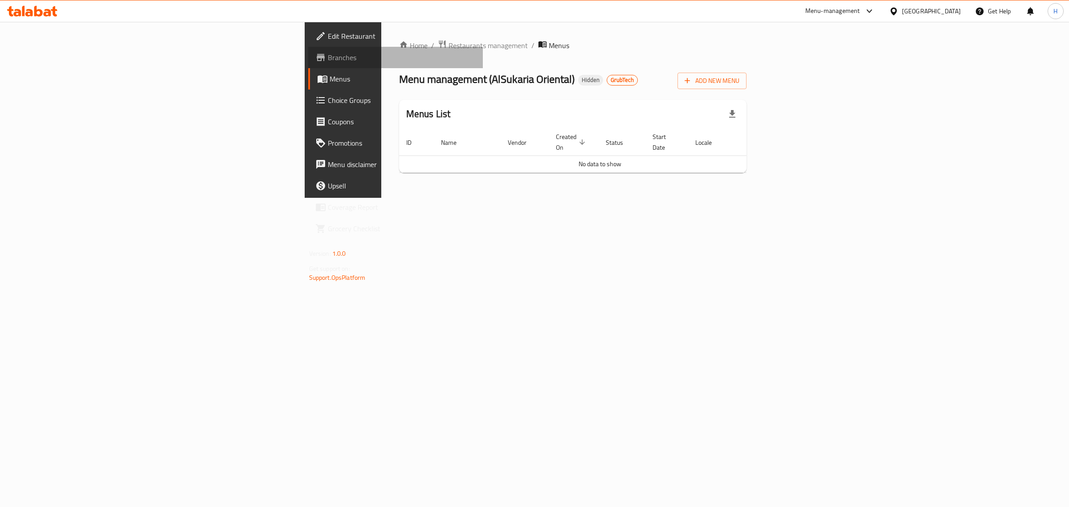
click at [328, 55] on span "Branches" at bounding box center [402, 57] width 148 height 11
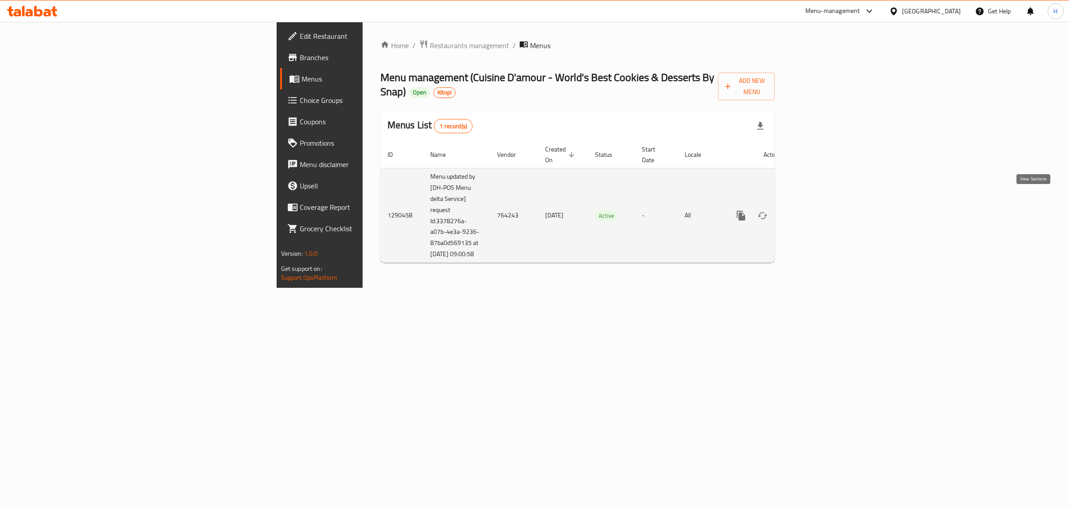
click at [811, 210] on icon "enhanced table" at bounding box center [805, 215] width 11 height 11
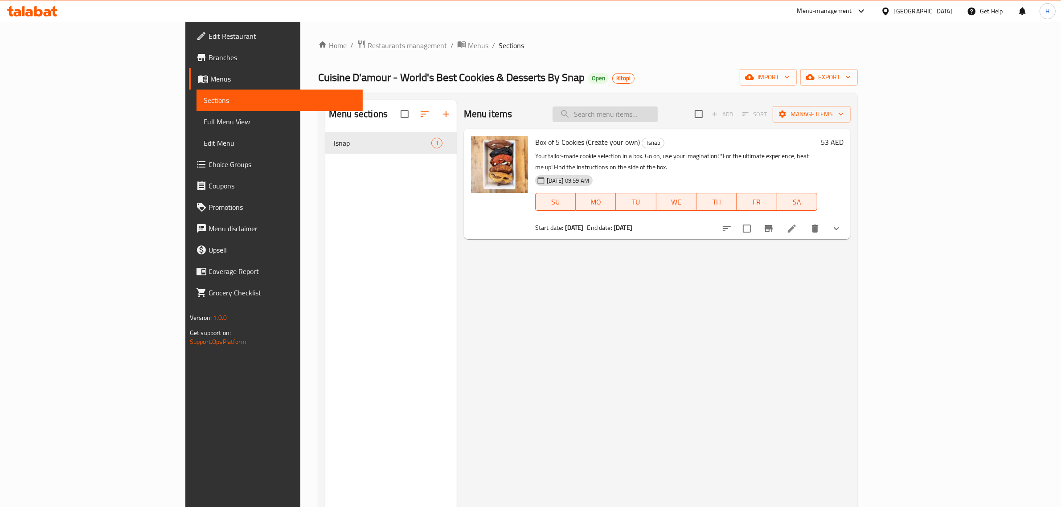
click at [658, 117] on input "search" at bounding box center [604, 114] width 105 height 16
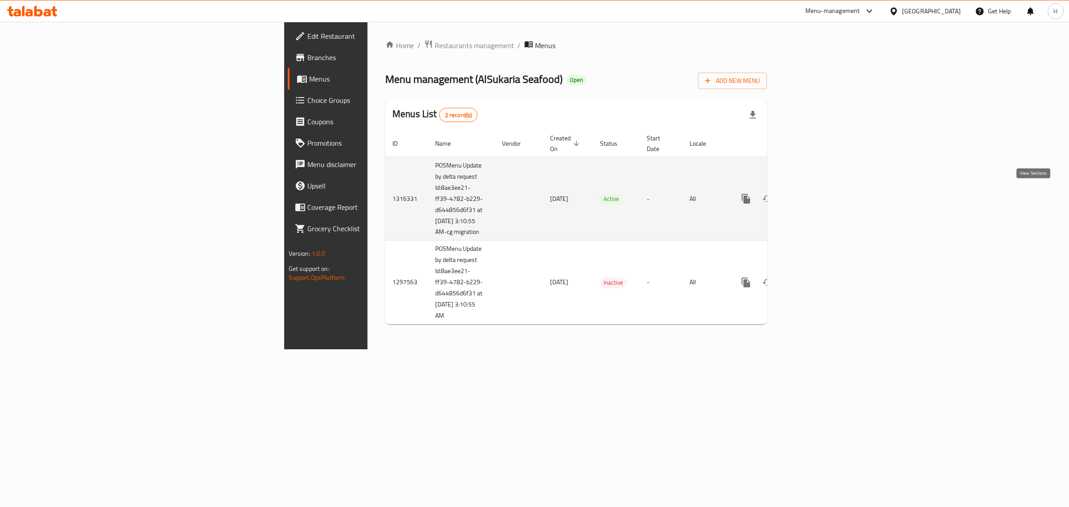
click at [814, 197] on icon "enhanced table" at bounding box center [810, 199] width 8 height 8
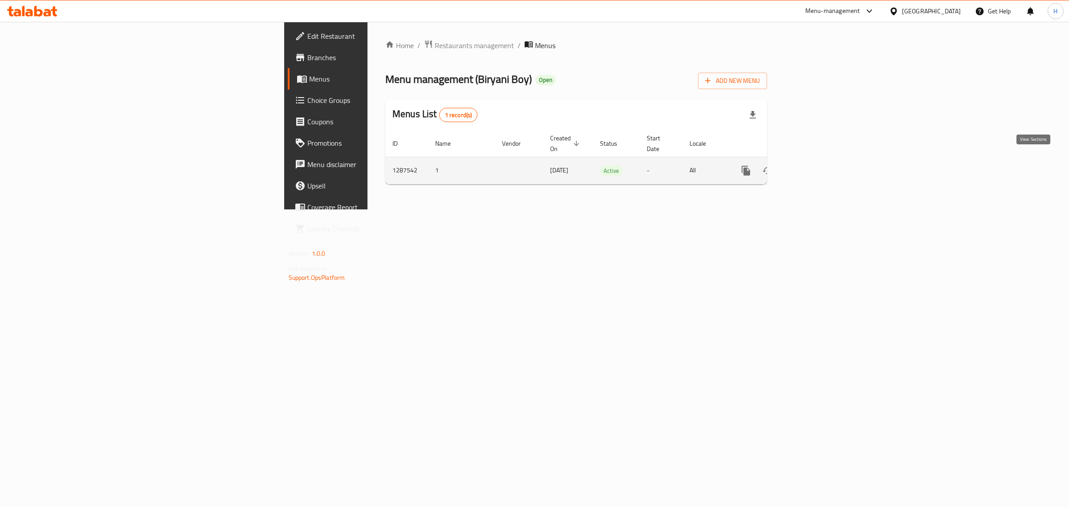
click at [816, 165] on icon "enhanced table" at bounding box center [810, 170] width 11 height 11
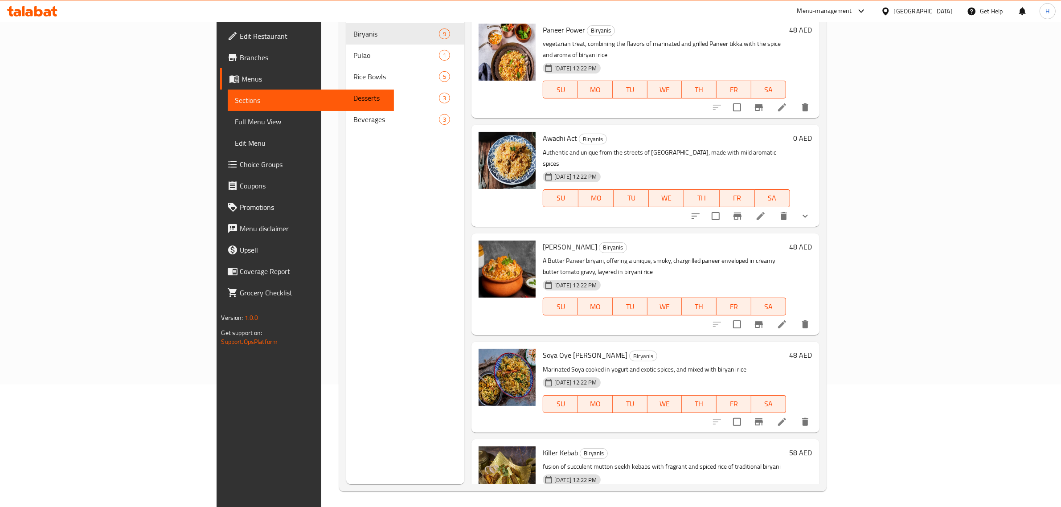
scroll to position [125, 0]
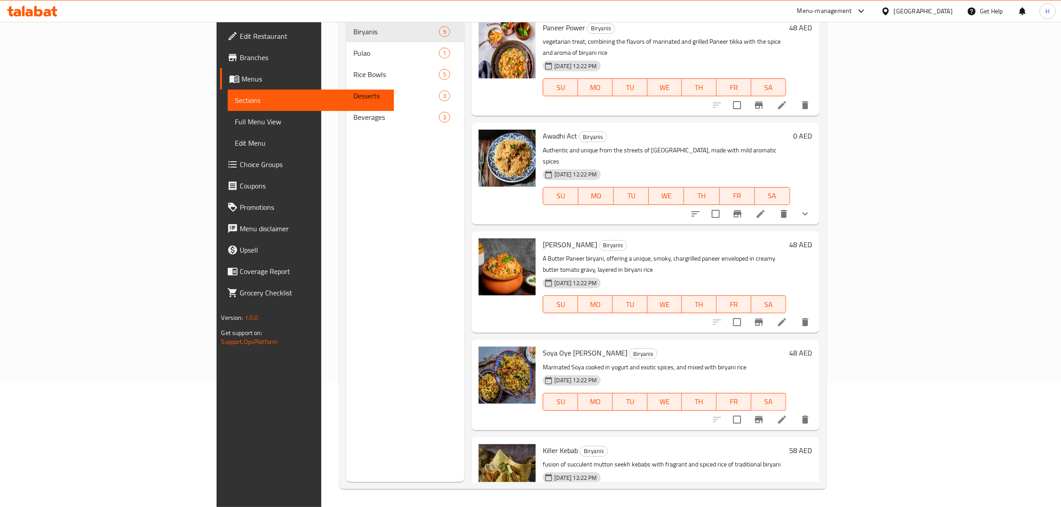
click at [543, 444] on span "Killer Kebab" at bounding box center [560, 450] width 35 height 13
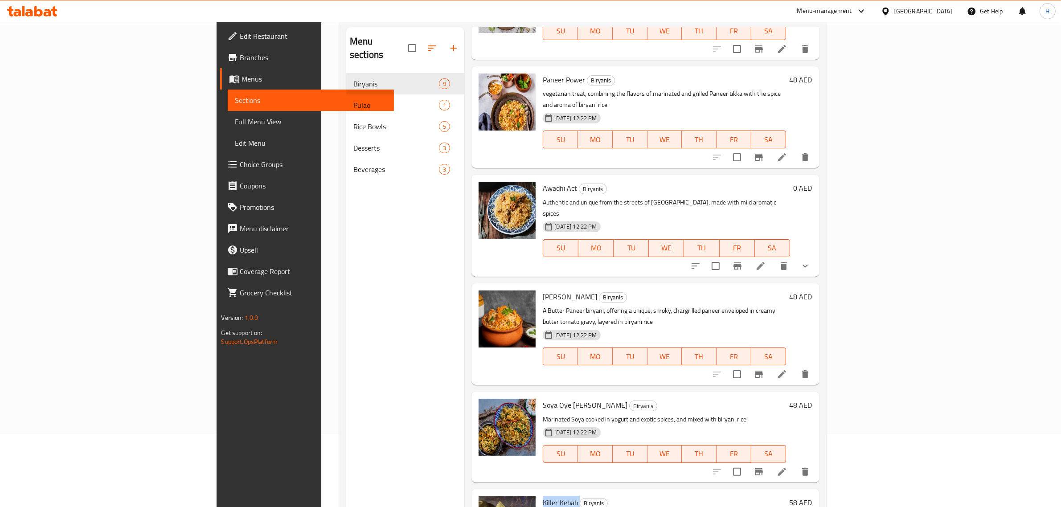
scroll to position [0, 0]
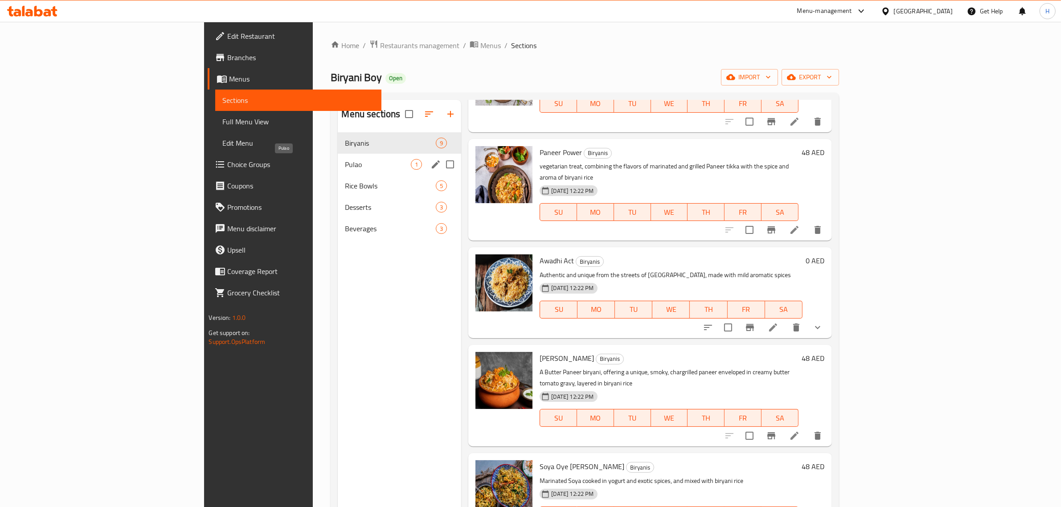
click at [345, 162] on span "Pulao" at bounding box center [378, 164] width 66 height 11
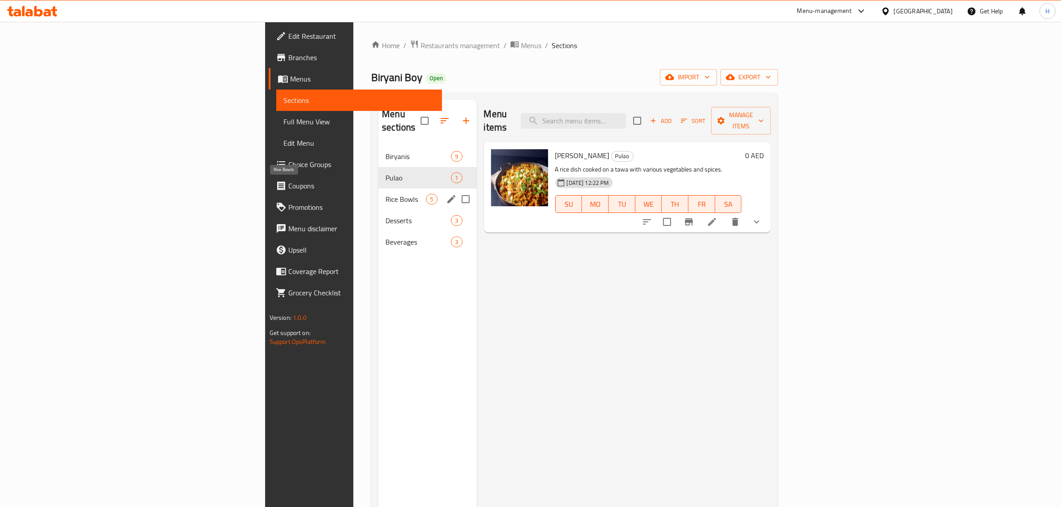
drag, startPoint x: 257, startPoint y: 186, endPoint x: 376, endPoint y: 205, distance: 120.5
click at [385, 194] on span "Rice Bowls" at bounding box center [405, 199] width 41 height 11
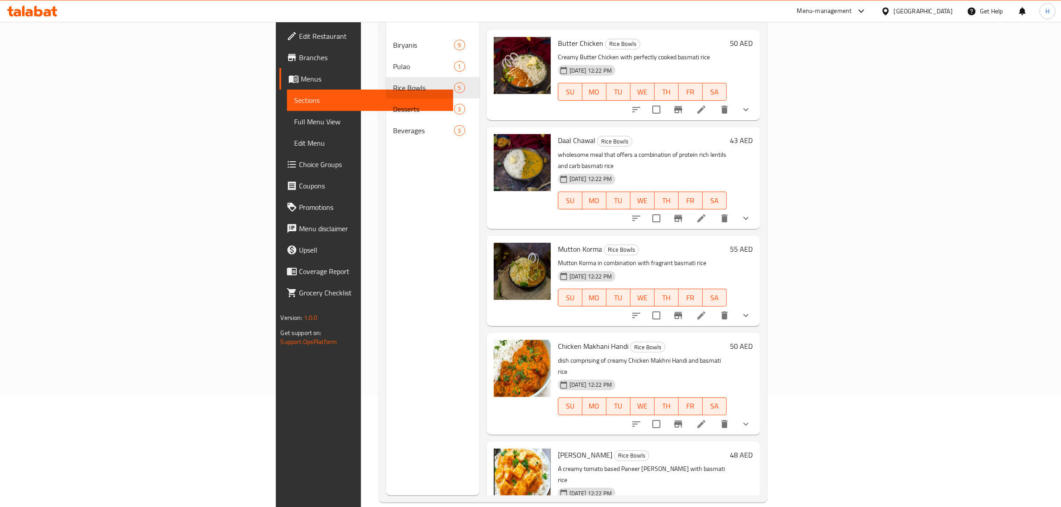
scroll to position [125, 0]
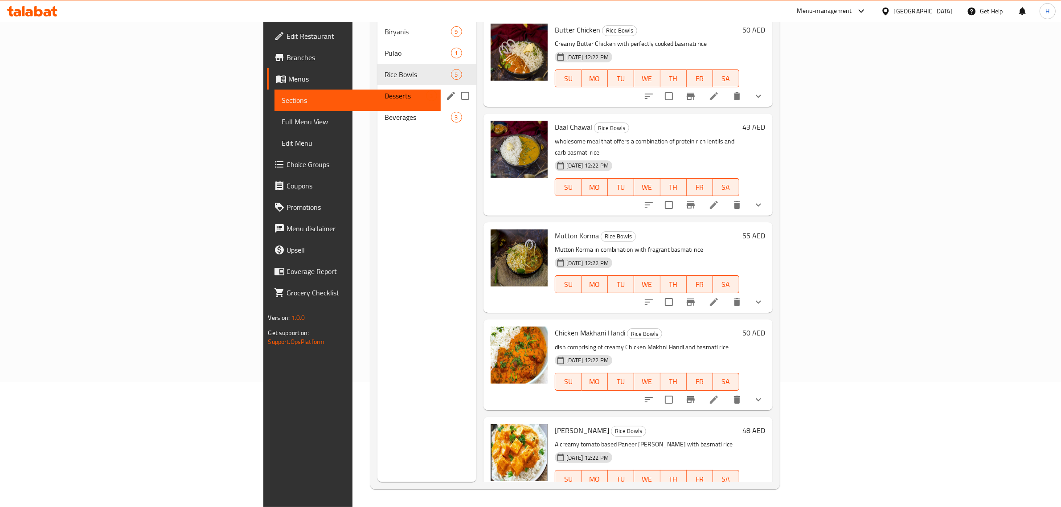
click at [377, 85] on div "Desserts 3" at bounding box center [426, 95] width 99 height 21
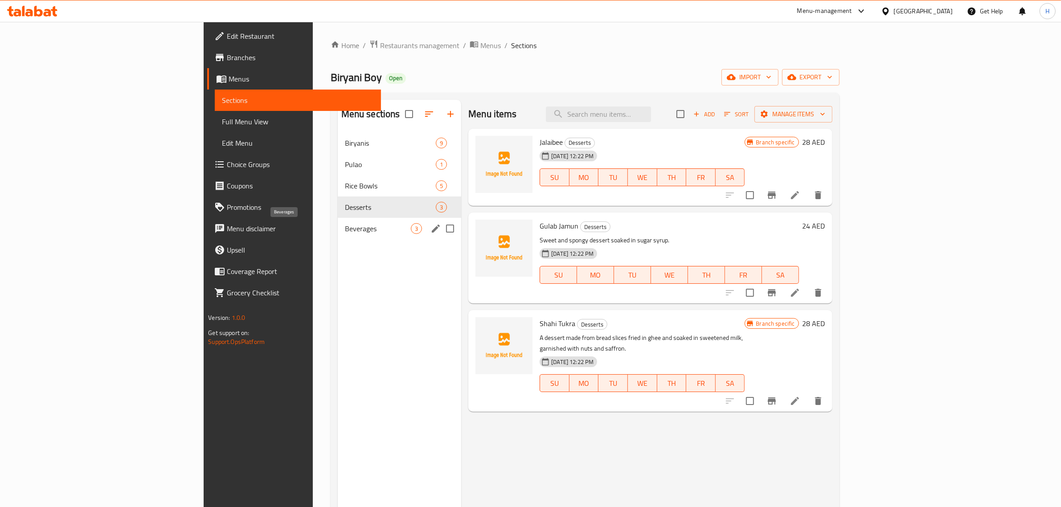
click at [345, 231] on span "Beverages" at bounding box center [378, 228] width 66 height 11
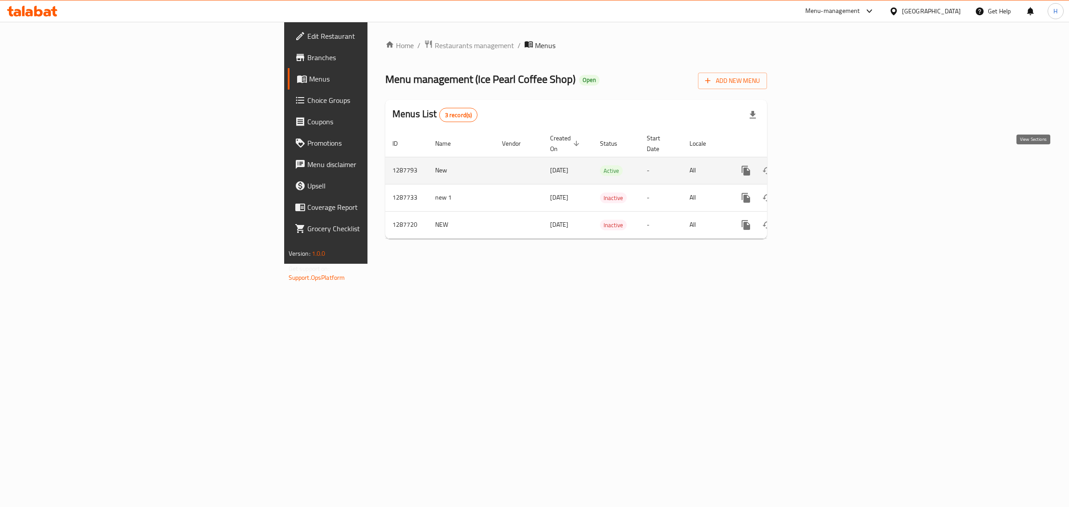
click at [816, 165] on icon "enhanced table" at bounding box center [810, 170] width 11 height 11
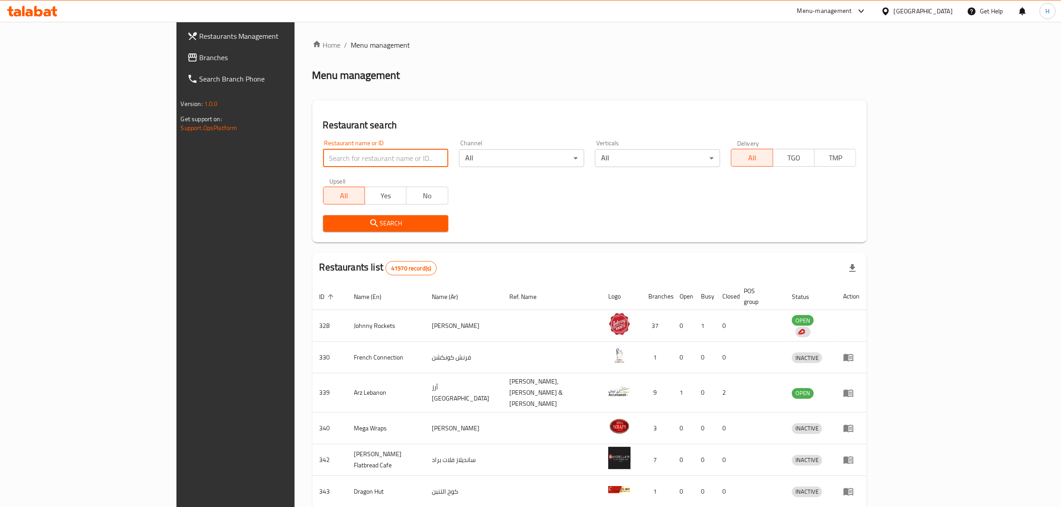
click at [330, 159] on input "search" at bounding box center [385, 158] width 125 height 18
paste input "696785"
type input "696785"
click at [330, 226] on span "Search" at bounding box center [385, 223] width 111 height 11
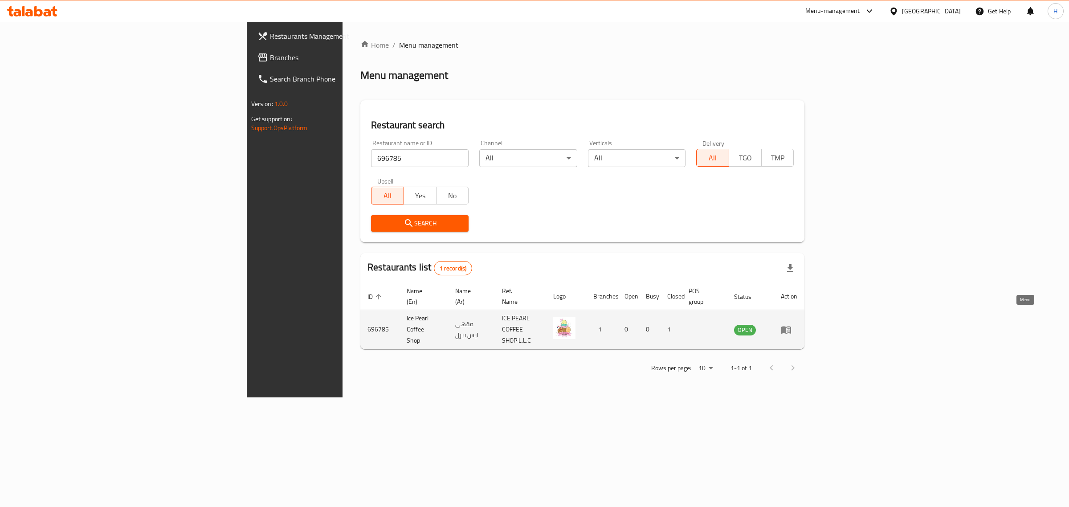
click at [791, 326] on icon "enhanced table" at bounding box center [786, 330] width 10 height 8
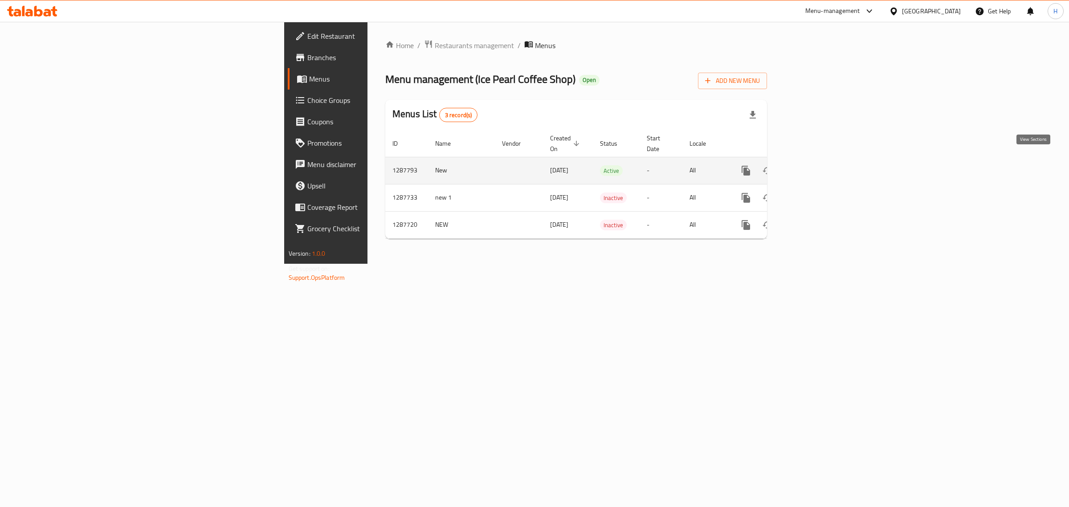
click at [816, 165] on icon "enhanced table" at bounding box center [810, 170] width 11 height 11
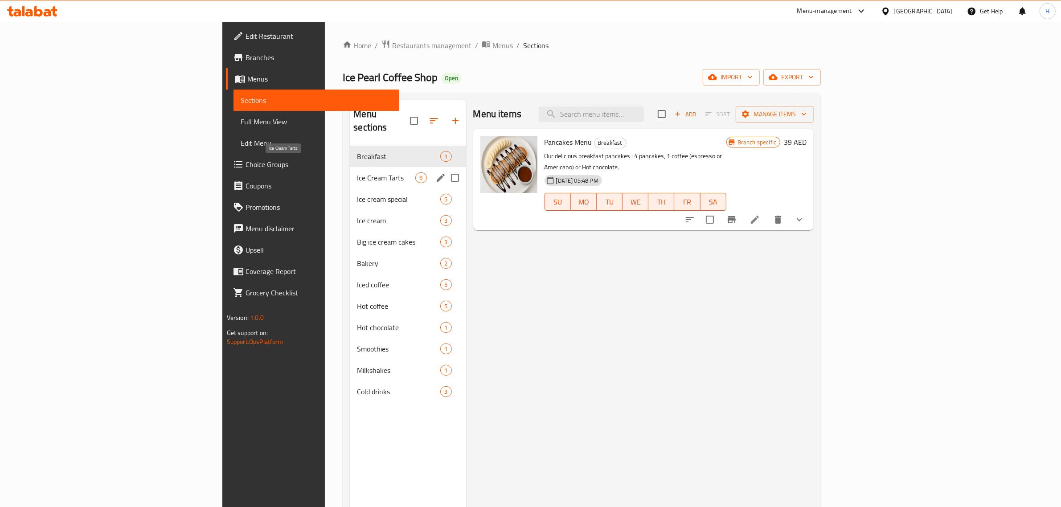
click at [357, 172] on span "Ice Cream Tarts" at bounding box center [386, 177] width 58 height 11
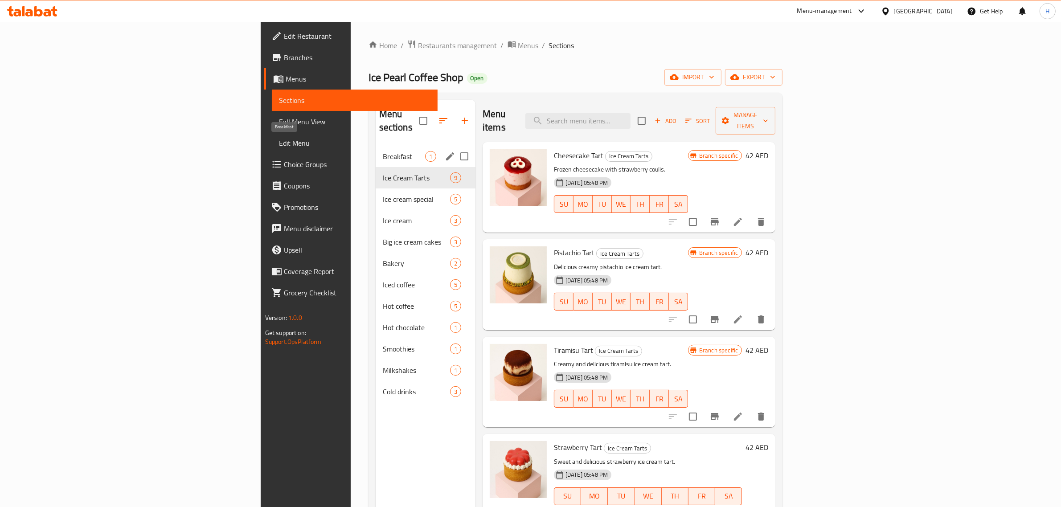
click at [383, 151] on span "Breakfast" at bounding box center [404, 156] width 42 height 11
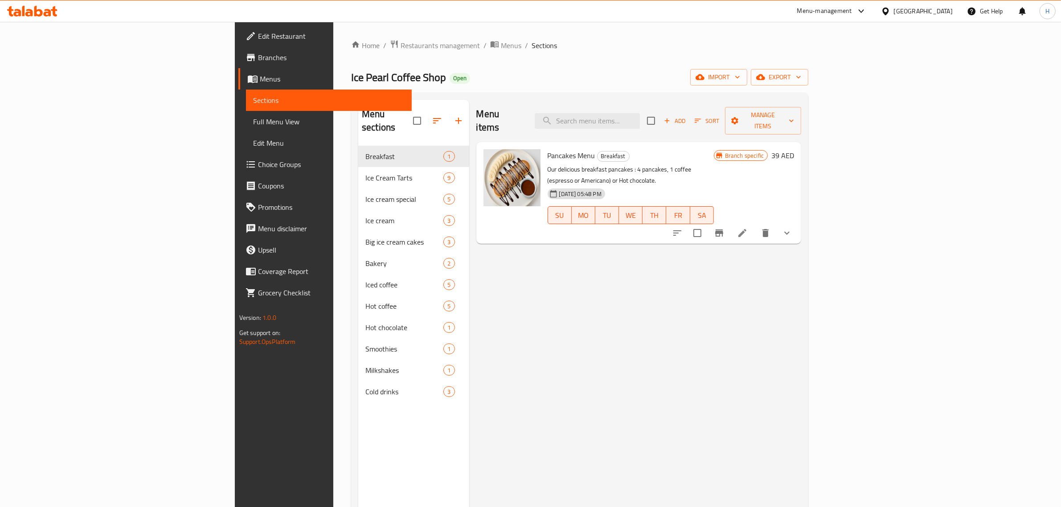
click at [547, 149] on span "Pancakes Menu" at bounding box center [571, 155] width 48 height 13
copy h6 "Pancakes Menu"
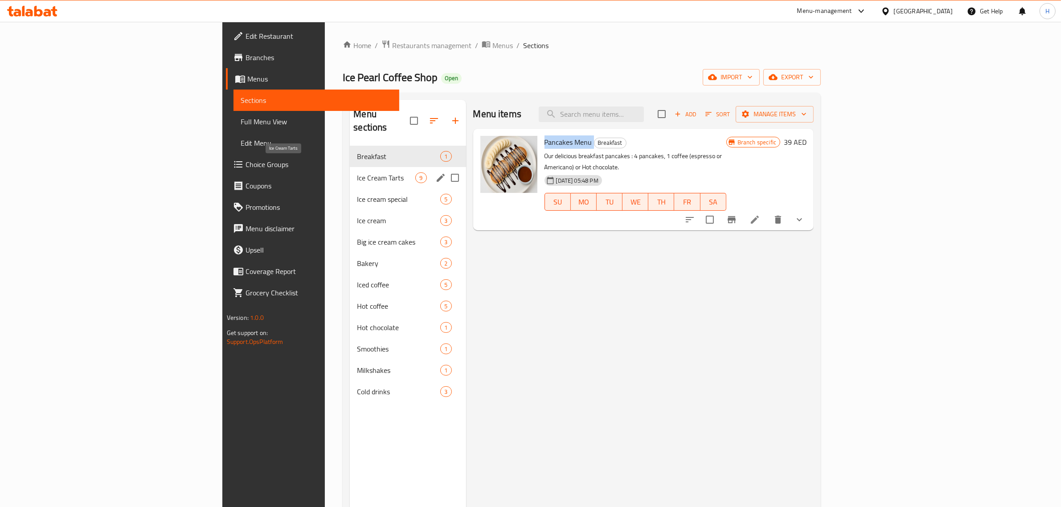
click at [357, 172] on span "Ice Cream Tarts" at bounding box center [386, 177] width 58 height 11
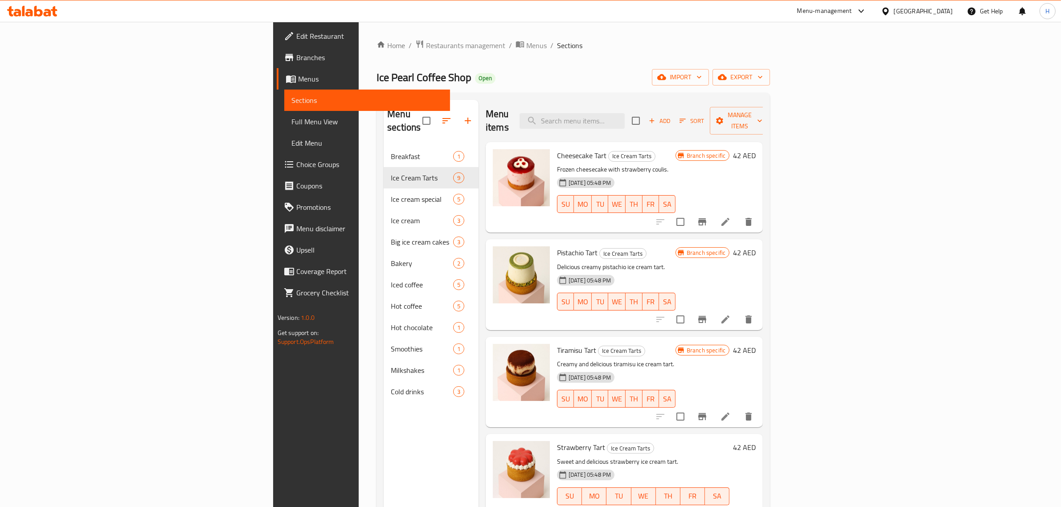
click at [557, 149] on span "Cheesecake Tart" at bounding box center [581, 155] width 49 height 13
copy h6 "Cheesecake Tart"
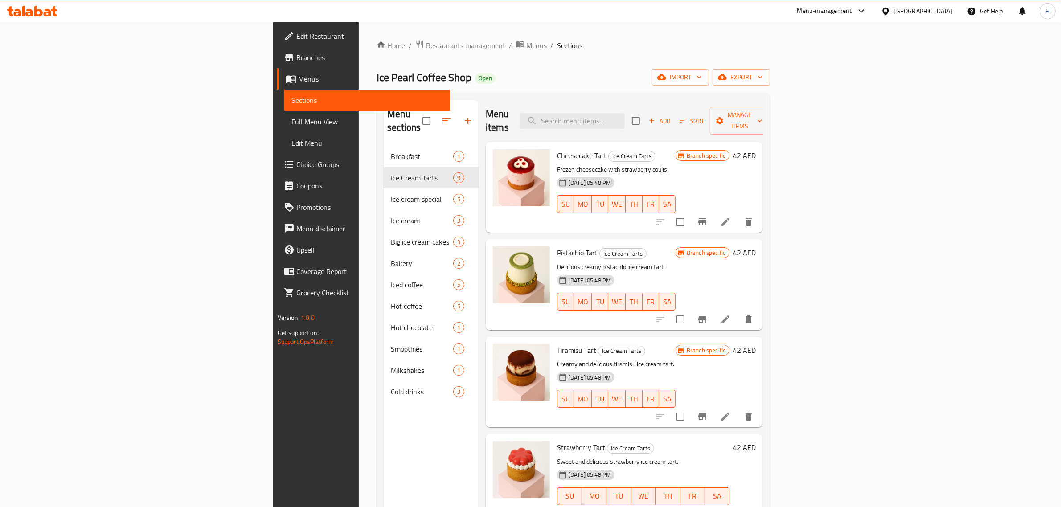
click at [557, 246] on span "Pistachio Tart" at bounding box center [577, 252] width 41 height 13
copy h6 "Pistachio Tart"
click at [557, 343] on span "Tiramisu Tart" at bounding box center [576, 349] width 39 height 13
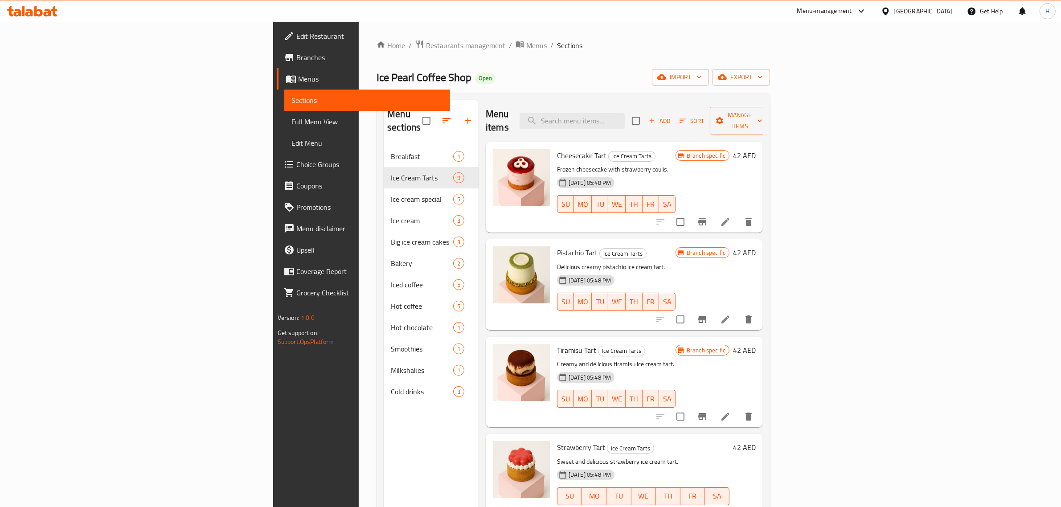
click at [557, 343] on span "Tiramisu Tart" at bounding box center [576, 349] width 39 height 13
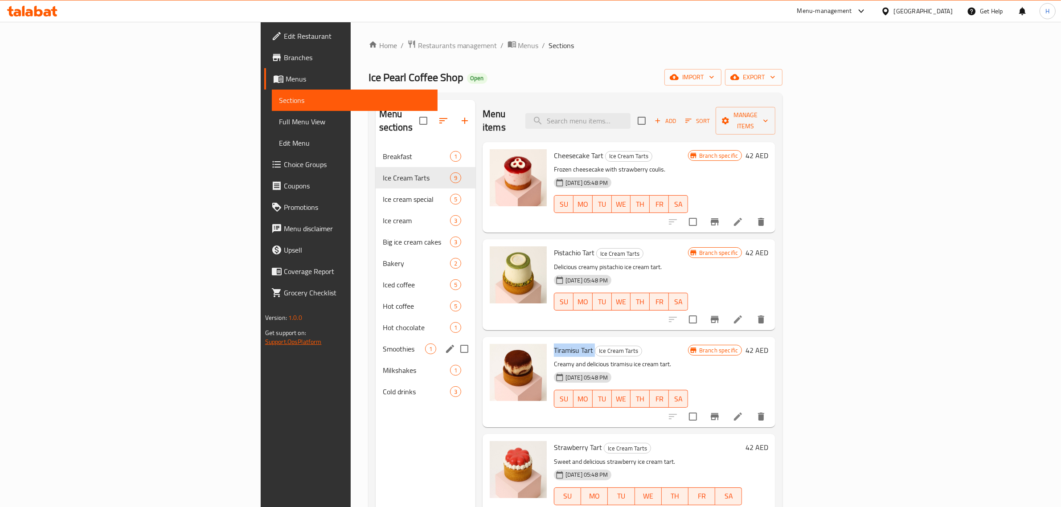
copy h6 "Tiramisu Tart"
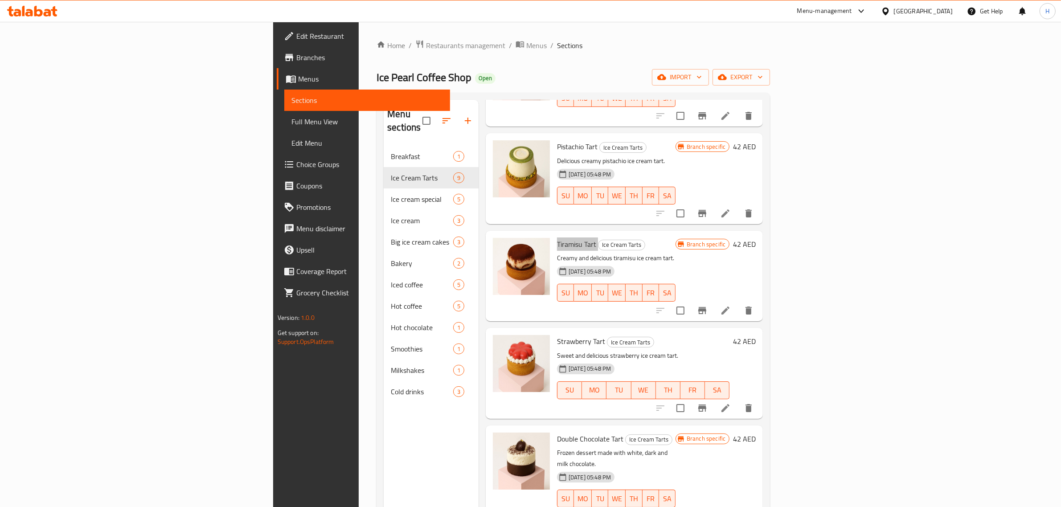
scroll to position [111, 0]
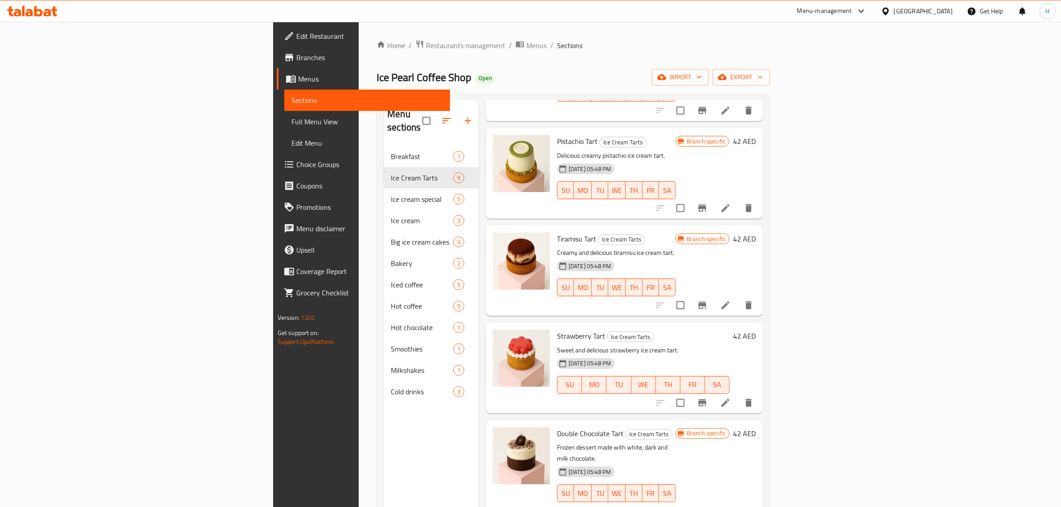
click at [557, 329] on span "Strawberry Tart" at bounding box center [581, 335] width 48 height 13
copy h6 "Strawberry Tart"
click at [557, 427] on span "Double Chocolate Tart" at bounding box center [590, 433] width 66 height 13
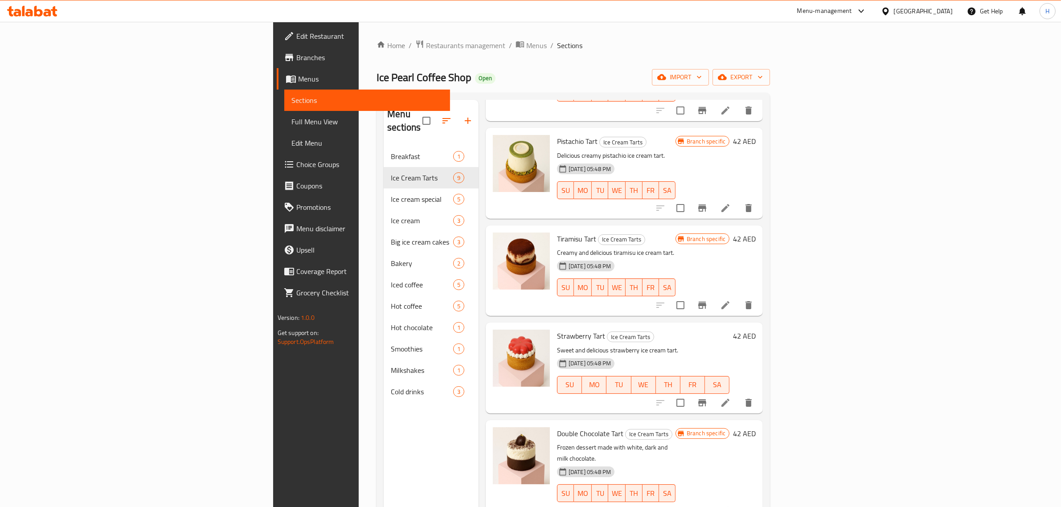
click at [557, 427] on span "Double Chocolate Tart" at bounding box center [590, 433] width 66 height 13
copy h6 "Double Chocolate Tart"
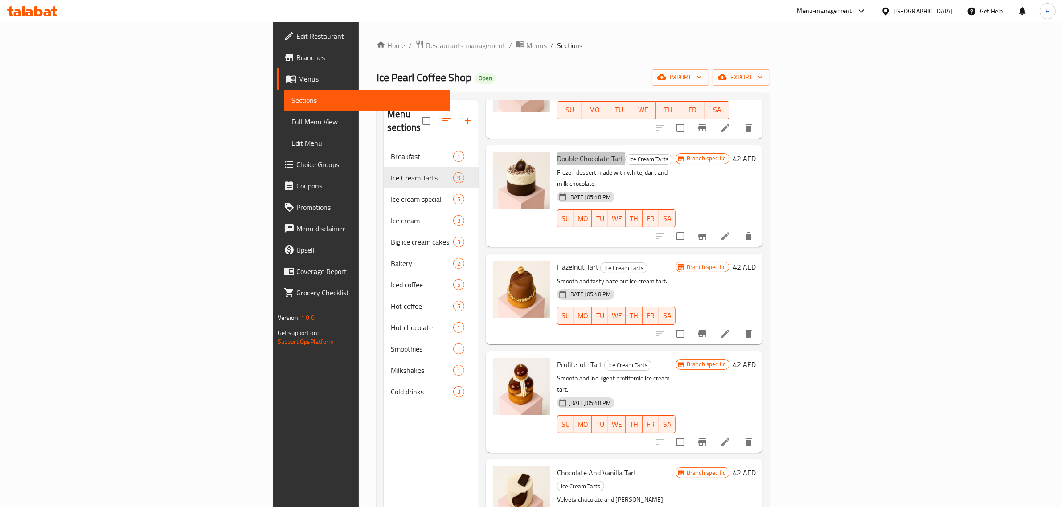
scroll to position [390, 0]
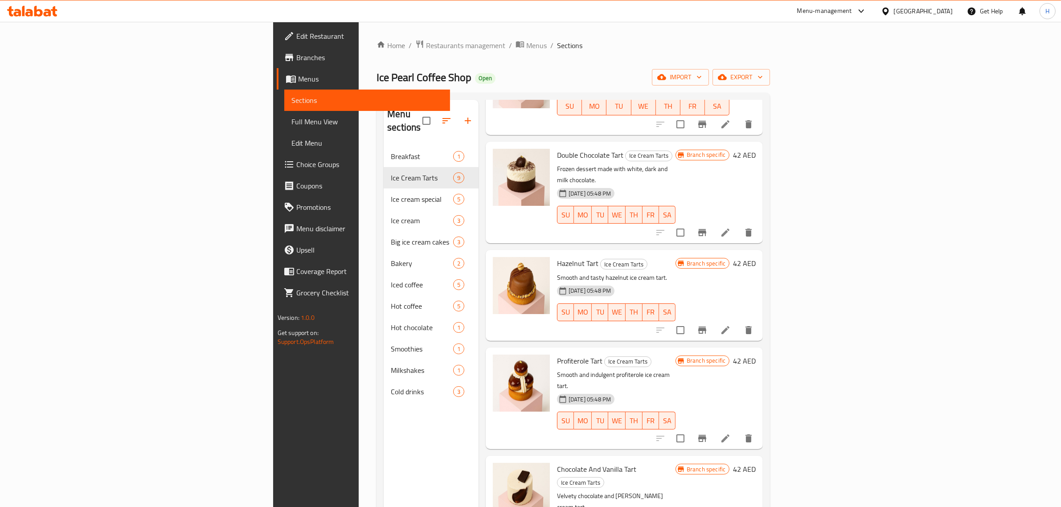
click at [557, 257] on span "Hazelnut Tart" at bounding box center [577, 263] width 41 height 13
copy h6 "Hazelnut Tart"
click at [557, 462] on span "Chocolate And Vanilla Tart" at bounding box center [596, 468] width 79 height 13
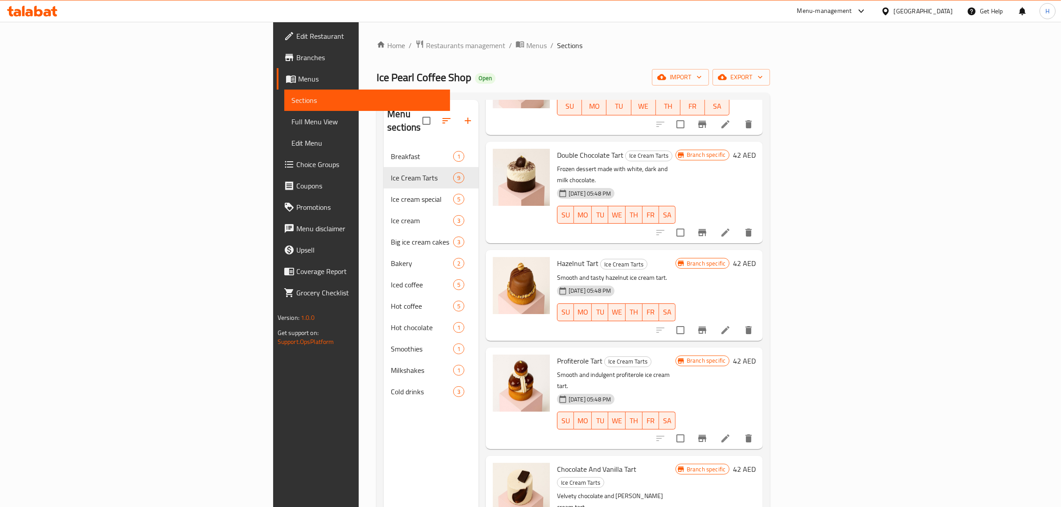
click at [557, 462] on span "Chocolate And Vanilla Tart" at bounding box center [596, 468] width 79 height 13
copy h6 "Chocolate And Vanilla Tart"
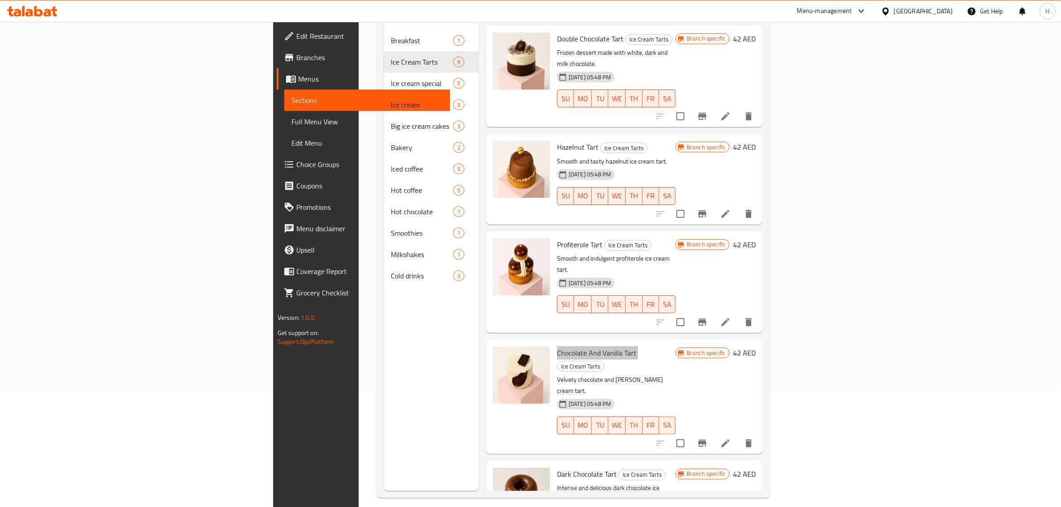
scroll to position [125, 0]
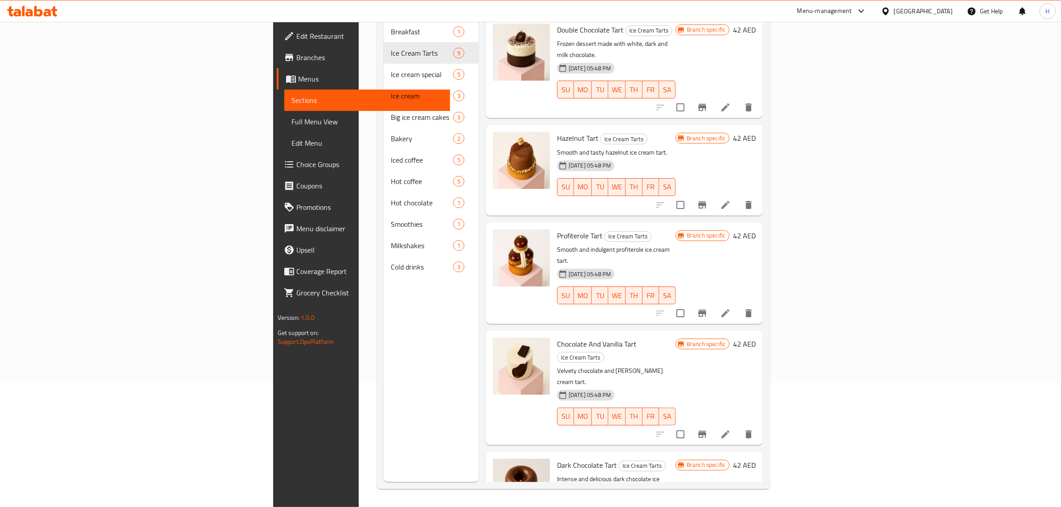
click at [557, 458] on span "Dark Chocolate Tart" at bounding box center [587, 464] width 60 height 13
copy h6 "Dark Chocolate Tart"
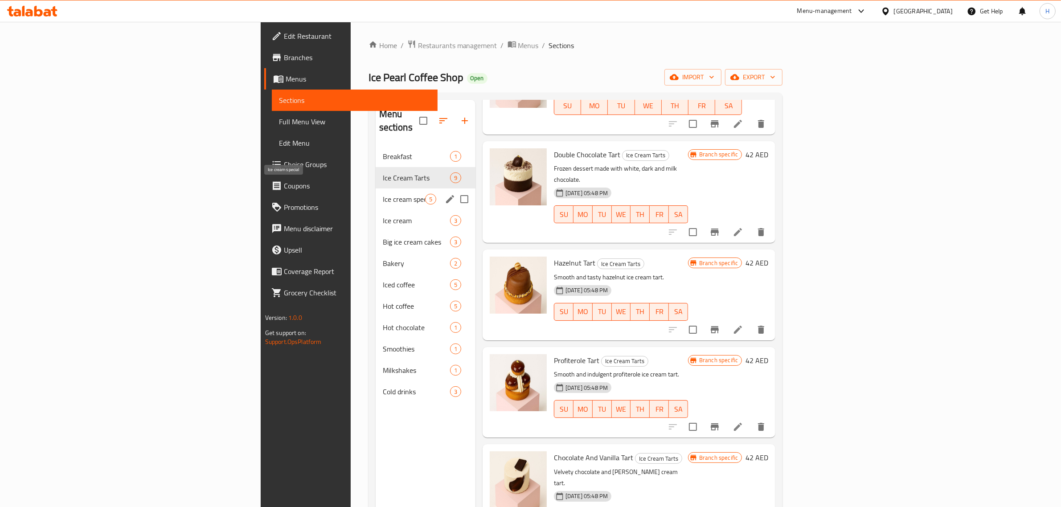
click at [383, 194] on span "Ice cream special" at bounding box center [404, 199] width 42 height 11
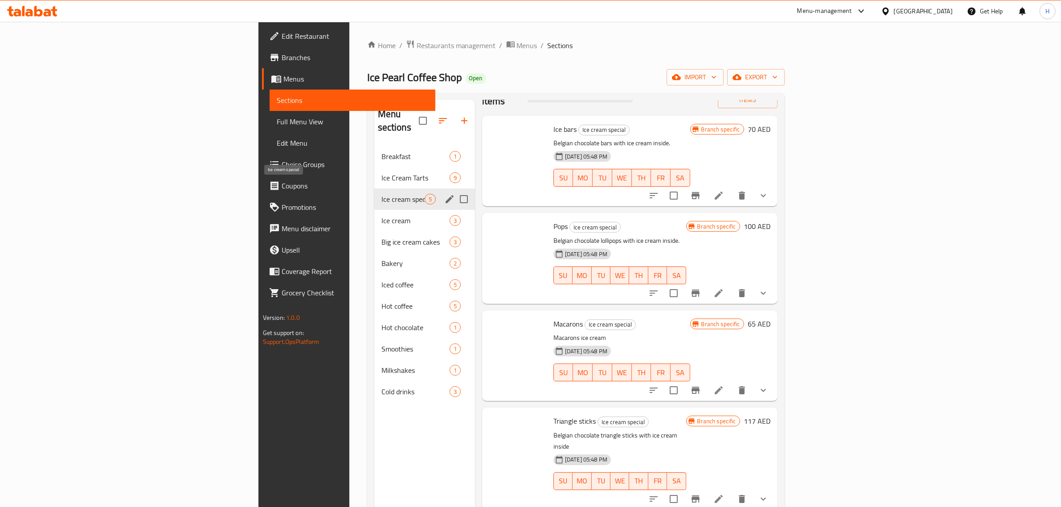
scroll to position [1, 0]
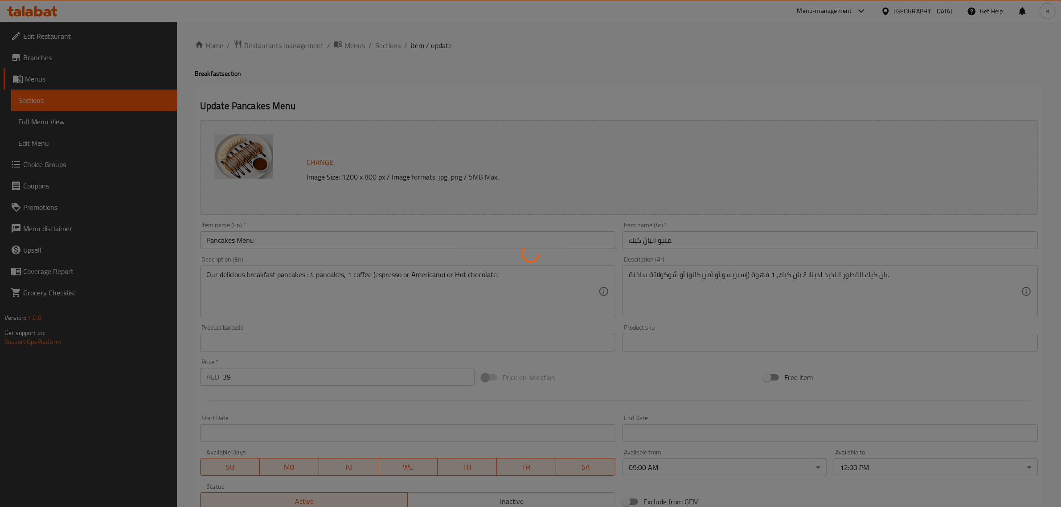
type input "اختيارك من المشروبات الساخنة:"
type input "1"
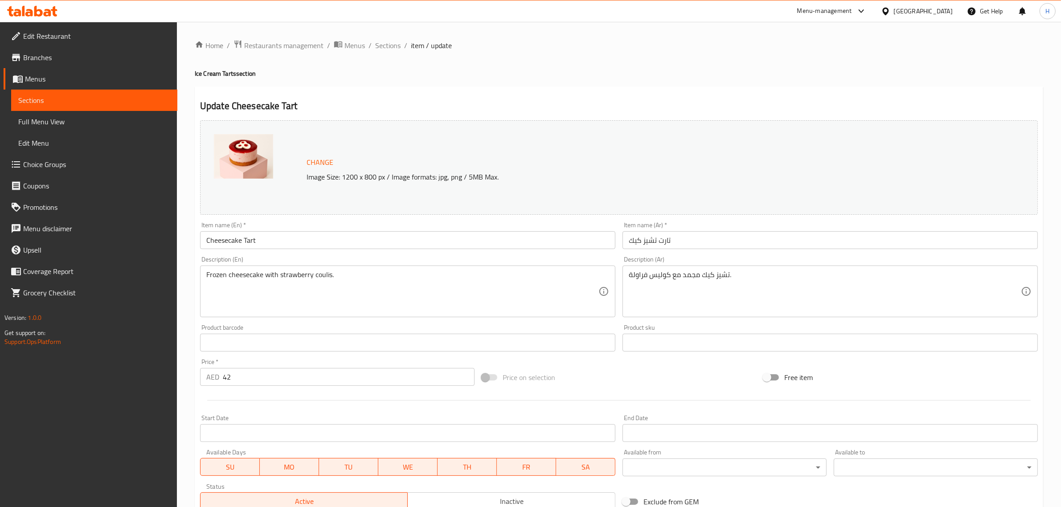
click at [533, 91] on div "Update Cheesecake Tart Change Image Size: 1200 x 800 px / Image formats: jpg, p…" at bounding box center [619, 351] width 848 height 531
click at [453, 81] on div "Home / Restaurants management / Menus / Sections / item / update Ice Cream Tart…" at bounding box center [619, 332] width 848 height 585
click at [471, 90] on div "Update Tiramisu Tart Change Image Size: 1200 x 800 px / Image formats: jpg, png…" at bounding box center [619, 351] width 848 height 531
click at [622, 79] on div "Home / Restaurants management / Menus / Sections / item / update Ice Cream Tart…" at bounding box center [619, 332] width 848 height 585
click at [246, 242] on input "Profiterole Tart" at bounding box center [407, 240] width 415 height 18
